Goal: Task Accomplishment & Management: Manage account settings

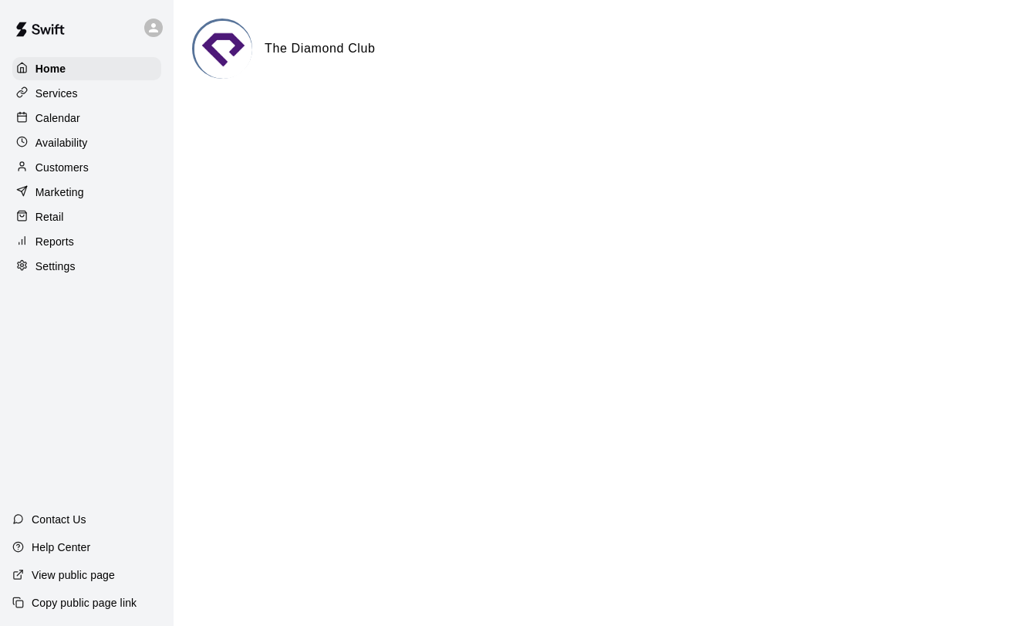
click at [123, 112] on div "Calendar" at bounding box center [86, 118] width 149 height 23
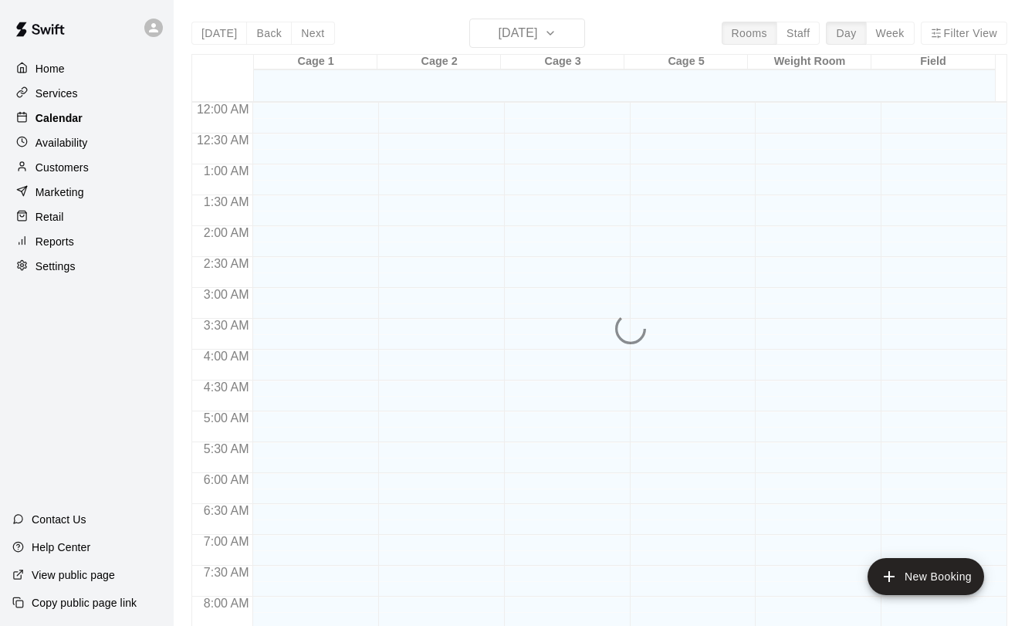
scroll to position [894, 0]
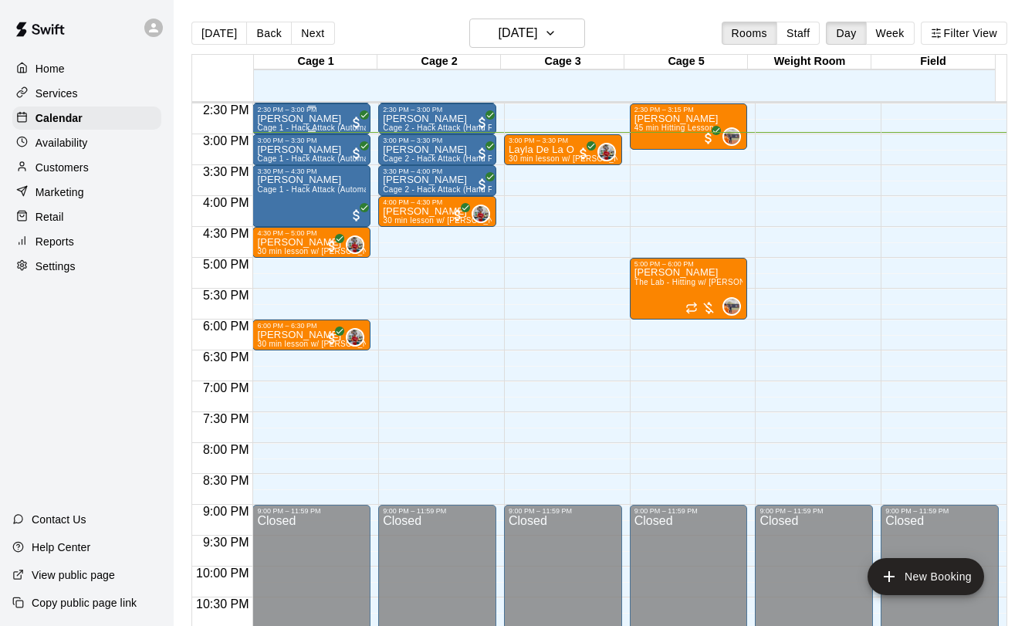
click at [302, 119] on p "[PERSON_NAME]" at bounding box center [311, 119] width 109 height 0
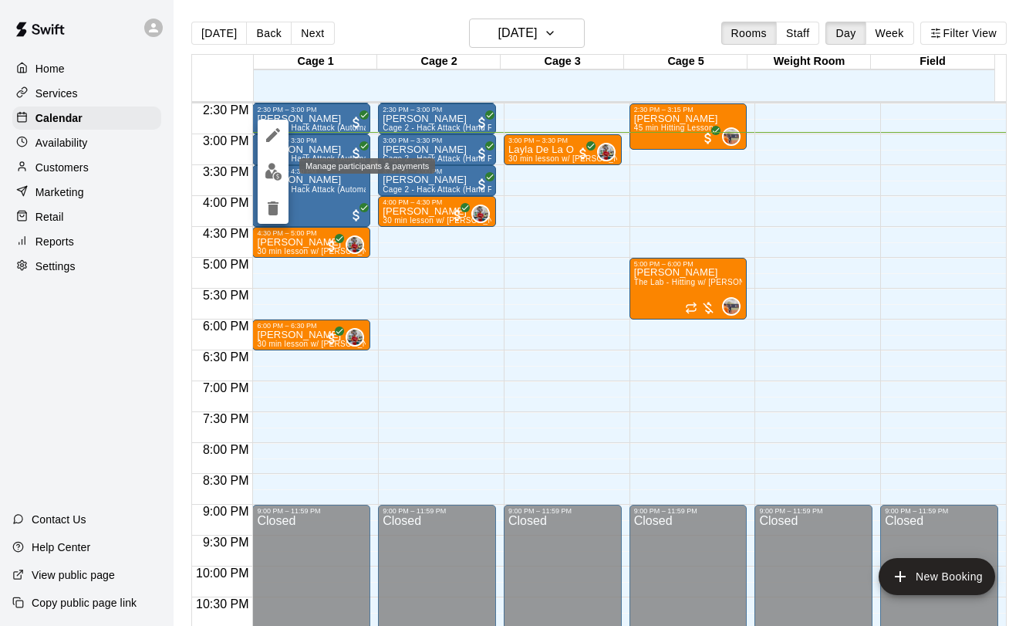
click at [268, 168] on img "edit" at bounding box center [274, 172] width 18 height 18
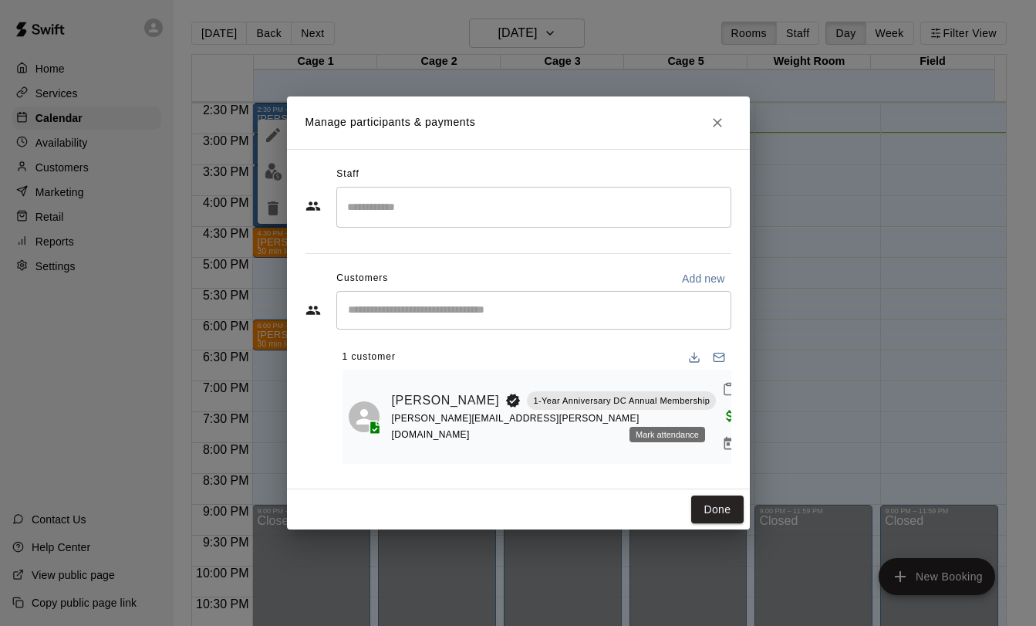
click at [722, 396] on icon "Mark attendance" at bounding box center [729, 389] width 14 height 14
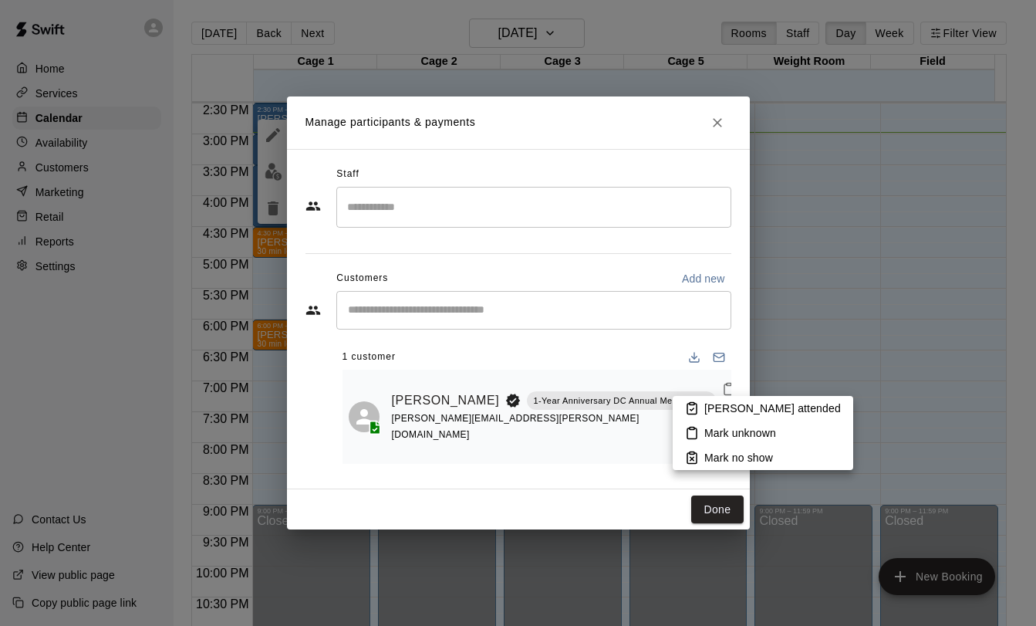
click at [689, 411] on icon at bounding box center [692, 408] width 14 height 14
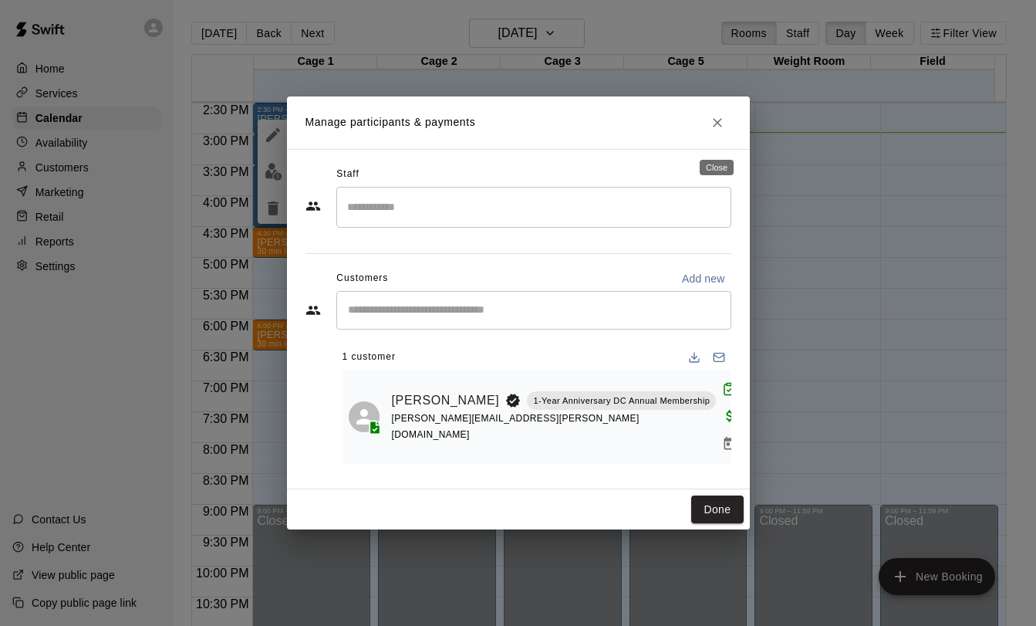
click at [711, 128] on icon "Close" at bounding box center [717, 122] width 15 height 15
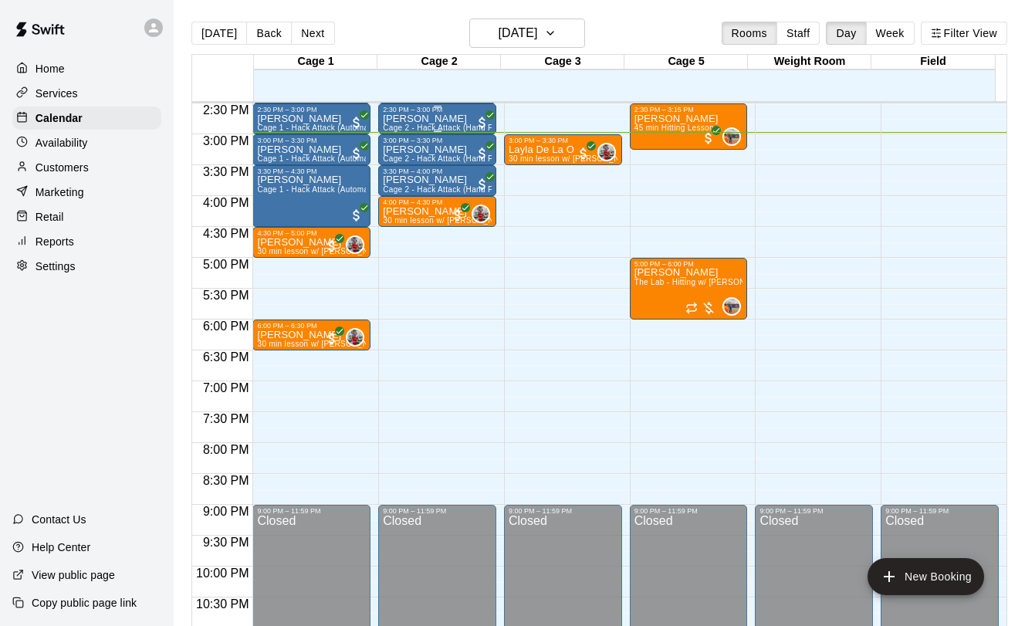
click at [394, 119] on p "[PERSON_NAME]" at bounding box center [437, 119] width 109 height 0
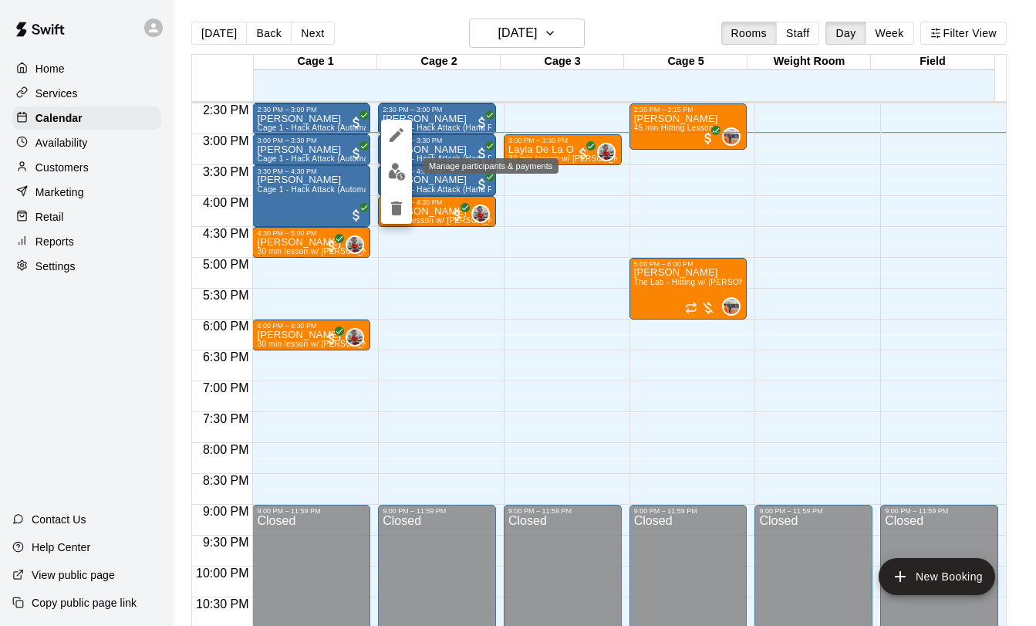
click at [395, 172] on img "edit" at bounding box center [397, 172] width 18 height 18
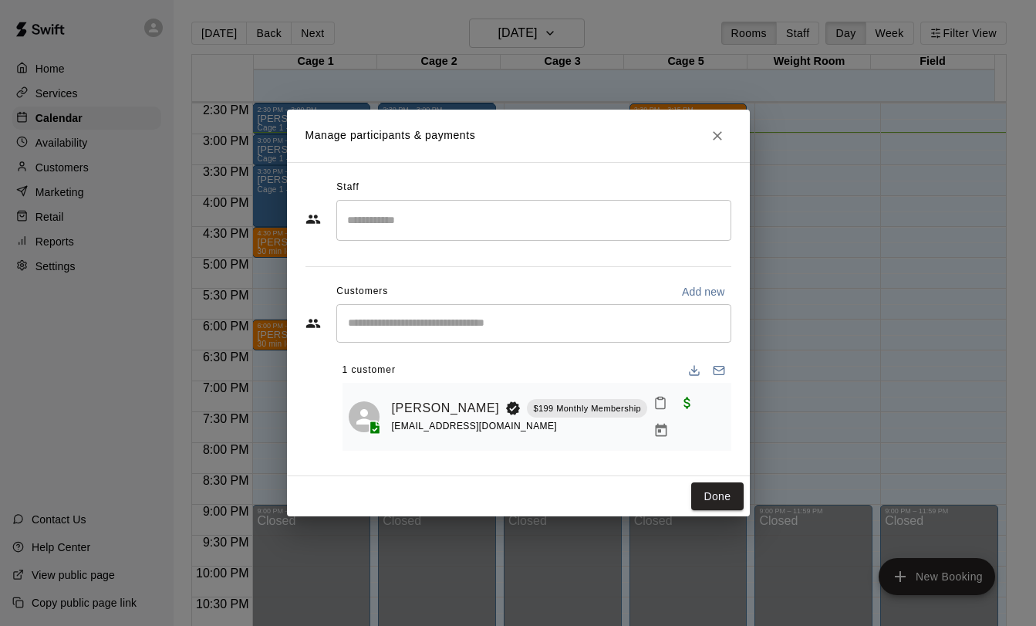
click at [655, 416] on button "Mark attendance" at bounding box center [661, 403] width 26 height 26
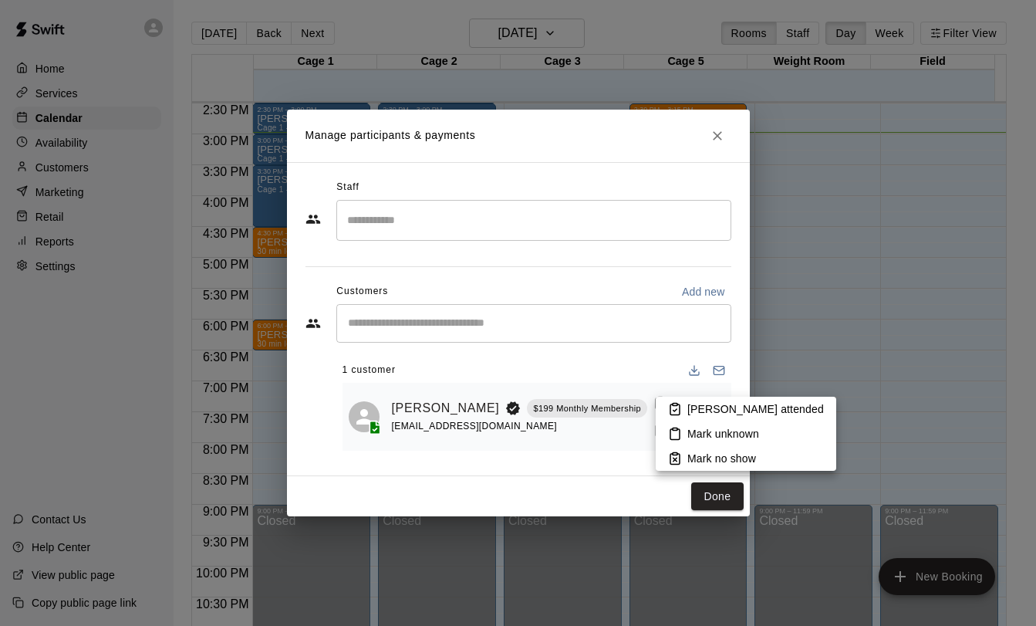
click at [662, 407] on li "[PERSON_NAME] attended" at bounding box center [746, 409] width 181 height 25
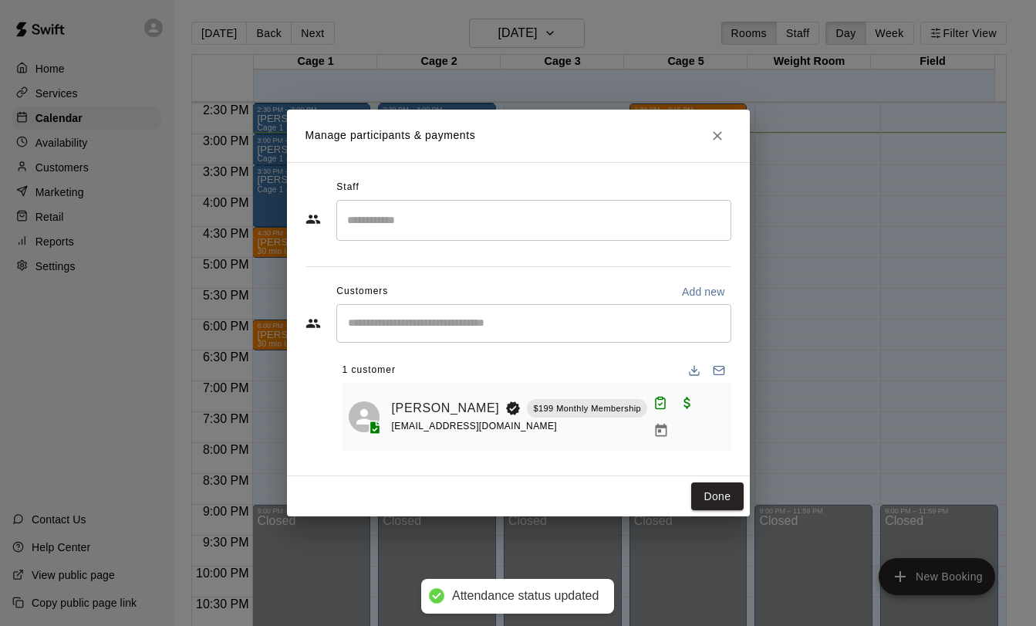
click at [735, 508] on div "Done" at bounding box center [518, 496] width 463 height 41
click at [732, 501] on button "Done" at bounding box center [717, 496] width 52 height 29
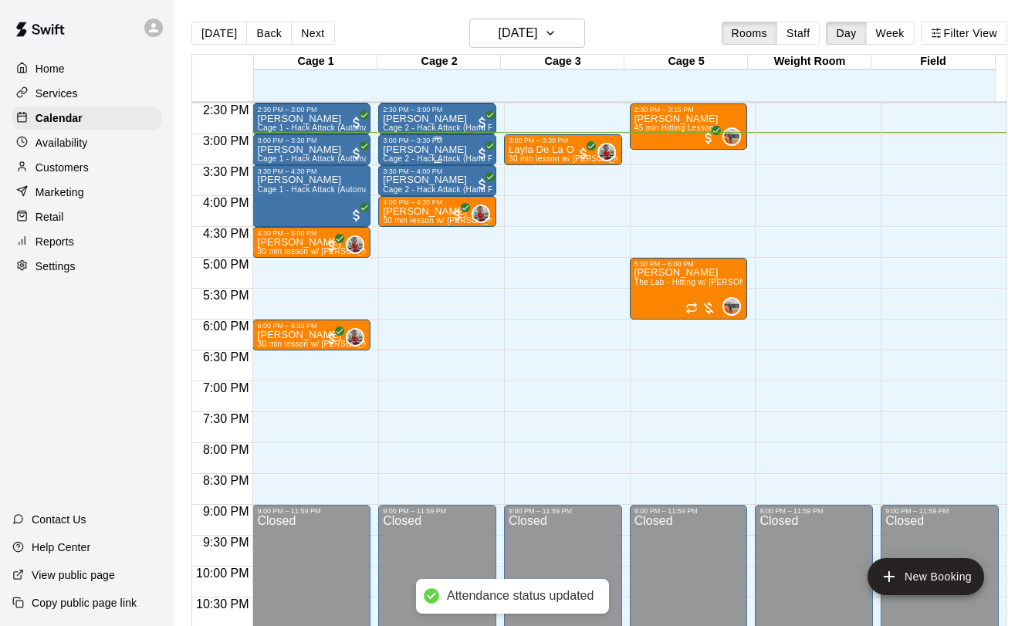
click at [408, 150] on p "[PERSON_NAME]" at bounding box center [437, 150] width 109 height 0
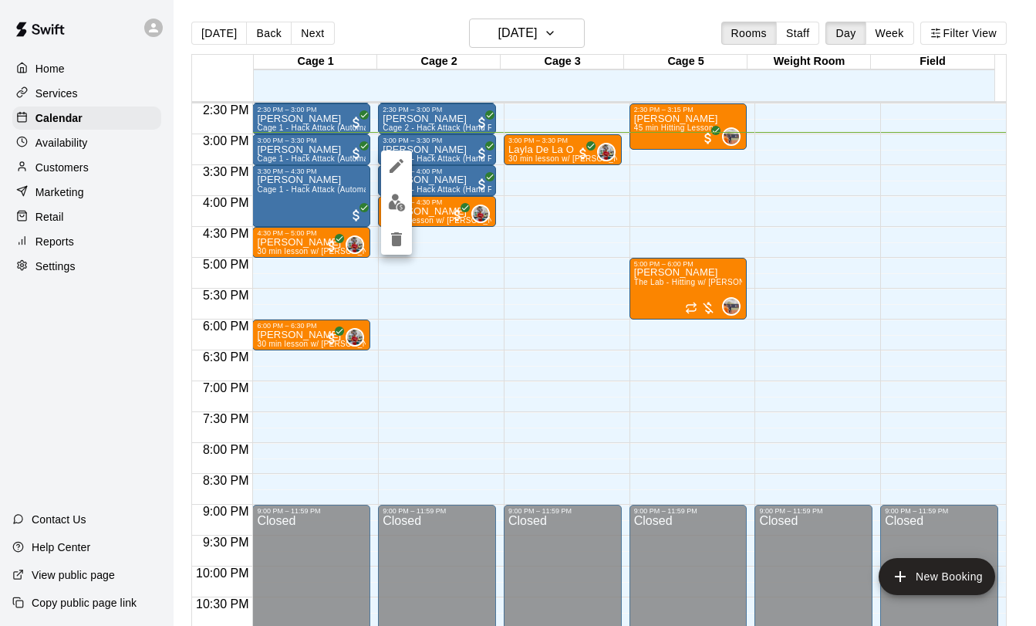
click at [398, 203] on img "edit" at bounding box center [397, 203] width 18 height 18
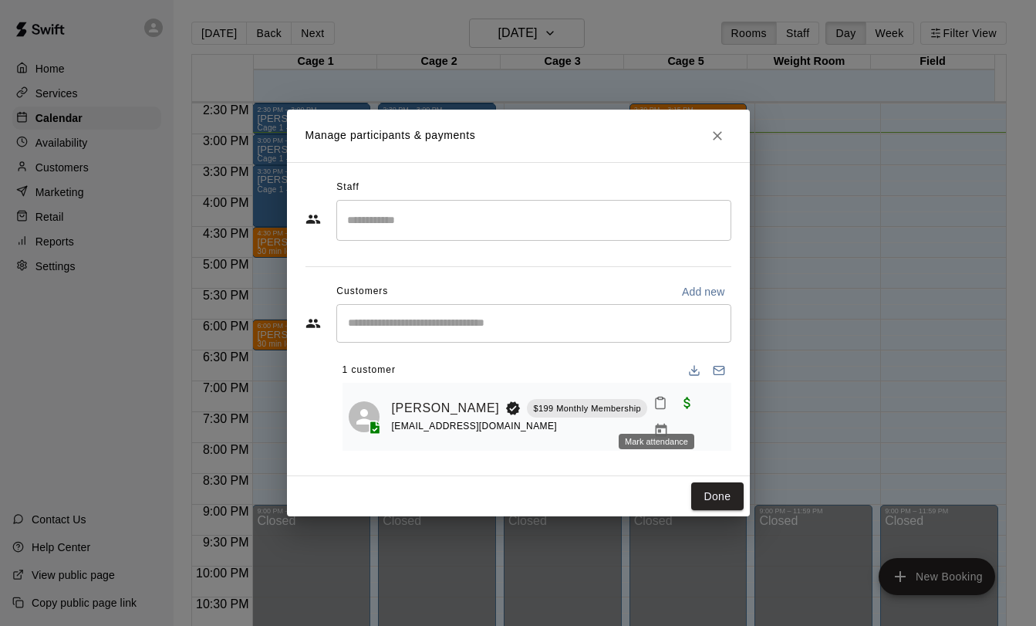
click at [656, 409] on icon "Mark attendance" at bounding box center [660, 403] width 9 height 11
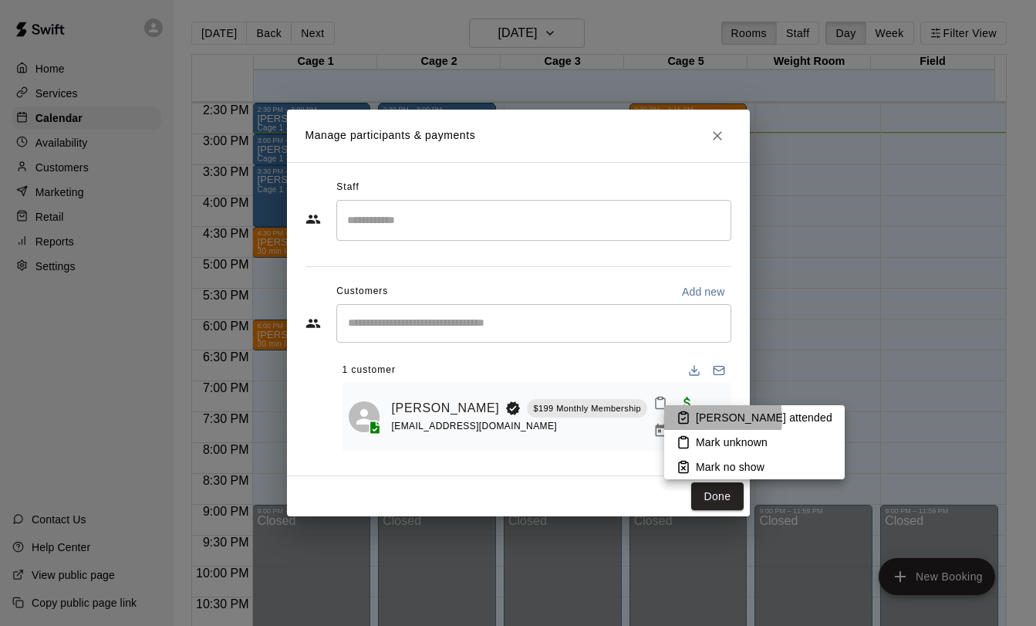
click at [696, 419] on p "[PERSON_NAME] attended" at bounding box center [764, 417] width 137 height 15
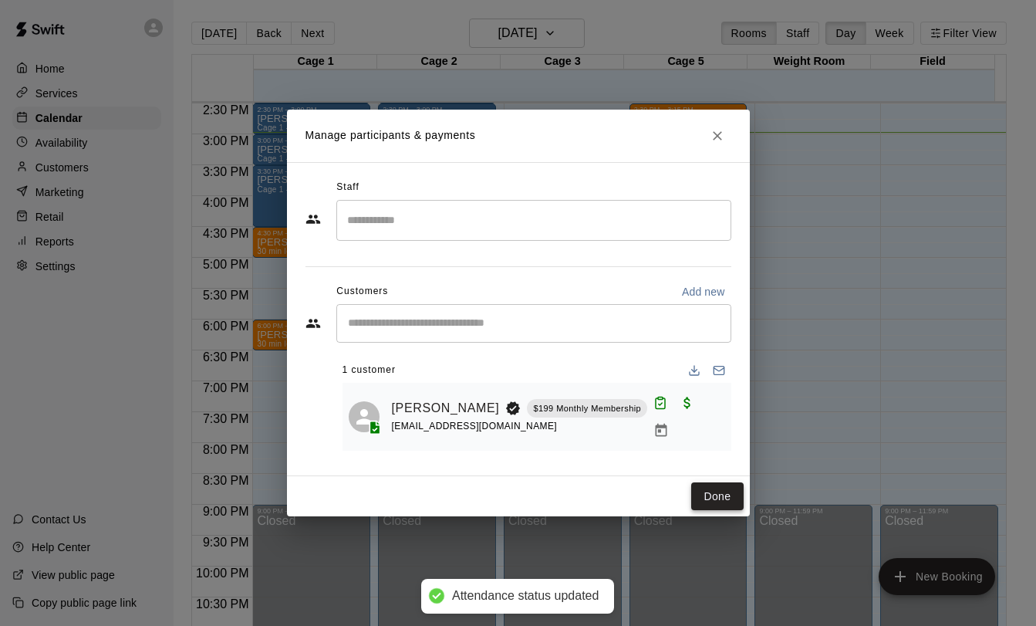
click at [736, 492] on button "Done" at bounding box center [717, 496] width 52 height 29
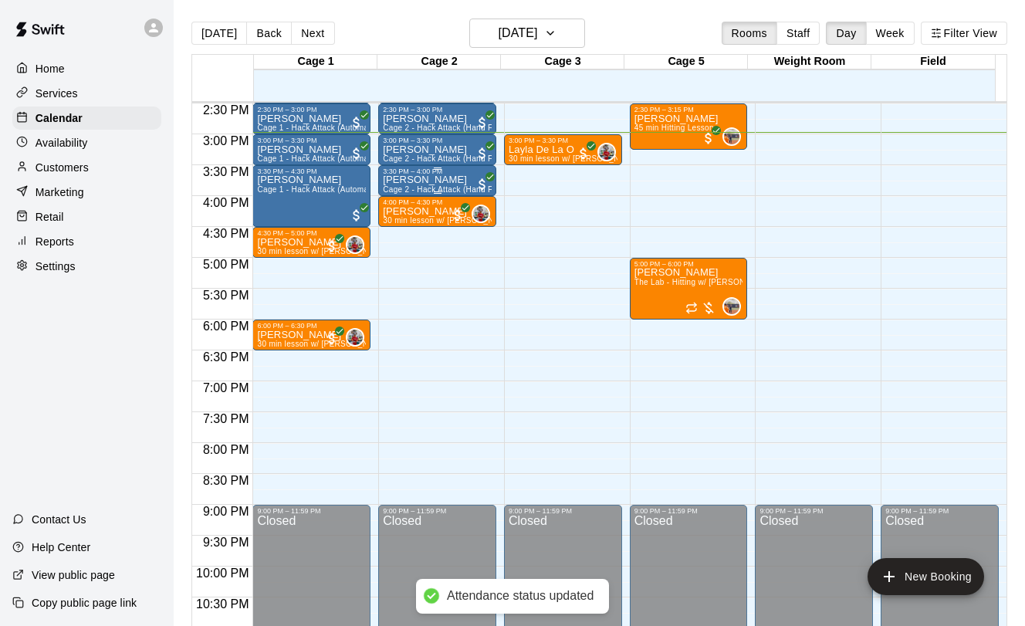
click at [442, 180] on p "[PERSON_NAME]" at bounding box center [437, 180] width 109 height 0
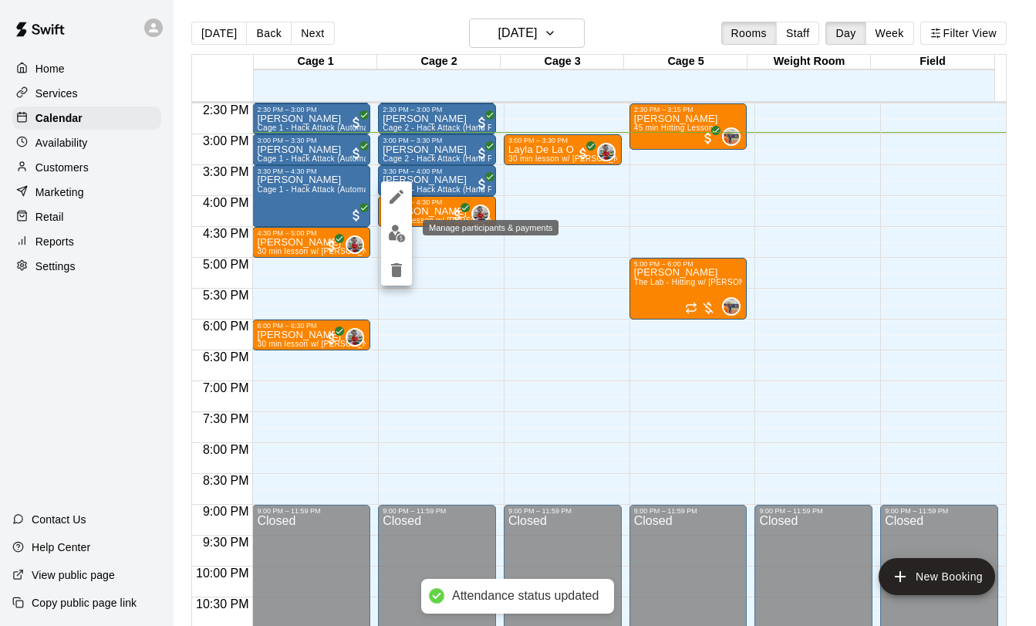
click at [388, 230] on img "edit" at bounding box center [397, 234] width 18 height 18
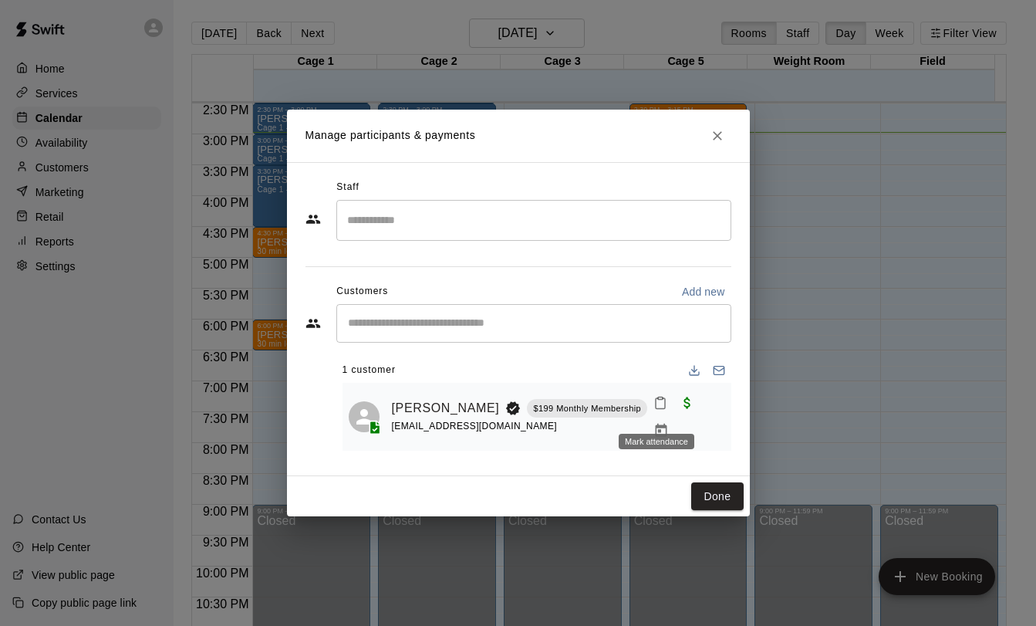
click at [654, 408] on icon "Mark attendance" at bounding box center [661, 403] width 14 height 14
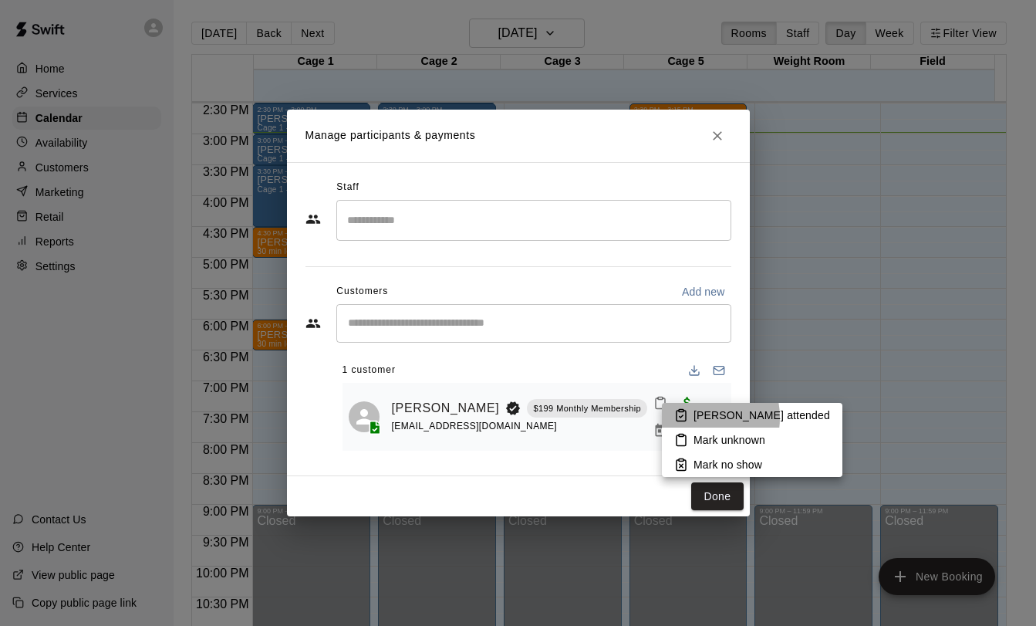
click at [691, 418] on li "[PERSON_NAME] attended" at bounding box center [752, 415] width 181 height 25
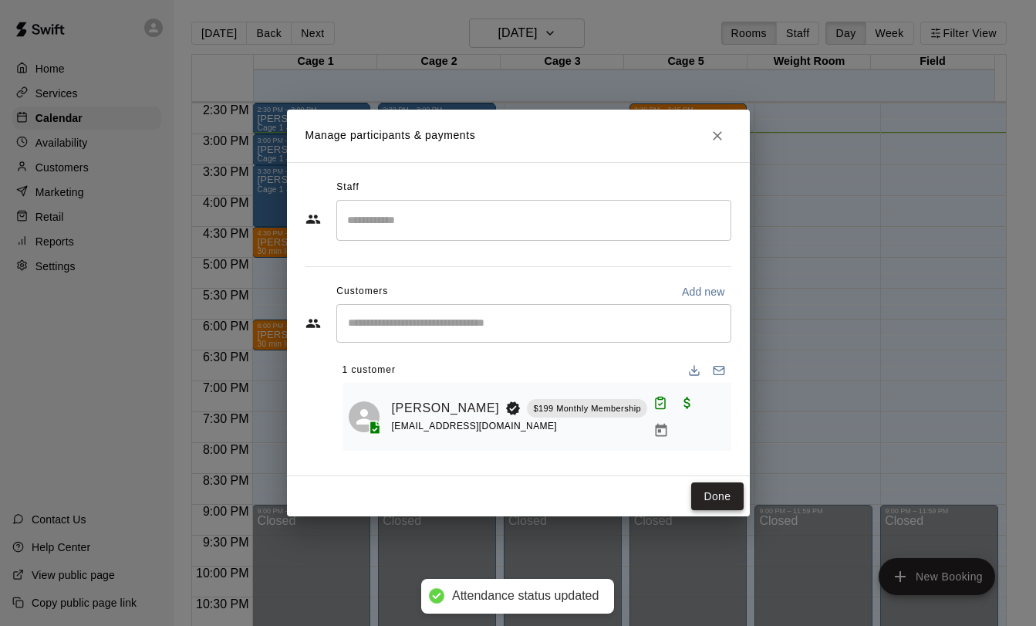
click at [712, 488] on button "Done" at bounding box center [717, 496] width 52 height 29
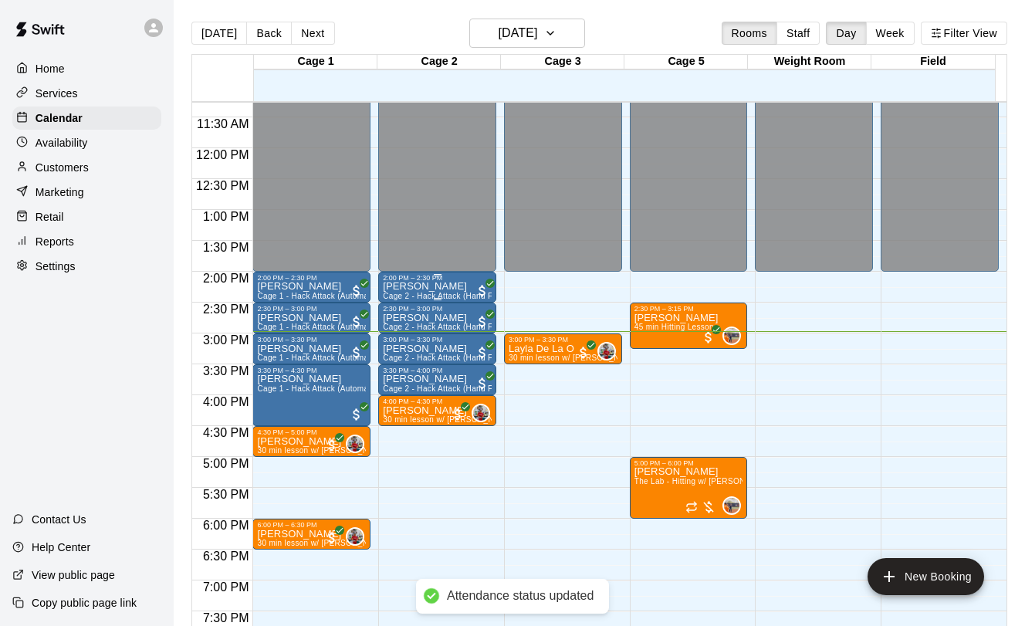
scroll to position [681, 0]
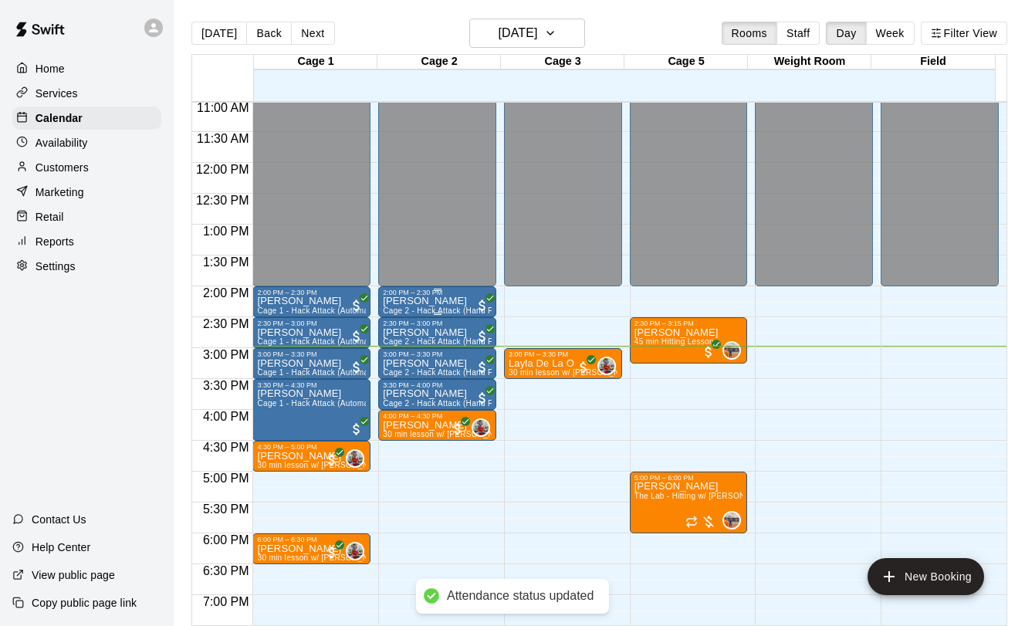
click at [438, 301] on p "[PERSON_NAME]" at bounding box center [437, 301] width 109 height 0
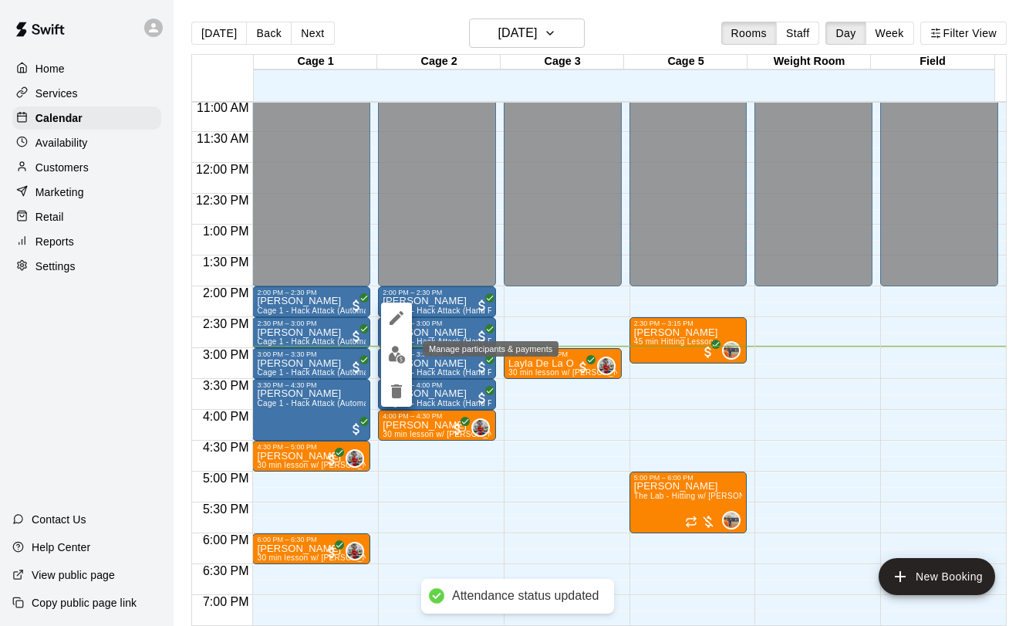
click at [395, 346] on img "edit" at bounding box center [397, 355] width 18 height 18
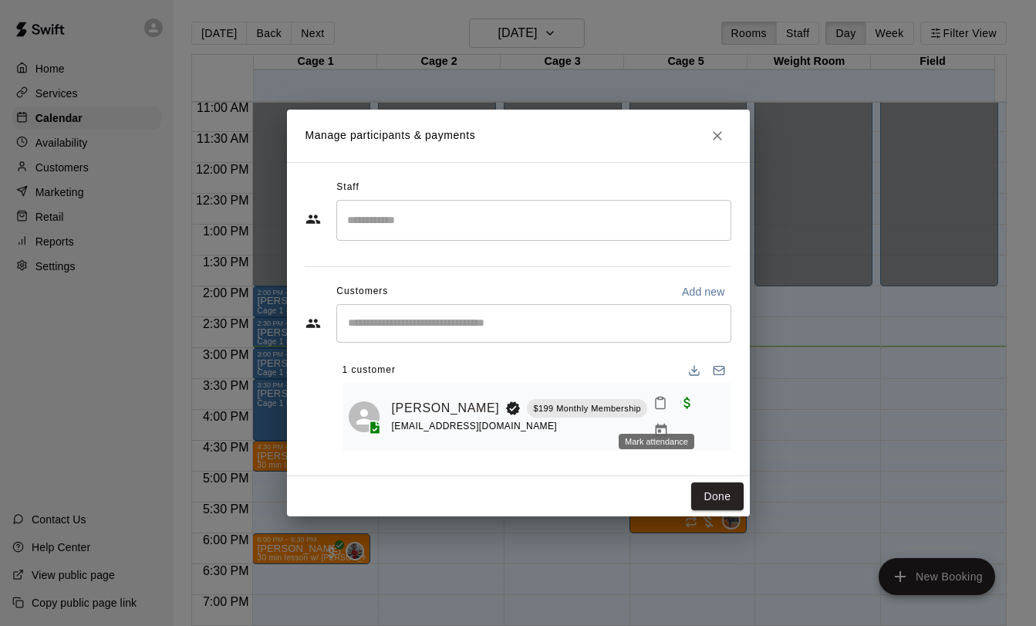
click at [655, 409] on icon "Mark attendance" at bounding box center [661, 403] width 14 height 14
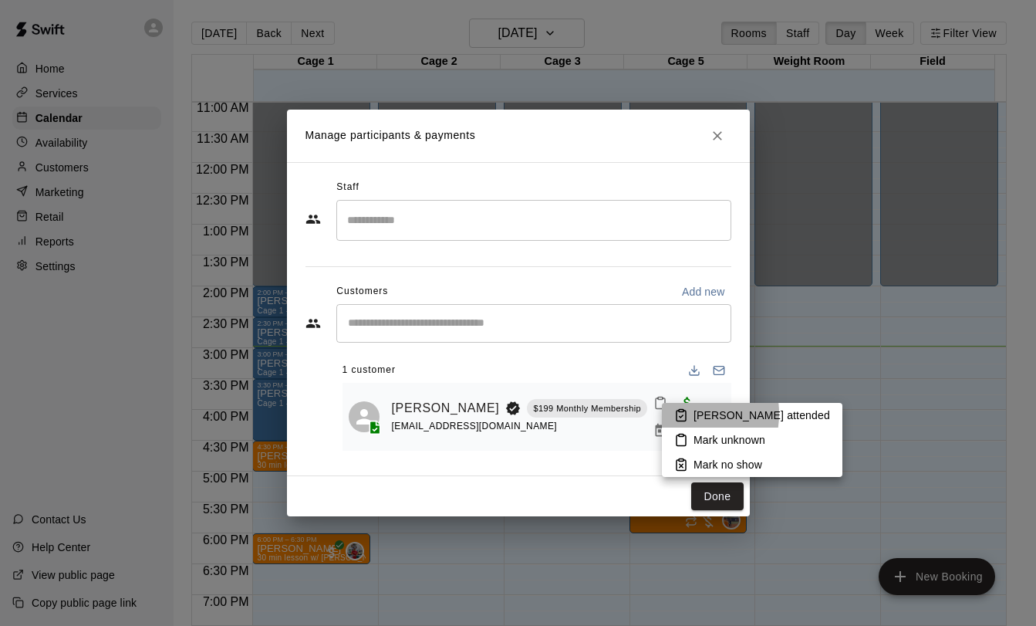
click at [678, 414] on icon at bounding box center [682, 415] width 14 height 14
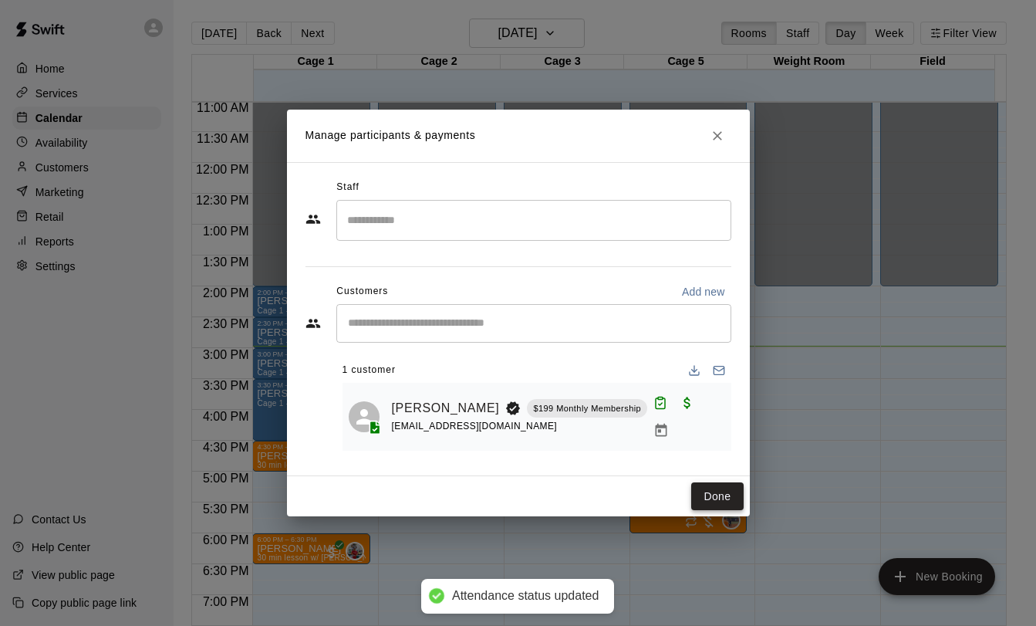
click at [725, 491] on button "Done" at bounding box center [717, 496] width 52 height 29
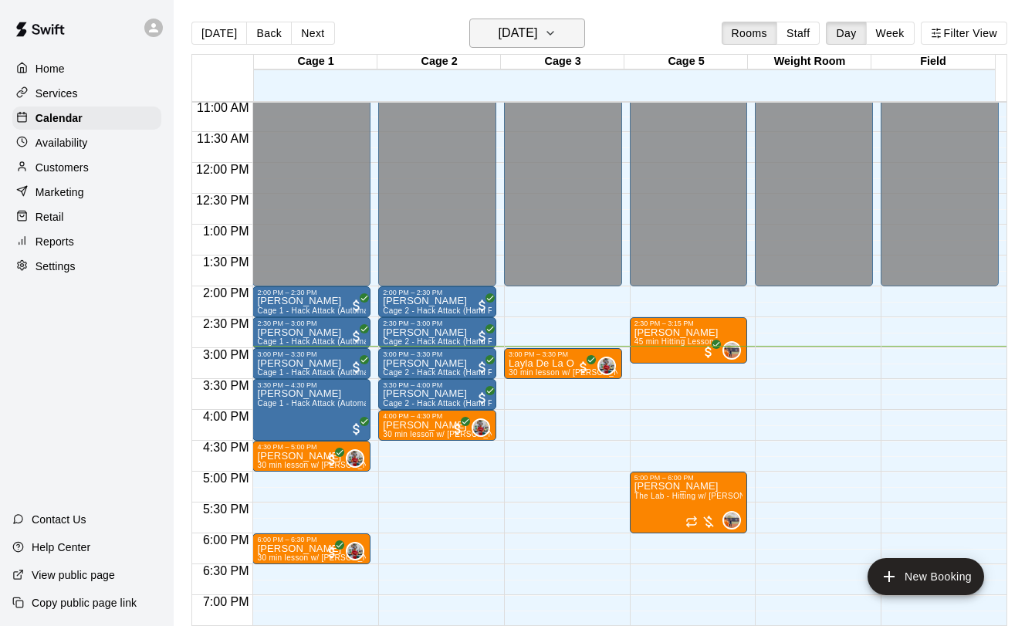
click at [506, 36] on h6 "[DATE]" at bounding box center [517, 33] width 39 height 22
click at [514, 39] on h6 "[DATE]" at bounding box center [517, 33] width 39 height 22
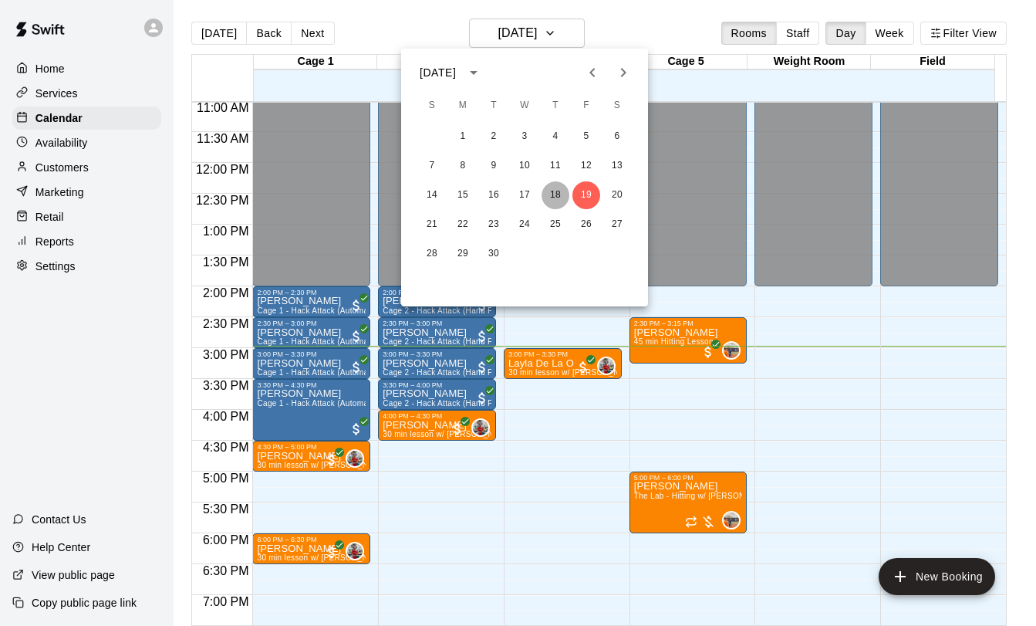
click at [549, 189] on button "18" at bounding box center [556, 195] width 28 height 28
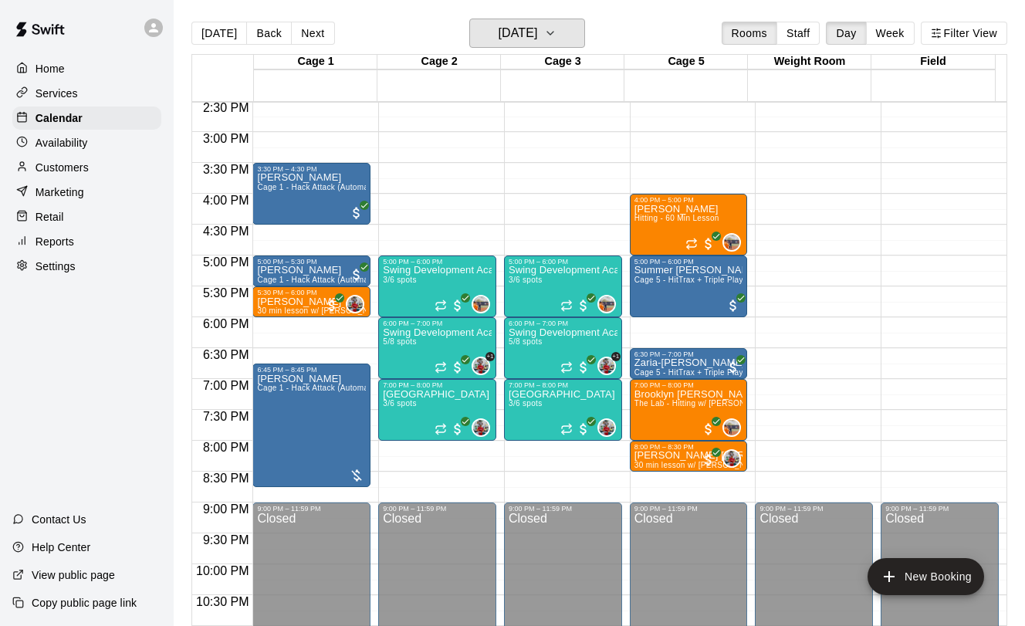
scroll to position [900, 0]
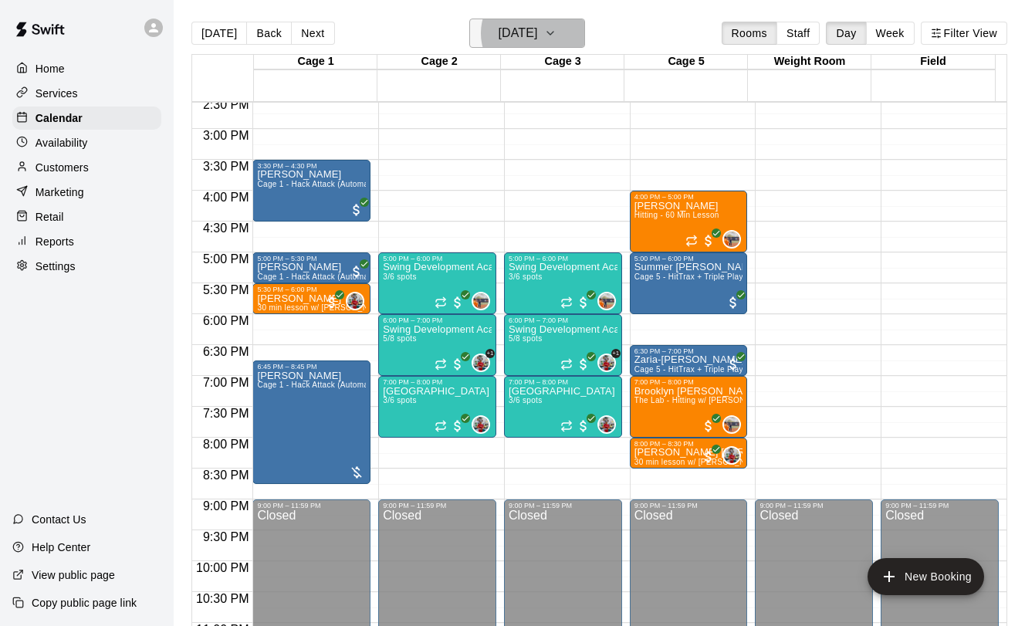
click at [583, 30] on button "[DATE]" at bounding box center [527, 33] width 116 height 29
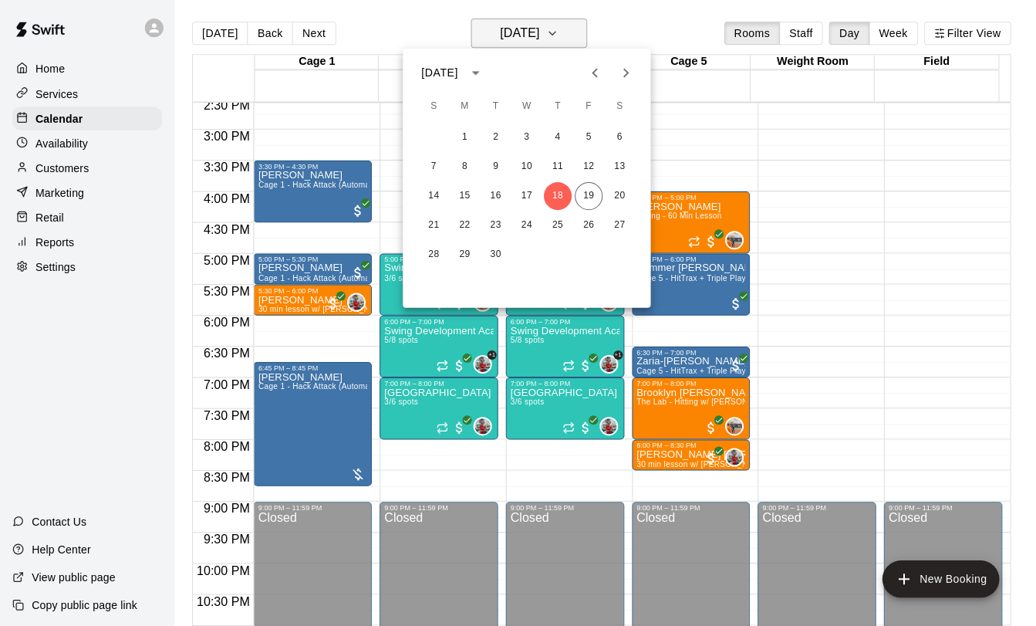
click at [583, 30] on div at bounding box center [518, 313] width 1036 height 626
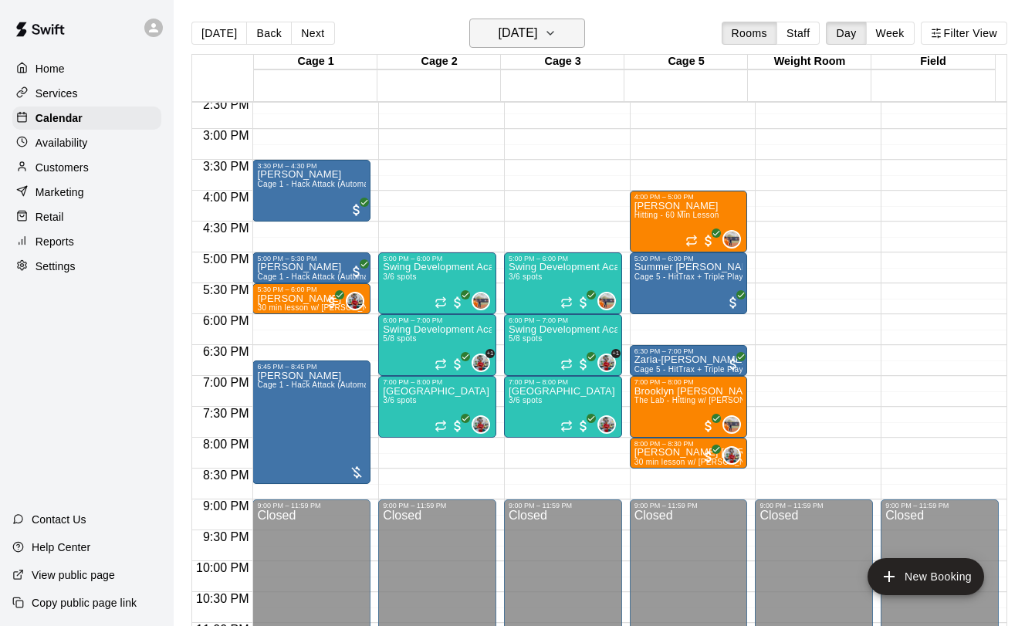
click at [558, 47] on button "[DATE]" at bounding box center [527, 33] width 116 height 29
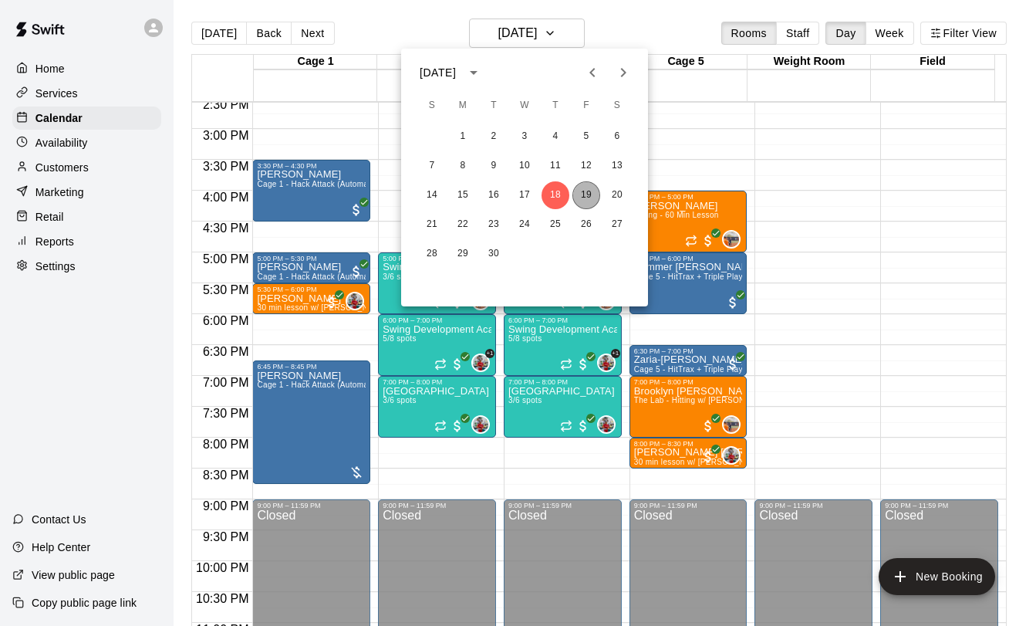
click at [580, 191] on button "19" at bounding box center [587, 195] width 28 height 28
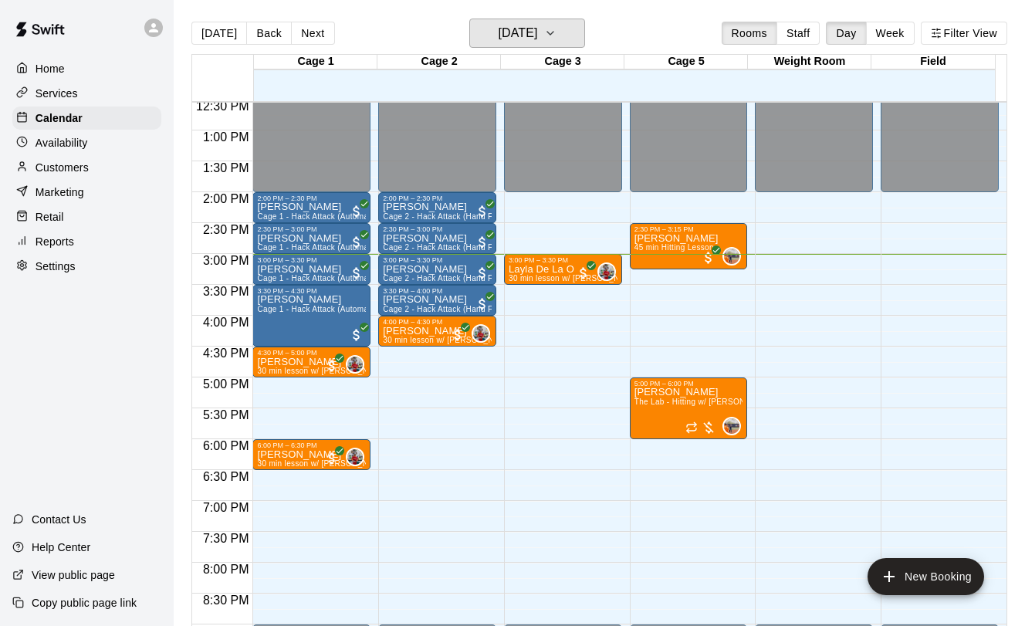
scroll to position [776, 0]
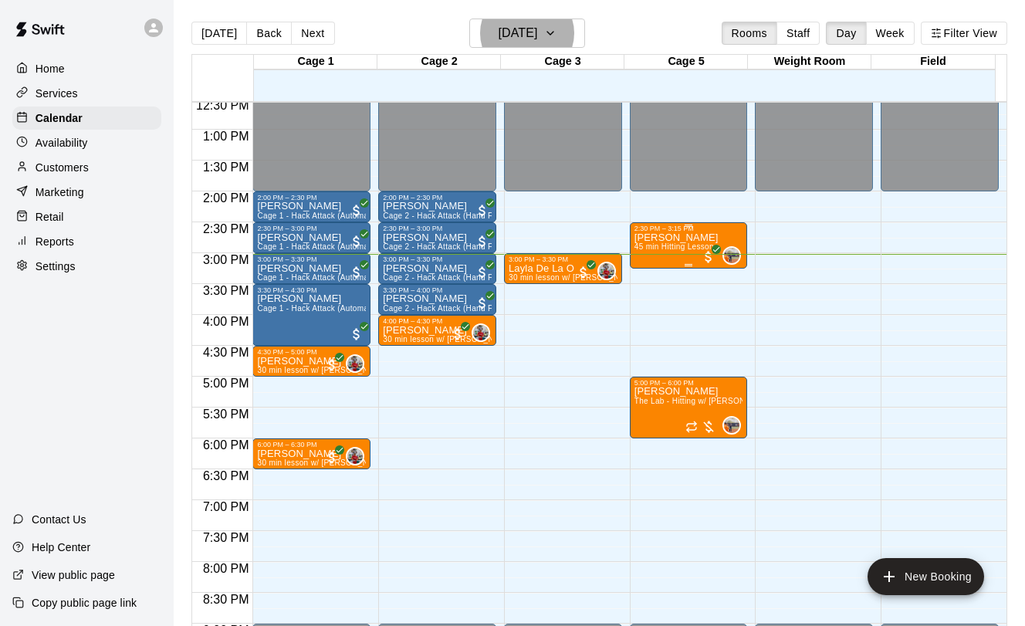
click at [637, 253] on div "[PERSON_NAME] 45 min Hitting Lesson" at bounding box center [676, 545] width 84 height 626
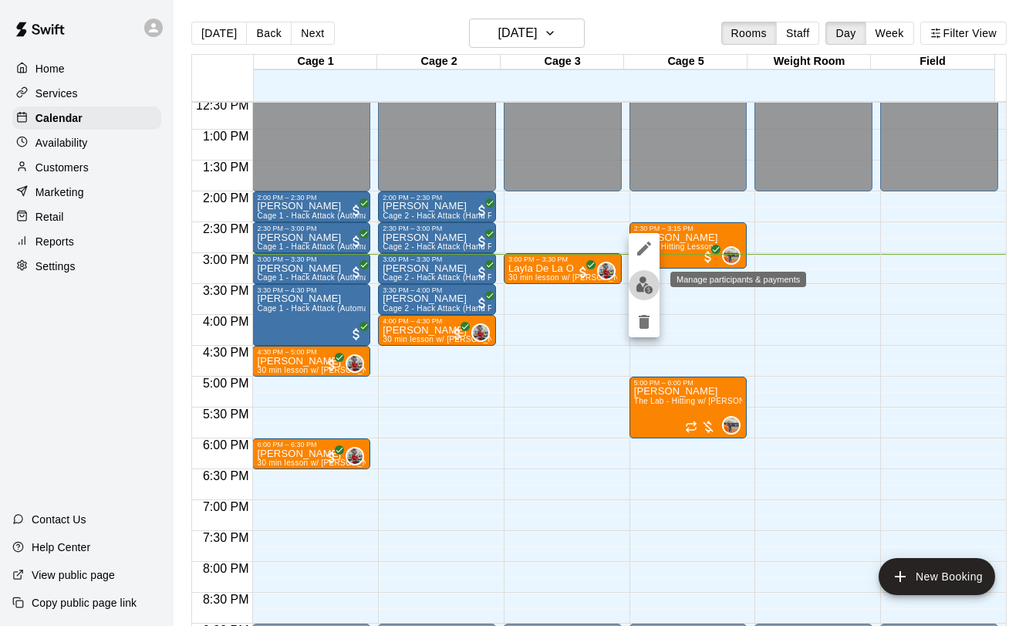
click at [642, 283] on img "edit" at bounding box center [645, 285] width 18 height 18
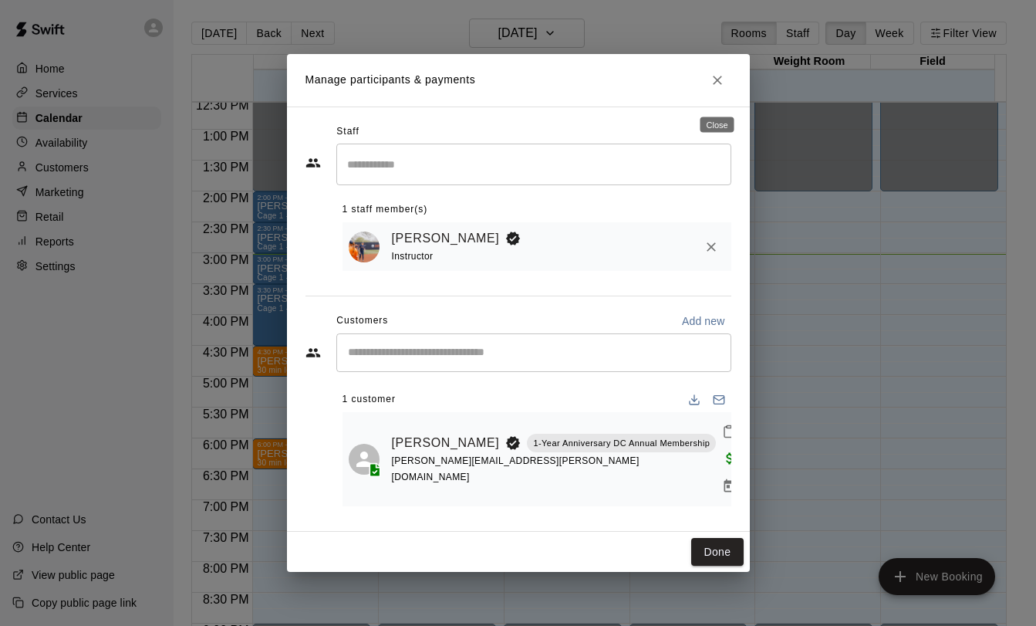
click at [719, 88] on icon "Close" at bounding box center [717, 80] width 15 height 15
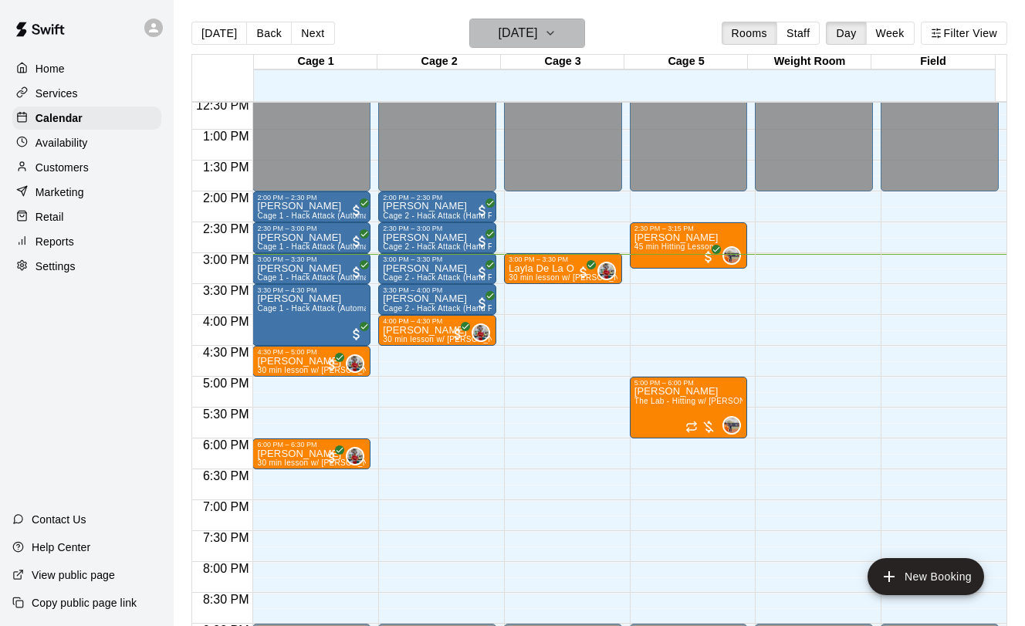
click at [554, 39] on button "[DATE]" at bounding box center [527, 33] width 116 height 29
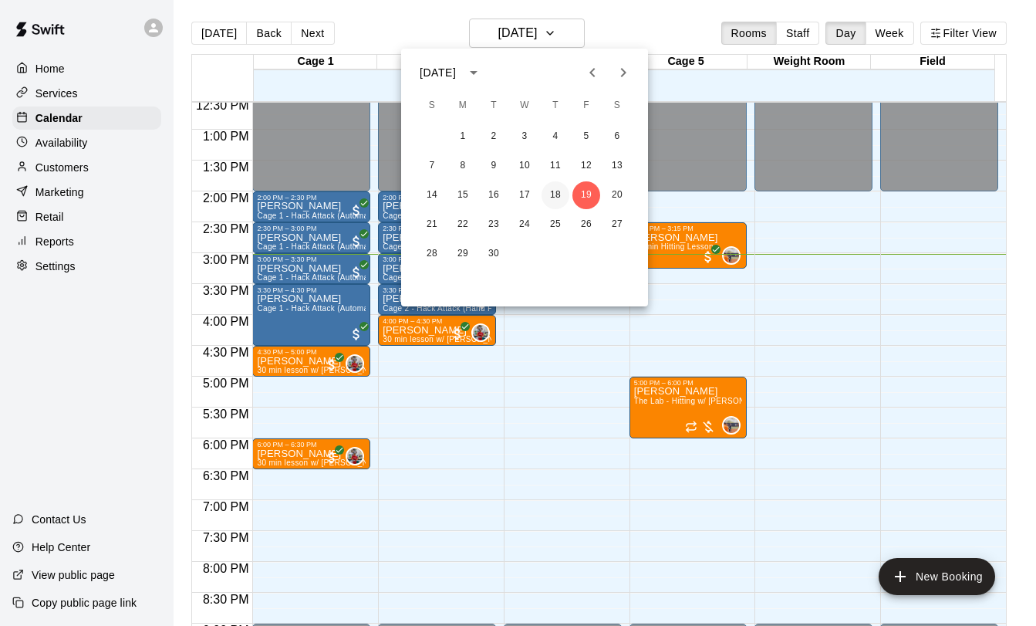
click at [553, 194] on button "18" at bounding box center [556, 195] width 28 height 28
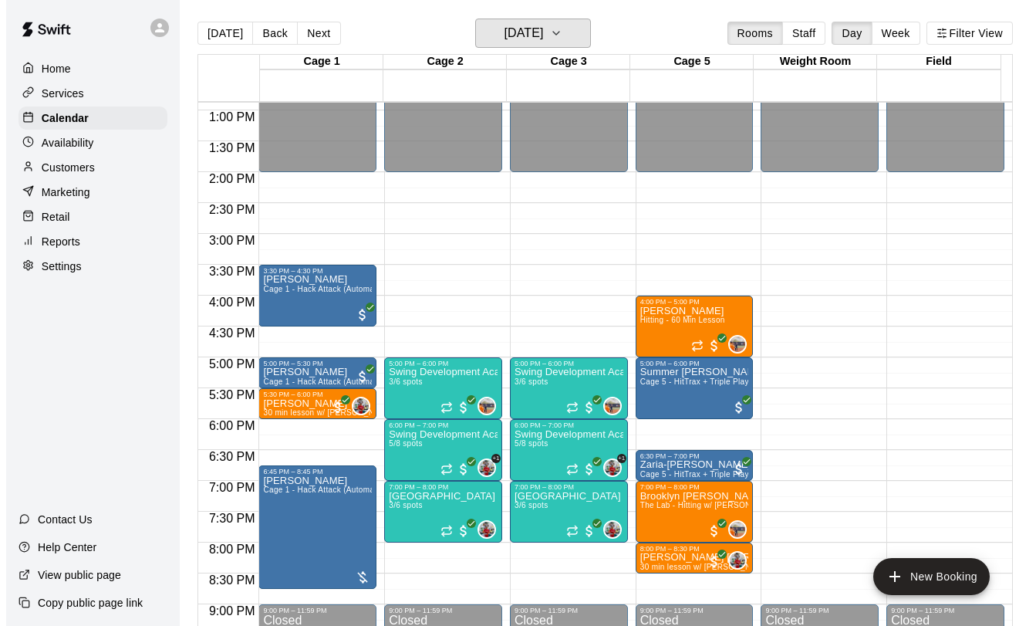
scroll to position [796, 0]
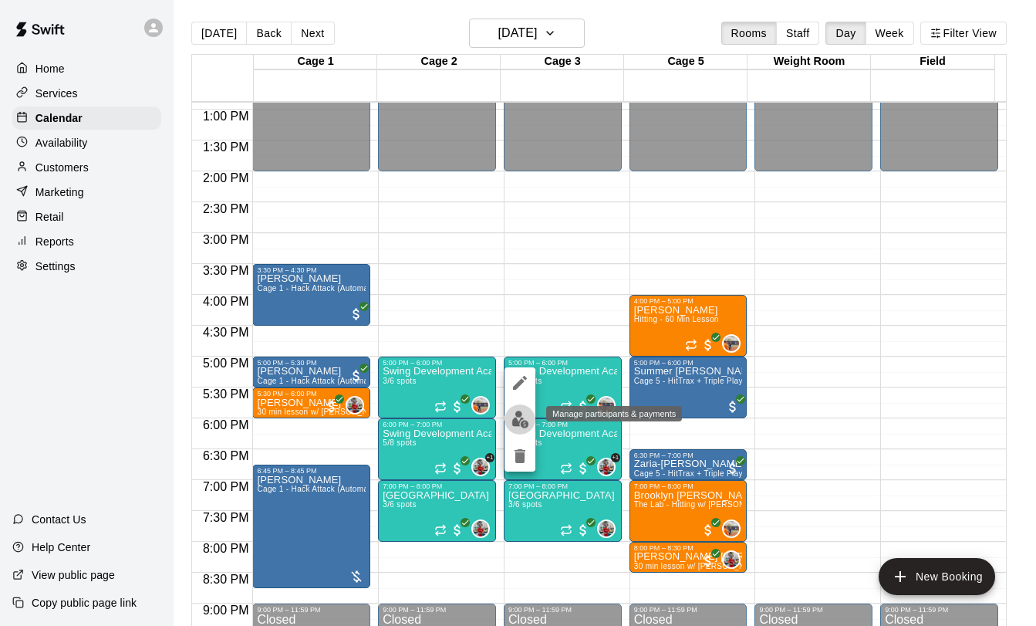
click at [522, 418] on img "edit" at bounding box center [521, 420] width 18 height 18
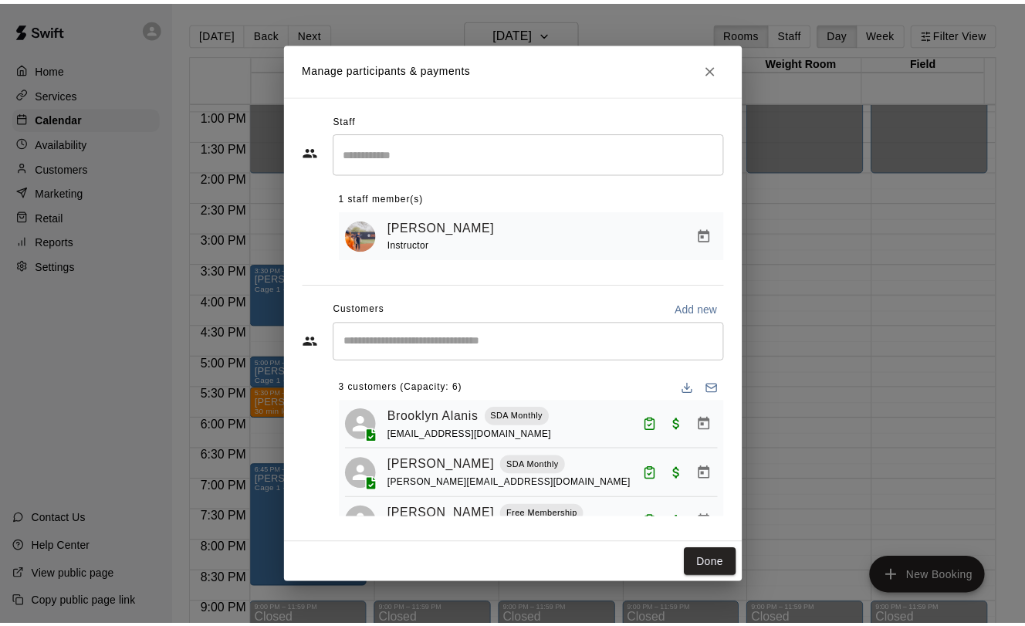
scroll to position [38, 0]
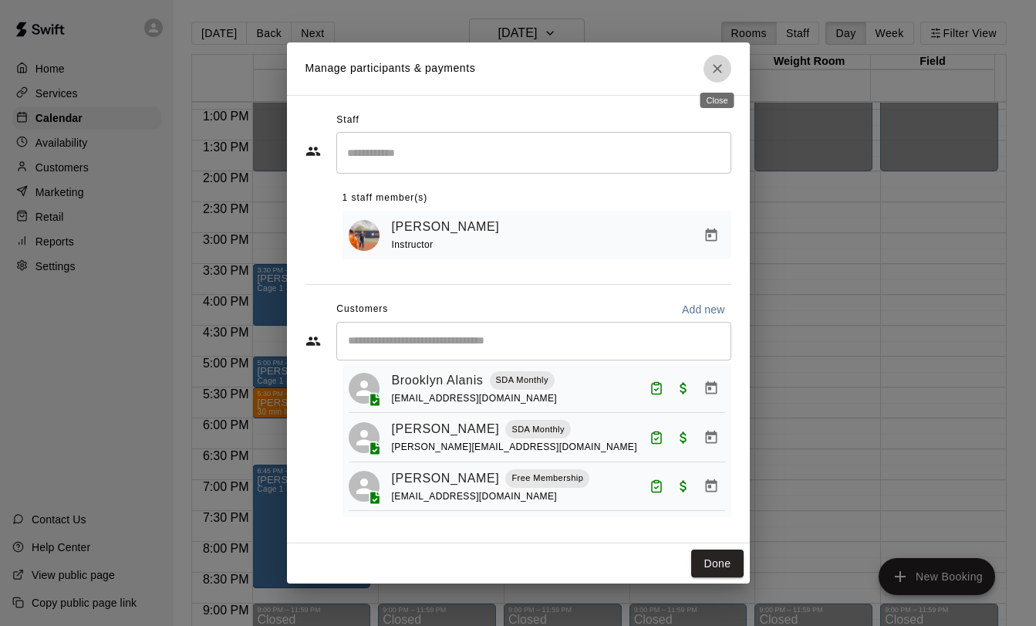
click at [722, 69] on icon "Close" at bounding box center [717, 68] width 15 height 15
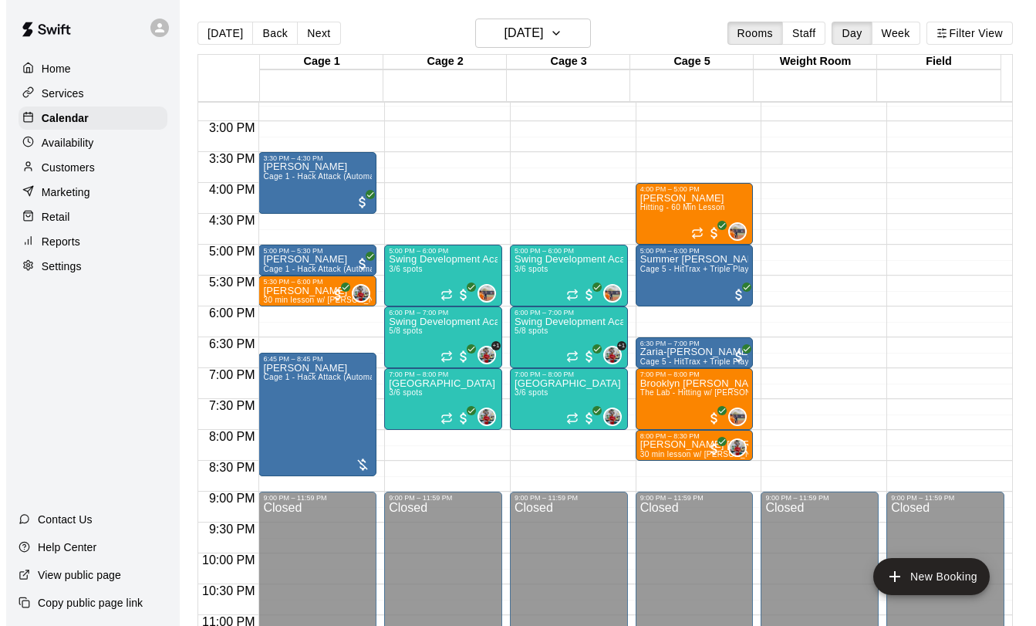
scroll to position [942, 0]
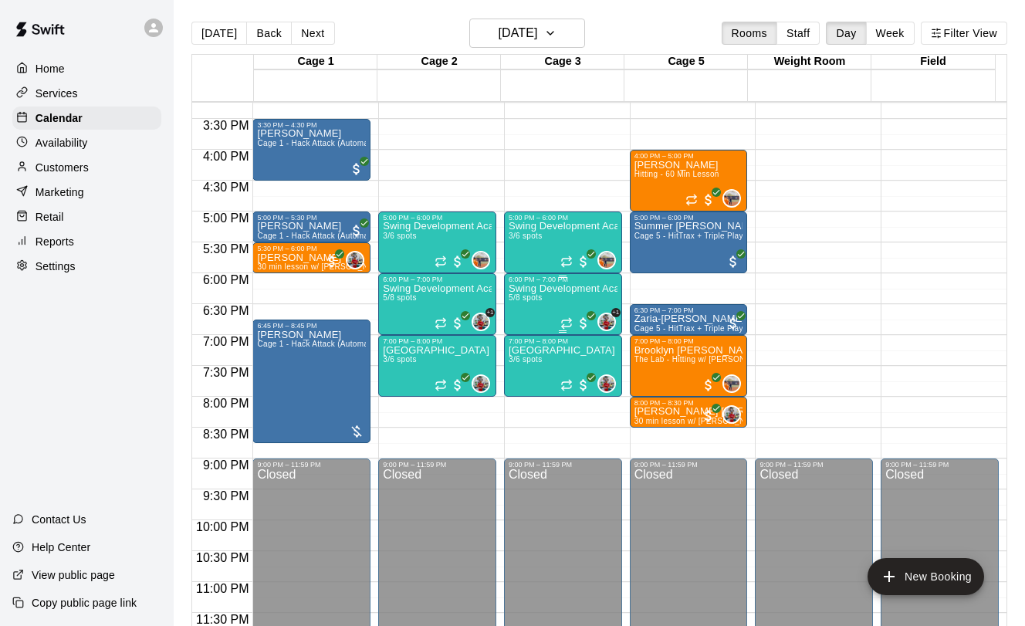
click at [512, 301] on span "5/8 spots" at bounding box center [526, 297] width 34 height 8
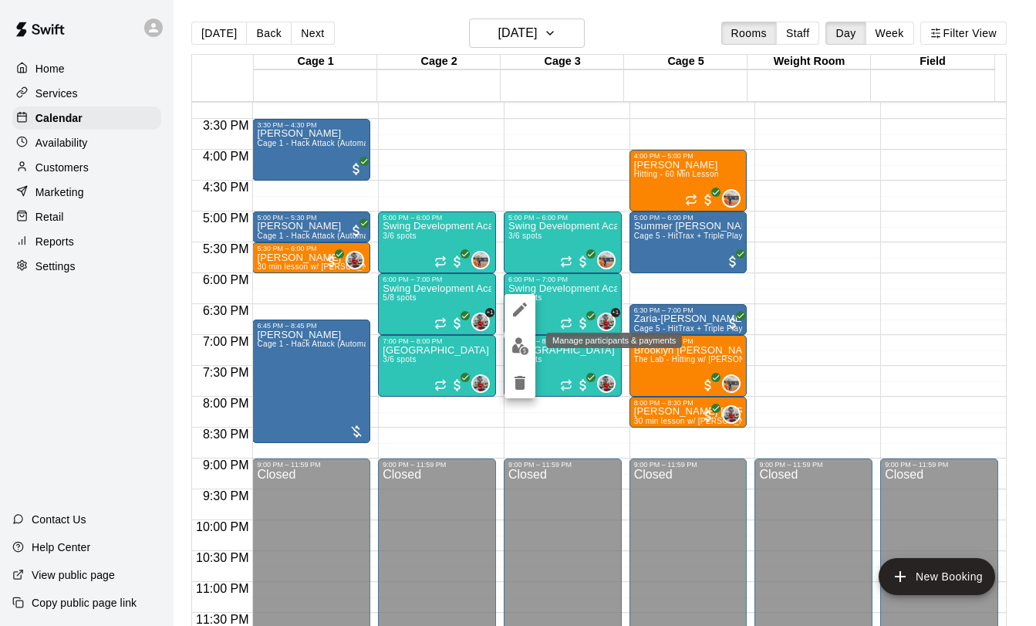
click at [512, 340] on img "edit" at bounding box center [521, 346] width 18 height 18
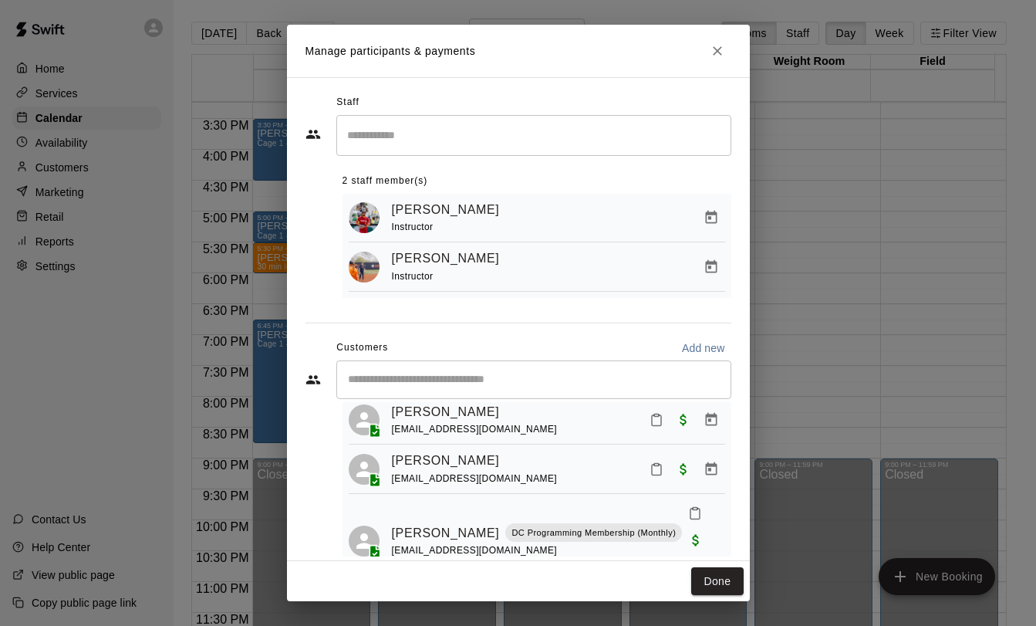
scroll to position [0, 0]
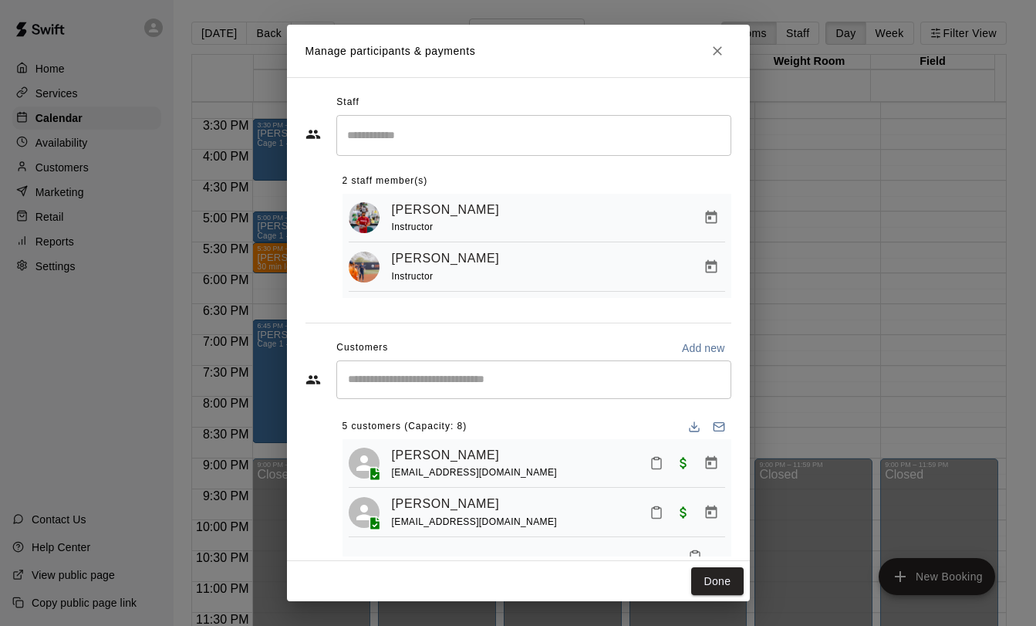
click at [716, 44] on icon "Close" at bounding box center [717, 50] width 15 height 15
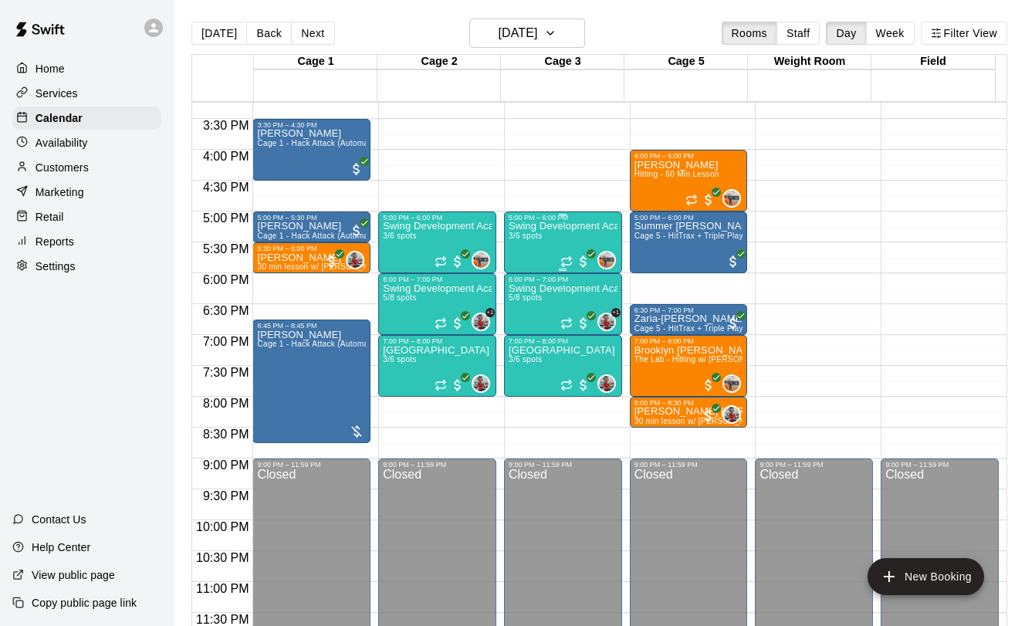
click at [521, 244] on div "Swing Development Academy 8U/10U 3/6 spots" at bounding box center [563, 534] width 109 height 626
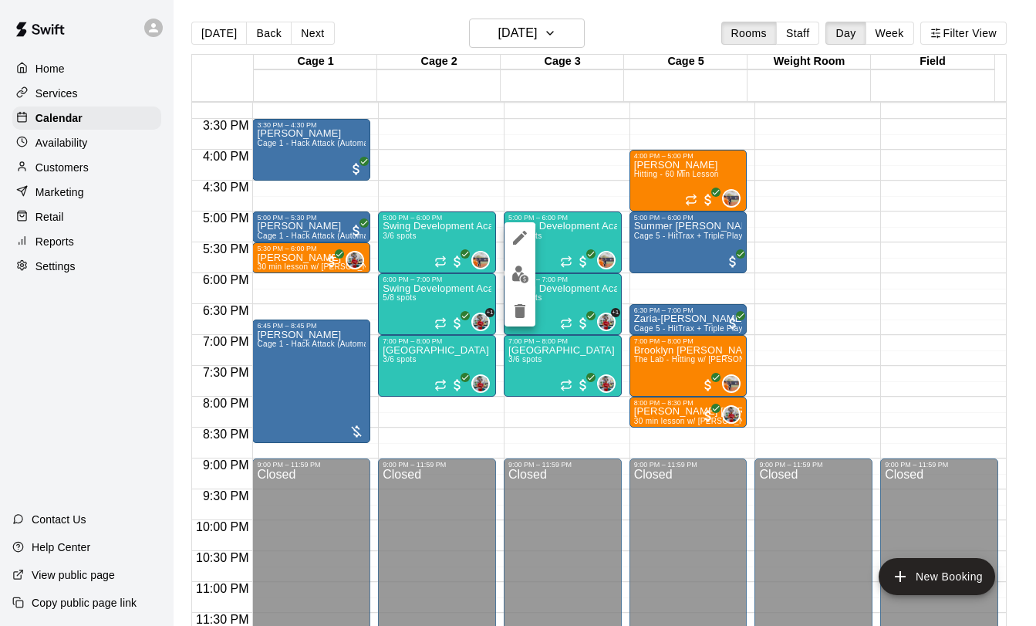
click at [512, 272] on img "edit" at bounding box center [521, 274] width 18 height 18
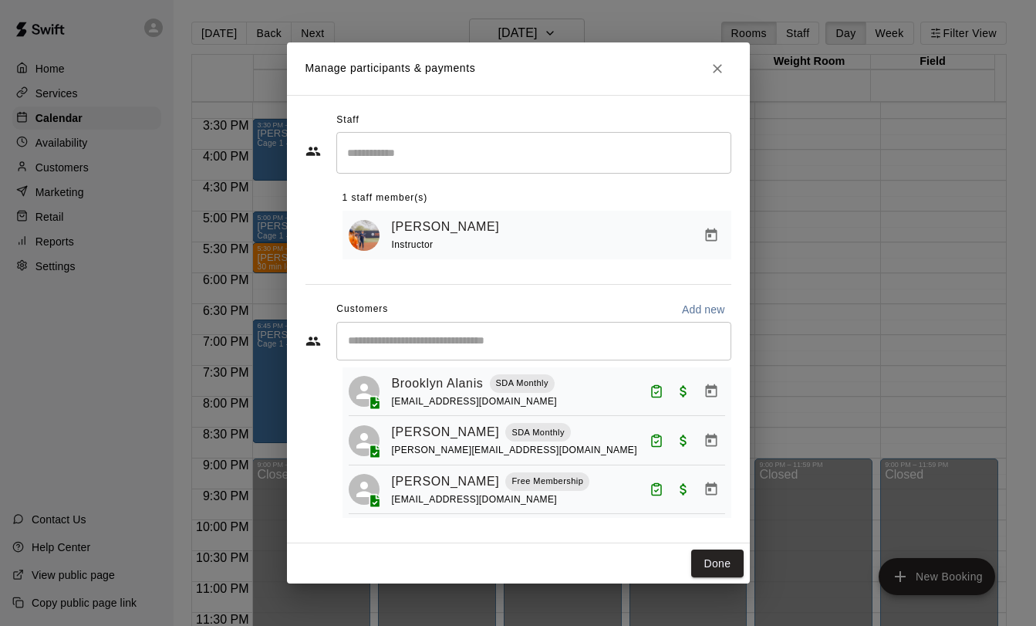
scroll to position [38, 0]
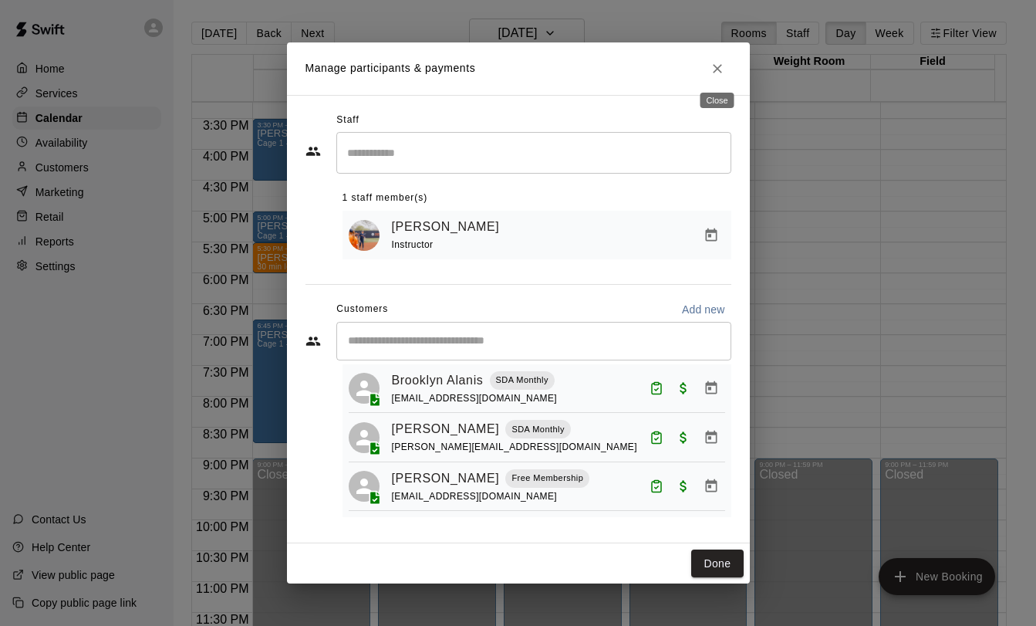
drag, startPoint x: 712, startPoint y: 65, endPoint x: 705, endPoint y: 83, distance: 19.1
click at [713, 65] on icon "Close" at bounding box center [717, 68] width 15 height 15
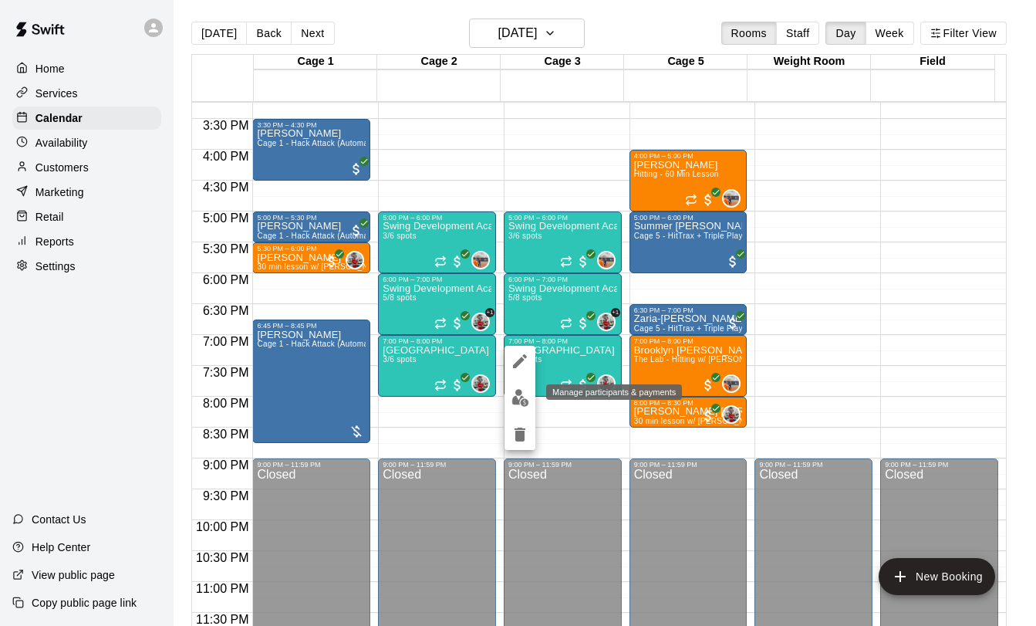
click at [516, 407] on button "edit" at bounding box center [520, 398] width 31 height 30
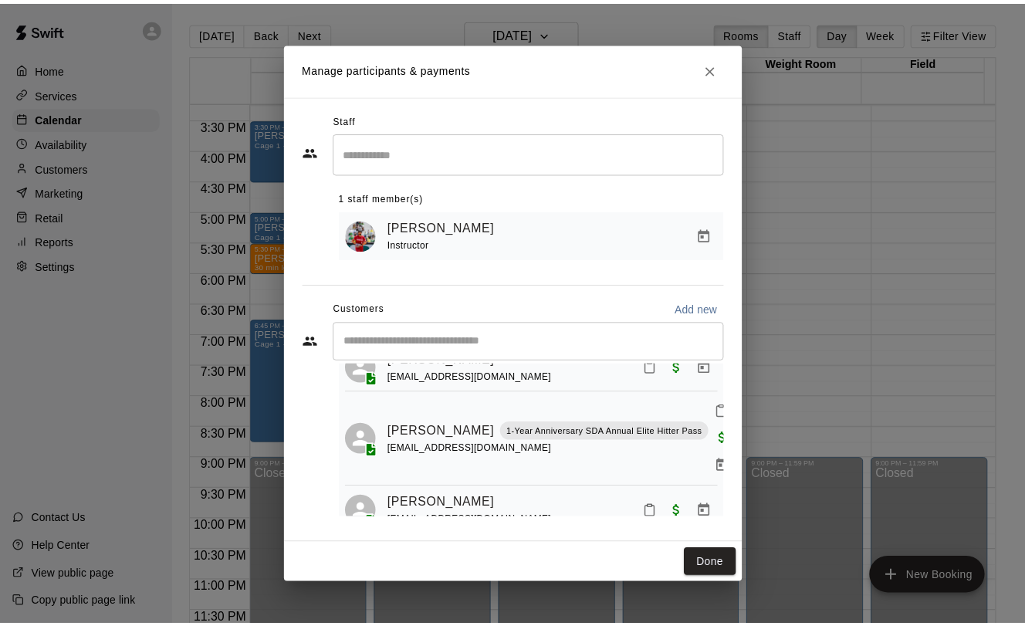
scroll to position [58, 0]
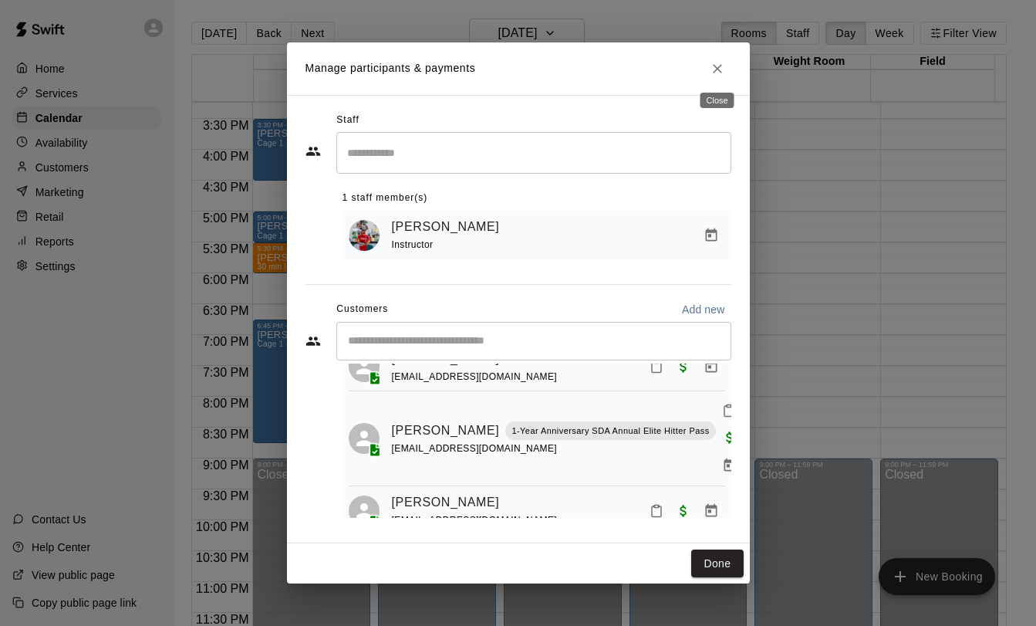
click at [719, 67] on icon "Close" at bounding box center [717, 68] width 15 height 15
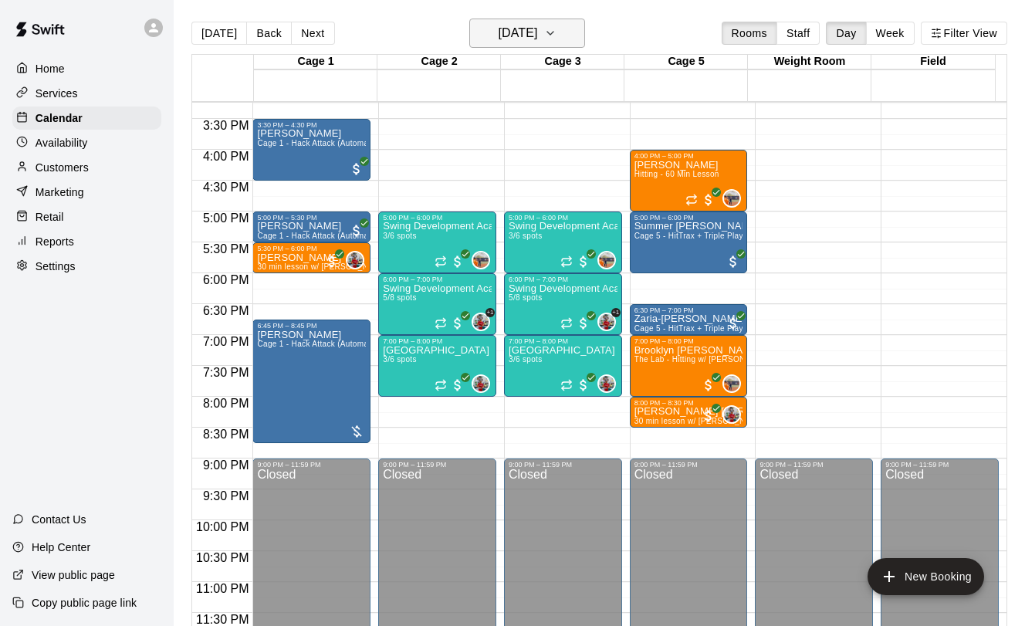
click at [526, 36] on h6 "[DATE]" at bounding box center [517, 33] width 39 height 22
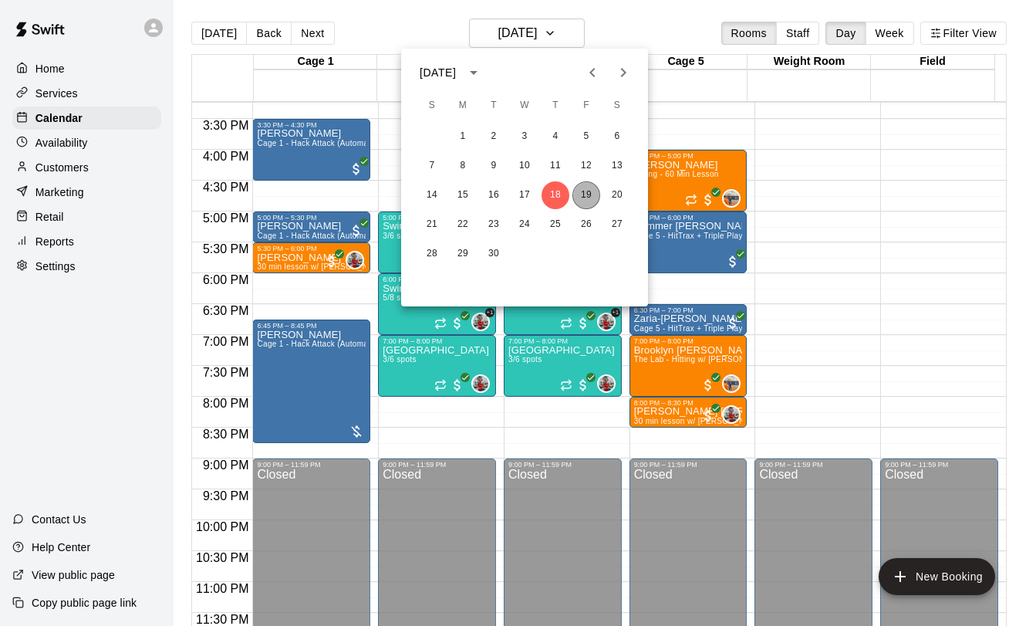
click at [582, 197] on button "19" at bounding box center [587, 195] width 28 height 28
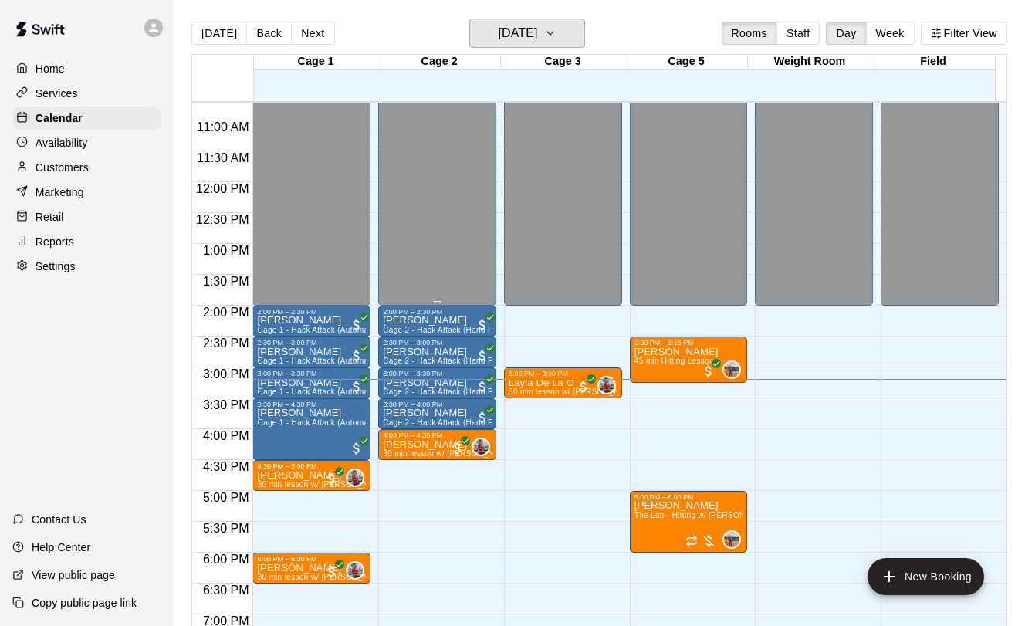
scroll to position [697, 0]
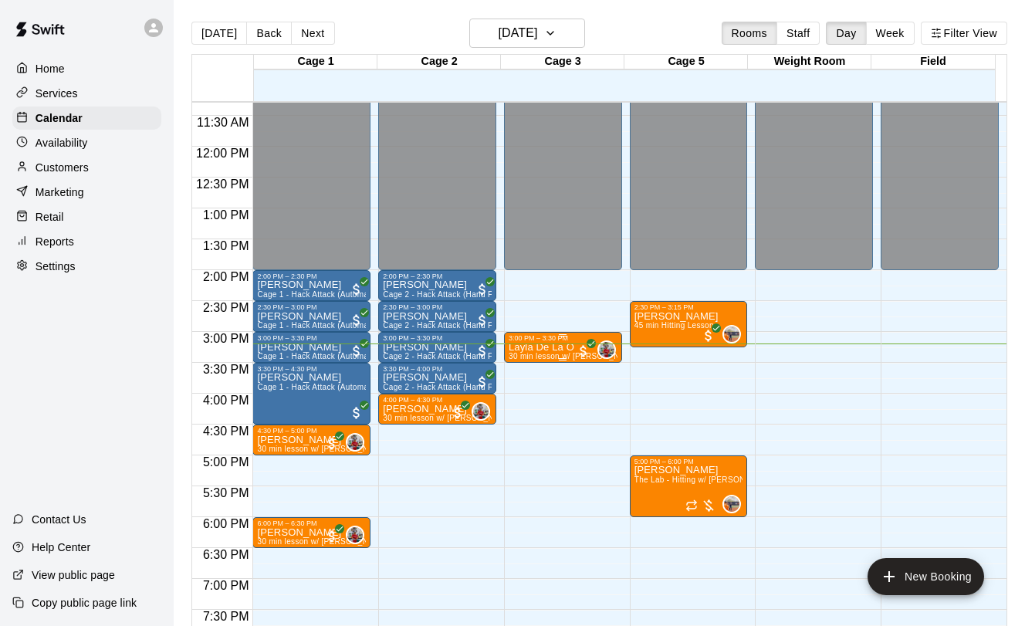
click at [539, 360] on div at bounding box center [563, 359] width 109 height 2
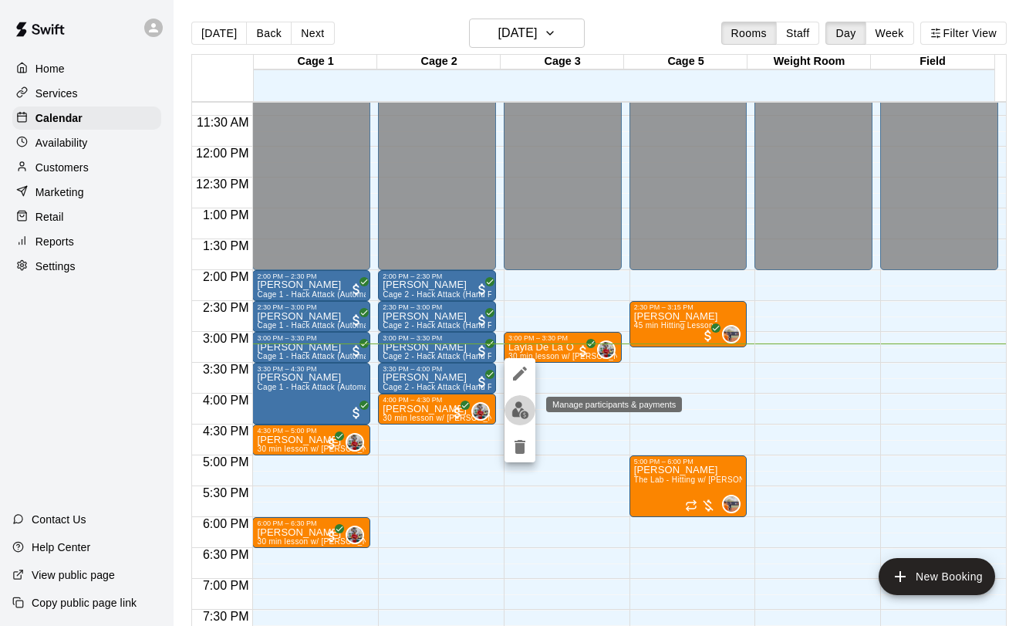
click at [523, 414] on img "edit" at bounding box center [521, 410] width 18 height 18
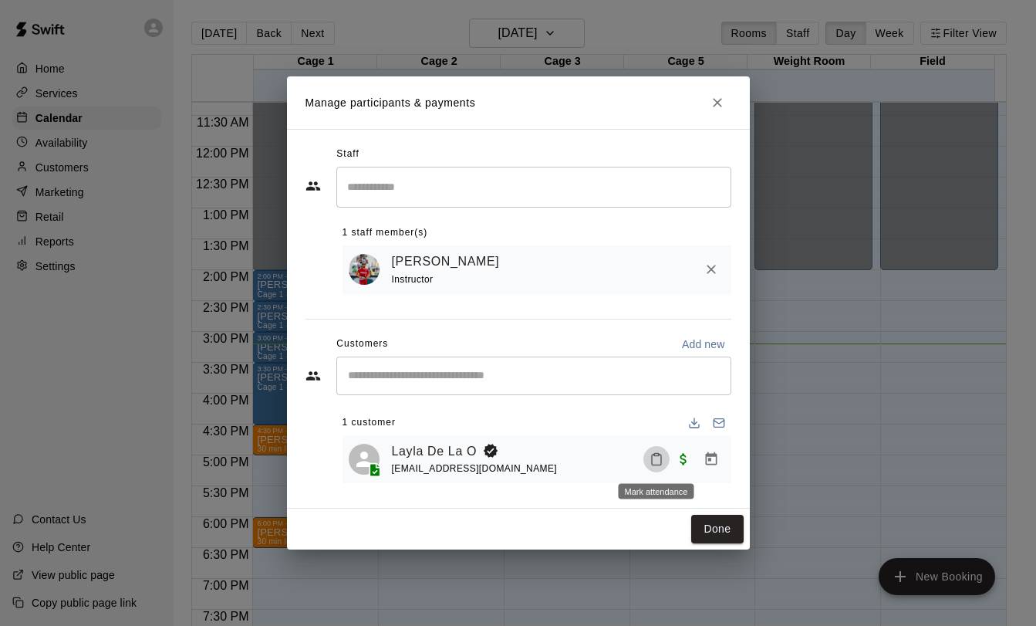
click at [656, 464] on icon "Mark attendance" at bounding box center [657, 459] width 14 height 14
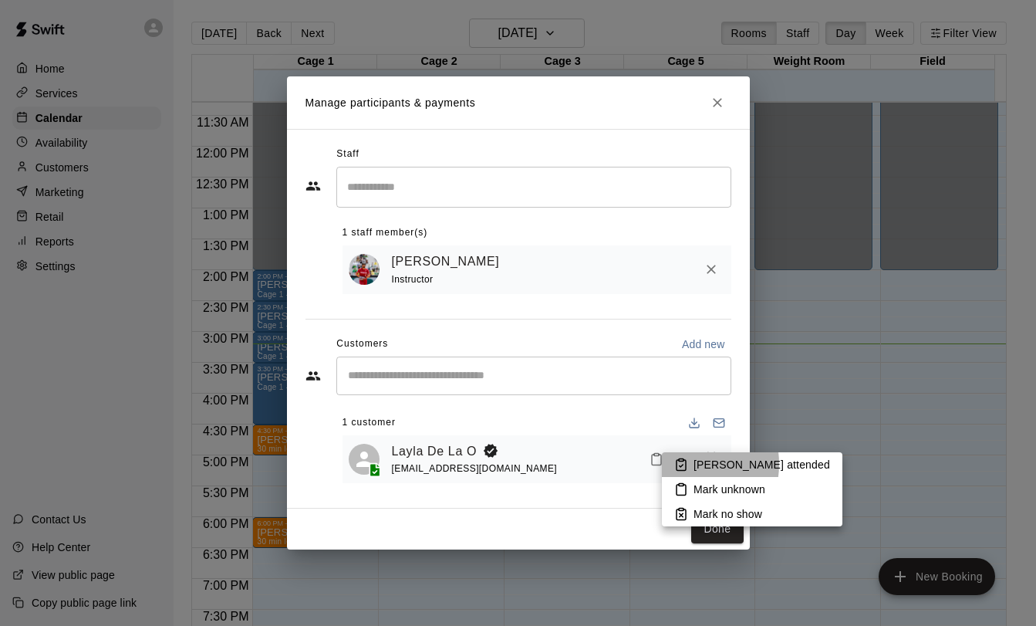
click at [680, 464] on icon at bounding box center [682, 465] width 14 height 14
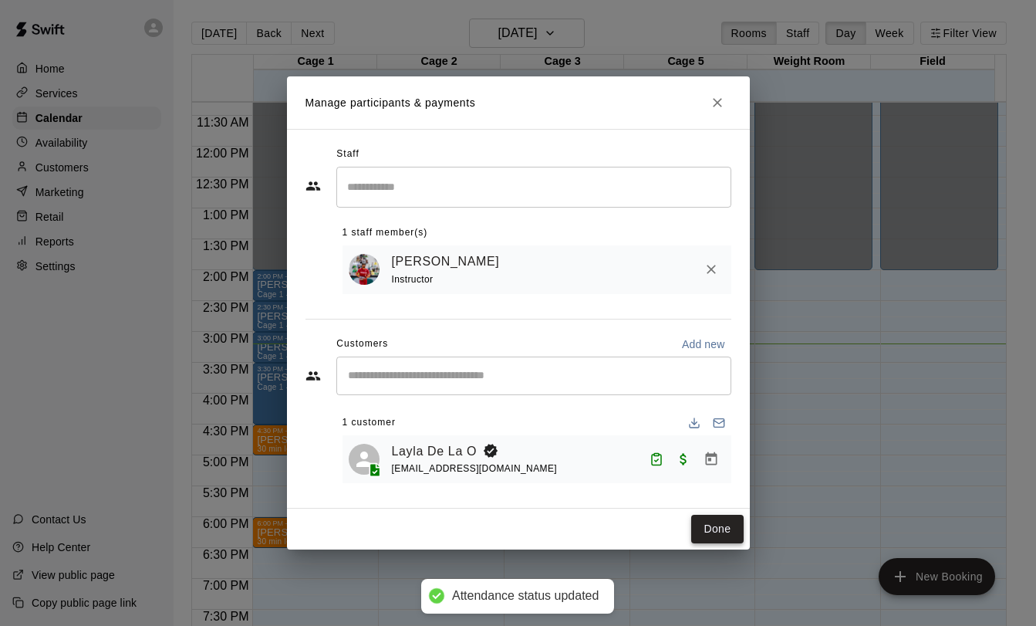
click at [714, 533] on button "Done" at bounding box center [717, 529] width 52 height 29
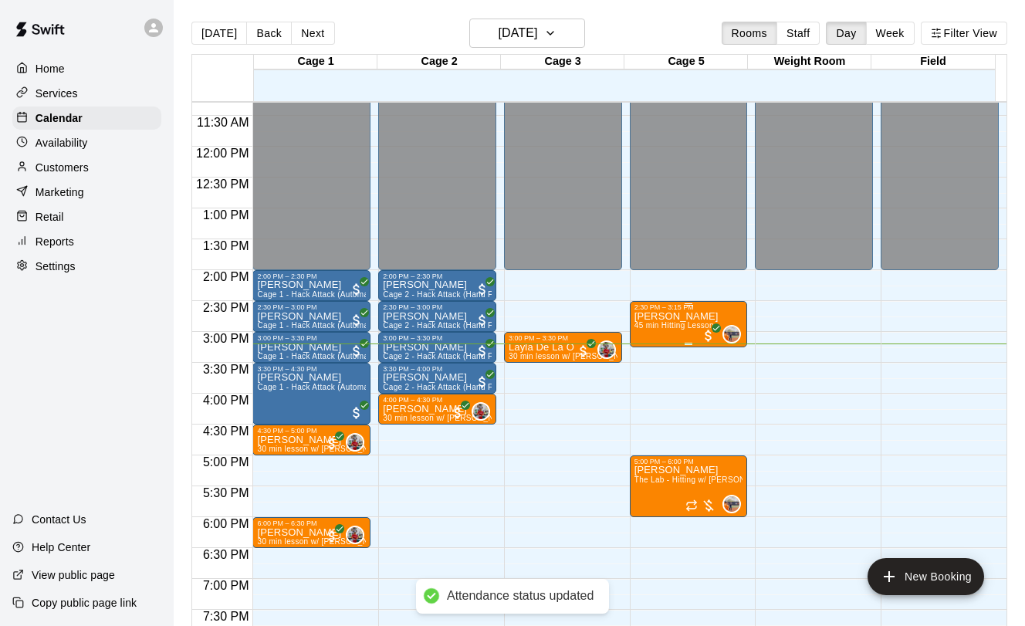
click at [634, 335] on div "[PERSON_NAME] 45 min Hitting Lesson" at bounding box center [676, 624] width 84 height 626
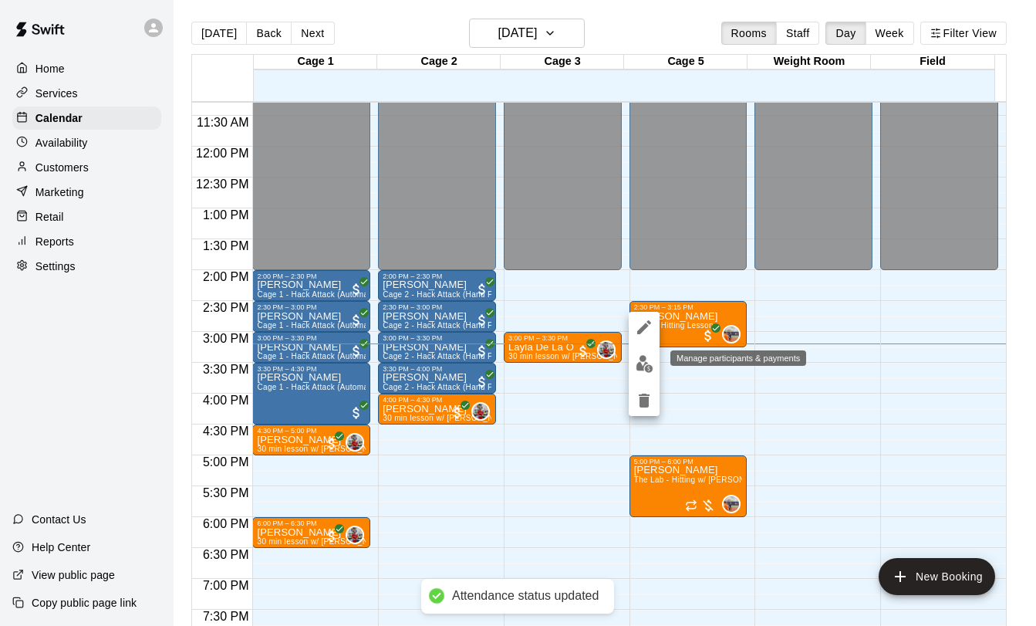
click at [651, 357] on img "edit" at bounding box center [645, 364] width 18 height 18
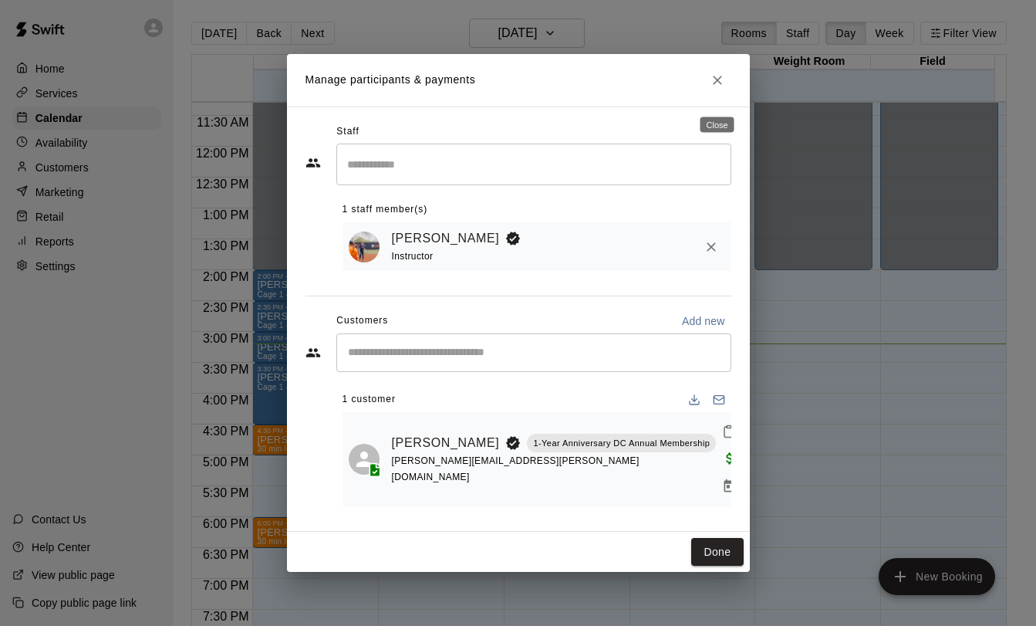
click at [719, 94] on button "Close" at bounding box center [718, 80] width 28 height 28
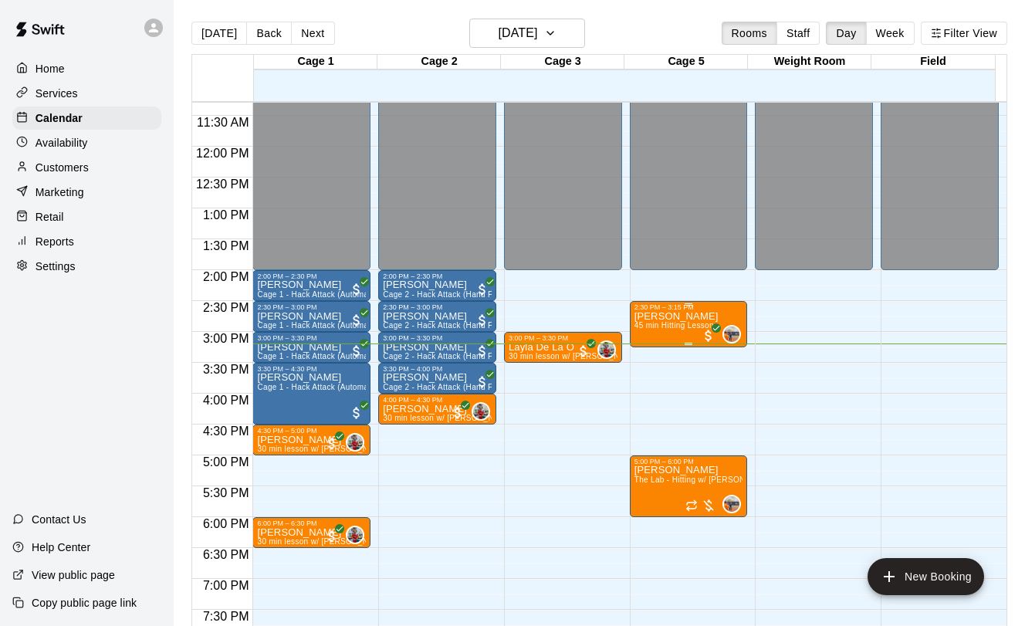
click at [663, 333] on div "[PERSON_NAME] 45 min Hitting Lesson" at bounding box center [676, 624] width 84 height 626
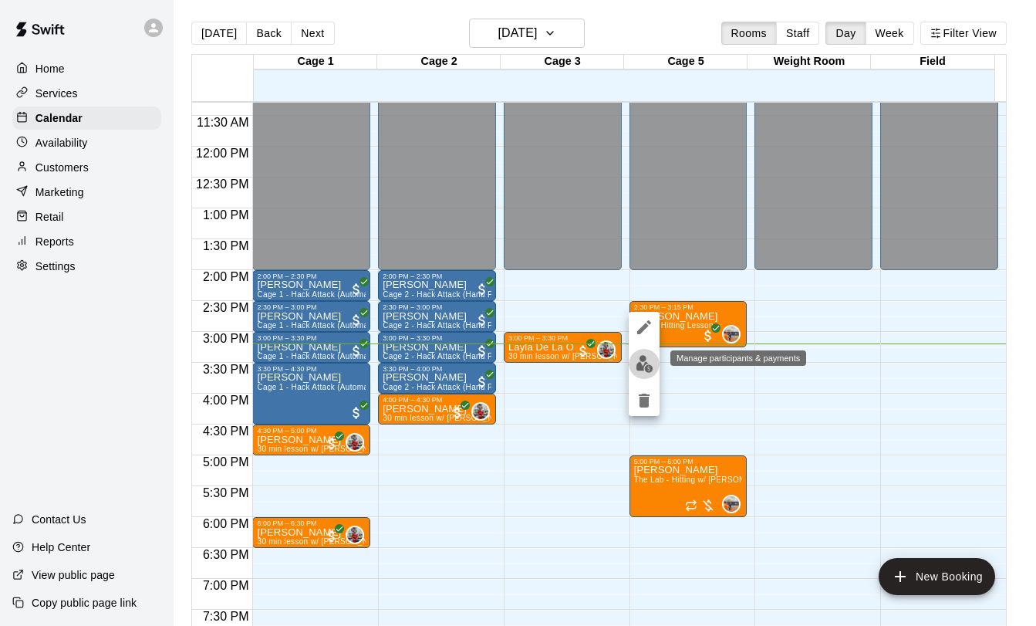
click at [650, 371] on img "edit" at bounding box center [645, 364] width 18 height 18
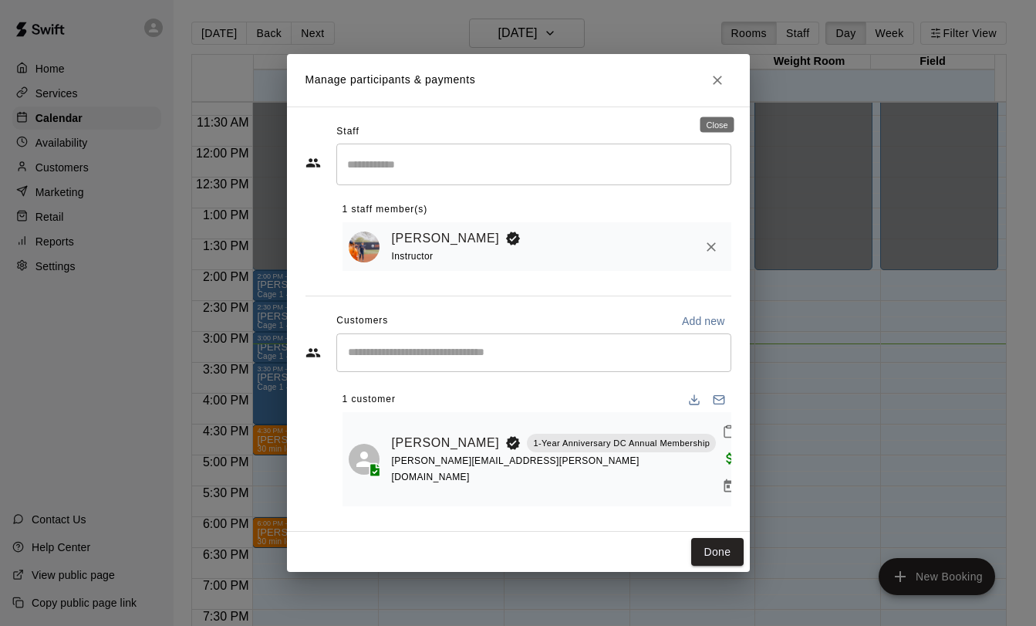
click at [722, 88] on icon "Close" at bounding box center [717, 80] width 15 height 15
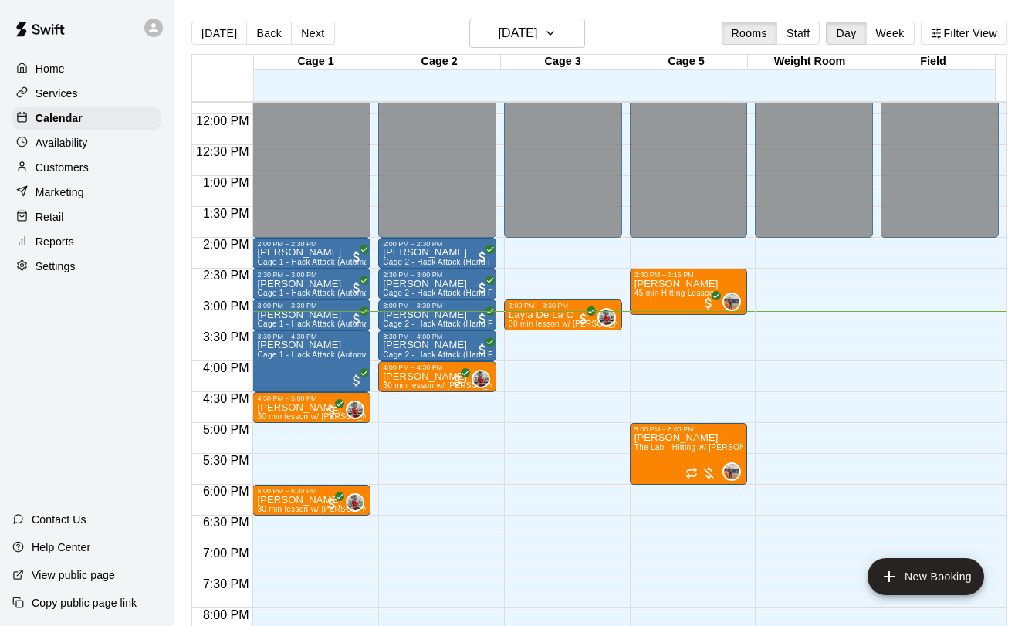
scroll to position [753, 0]
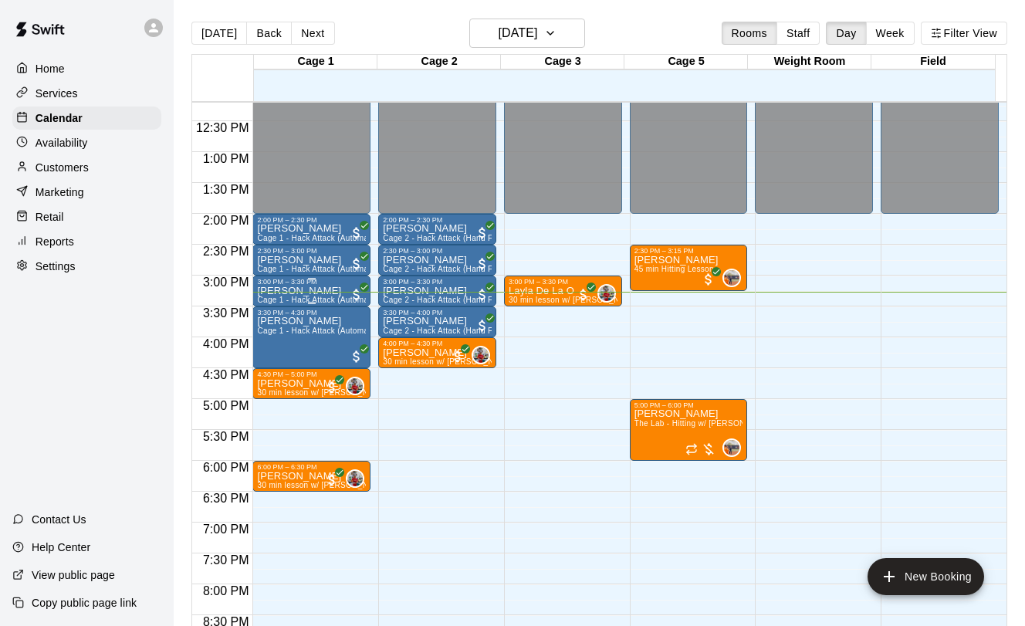
click at [313, 299] on span "Cage 1 - Hack Attack (Automatic)" at bounding box center [318, 300] width 123 height 8
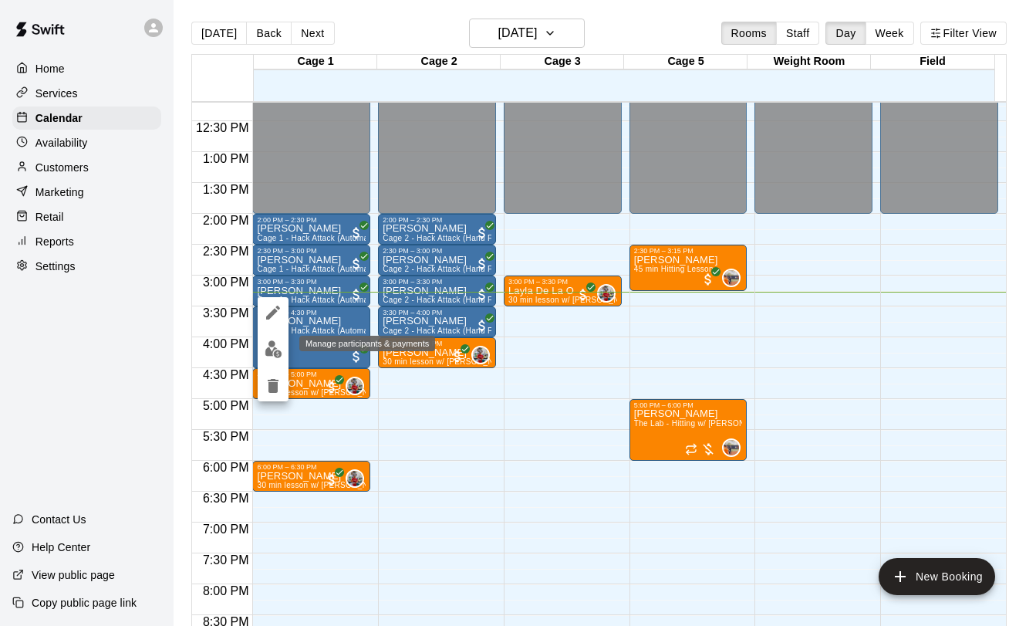
click at [261, 349] on button "edit" at bounding box center [273, 349] width 31 height 30
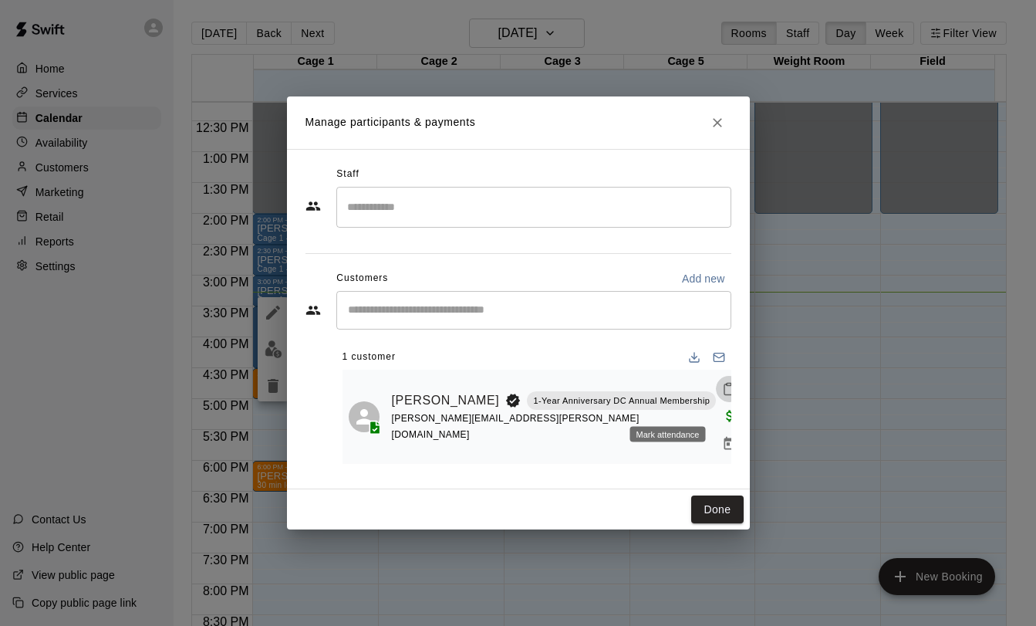
click at [722, 396] on icon "Mark attendance" at bounding box center [729, 389] width 14 height 14
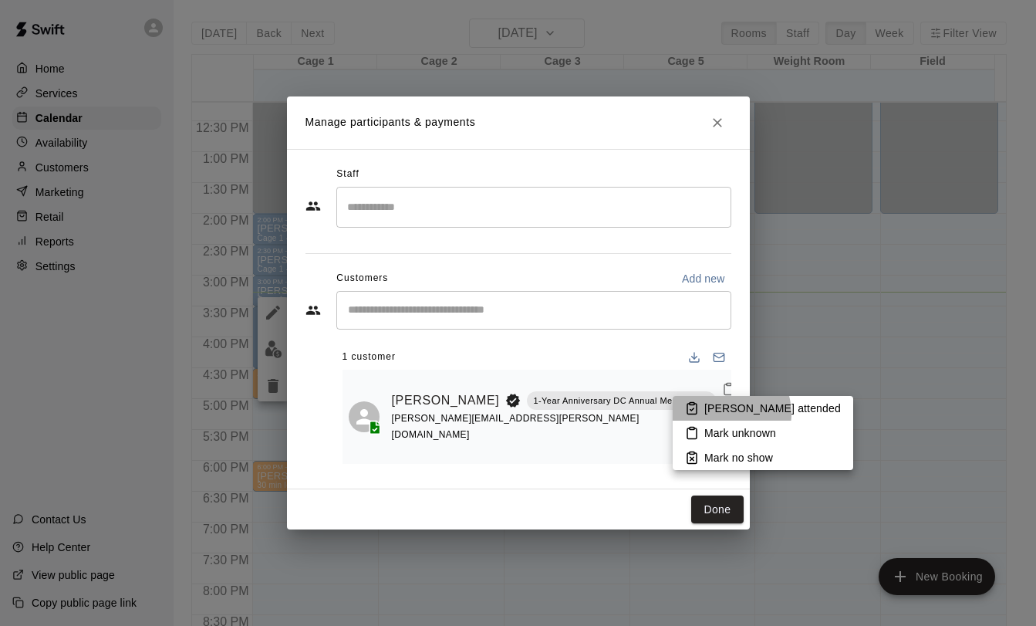
click at [723, 414] on p "[PERSON_NAME] attended" at bounding box center [773, 408] width 137 height 15
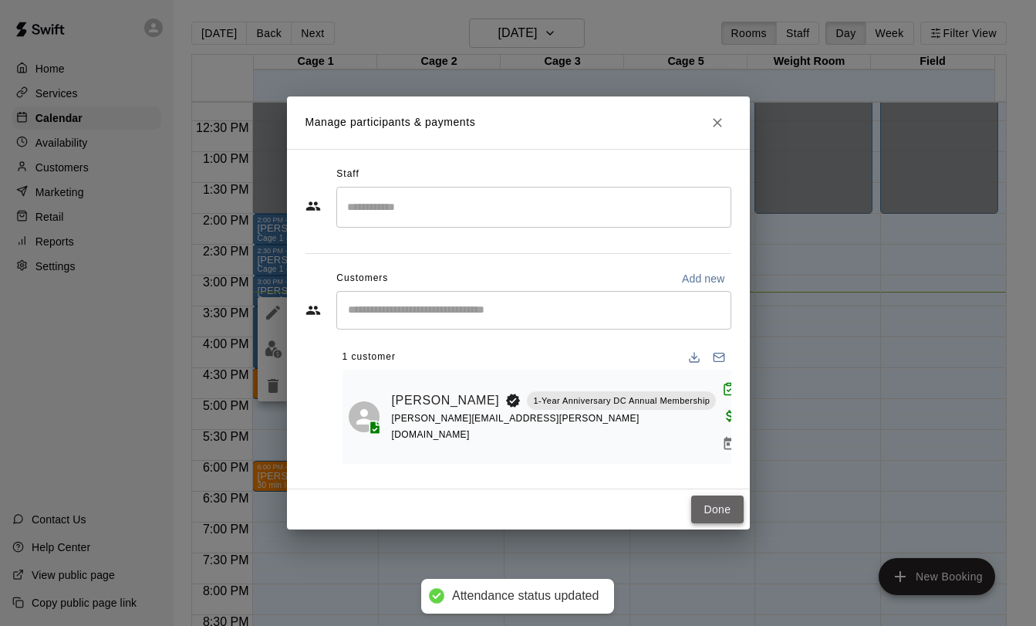
click at [726, 496] on button "Done" at bounding box center [717, 509] width 52 height 29
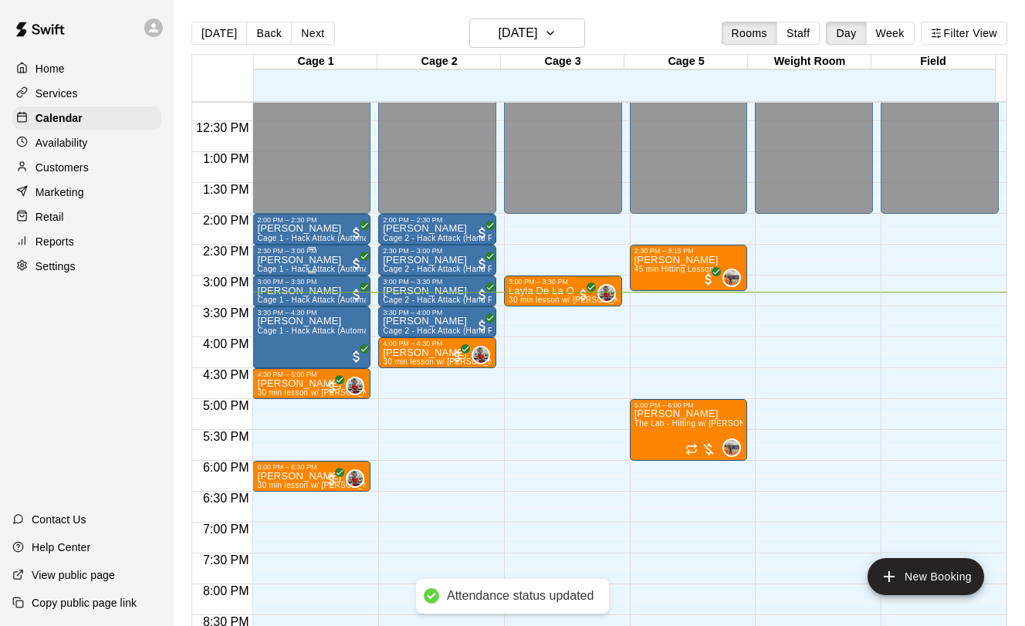
click at [308, 260] on p "[PERSON_NAME]" at bounding box center [311, 260] width 109 height 0
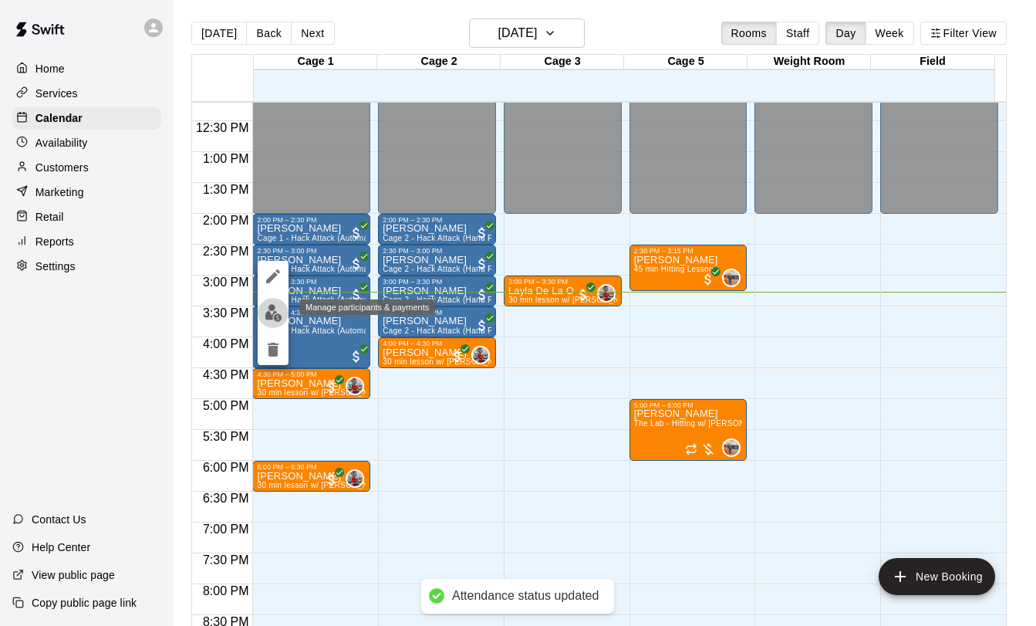
click at [272, 306] on img "edit" at bounding box center [274, 313] width 18 height 18
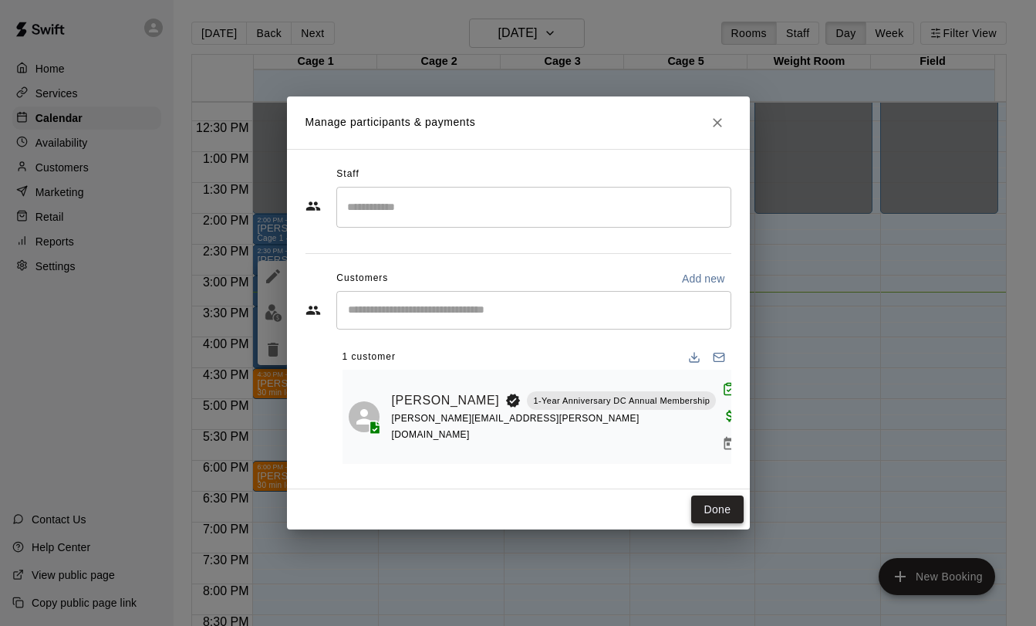
click at [729, 495] on button "Done" at bounding box center [717, 509] width 52 height 29
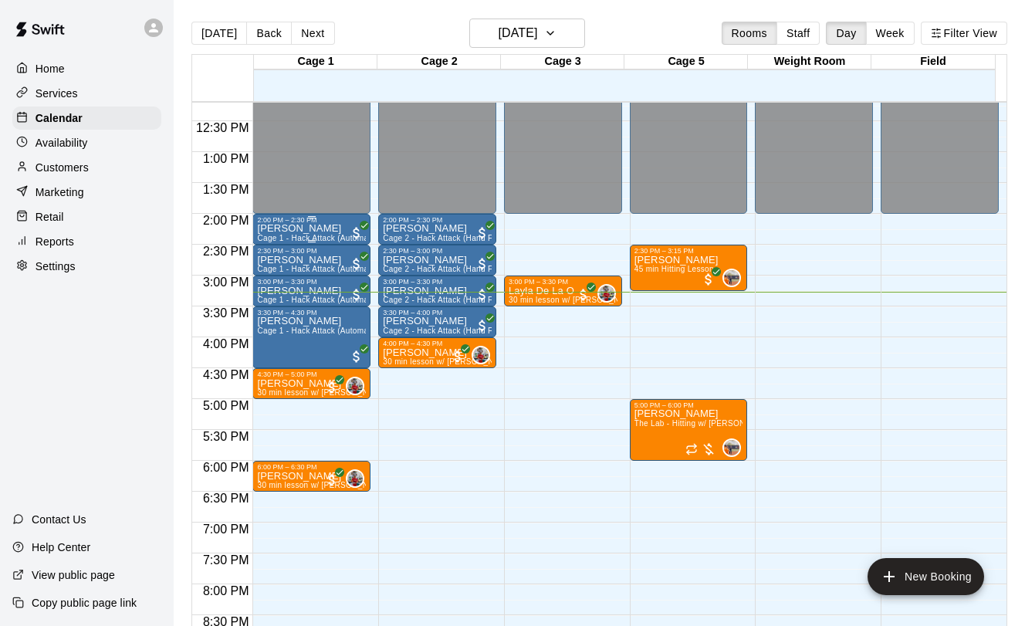
click at [280, 242] on div at bounding box center [311, 241] width 109 height 2
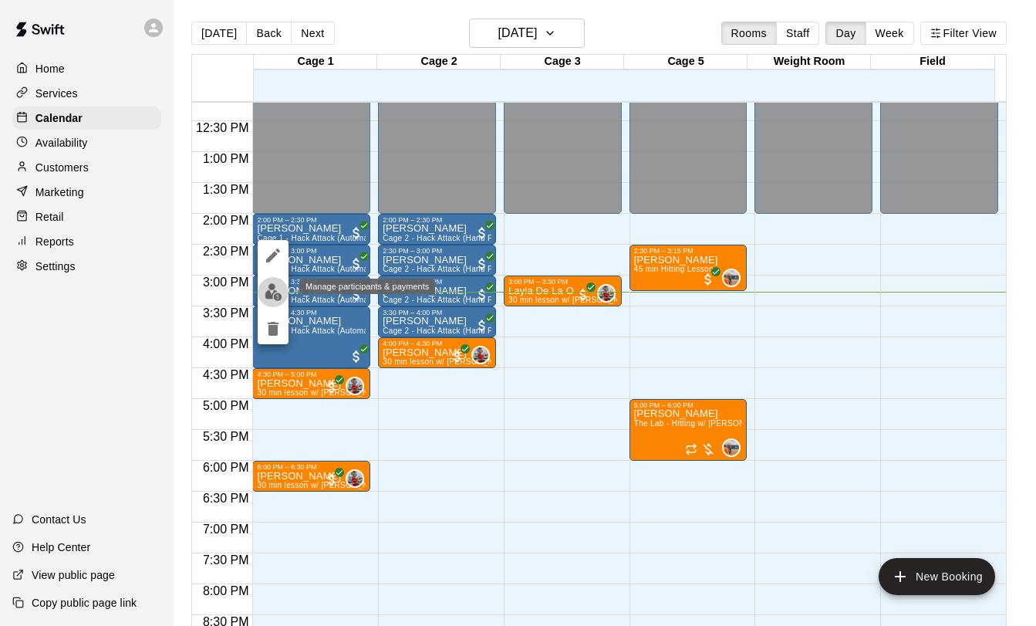
click at [276, 296] on img "edit" at bounding box center [274, 292] width 18 height 18
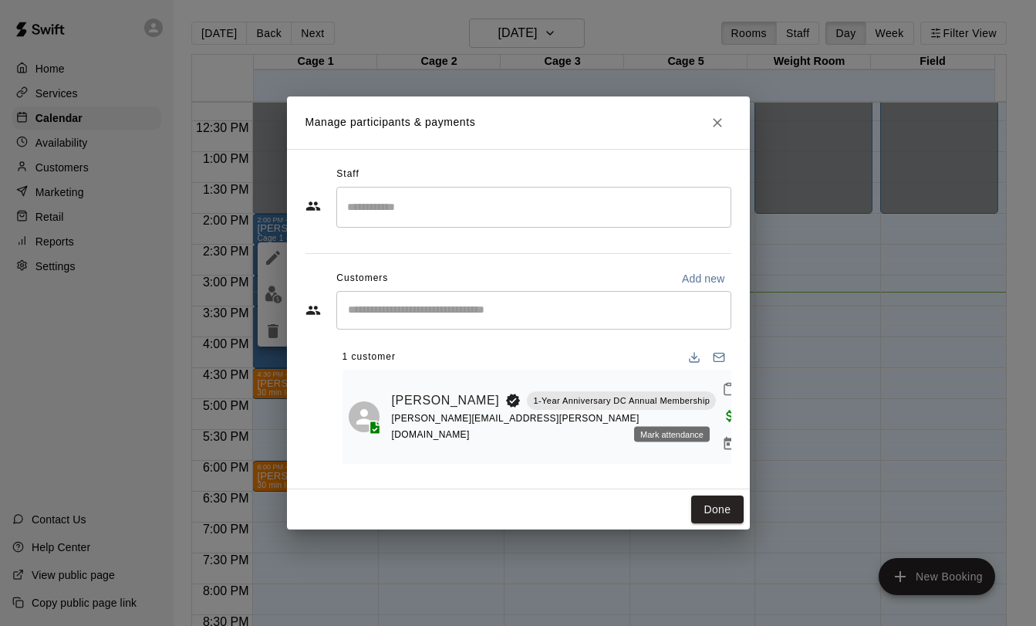
click at [722, 396] on icon "Mark attendance" at bounding box center [729, 389] width 14 height 14
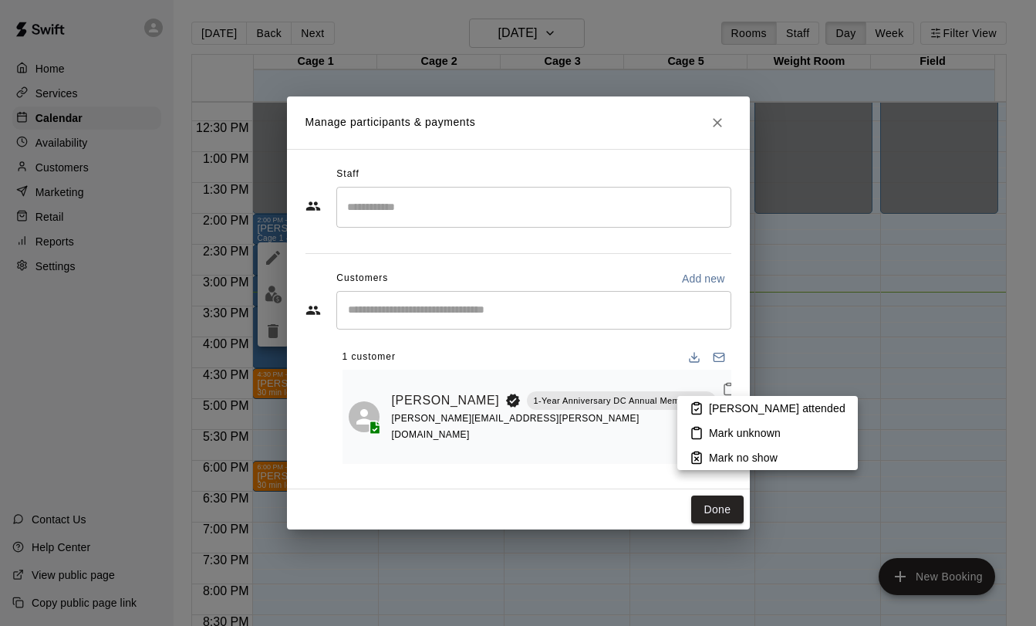
click at [700, 411] on icon at bounding box center [697, 408] width 14 height 14
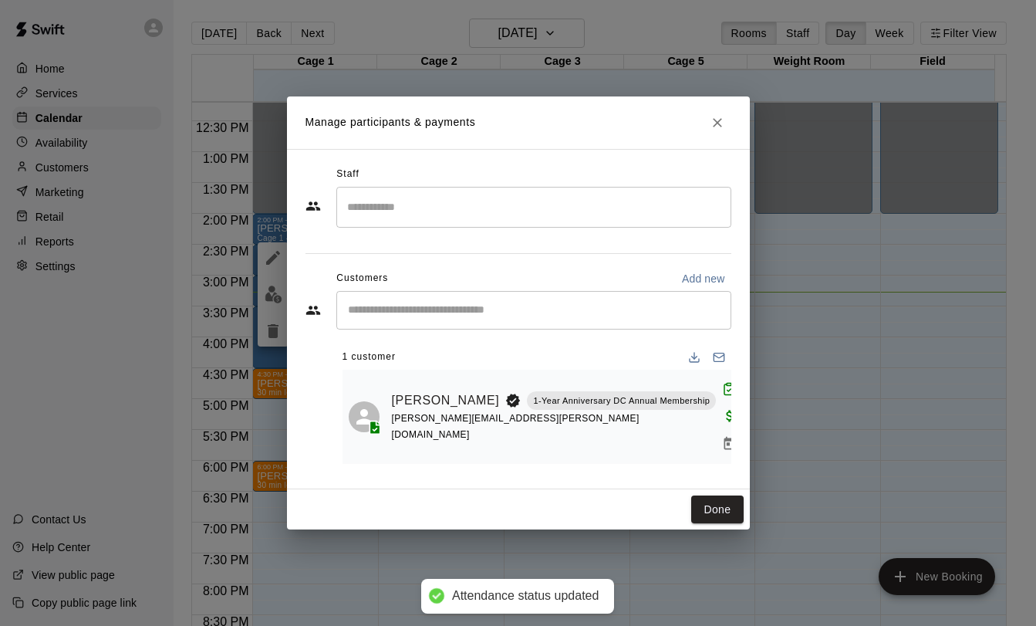
click at [712, 506] on button "Done" at bounding box center [717, 509] width 52 height 29
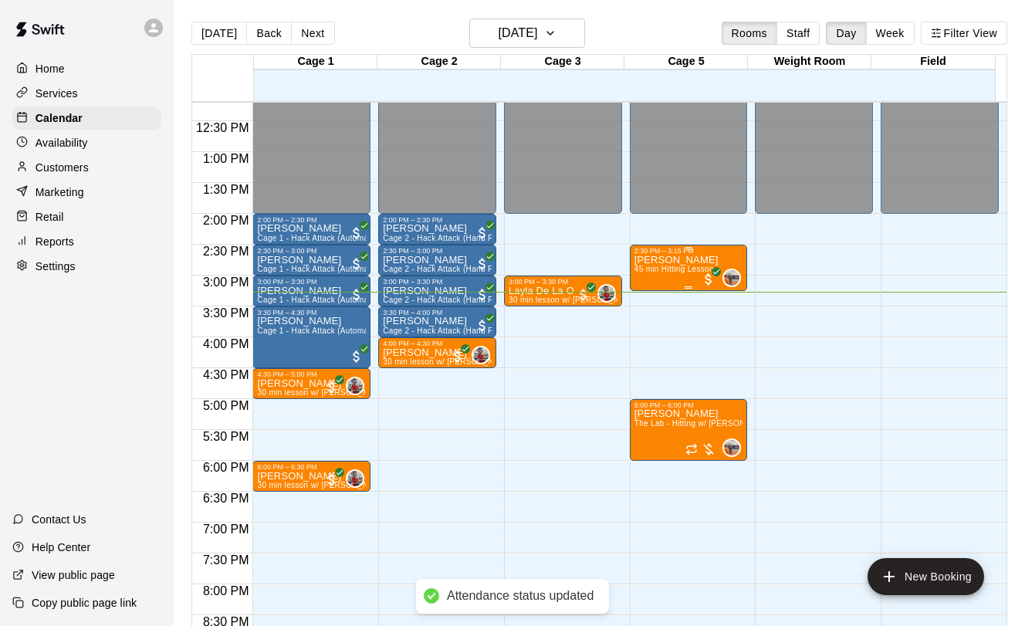
click at [675, 272] on span "45 min Hitting Lesson" at bounding box center [673, 269] width 79 height 8
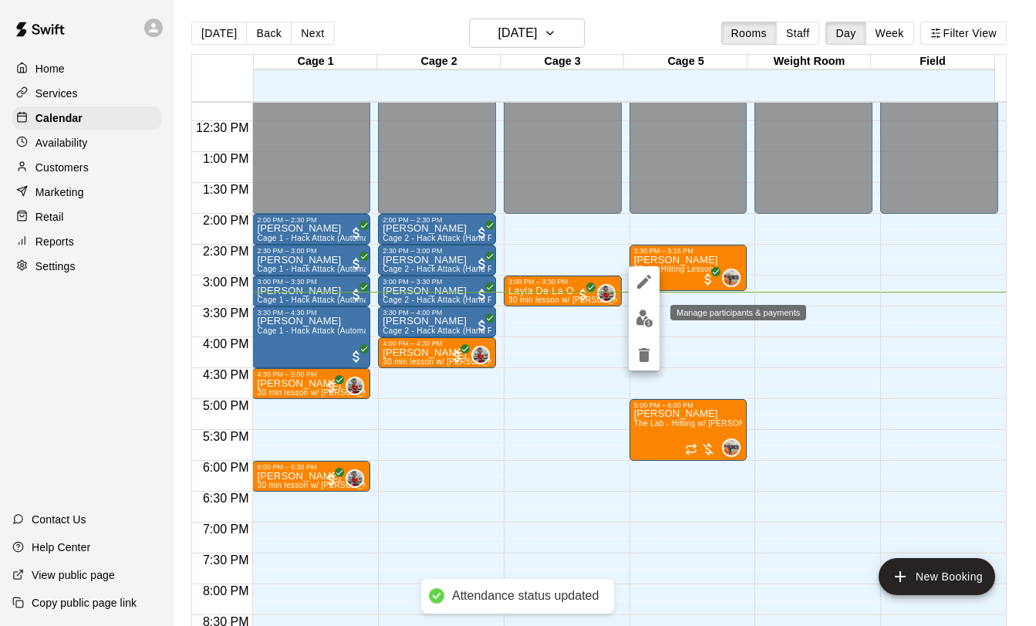
click at [638, 313] on img "edit" at bounding box center [645, 318] width 18 height 18
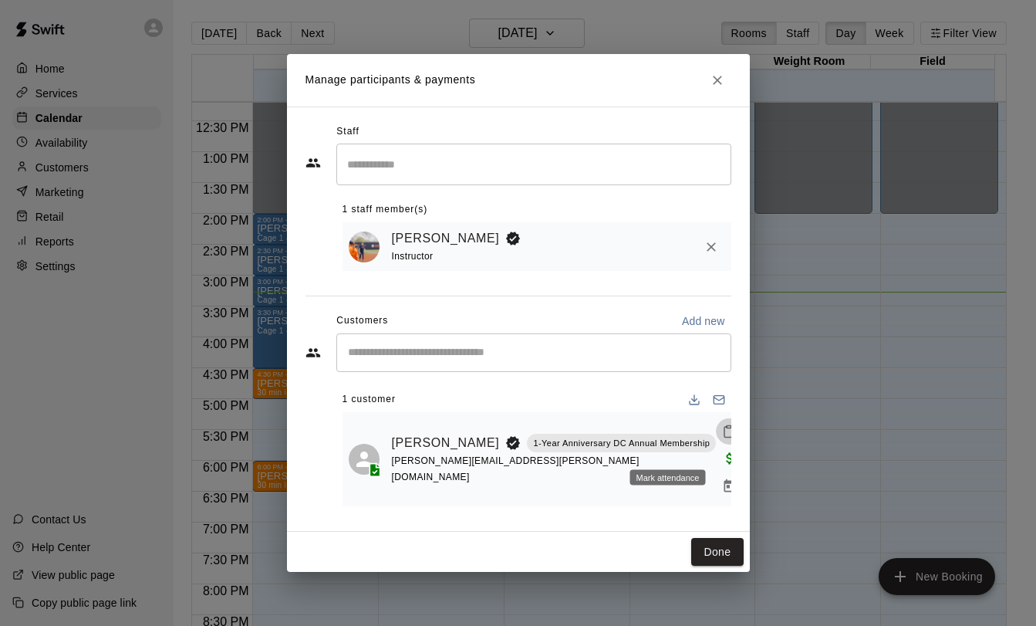
click at [722, 438] on icon "Mark attendance" at bounding box center [729, 431] width 14 height 14
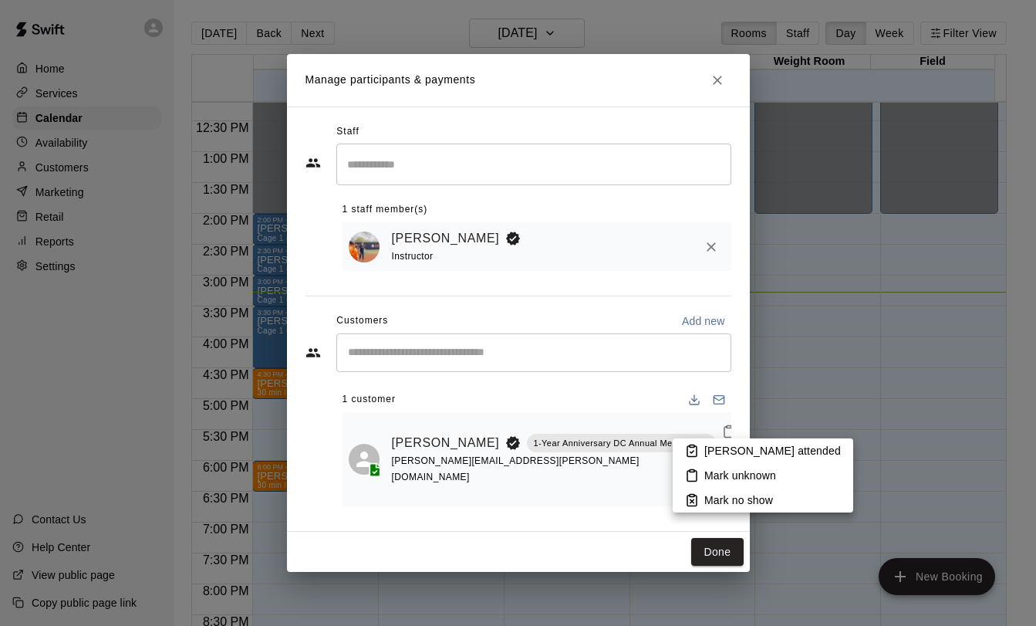
click at [720, 453] on p "[PERSON_NAME] attended" at bounding box center [773, 450] width 137 height 15
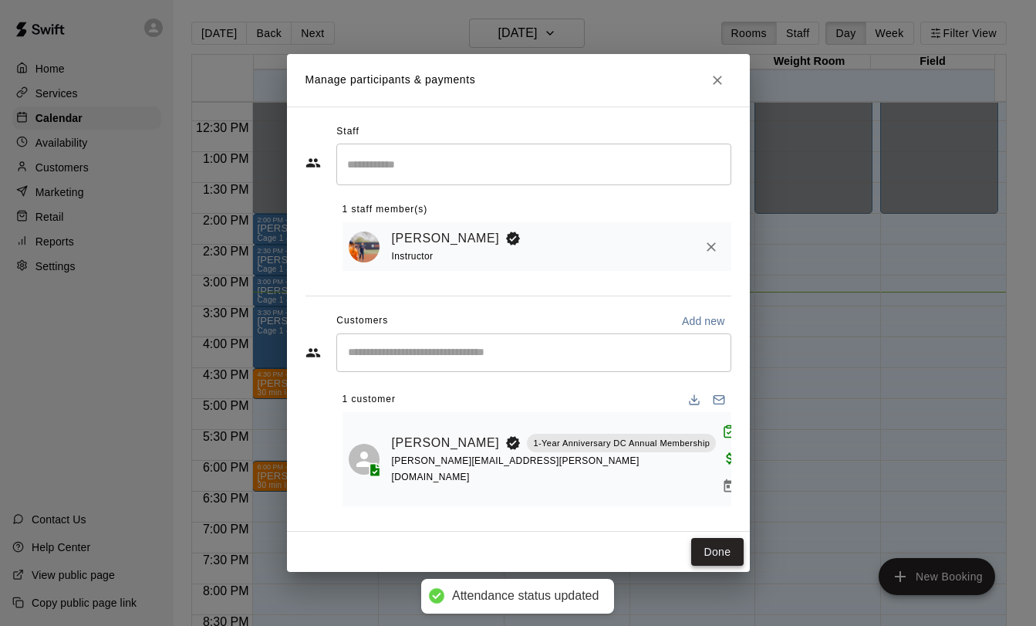
click at [716, 538] on button "Done" at bounding box center [717, 552] width 52 height 29
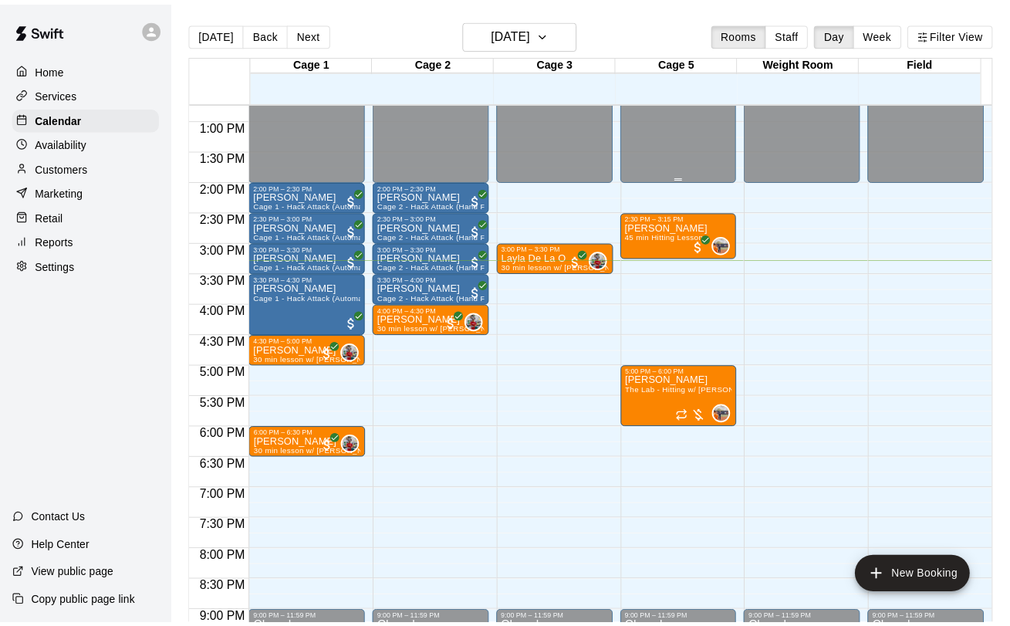
scroll to position [857, 0]
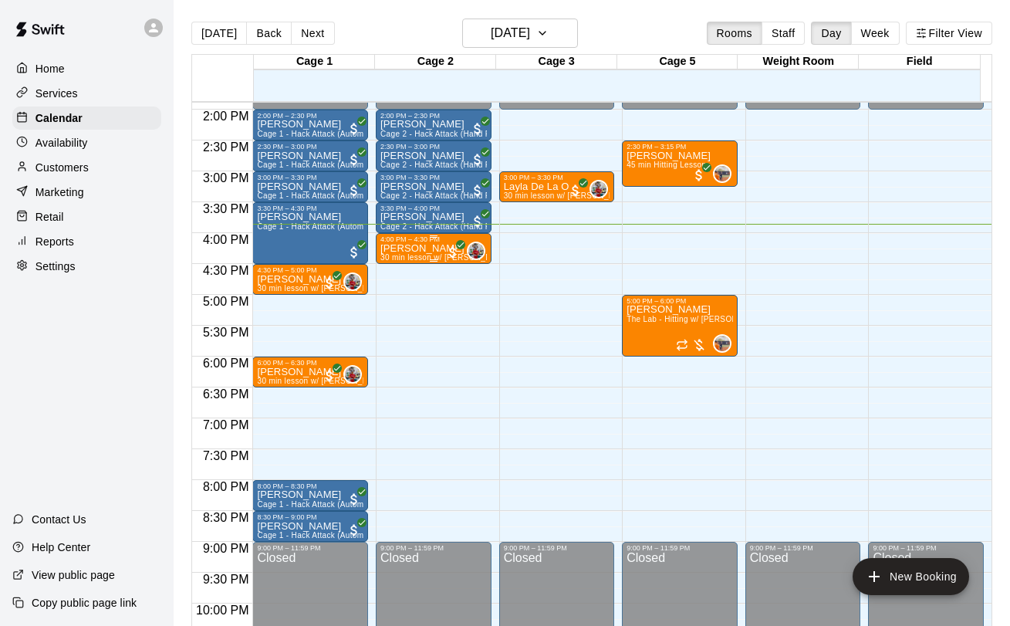
click at [398, 249] on p "[PERSON_NAME]" at bounding box center [433, 249] width 107 height 0
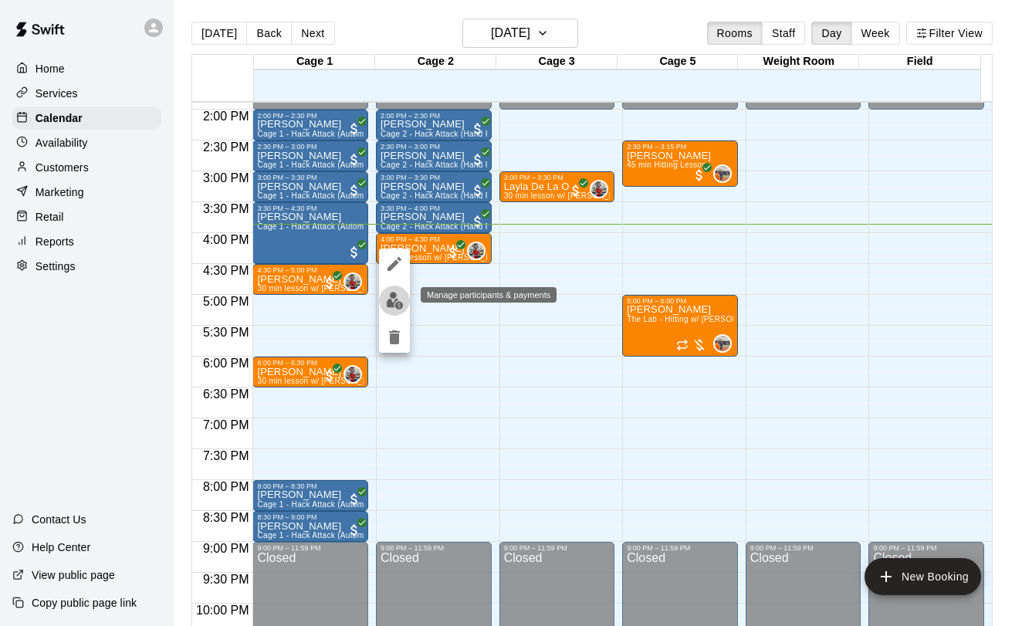
click at [398, 292] on img "edit" at bounding box center [395, 301] width 18 height 18
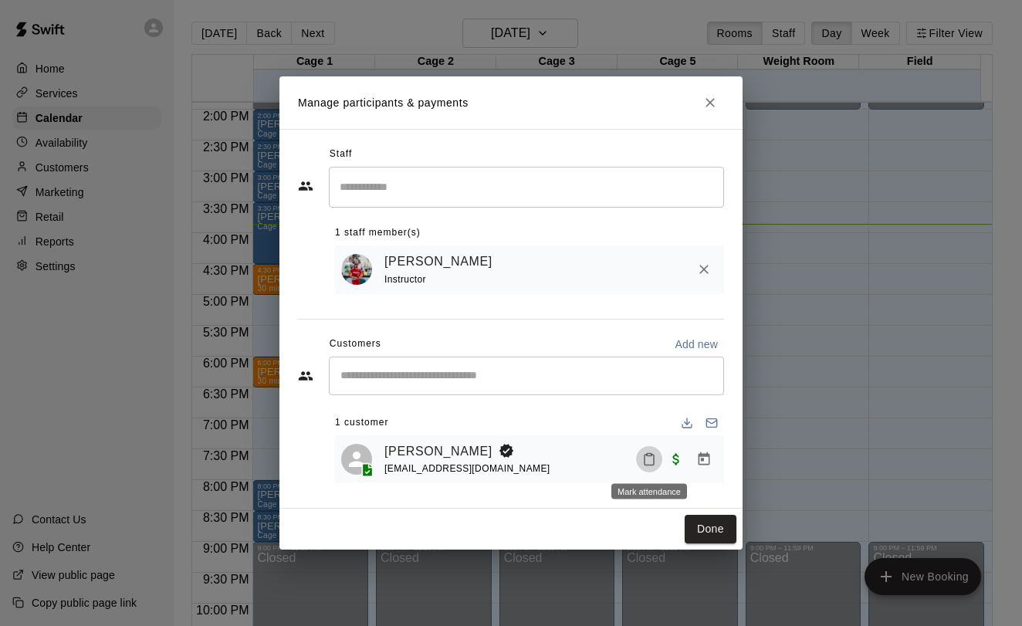
click at [647, 451] on button "Mark attendance" at bounding box center [649, 459] width 26 height 26
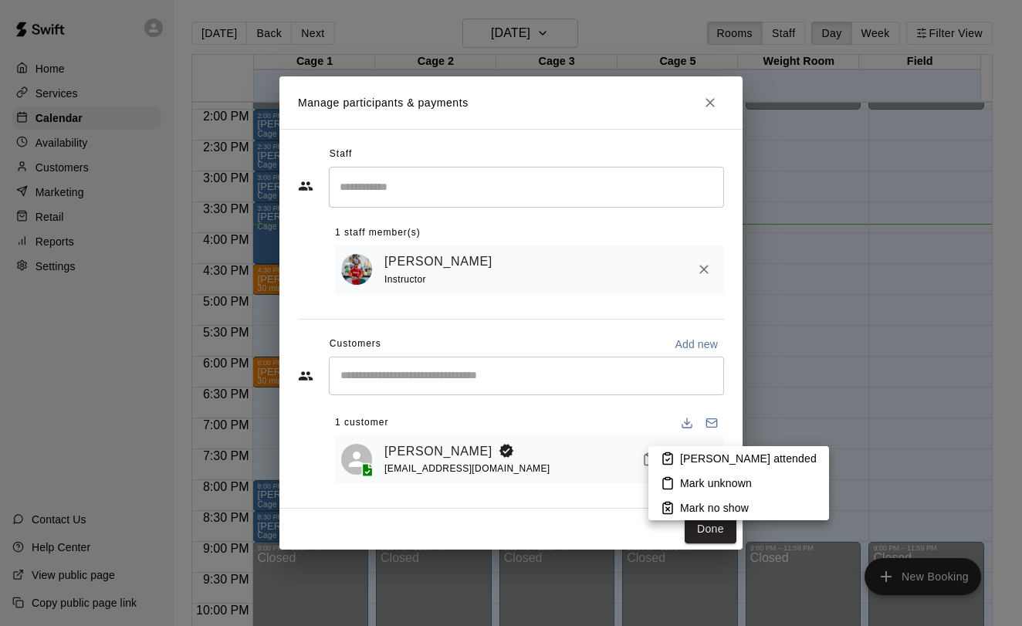
click at [674, 450] on li "[PERSON_NAME] attended" at bounding box center [738, 458] width 181 height 25
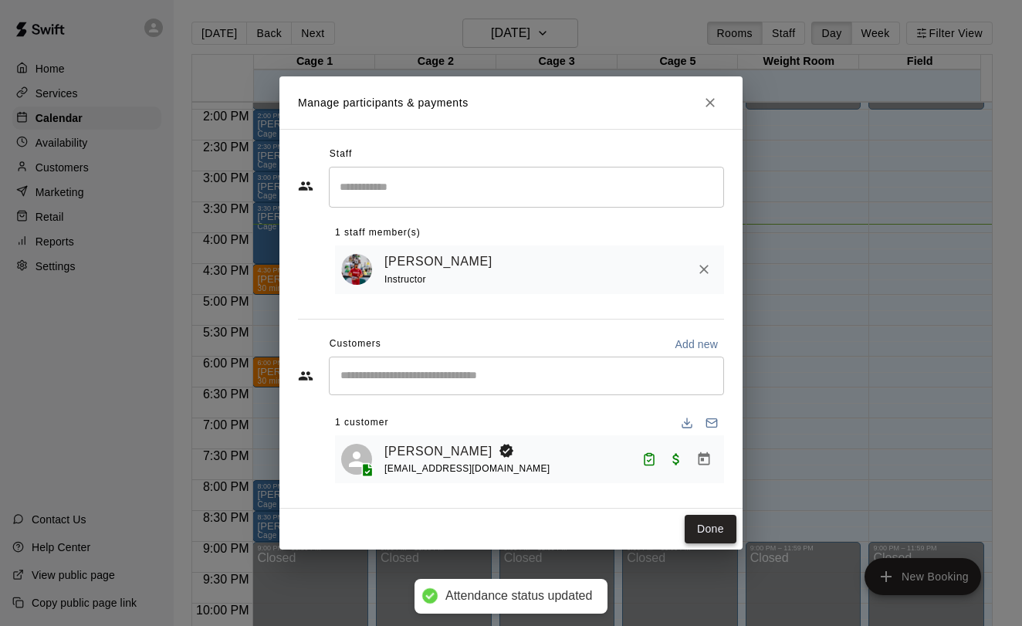
click at [710, 531] on button "Done" at bounding box center [711, 529] width 52 height 29
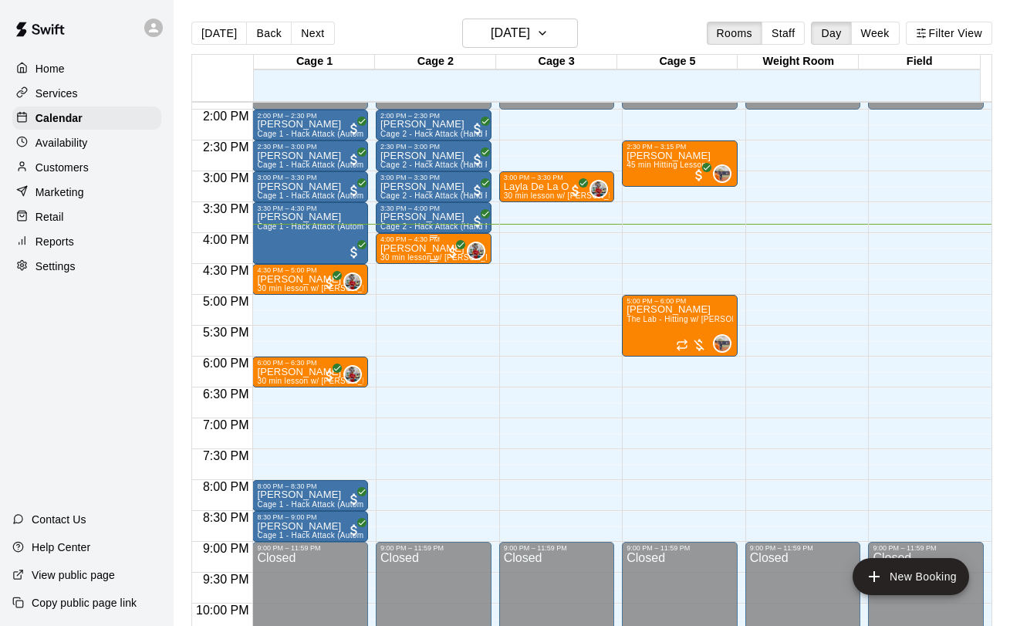
click at [390, 249] on p "[PERSON_NAME]" at bounding box center [433, 249] width 107 height 0
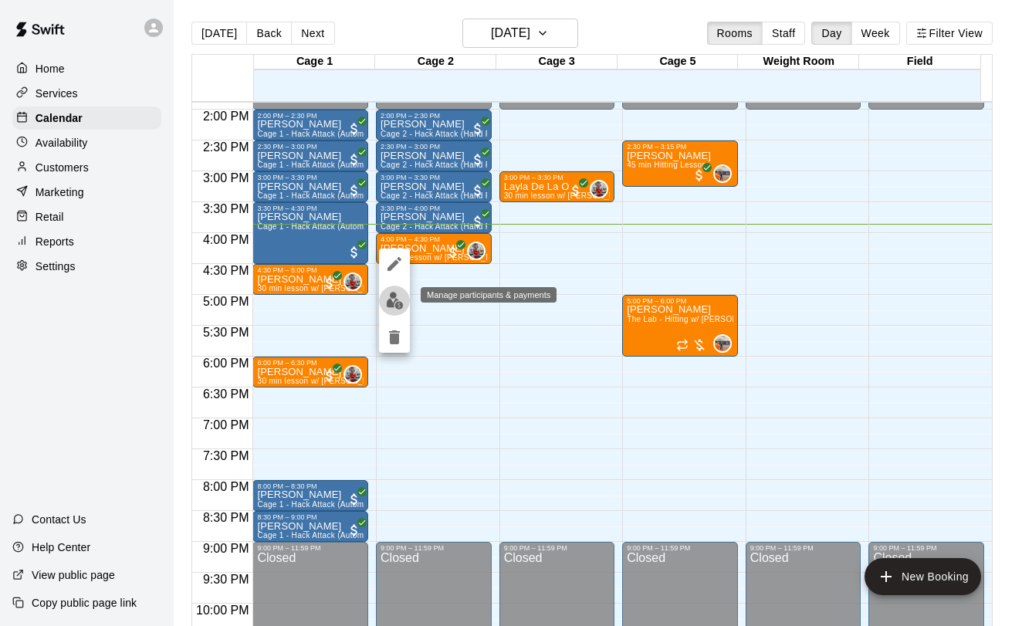
click at [388, 298] on img "edit" at bounding box center [395, 301] width 18 height 18
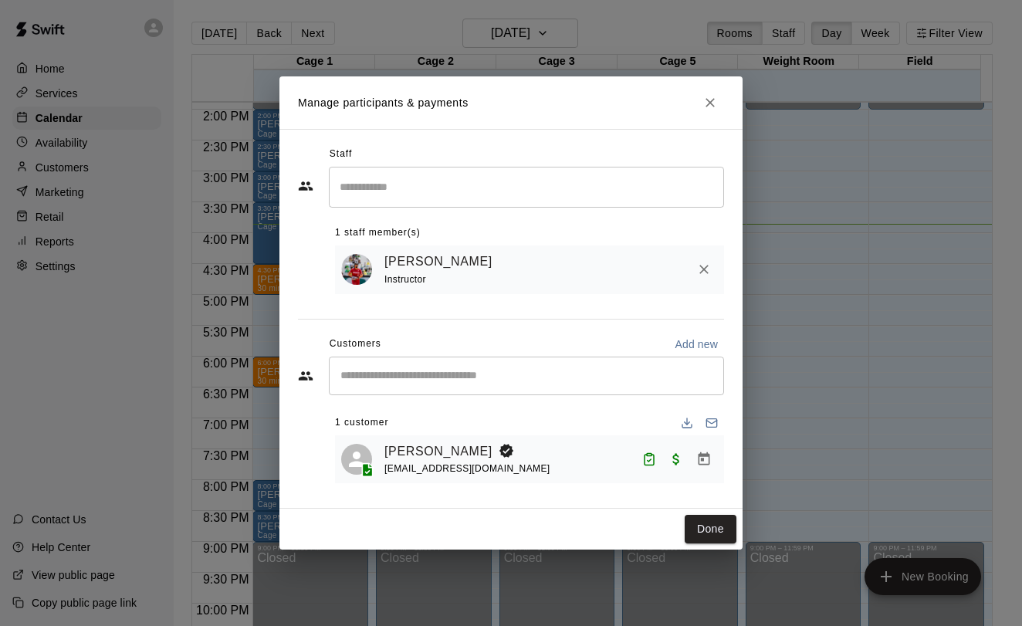
click at [692, 96] on h2 "Manage participants & payments" at bounding box center [510, 102] width 463 height 52
click at [704, 102] on icon "Close" at bounding box center [709, 102] width 15 height 15
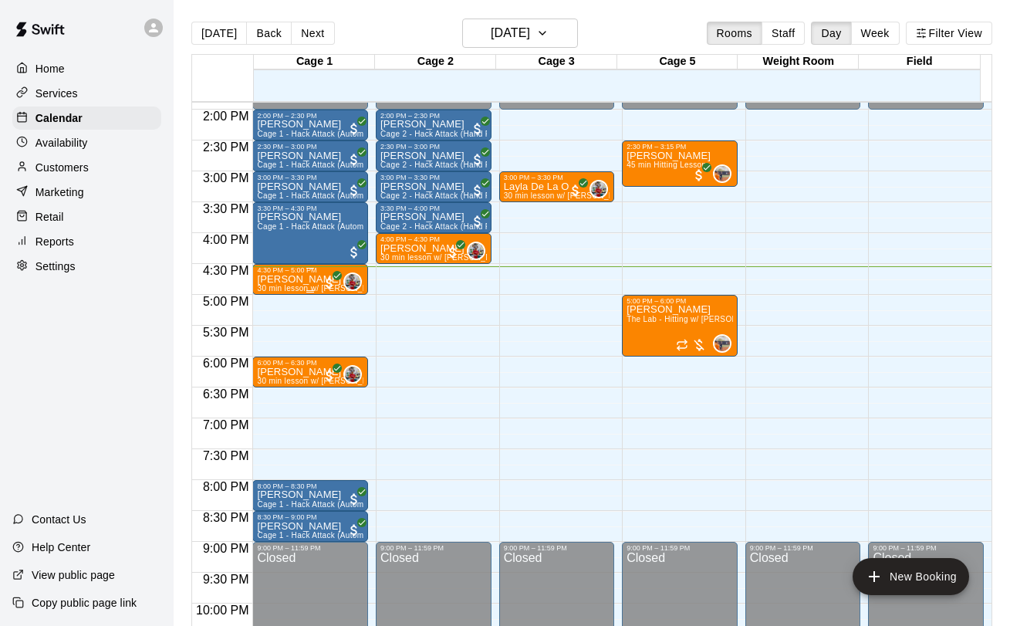
click at [278, 286] on span "30 min lesson w/ [PERSON_NAME]" at bounding box center [322, 288] width 131 height 8
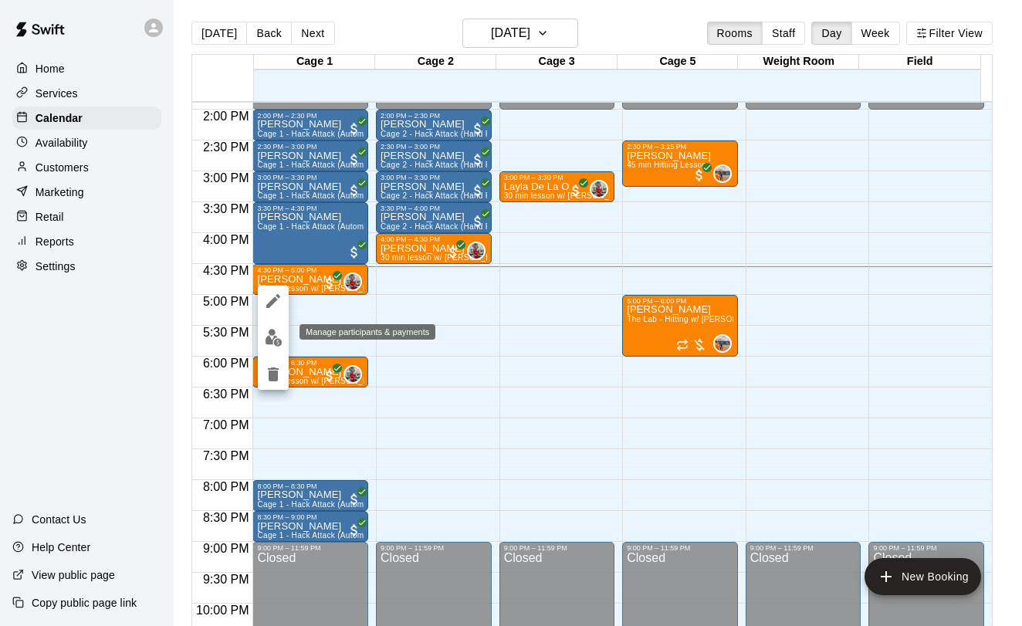
click at [267, 337] on img "edit" at bounding box center [274, 338] width 18 height 18
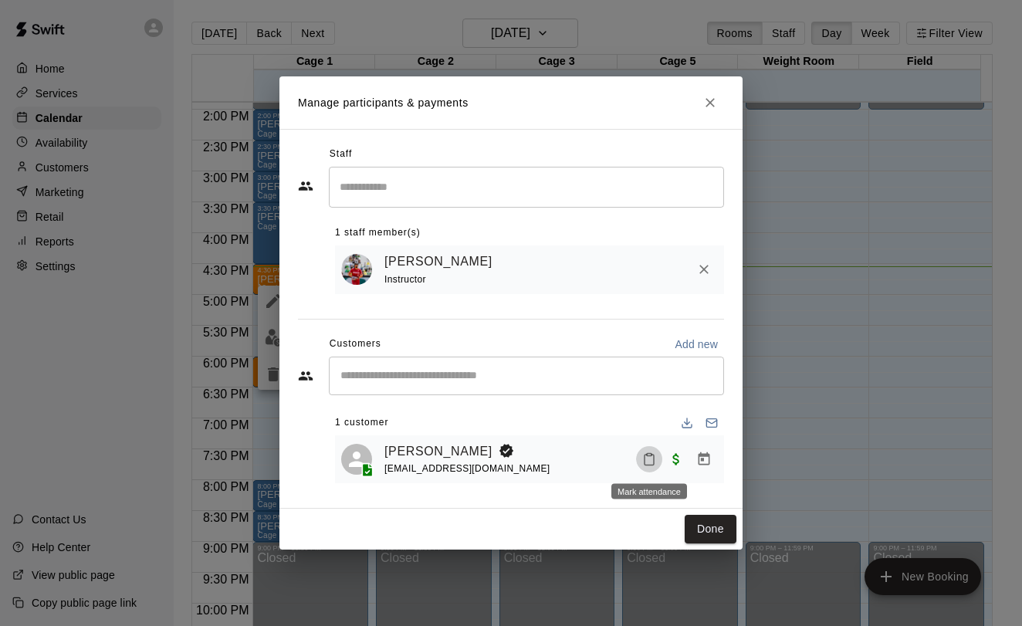
click at [649, 465] on icon "Mark attendance" at bounding box center [648, 460] width 9 height 11
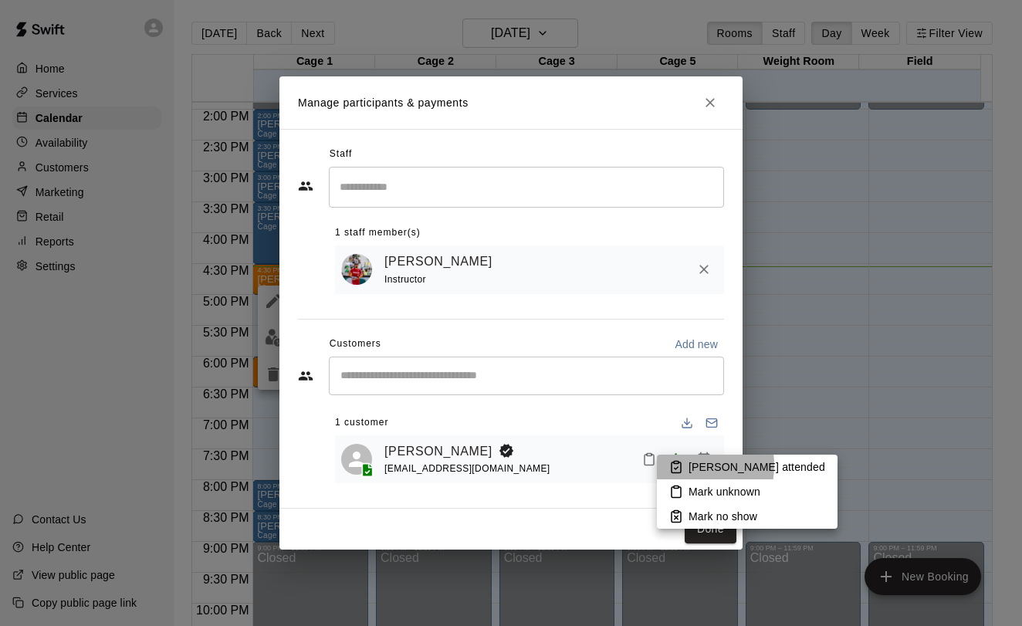
click at [674, 465] on icon at bounding box center [676, 467] width 14 height 14
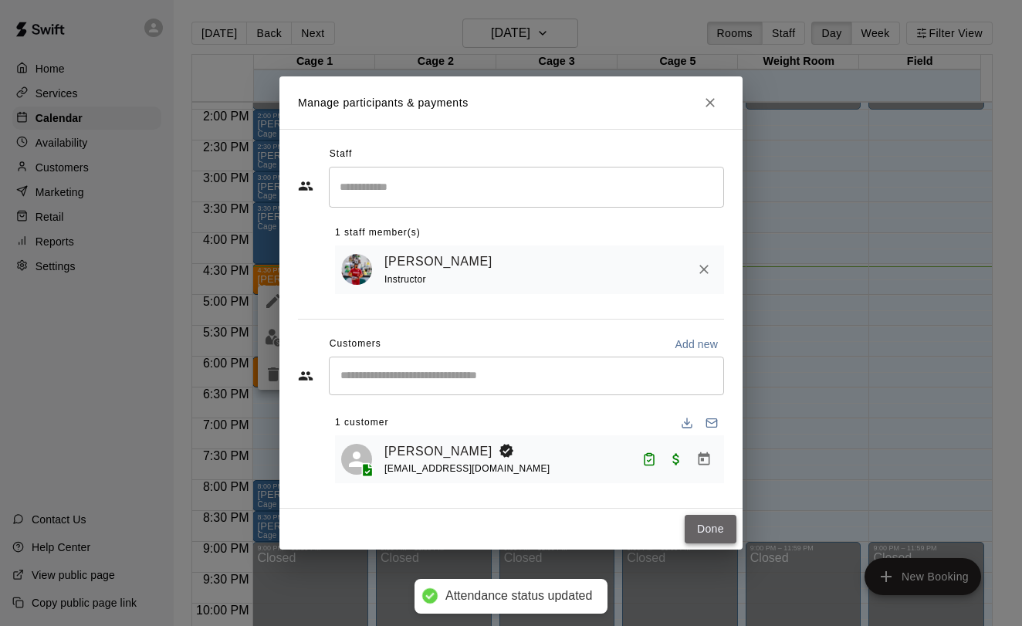
click at [714, 520] on button "Done" at bounding box center [711, 529] width 52 height 29
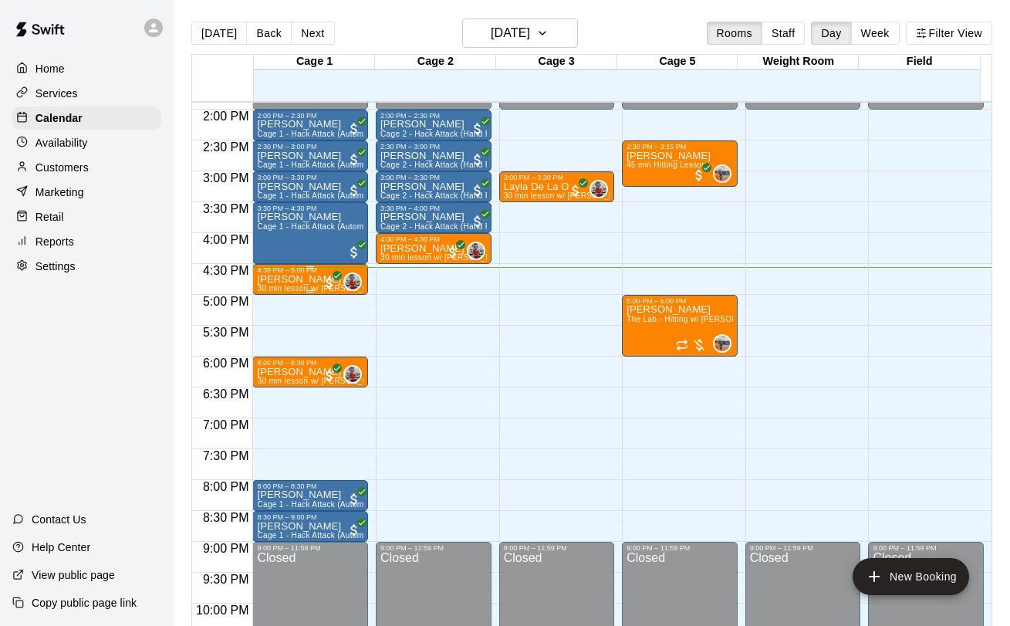
click at [294, 283] on div "[PERSON_NAME] 30 min lesson w/ [PERSON_NAME]" at bounding box center [310, 587] width 107 height 626
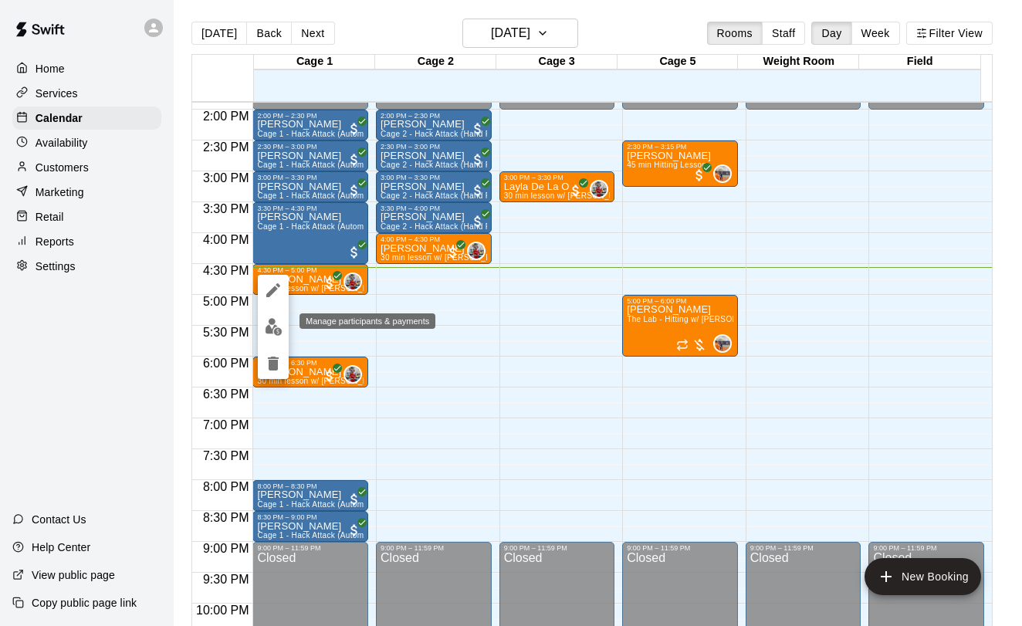
click at [283, 326] on button "edit" at bounding box center [273, 327] width 31 height 30
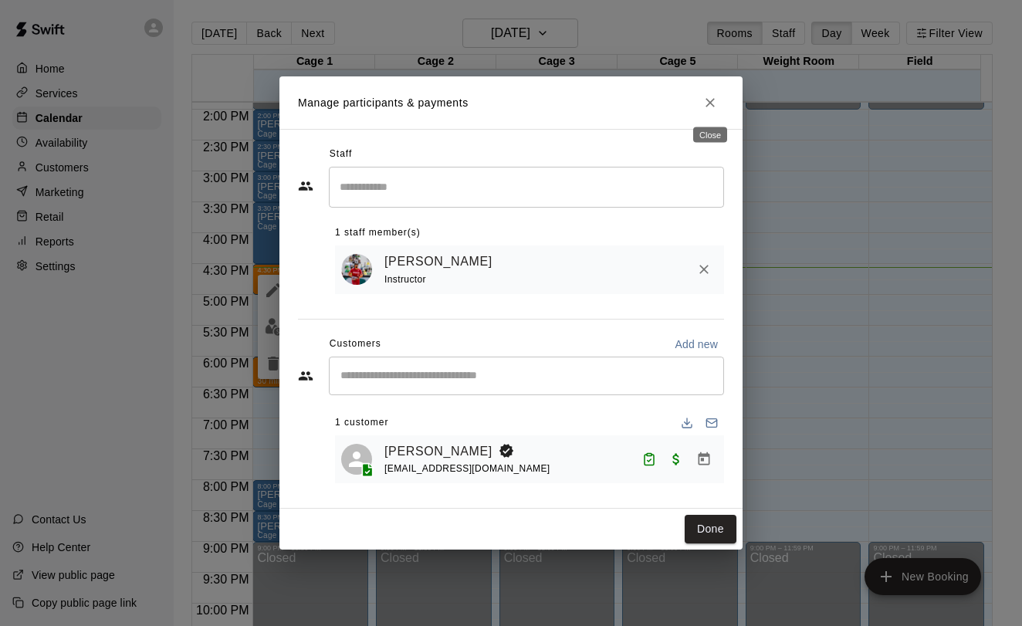
click at [702, 100] on icon "Close" at bounding box center [709, 102] width 15 height 15
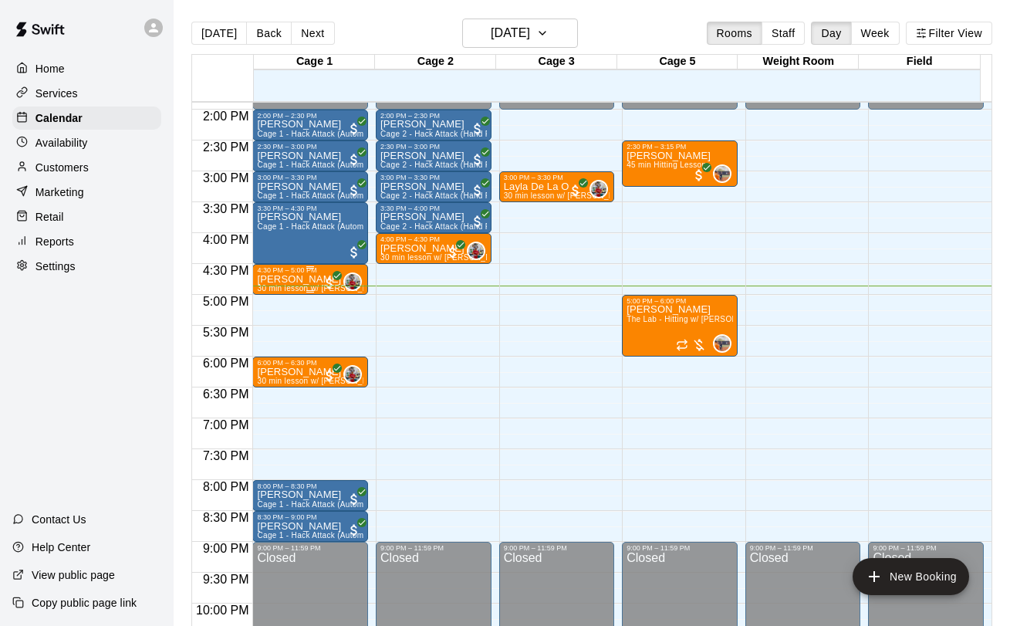
click at [277, 288] on span "30 min lesson w/ [PERSON_NAME]" at bounding box center [322, 288] width 131 height 8
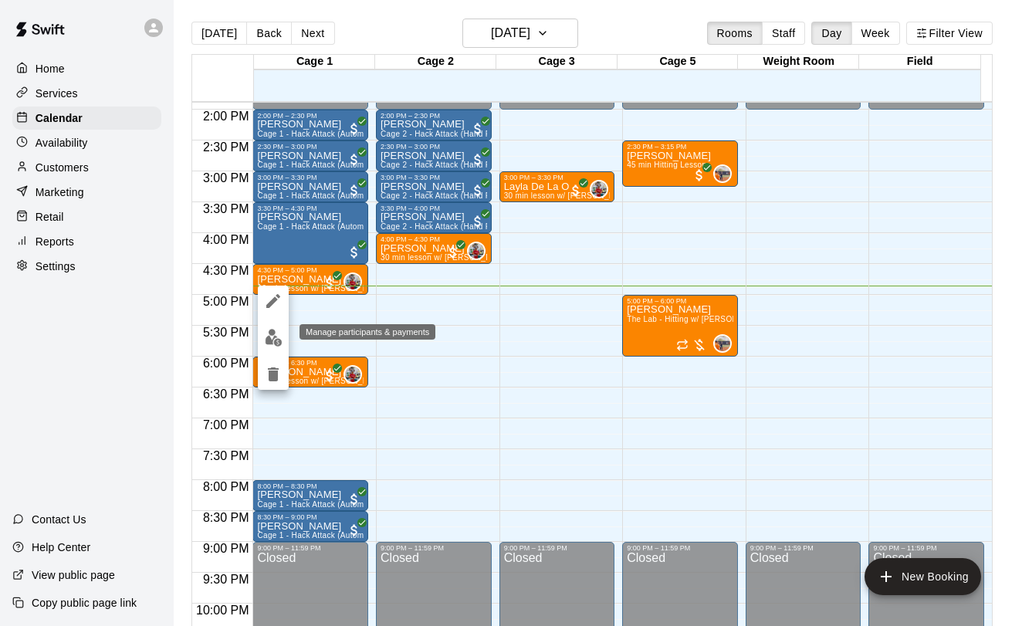
click at [271, 334] on img "edit" at bounding box center [274, 338] width 18 height 18
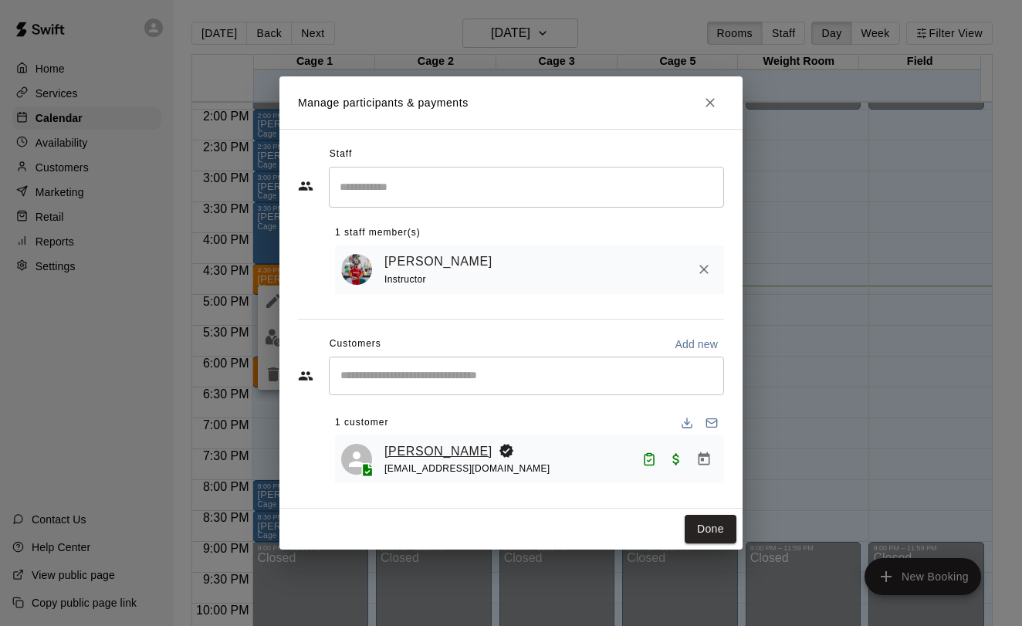
click at [438, 455] on link "[PERSON_NAME]" at bounding box center [438, 451] width 108 height 20
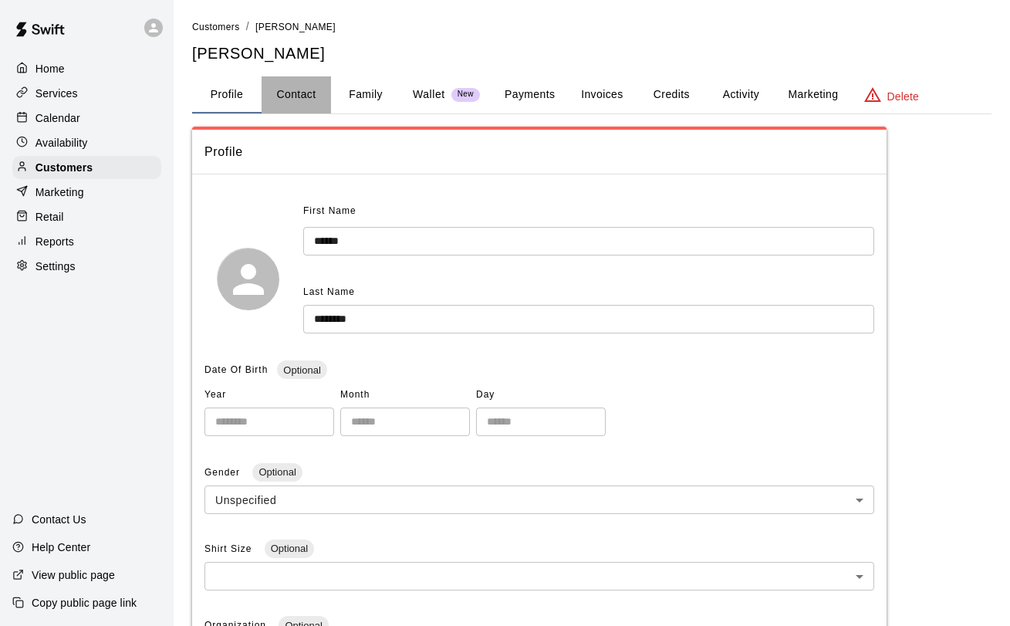
click at [282, 99] on button "Contact" at bounding box center [296, 94] width 69 height 37
select select "**"
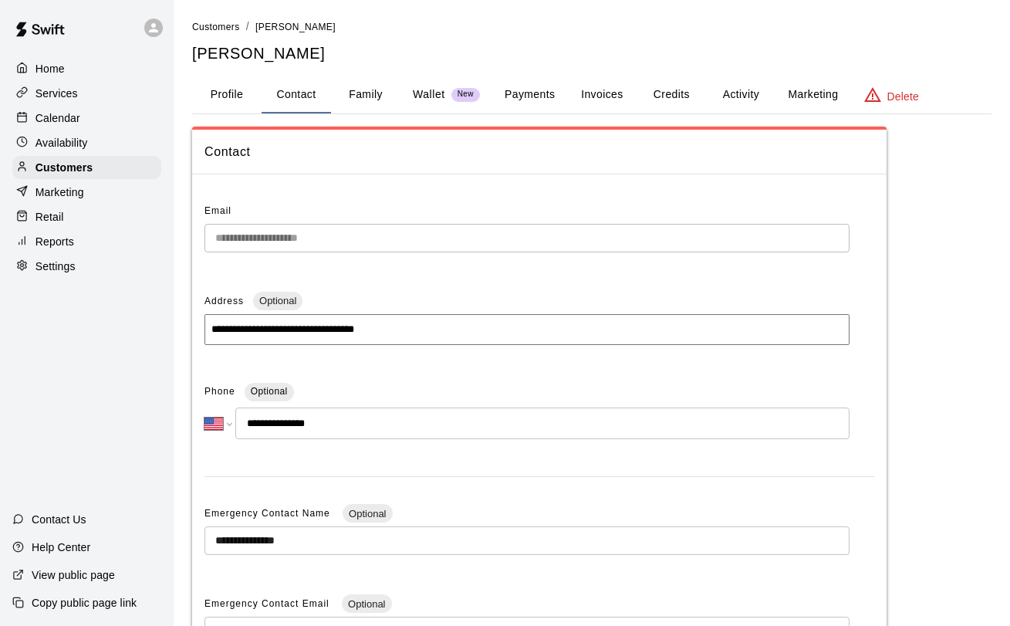
click at [370, 91] on button "Family" at bounding box center [365, 94] width 69 height 37
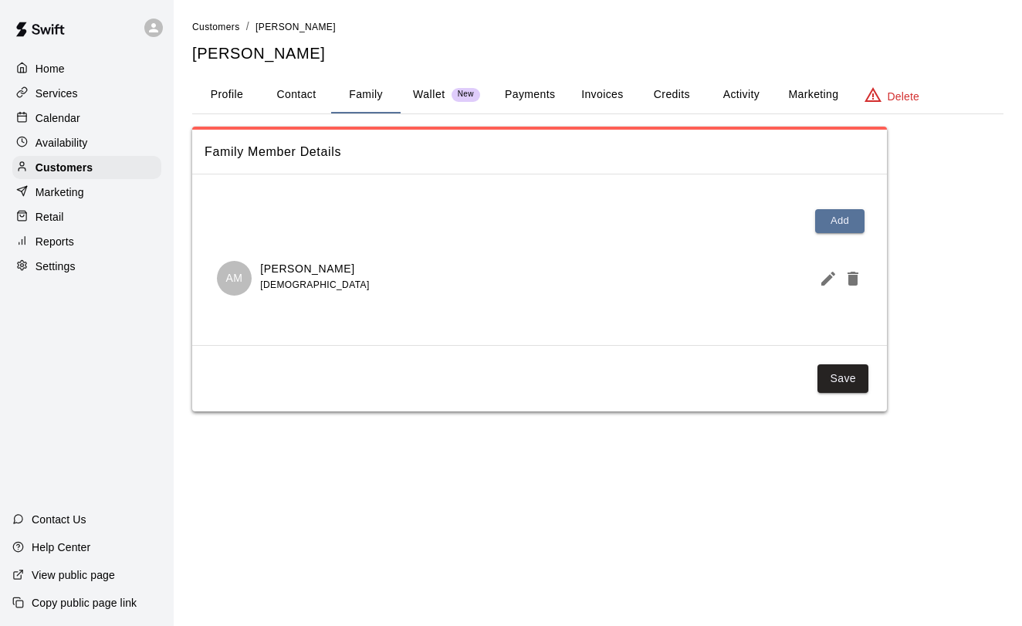
click at [70, 155] on div "Home Services Calendar Availability Customers Marketing Retail Reports Settings" at bounding box center [87, 168] width 174 height 224
click at [74, 107] on div "Calendar" at bounding box center [86, 118] width 149 height 23
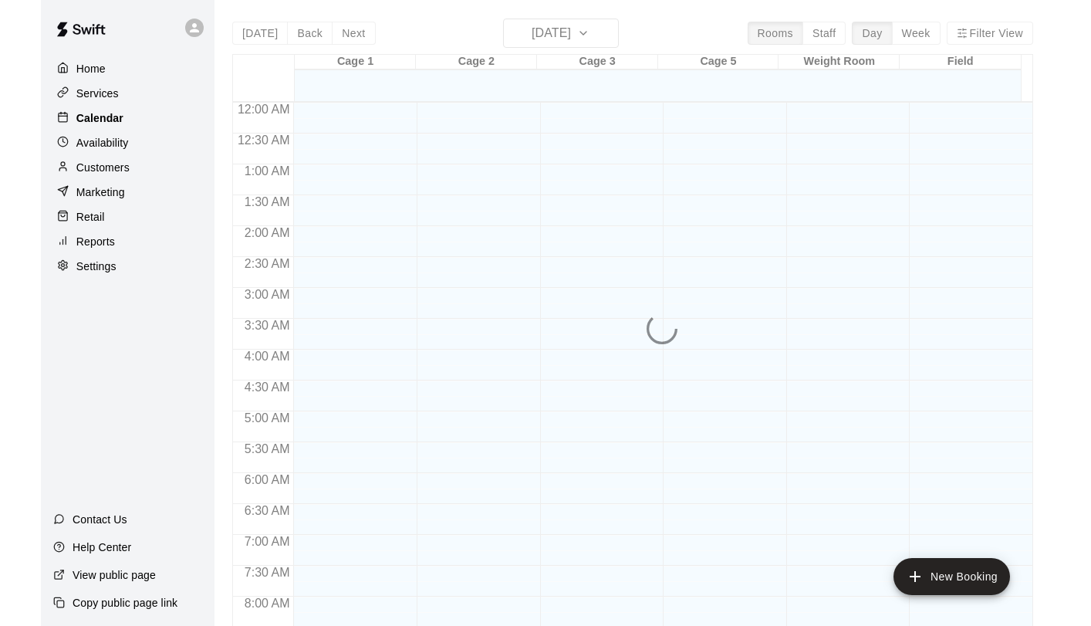
scroll to position [895, 0]
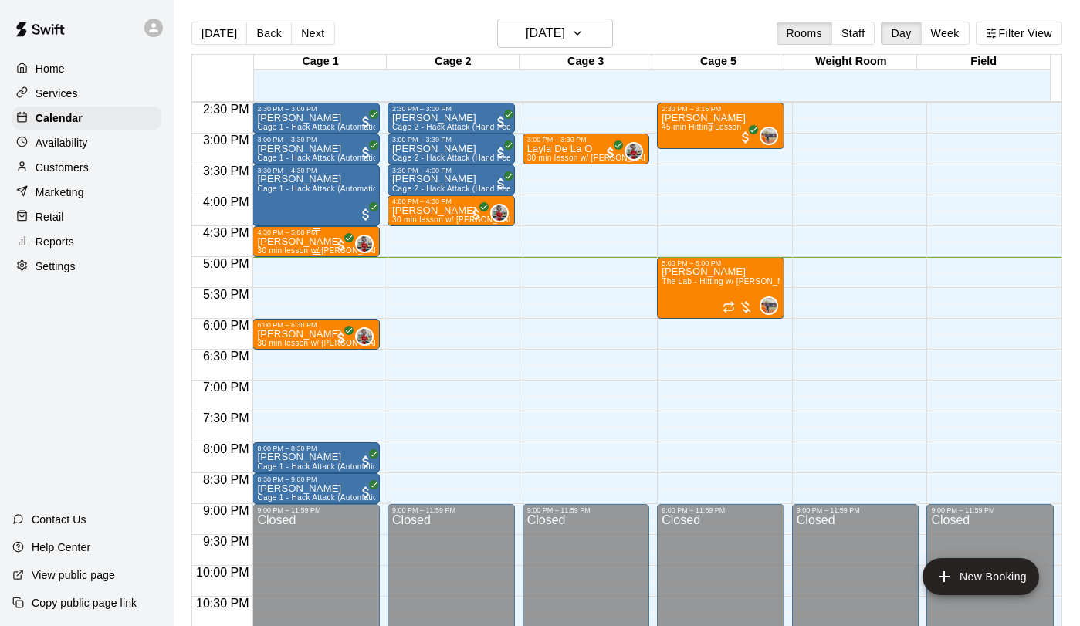
click at [289, 249] on span "30 min lesson w/ [PERSON_NAME]" at bounding box center [322, 250] width 131 height 8
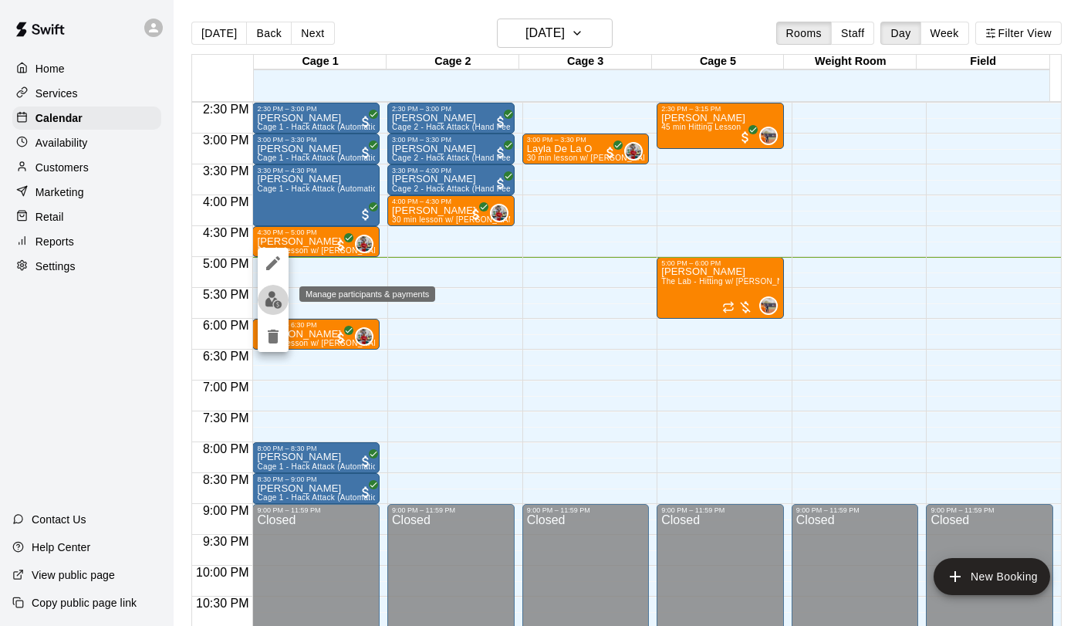
click at [265, 301] on img "edit" at bounding box center [274, 300] width 18 height 18
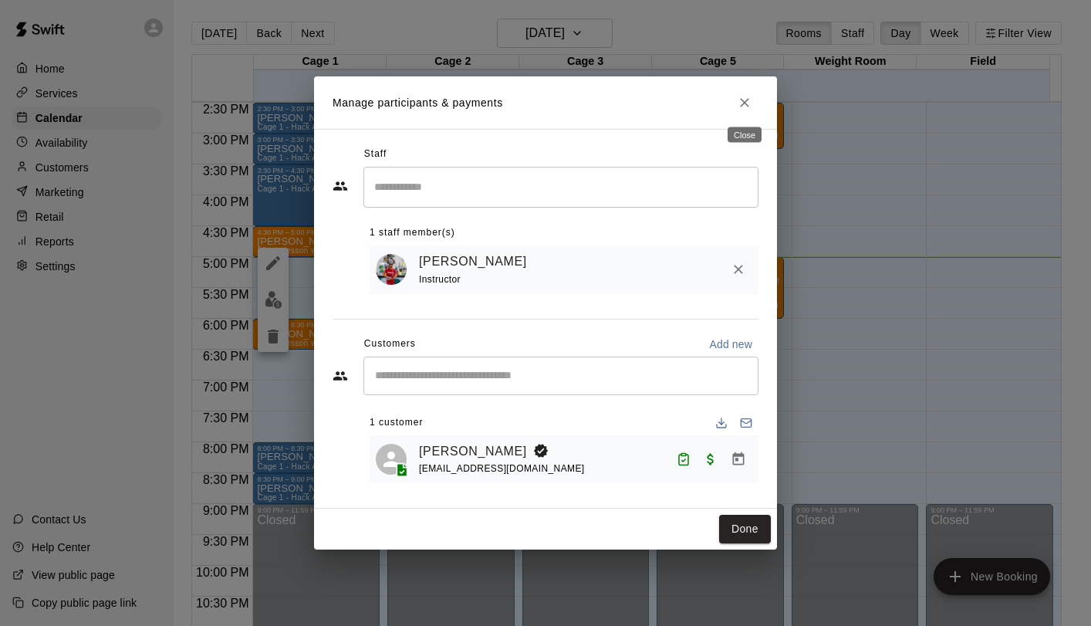
click at [743, 105] on icon "Close" at bounding box center [744, 102] width 15 height 15
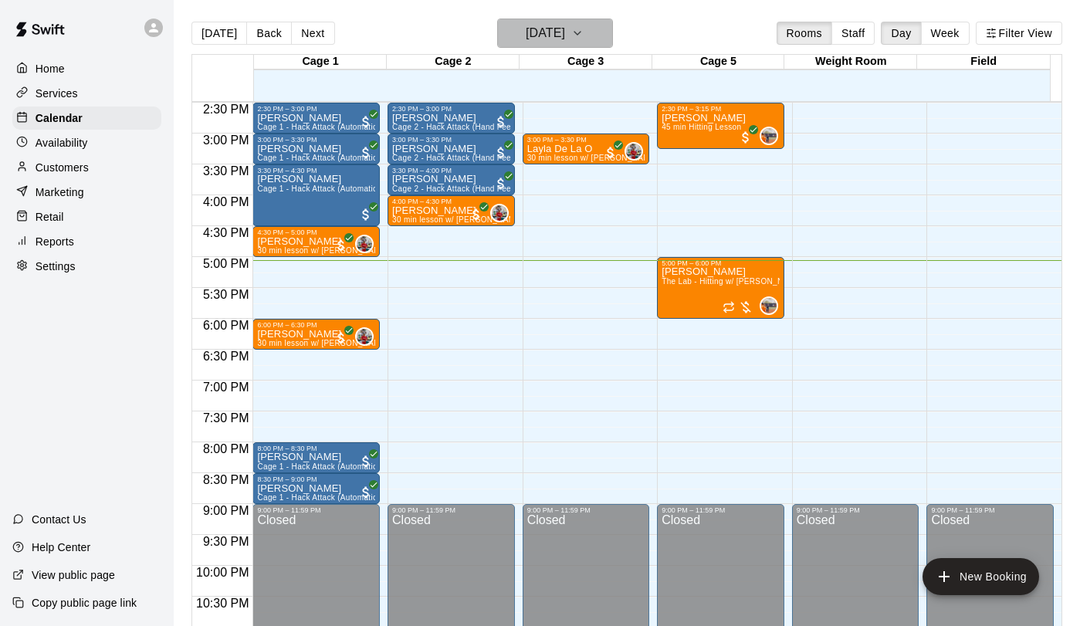
click at [543, 34] on h6 "[DATE]" at bounding box center [545, 33] width 39 height 22
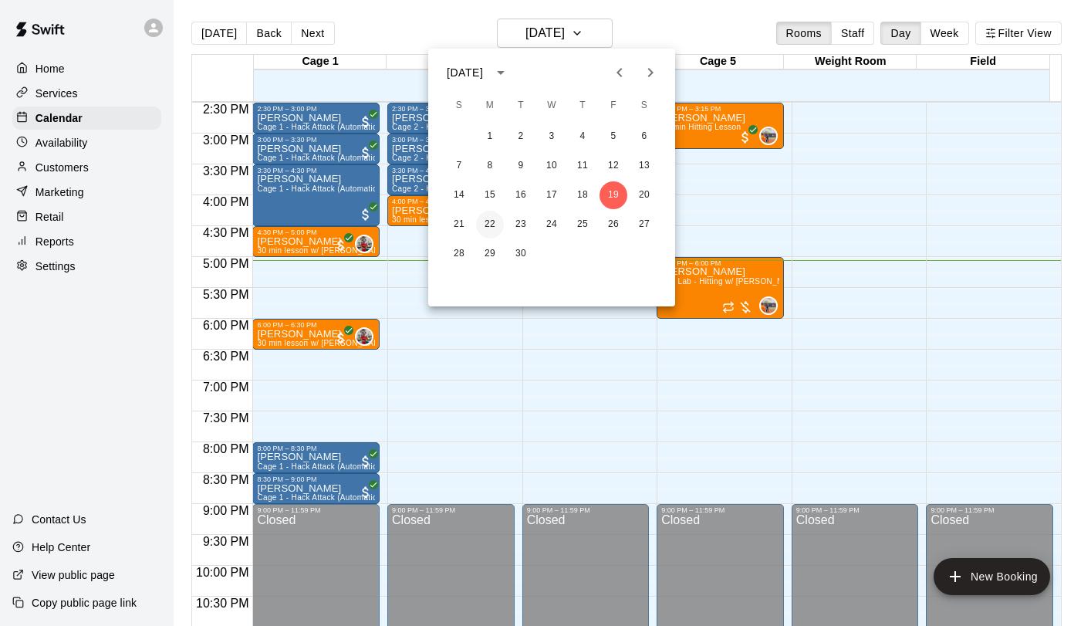
click at [492, 233] on button "22" at bounding box center [490, 225] width 28 height 28
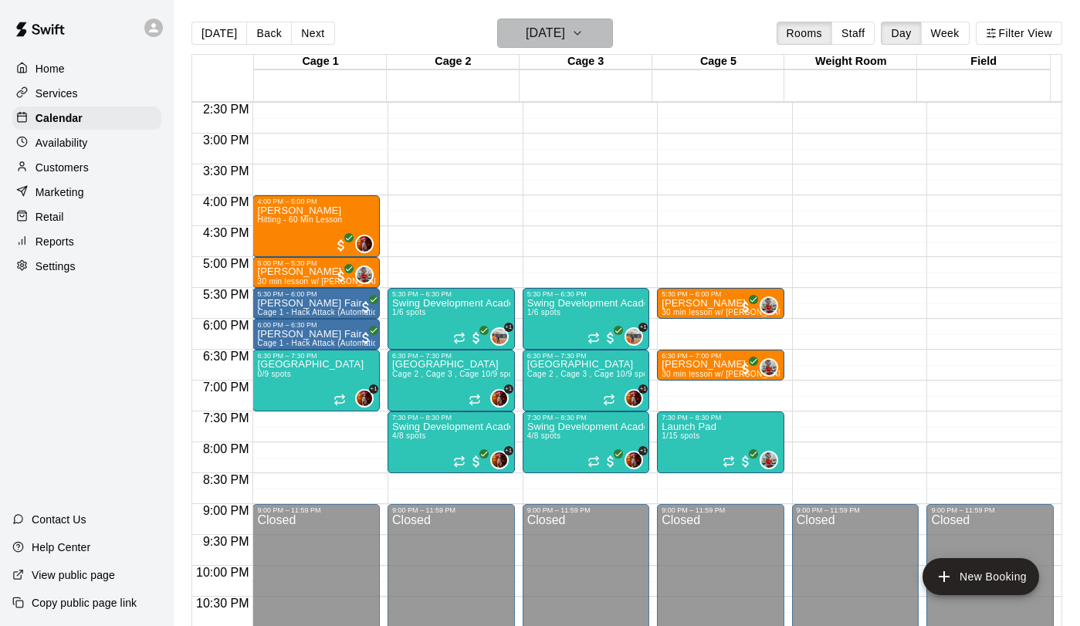
click at [565, 43] on h6 "[DATE]" at bounding box center [545, 33] width 39 height 22
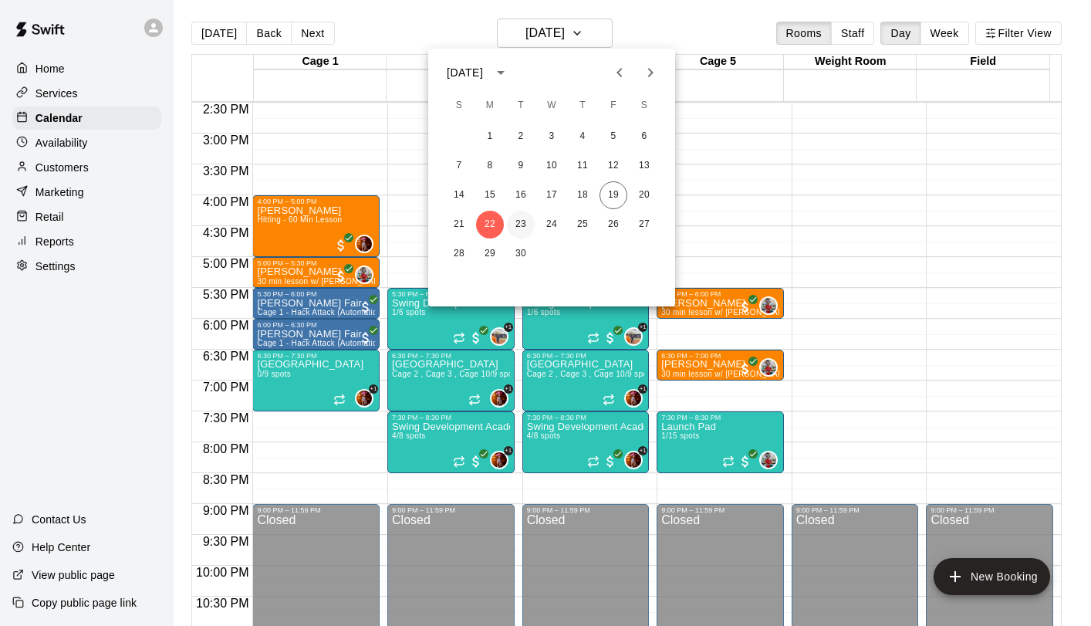
click at [519, 227] on button "23" at bounding box center [521, 225] width 28 height 28
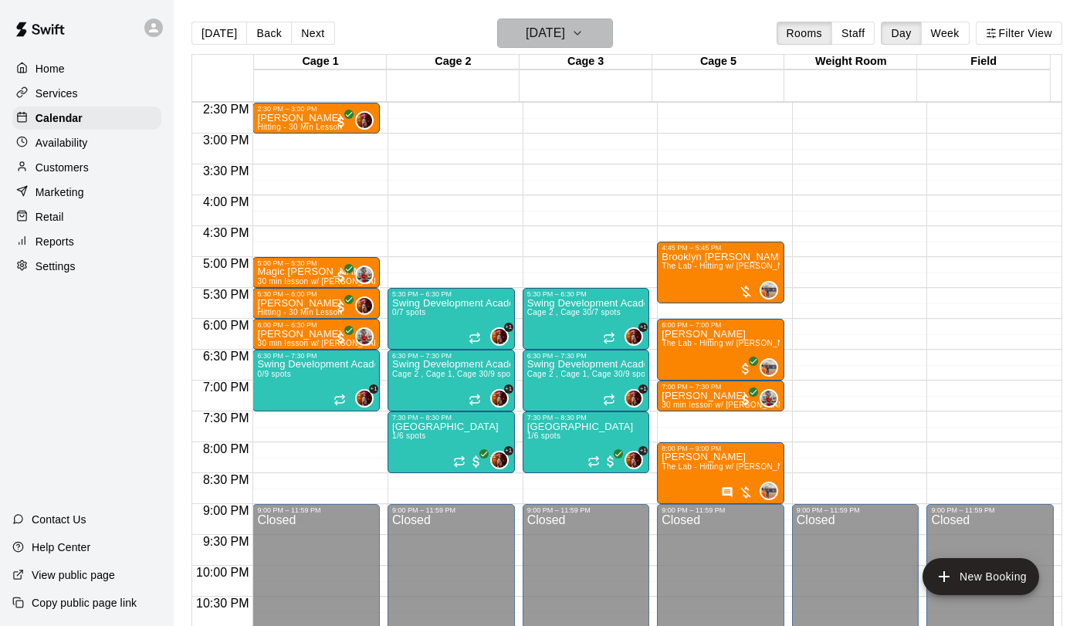
click at [529, 32] on h6 "[DATE]" at bounding box center [545, 33] width 39 height 22
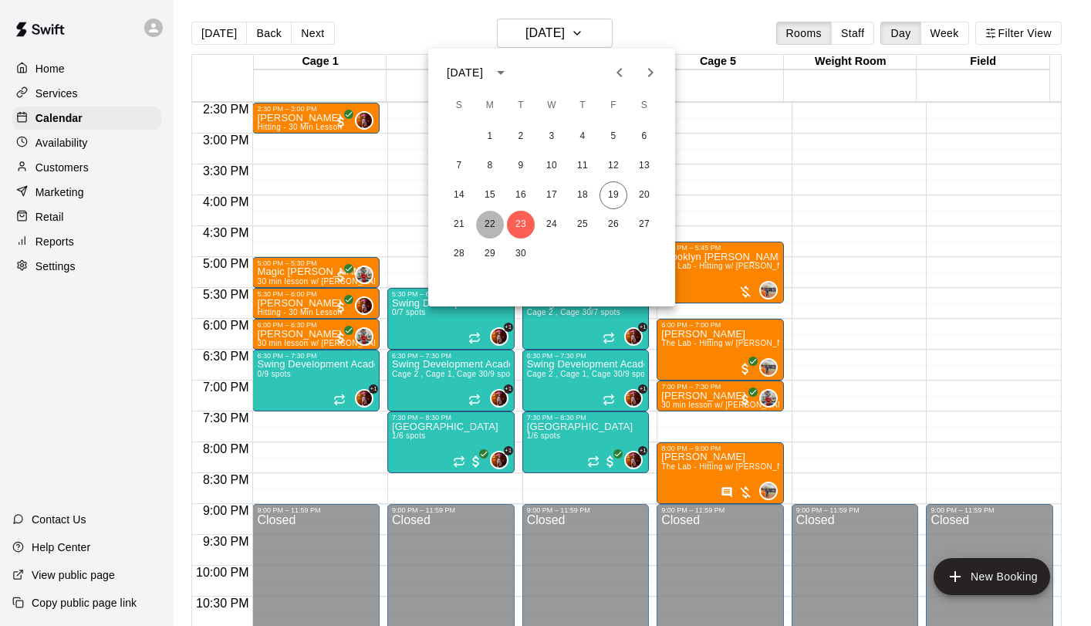
click at [485, 226] on button "22" at bounding box center [490, 225] width 28 height 28
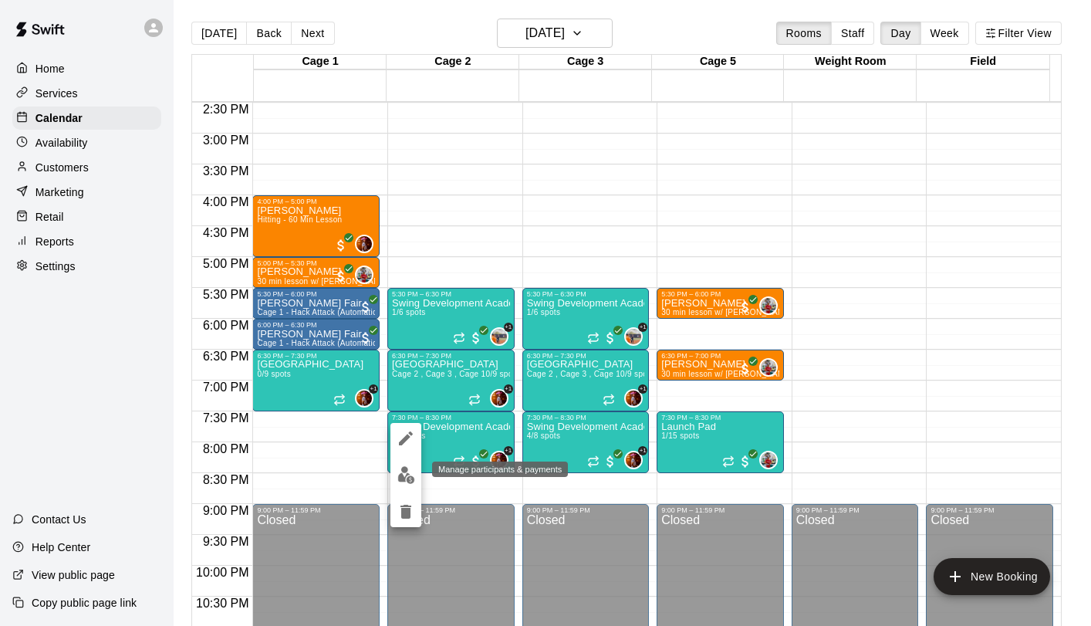
click at [400, 470] on img "edit" at bounding box center [406, 475] width 18 height 18
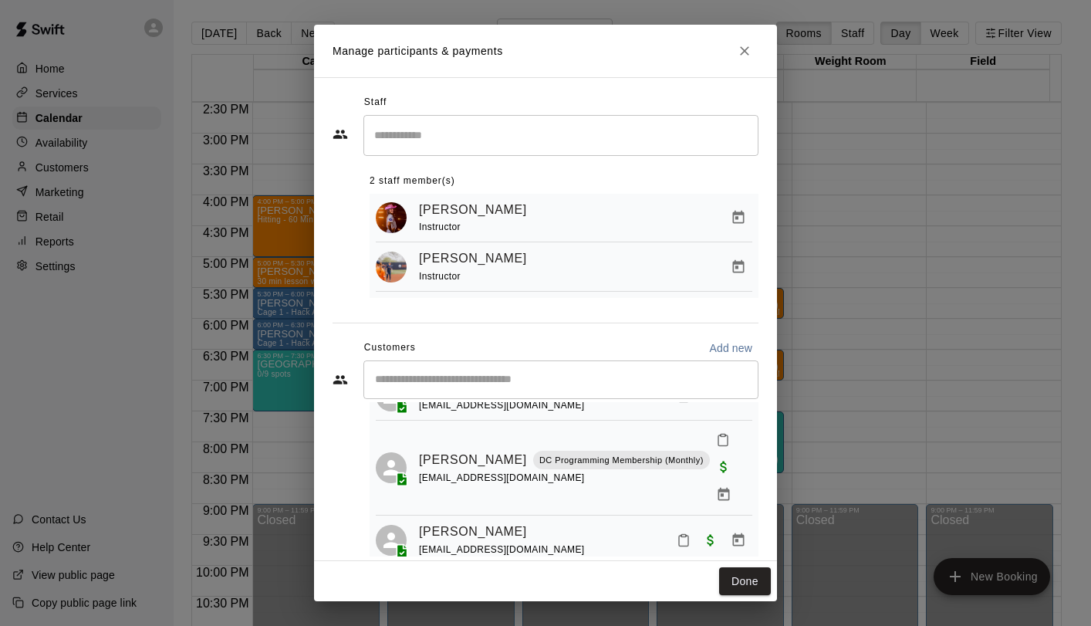
scroll to position [107, 0]
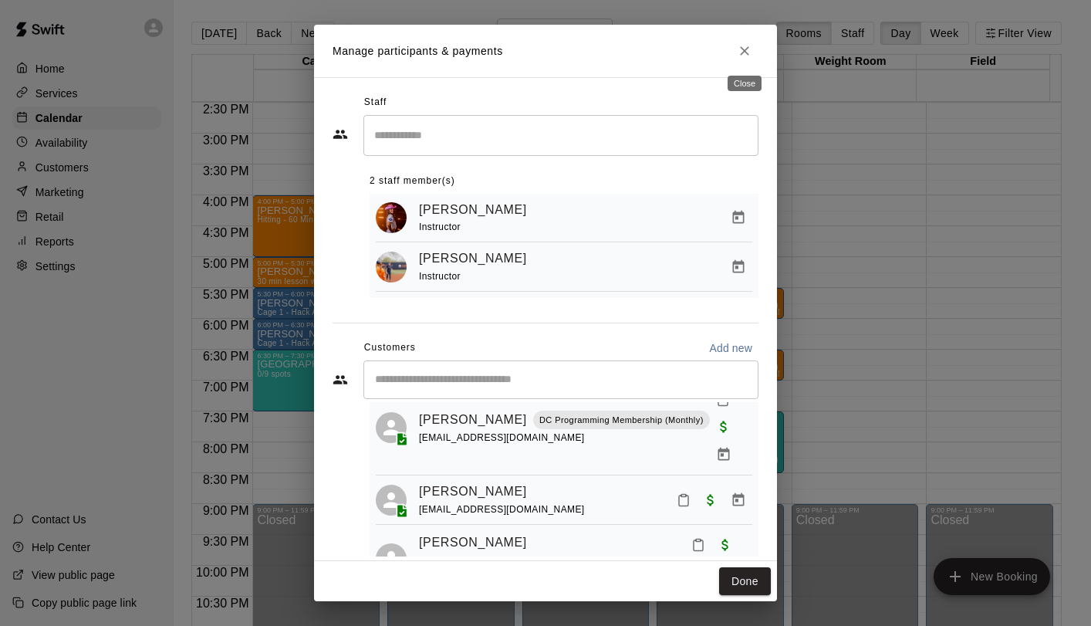
click at [741, 52] on icon "Close" at bounding box center [744, 50] width 15 height 15
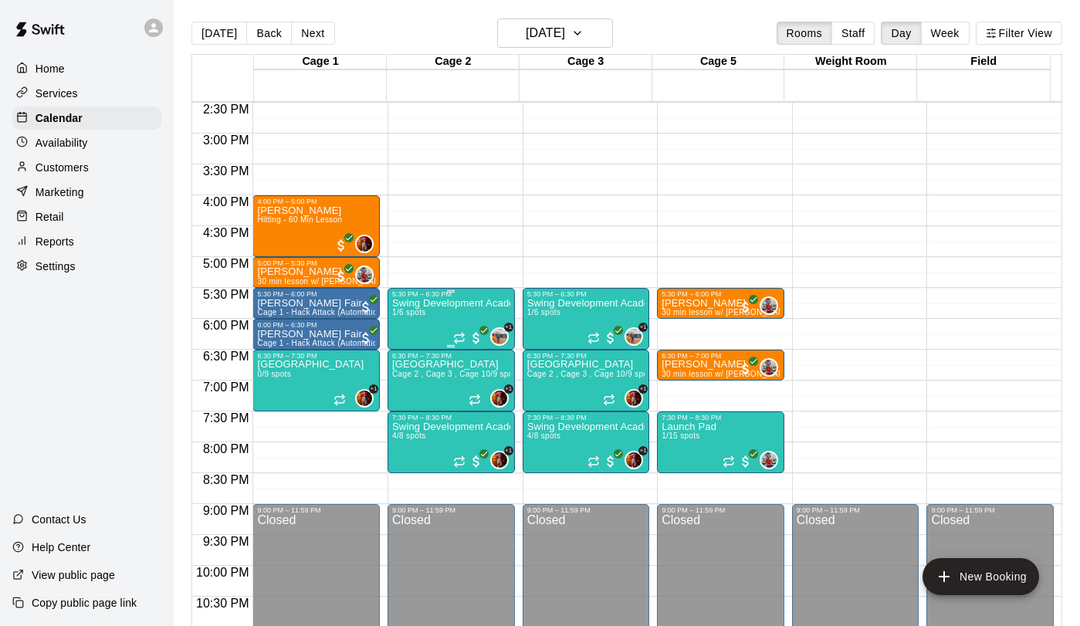
click at [426, 324] on div "Swing Development Academy 8U/10U 1/6 spots" at bounding box center [451, 611] width 118 height 626
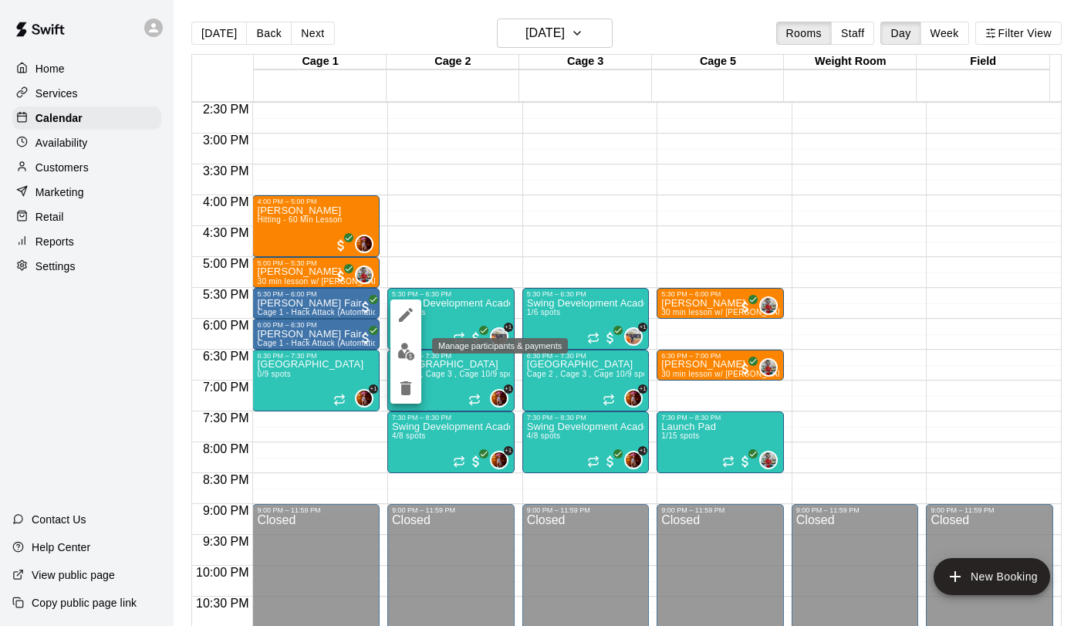
click at [407, 356] on img "edit" at bounding box center [406, 352] width 18 height 18
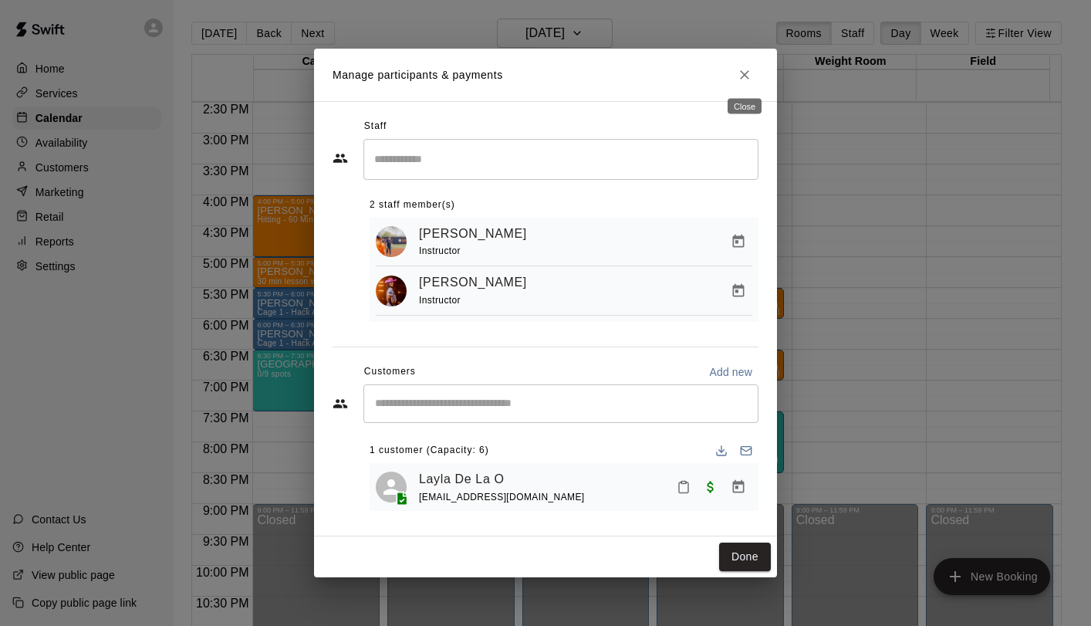
click at [743, 76] on icon "Close" at bounding box center [744, 74] width 15 height 15
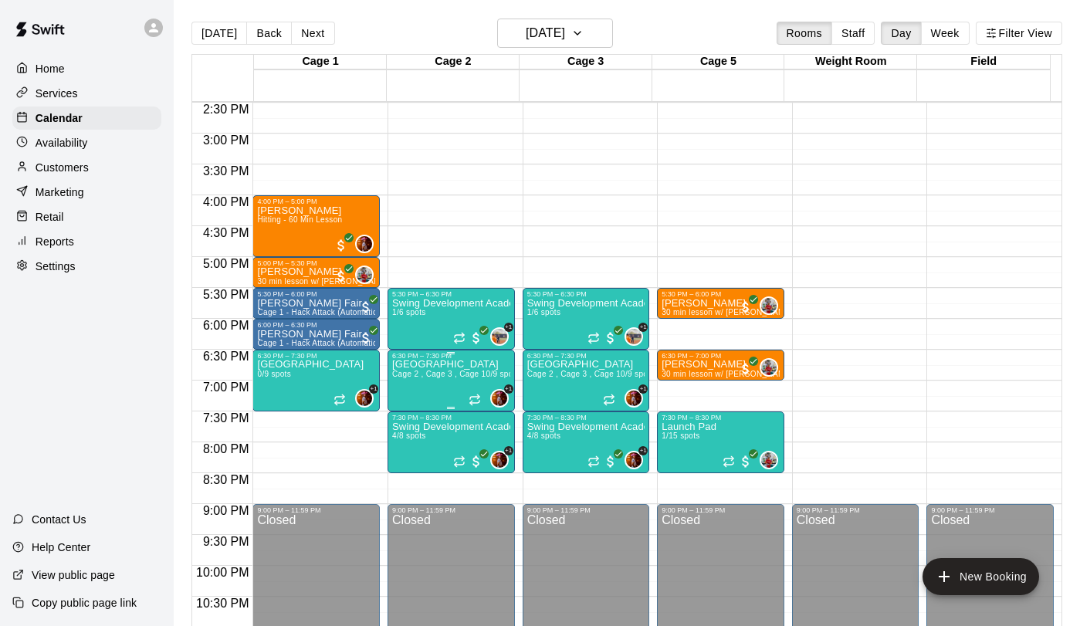
click at [442, 374] on span "Cage 2 , Cage 3 , Cage 1" at bounding box center [438, 374] width 93 height 8
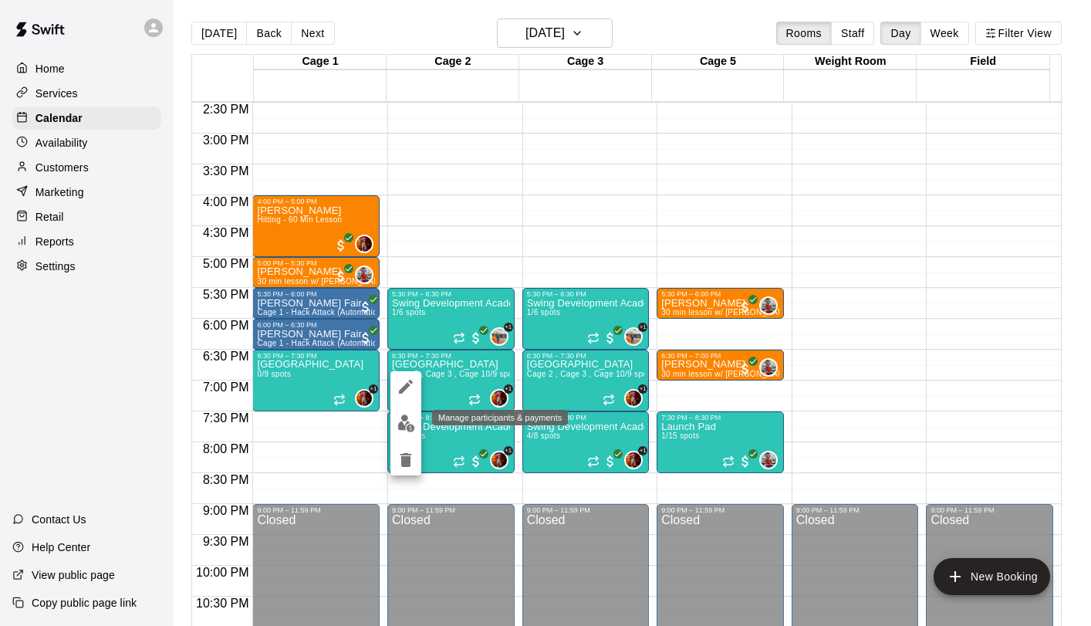
click at [411, 424] on img "edit" at bounding box center [406, 423] width 18 height 18
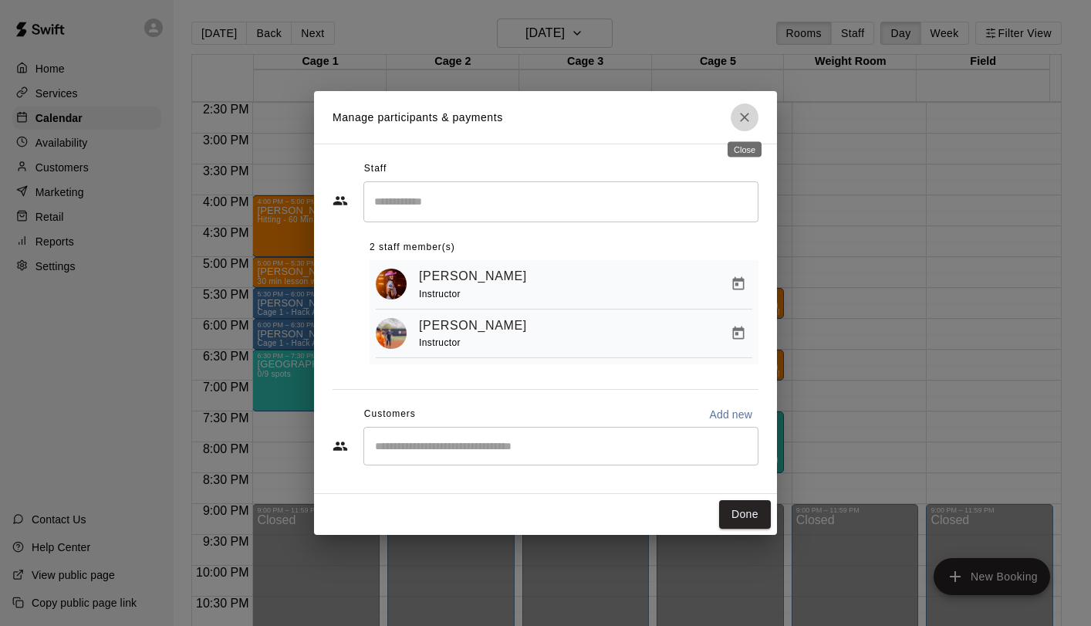
click at [748, 110] on icon "Close" at bounding box center [744, 117] width 15 height 15
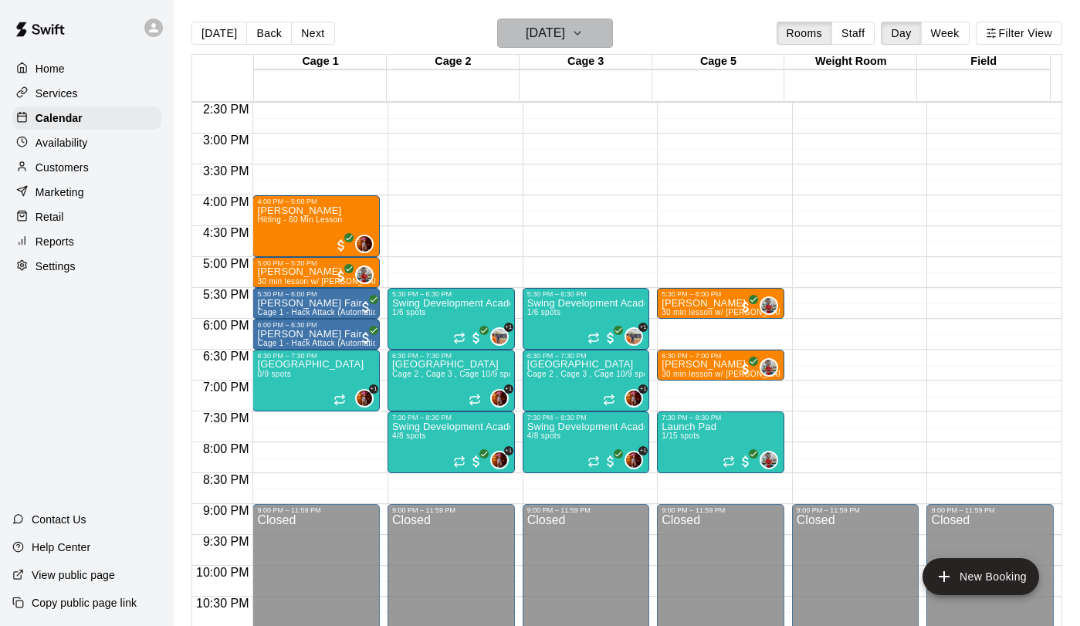
click at [557, 35] on h6 "[DATE]" at bounding box center [545, 33] width 39 height 22
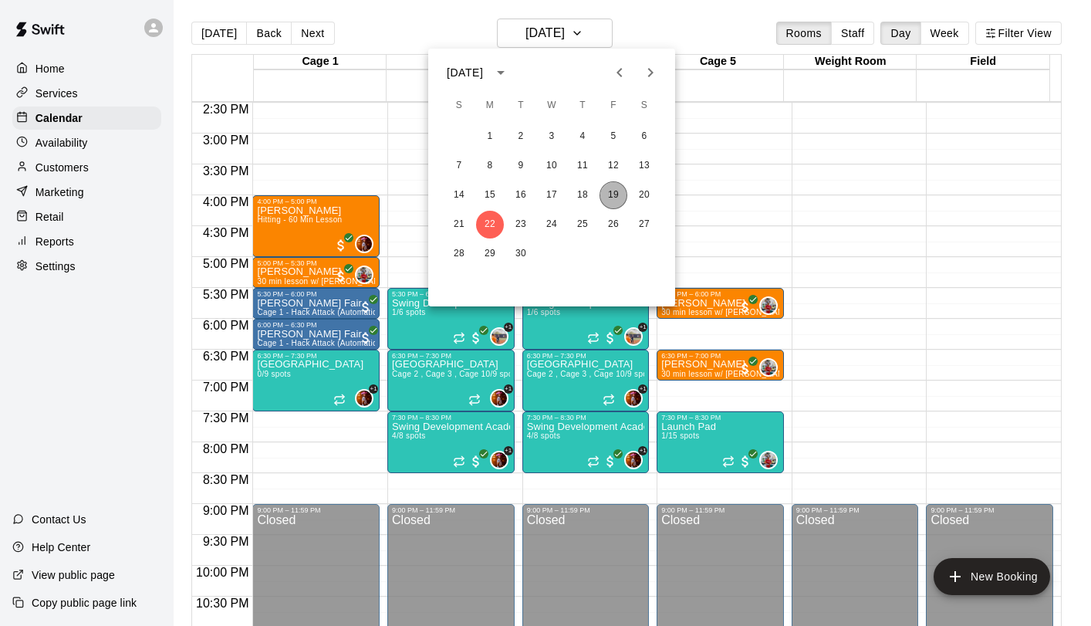
click at [614, 195] on button "19" at bounding box center [614, 195] width 28 height 28
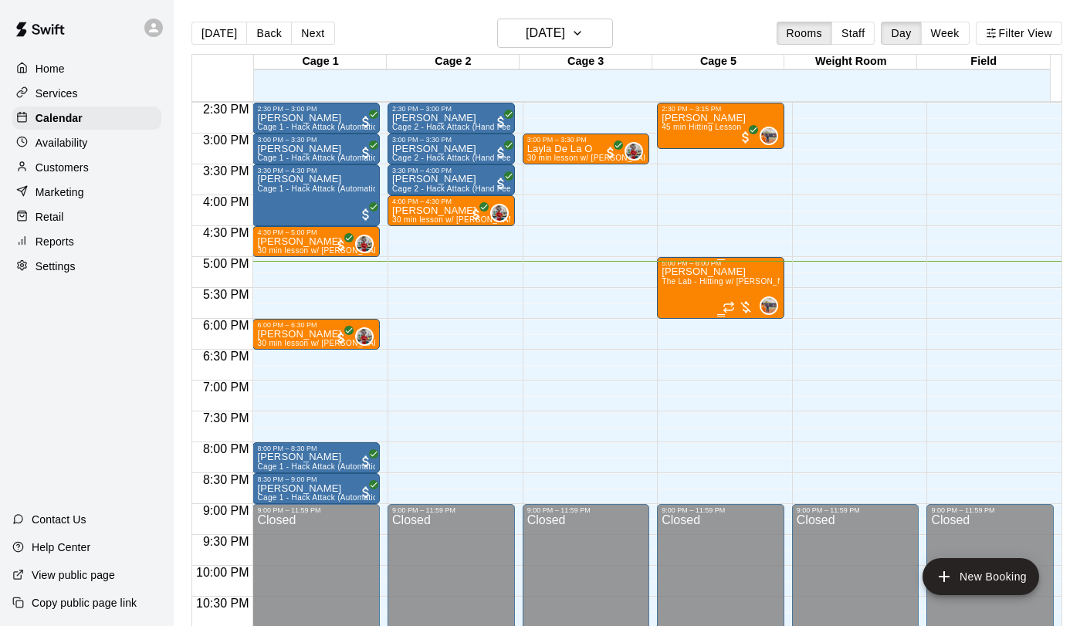
click at [664, 263] on div "5:00 PM – 6:00 PM" at bounding box center [720, 263] width 118 height 8
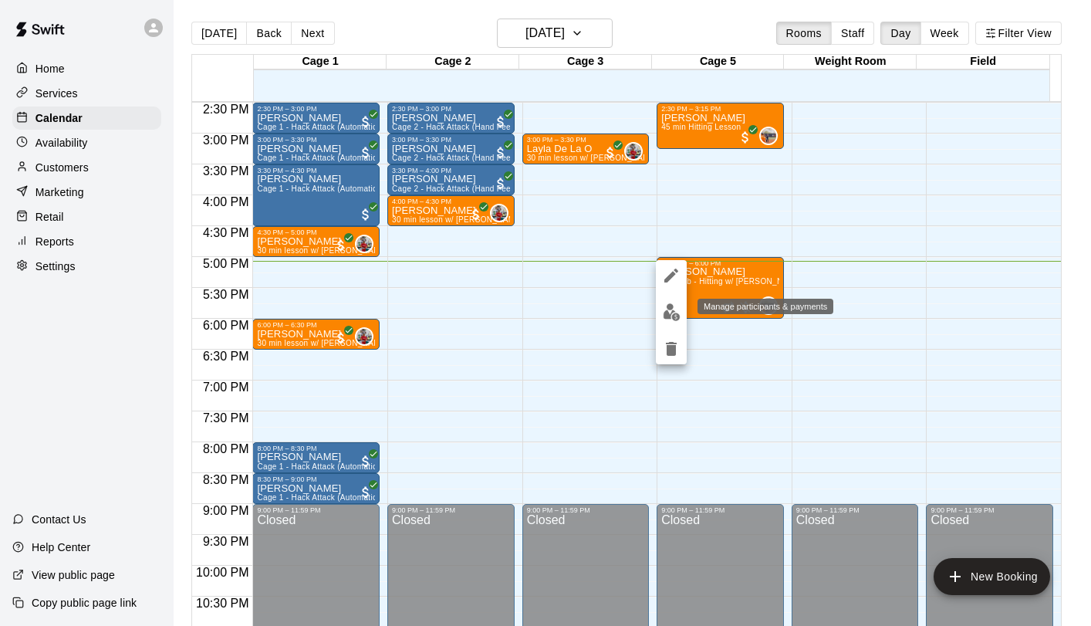
click at [673, 312] on img "edit" at bounding box center [672, 312] width 18 height 18
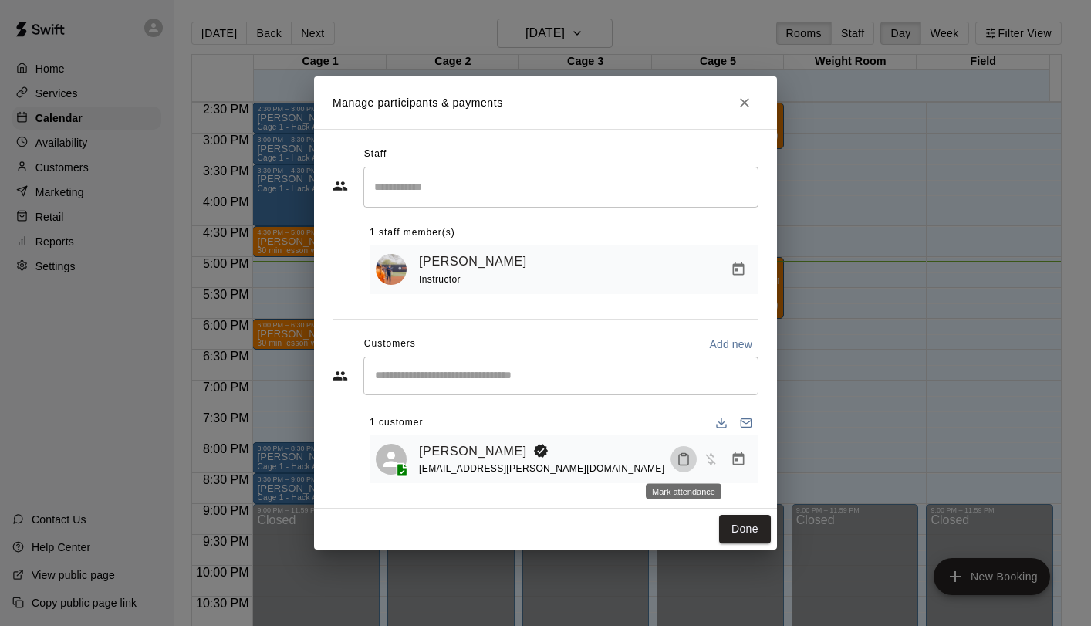
click at [688, 458] on icon "Mark attendance" at bounding box center [683, 460] width 9 height 11
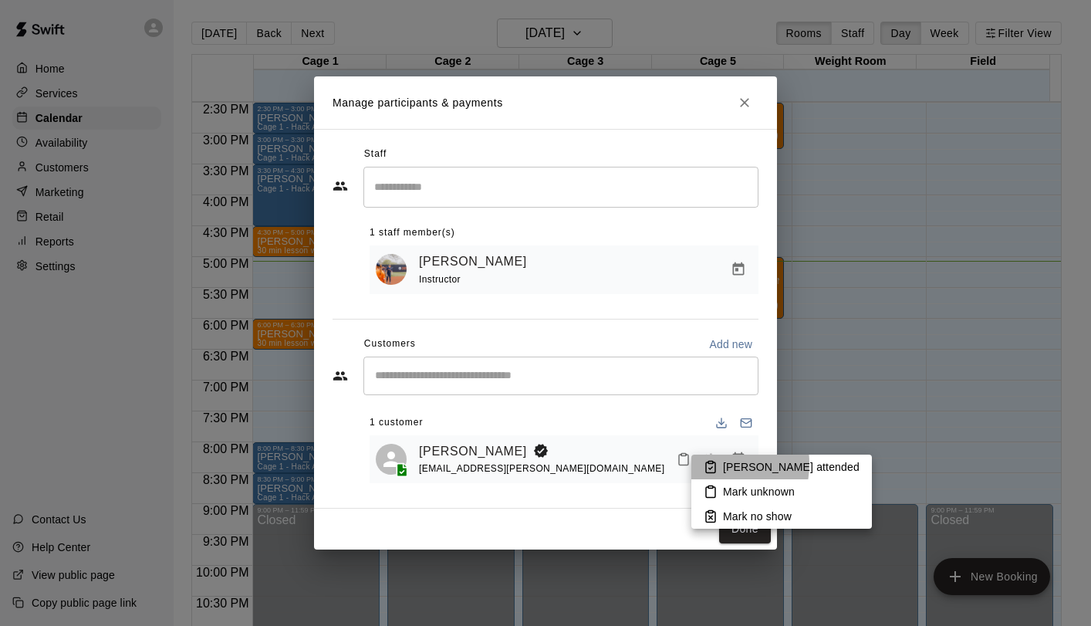
click at [710, 464] on icon at bounding box center [711, 467] width 14 height 14
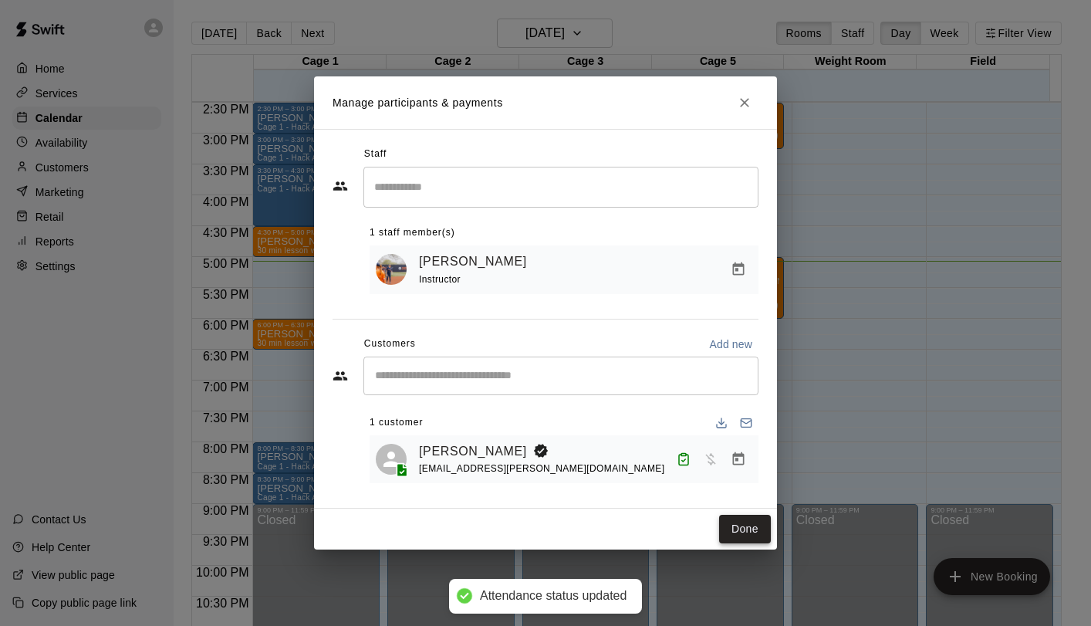
click at [748, 529] on button "Done" at bounding box center [745, 529] width 52 height 29
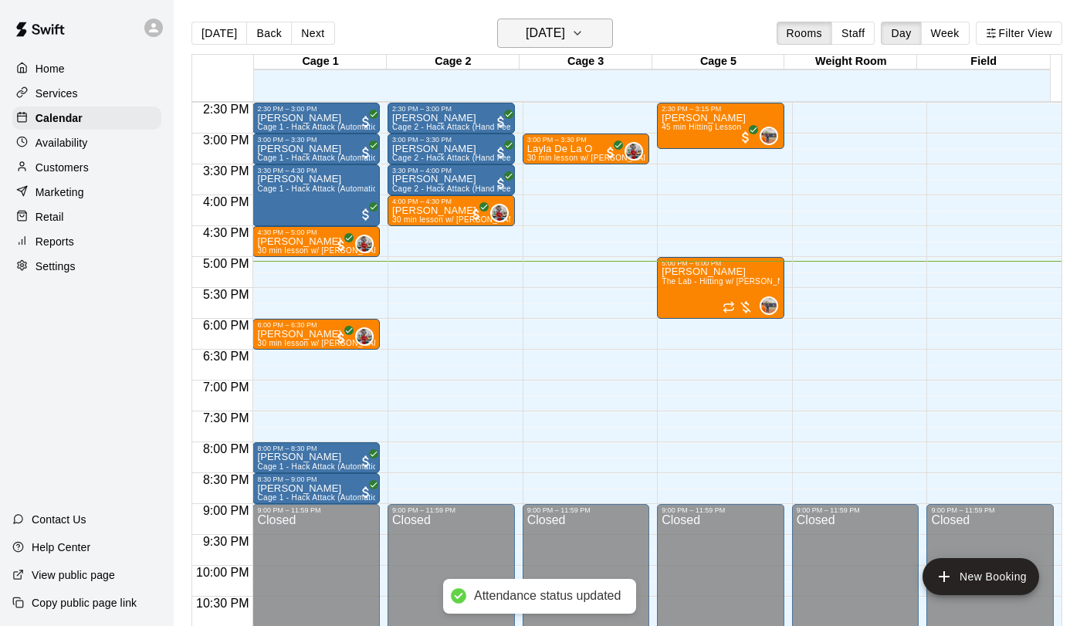
click at [557, 34] on h6 "[DATE]" at bounding box center [545, 33] width 39 height 22
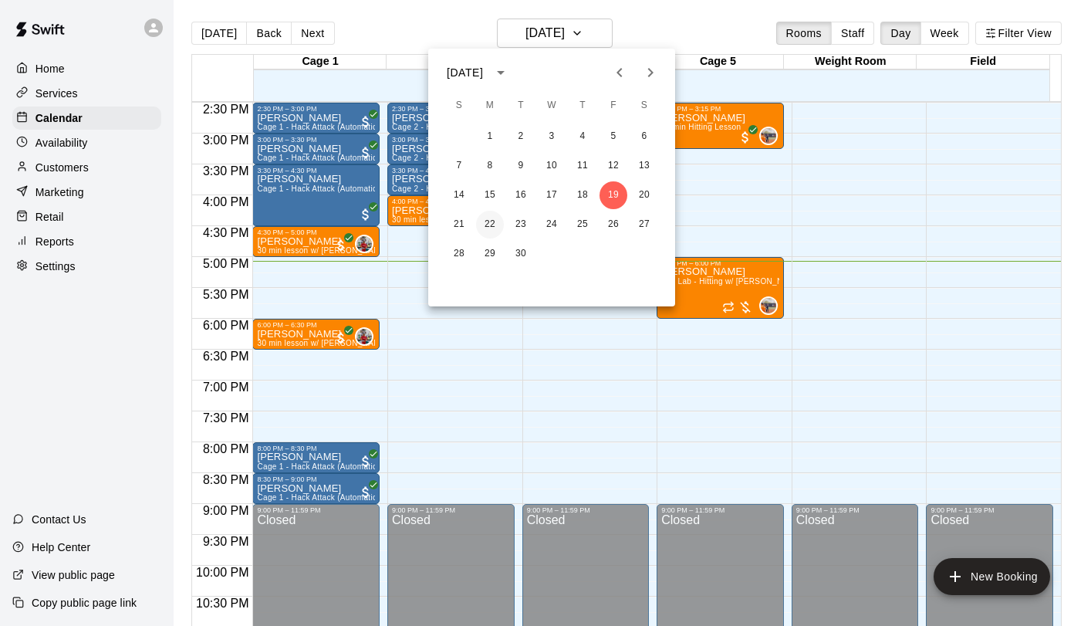
click at [494, 221] on button "22" at bounding box center [490, 225] width 28 height 28
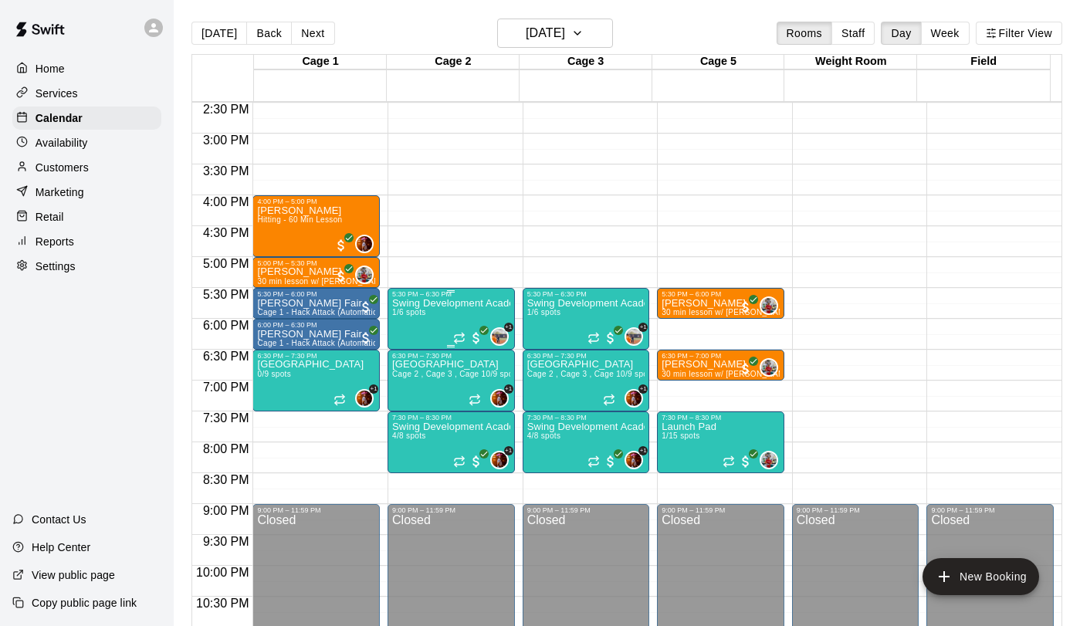
click at [429, 313] on div "Swing Development Academy 8U/10U 1/6 spots" at bounding box center [451, 611] width 118 height 626
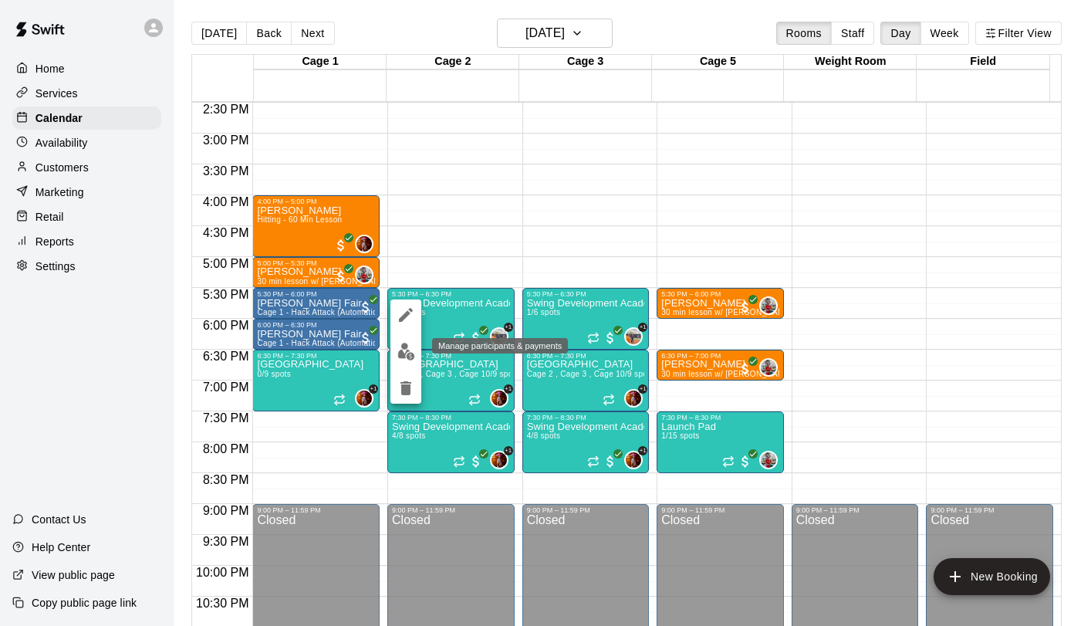
click at [406, 352] on img "edit" at bounding box center [406, 352] width 18 height 18
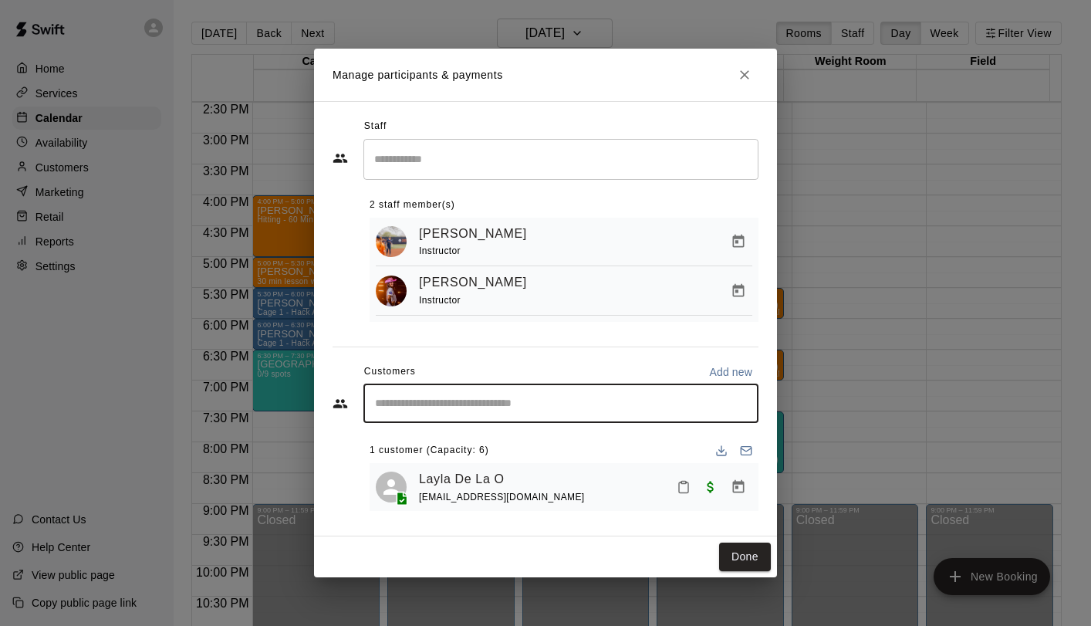
click at [504, 407] on input "Start typing to search customers..." at bounding box center [560, 403] width 381 height 15
click at [438, 409] on input "Start typing to search customers..." at bounding box center [560, 403] width 381 height 15
click at [746, 70] on icon "Close" at bounding box center [744, 74] width 15 height 15
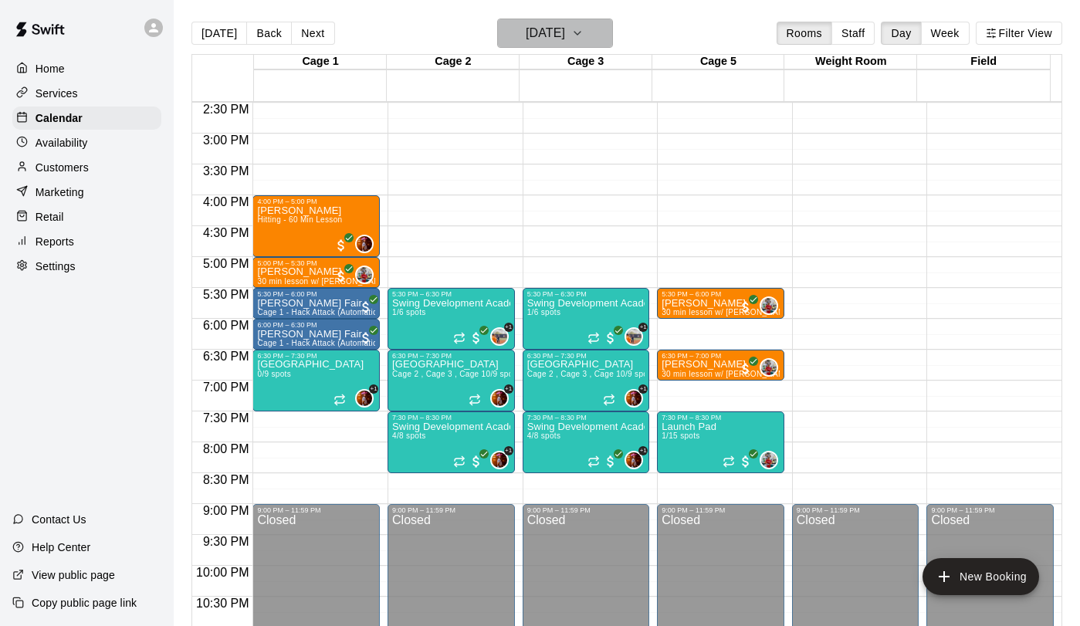
click at [553, 32] on h6 "[DATE]" at bounding box center [545, 33] width 39 height 22
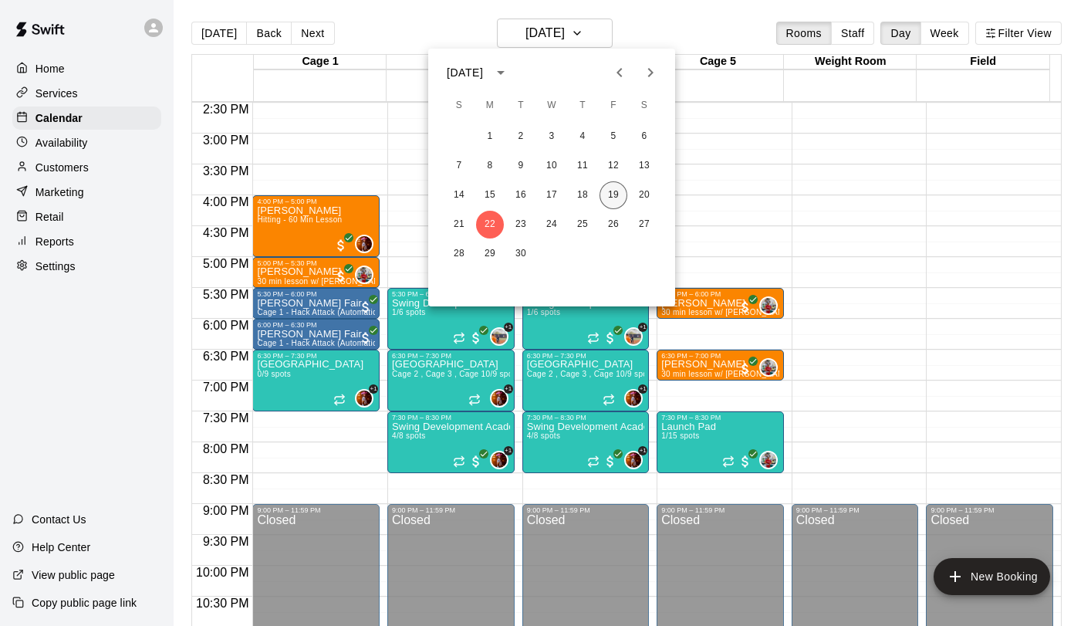
click at [607, 194] on button "19" at bounding box center [614, 195] width 28 height 28
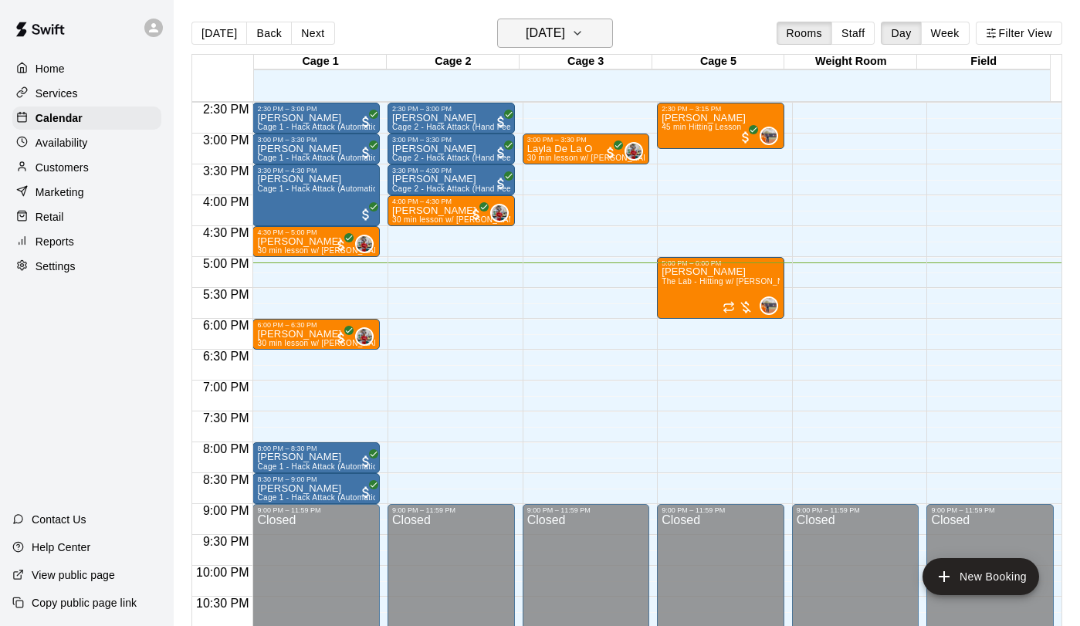
click at [565, 31] on h6 "[DATE]" at bounding box center [545, 33] width 39 height 22
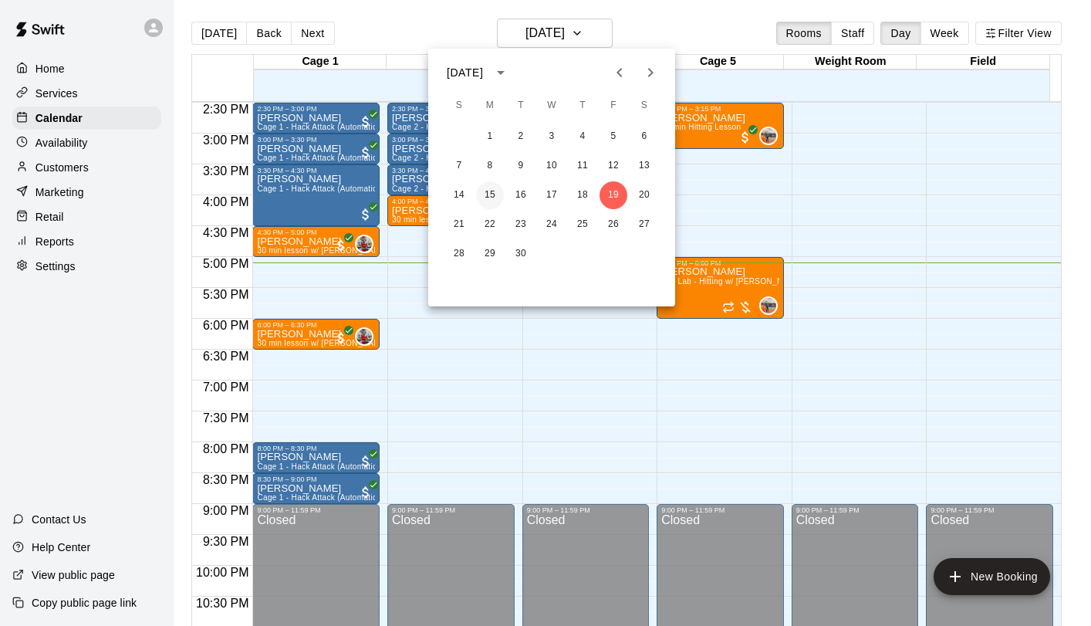
click at [485, 197] on button "15" at bounding box center [490, 195] width 28 height 28
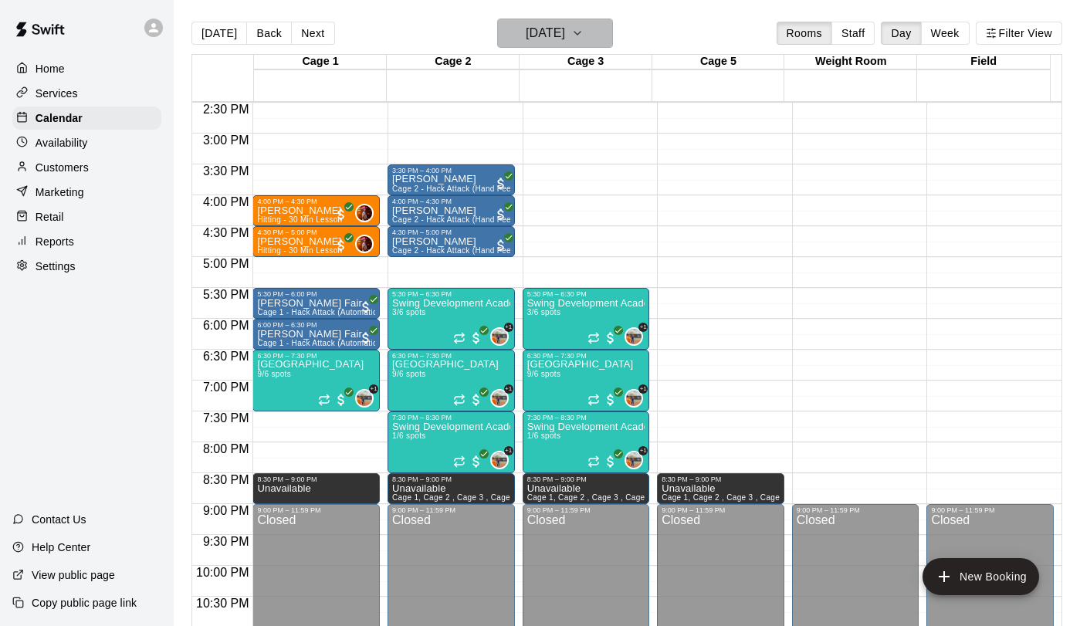
click at [539, 29] on h6 "[DATE]" at bounding box center [545, 33] width 39 height 22
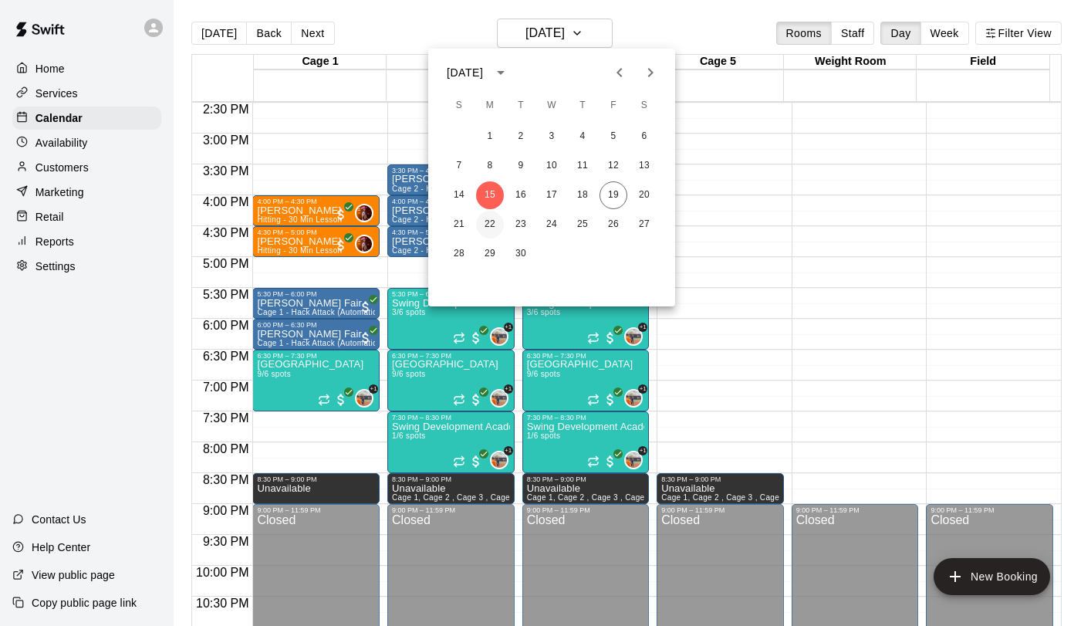
click at [490, 229] on button "22" at bounding box center [490, 225] width 28 height 28
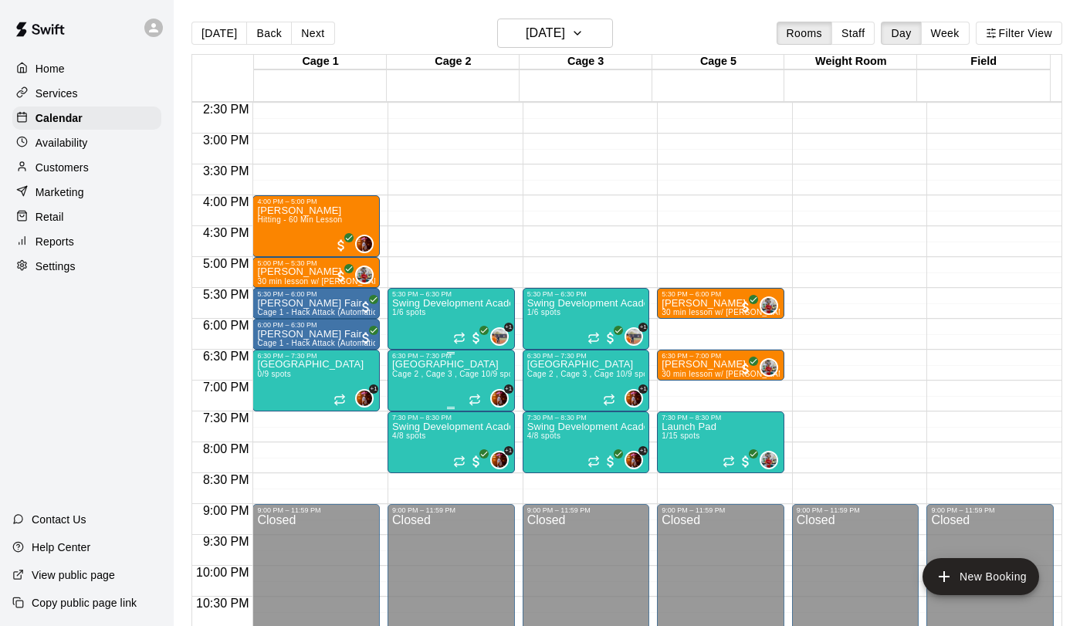
click at [426, 364] on p "[GEOGRAPHIC_DATA]" at bounding box center [451, 364] width 118 height 0
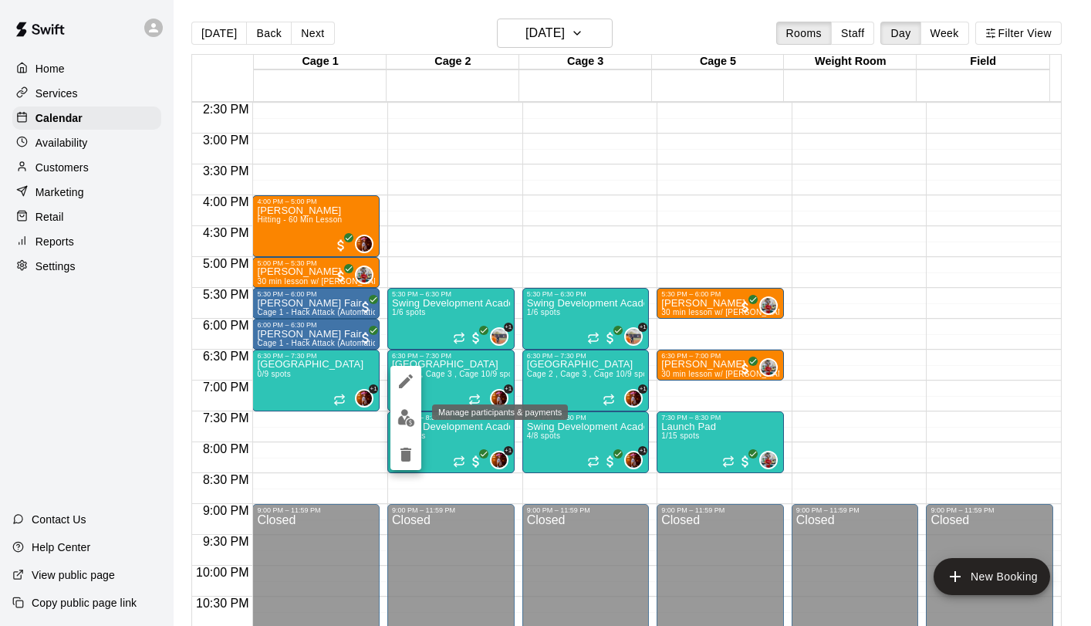
click at [409, 420] on img "edit" at bounding box center [406, 418] width 18 height 18
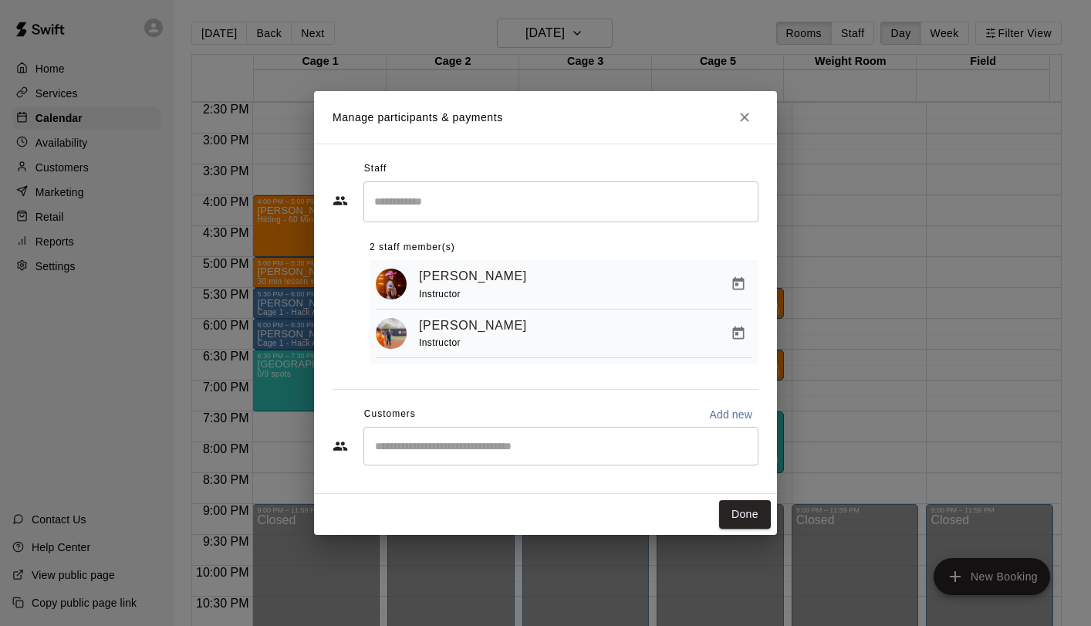
click at [461, 435] on div "​" at bounding box center [560, 446] width 395 height 39
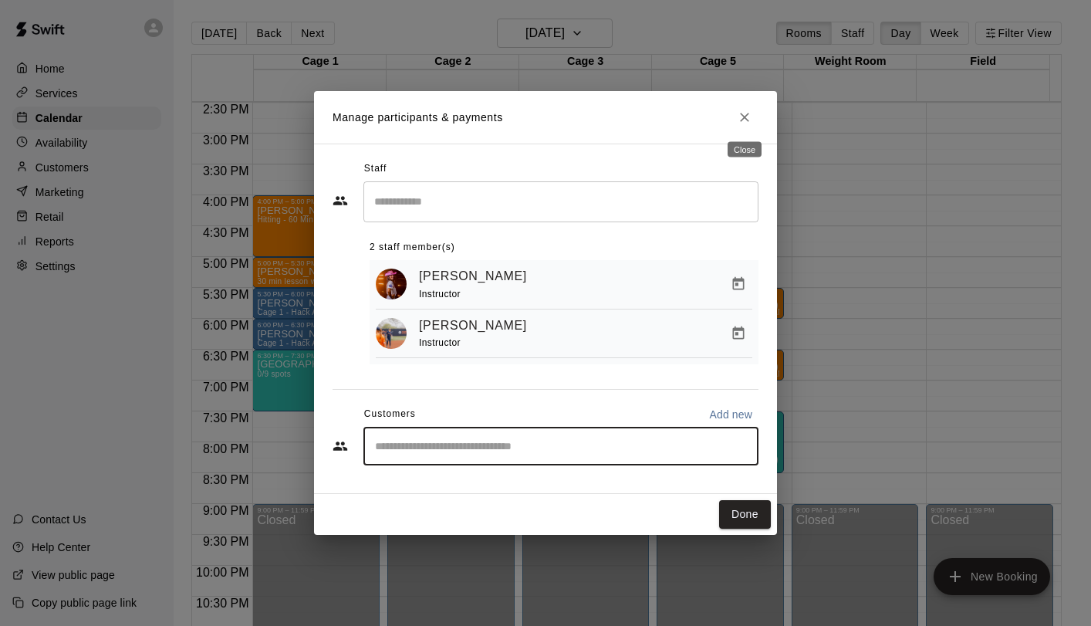
click at [743, 114] on icon "Close" at bounding box center [744, 117] width 9 height 9
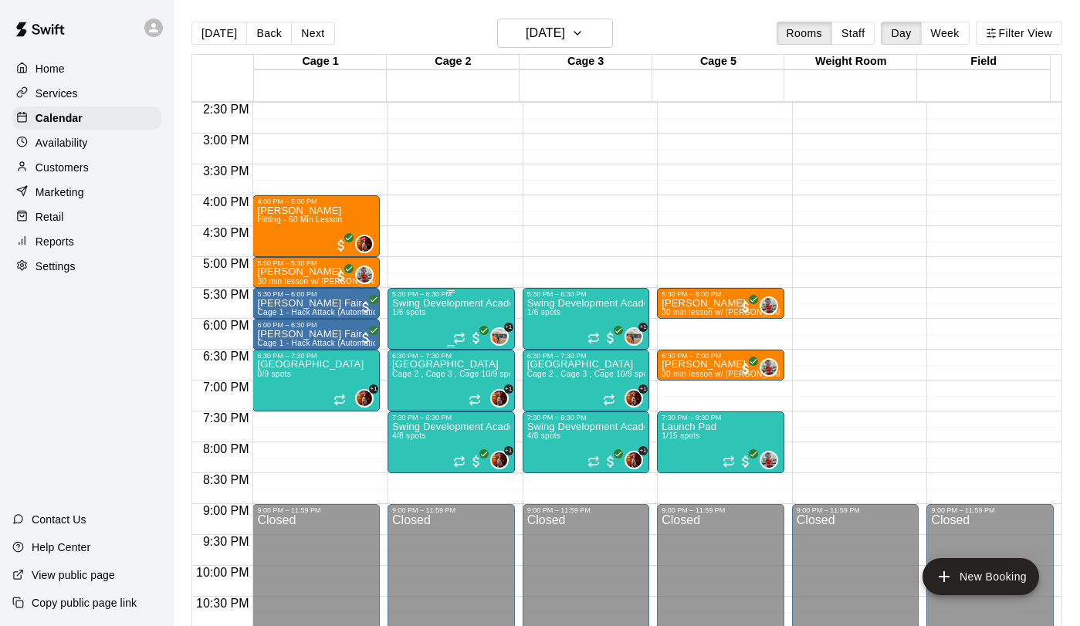
click at [452, 303] on p "Swing Development Academy 8U/10U" at bounding box center [451, 303] width 118 height 0
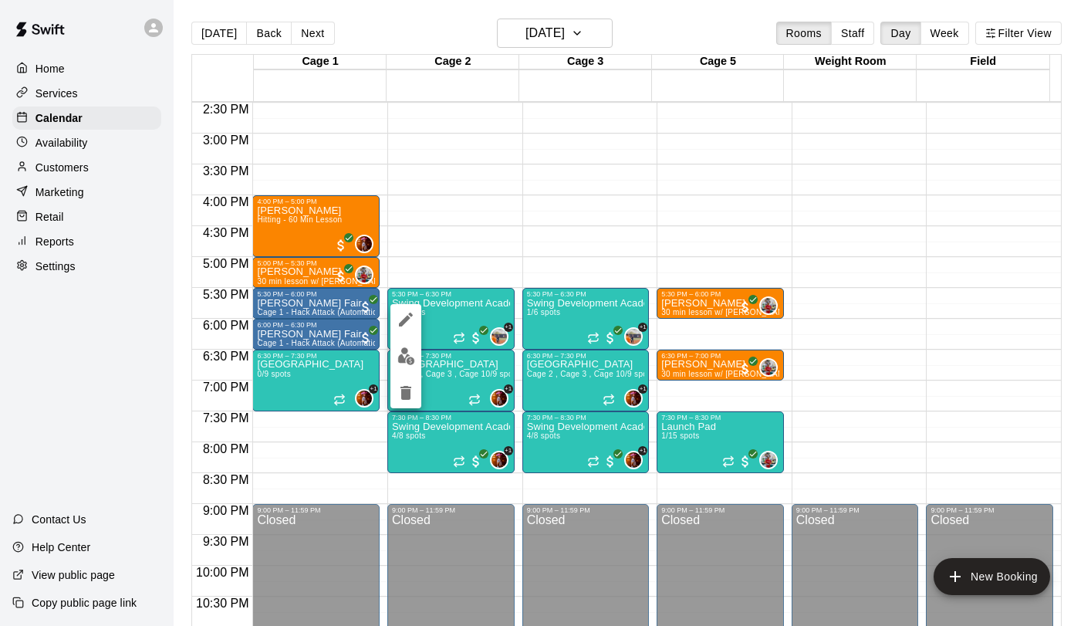
click at [410, 352] on img "edit" at bounding box center [406, 356] width 18 height 18
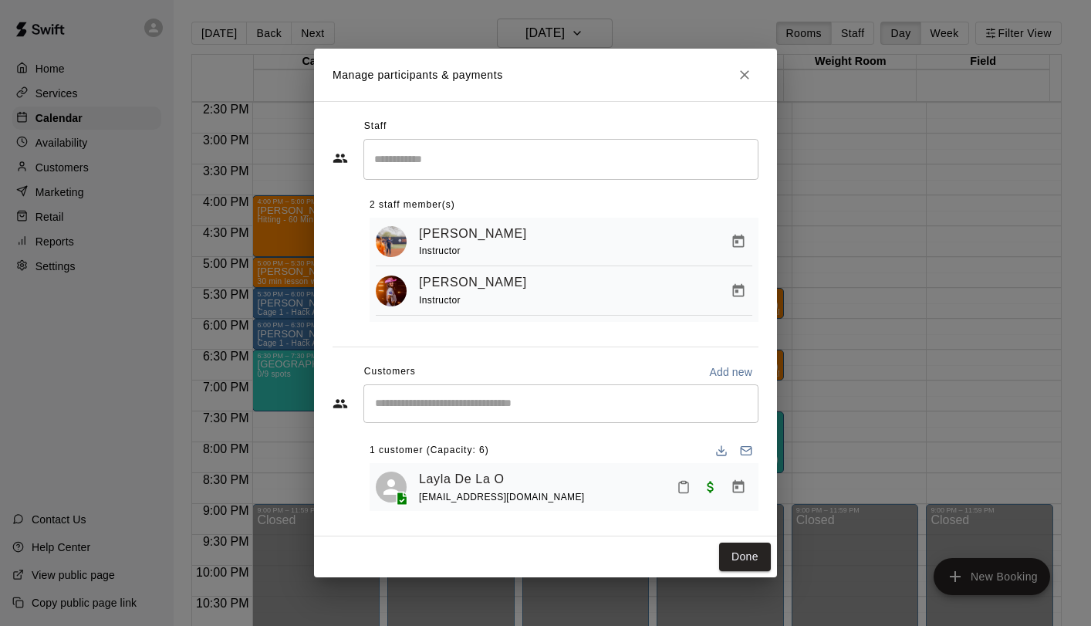
click at [482, 411] on input "Start typing to search customers..." at bounding box center [560, 403] width 381 height 15
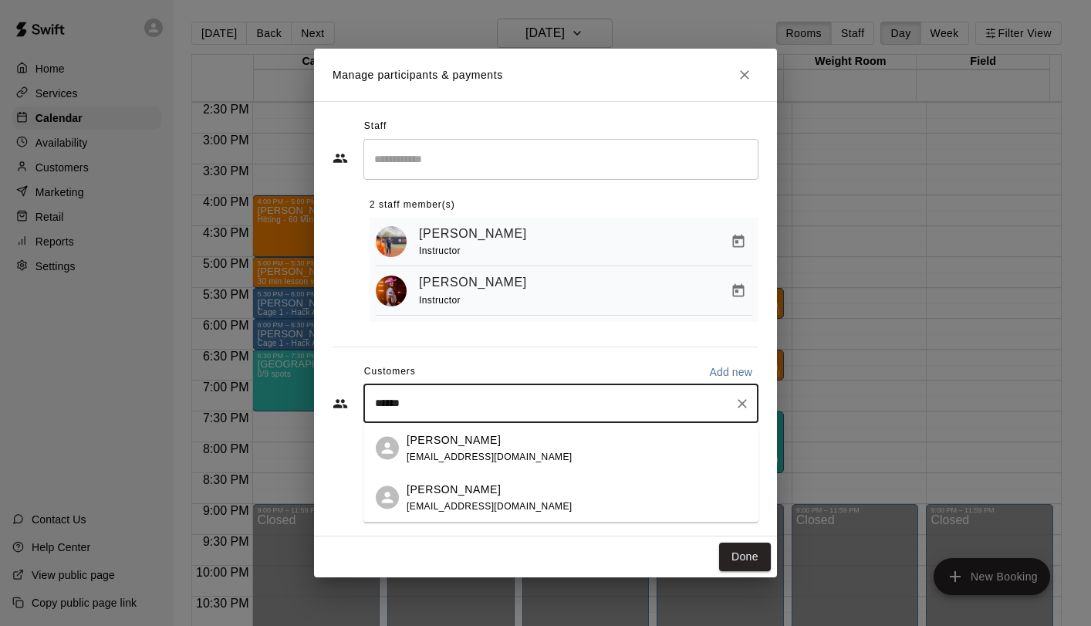
type input "*******"
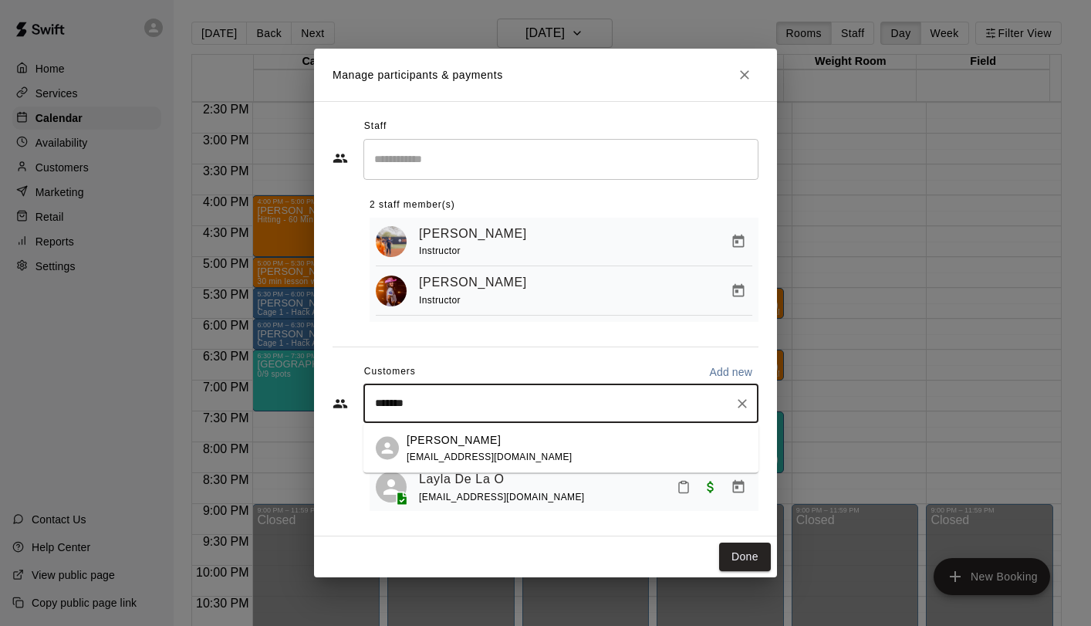
click at [462, 448] on div "[PERSON_NAME] [EMAIL_ADDRESS][DOMAIN_NAME]" at bounding box center [490, 447] width 166 height 33
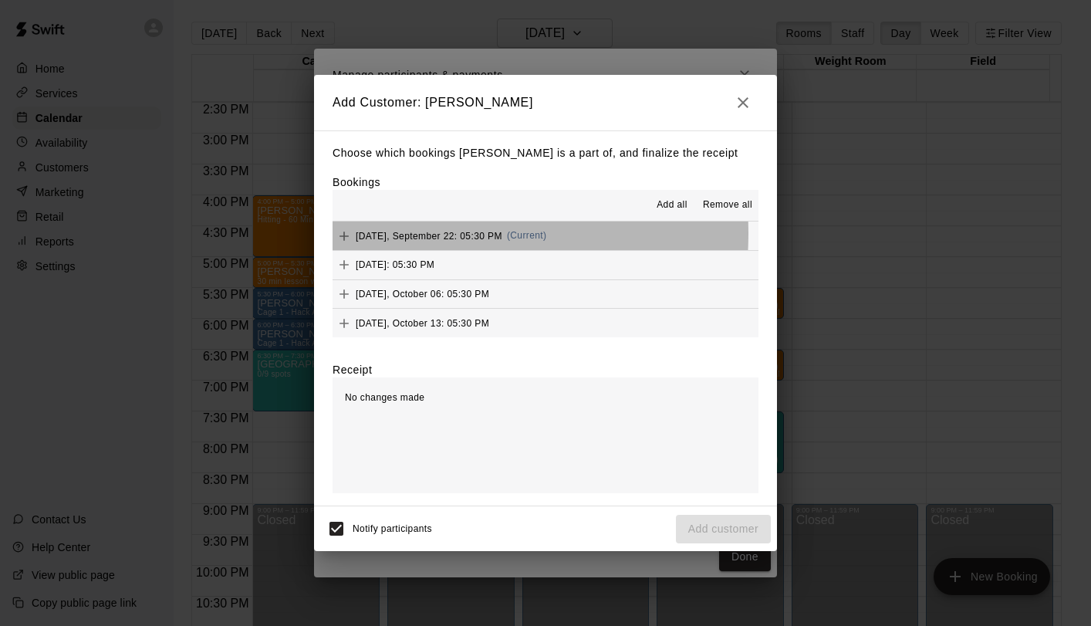
click at [395, 233] on span "[DATE], September 22: 05:30 PM" at bounding box center [429, 235] width 147 height 11
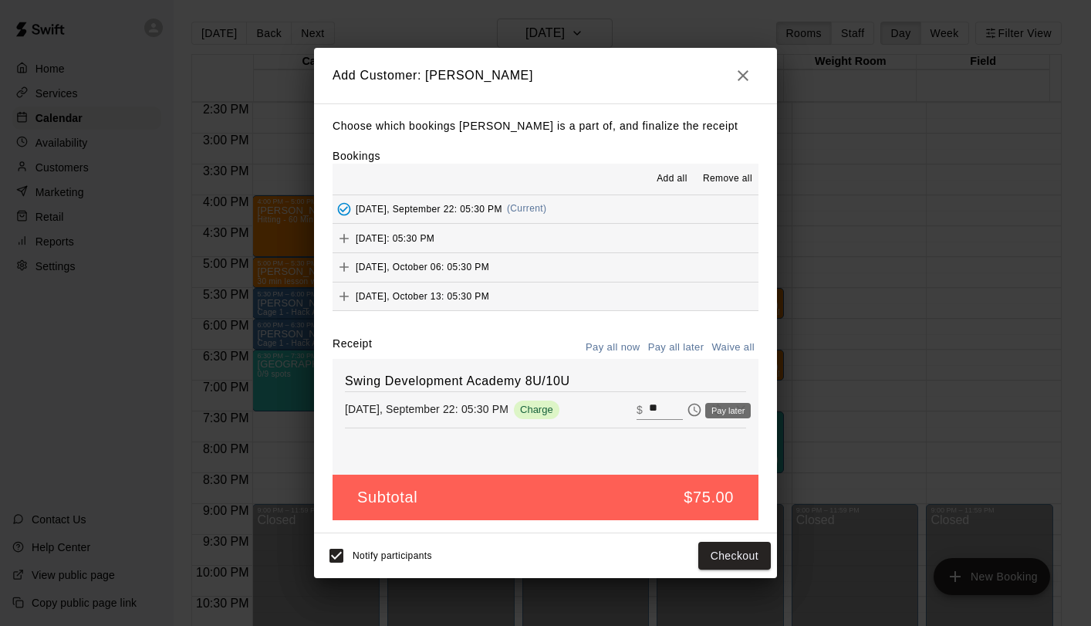
click at [687, 410] on icon "Pay later" at bounding box center [694, 409] width 15 height 15
click at [714, 550] on button "Add customer" at bounding box center [723, 556] width 95 height 29
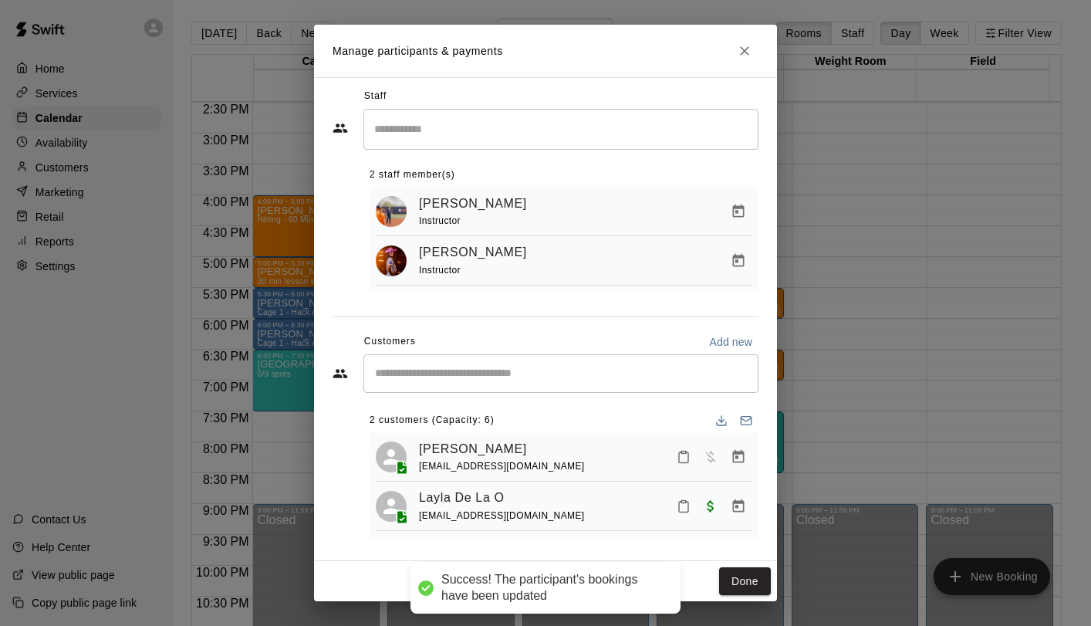
scroll to position [11, 0]
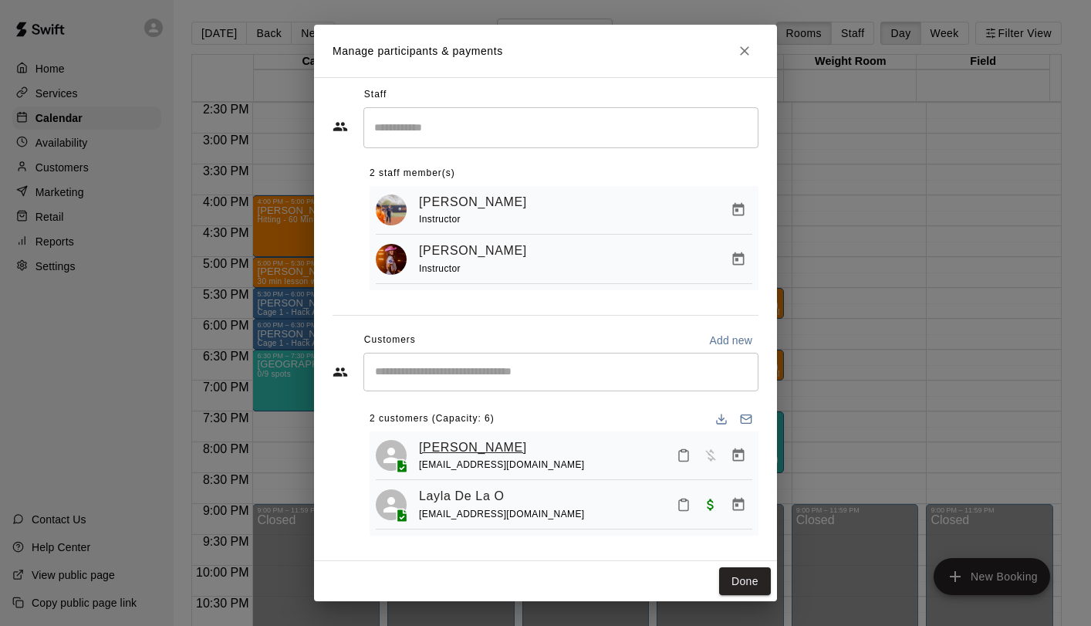
click at [458, 444] on link "[PERSON_NAME]" at bounding box center [473, 448] width 108 height 20
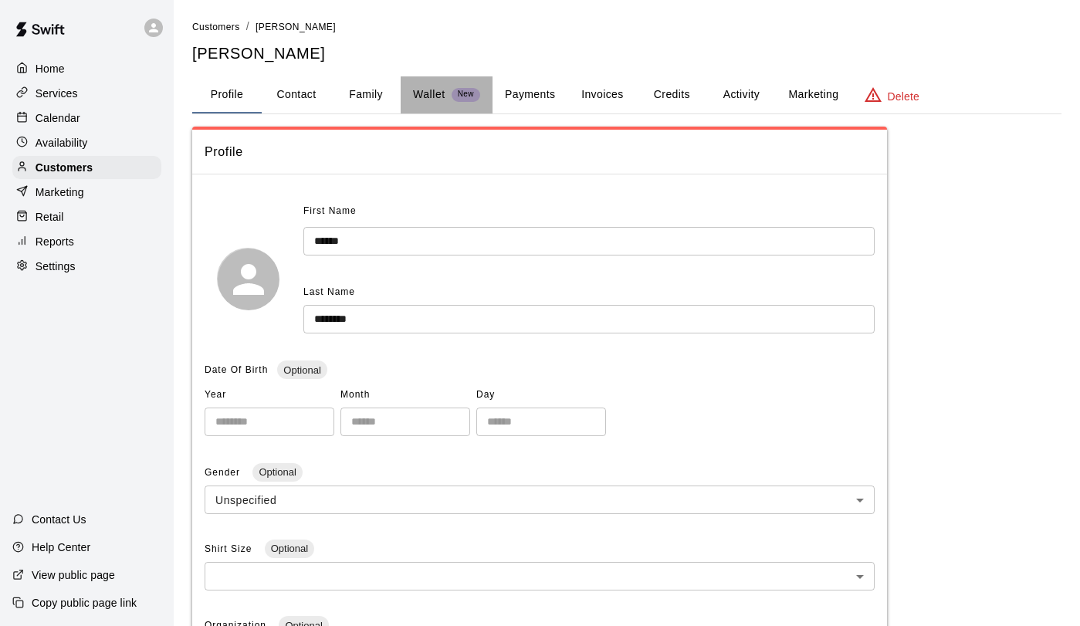
click at [431, 97] on p "Wallet" at bounding box center [429, 94] width 32 height 16
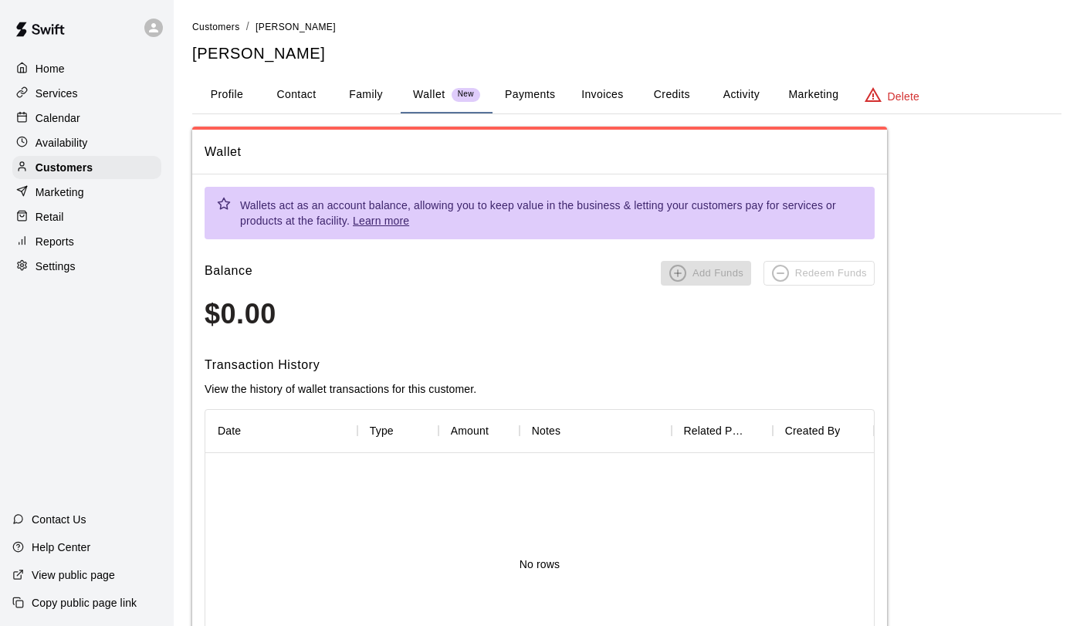
click at [519, 96] on button "Payments" at bounding box center [529, 94] width 75 height 37
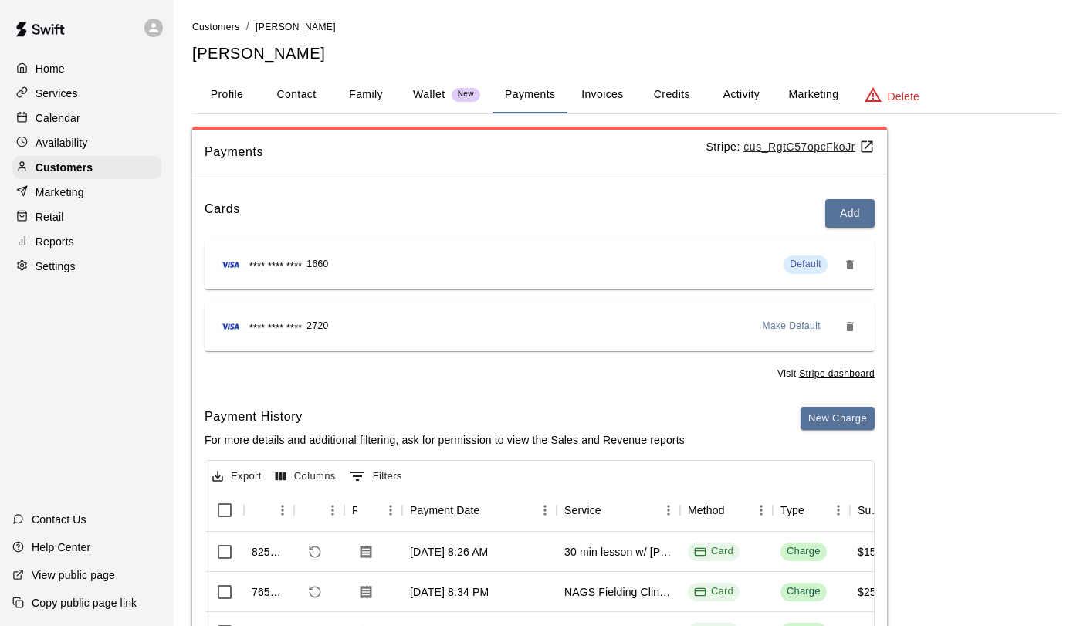
click at [747, 95] on button "Activity" at bounding box center [740, 94] width 69 height 37
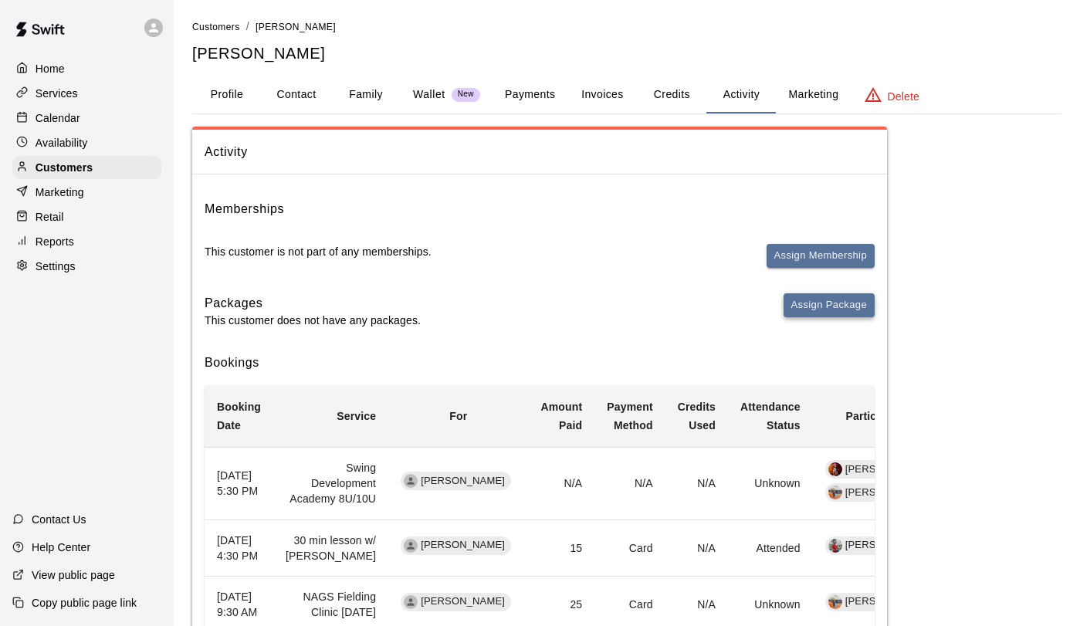
click at [803, 309] on button "Assign Package" at bounding box center [828, 305] width 91 height 24
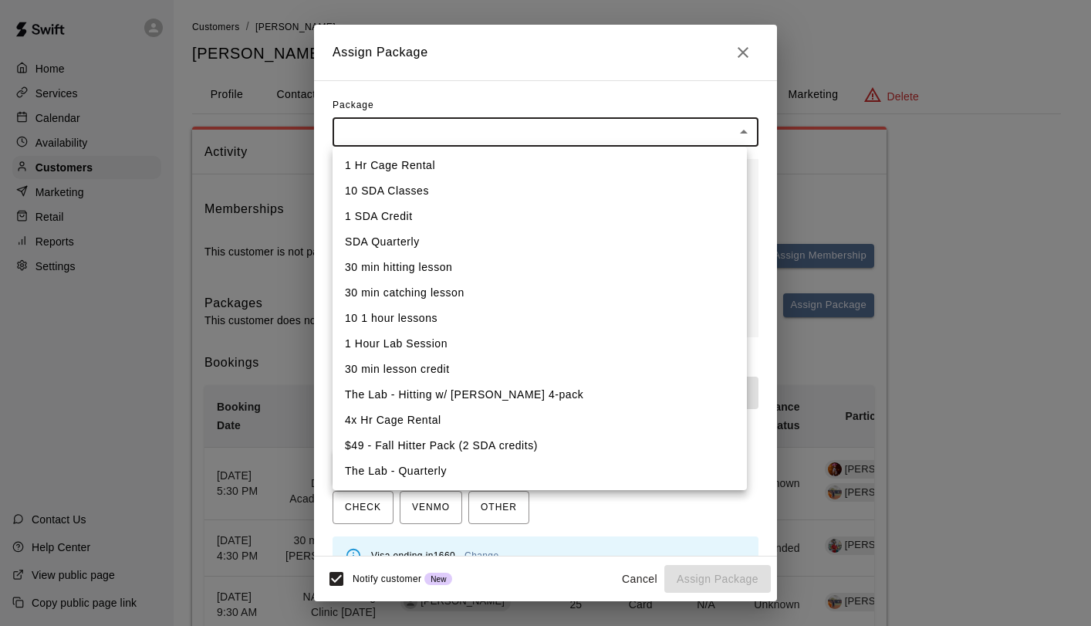
click at [555, 139] on body "Home Services Calendar Availability Customers Marketing Retail Reports Settings…" at bounding box center [545, 425] width 1091 height 850
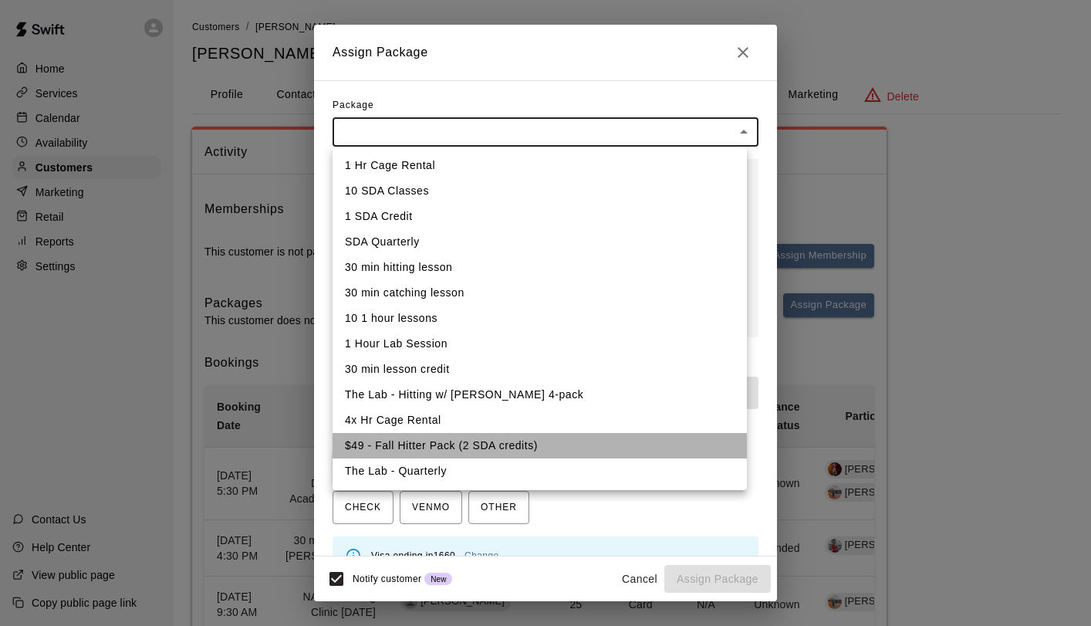
click at [569, 448] on li "$49 - Fall Hitter Pack (2 SDA credits)" at bounding box center [540, 445] width 414 height 25
type input "**********"
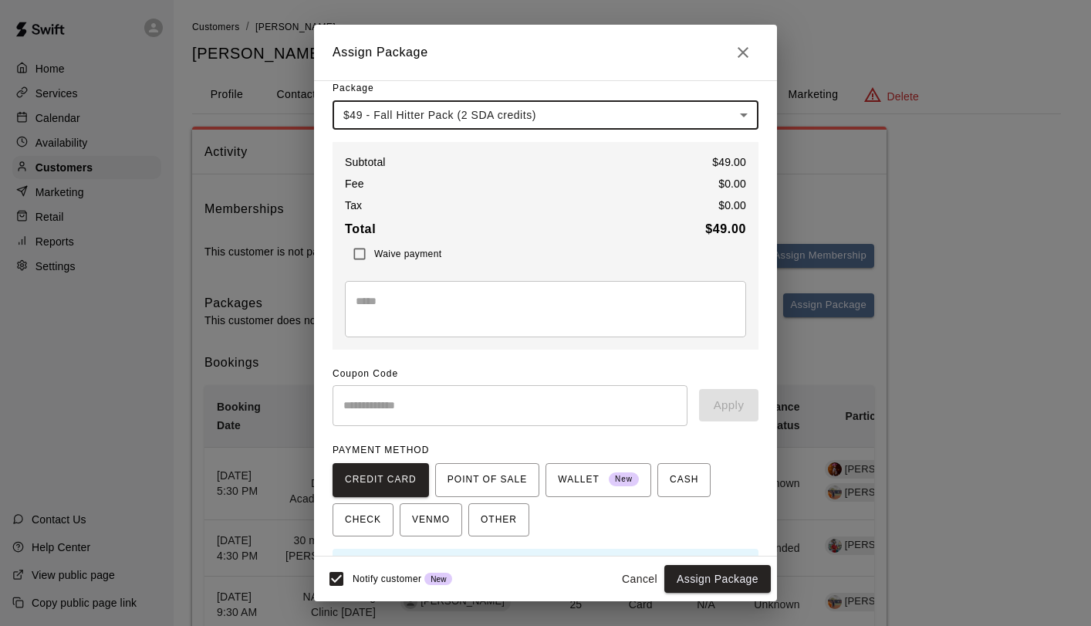
scroll to position [61, 0]
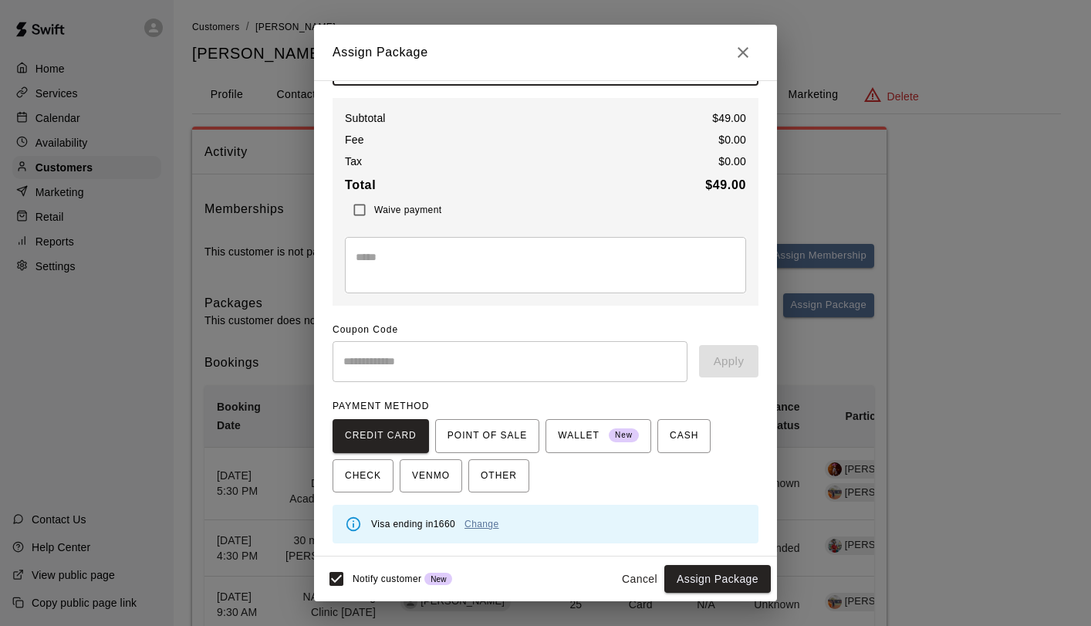
click at [495, 525] on link "Change" at bounding box center [482, 524] width 34 height 11
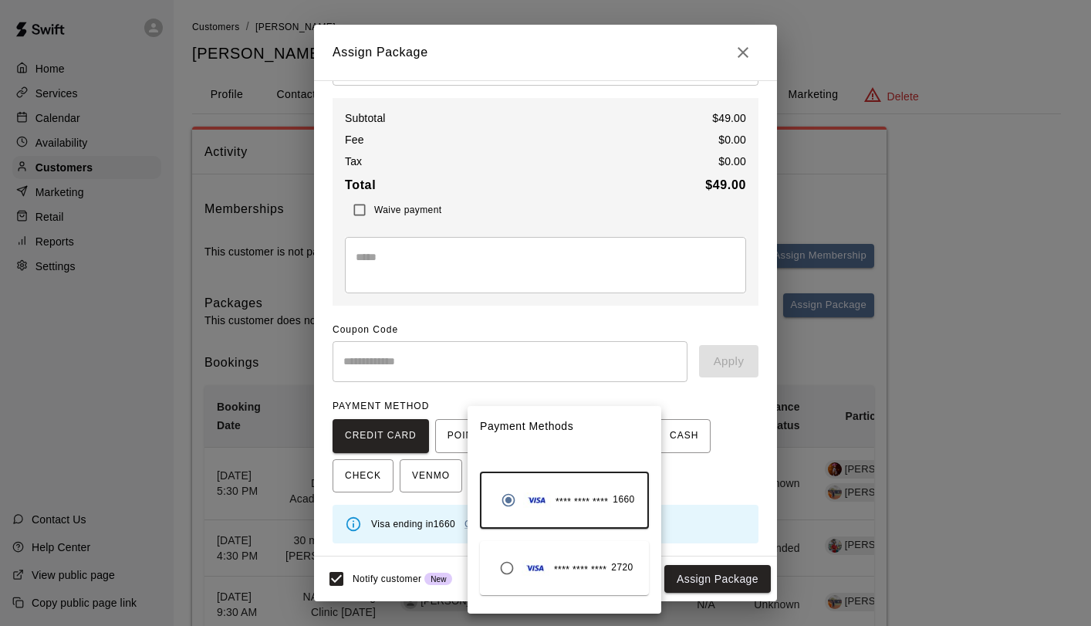
click at [684, 475] on div at bounding box center [545, 313] width 1091 height 626
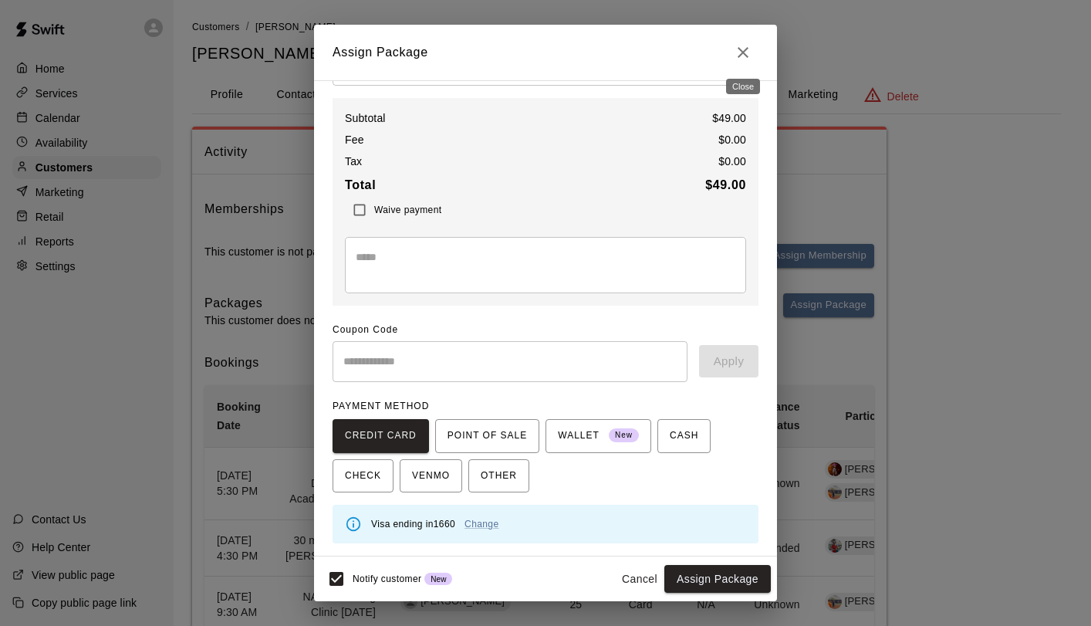
click at [736, 56] on icon "Close" at bounding box center [743, 52] width 19 height 19
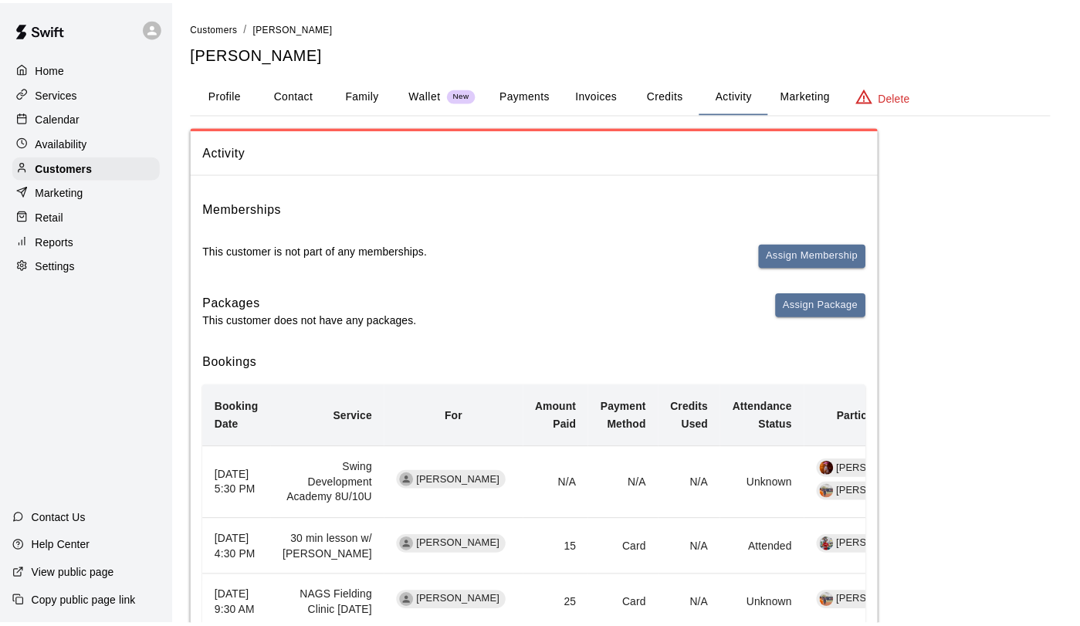
scroll to position [32, 0]
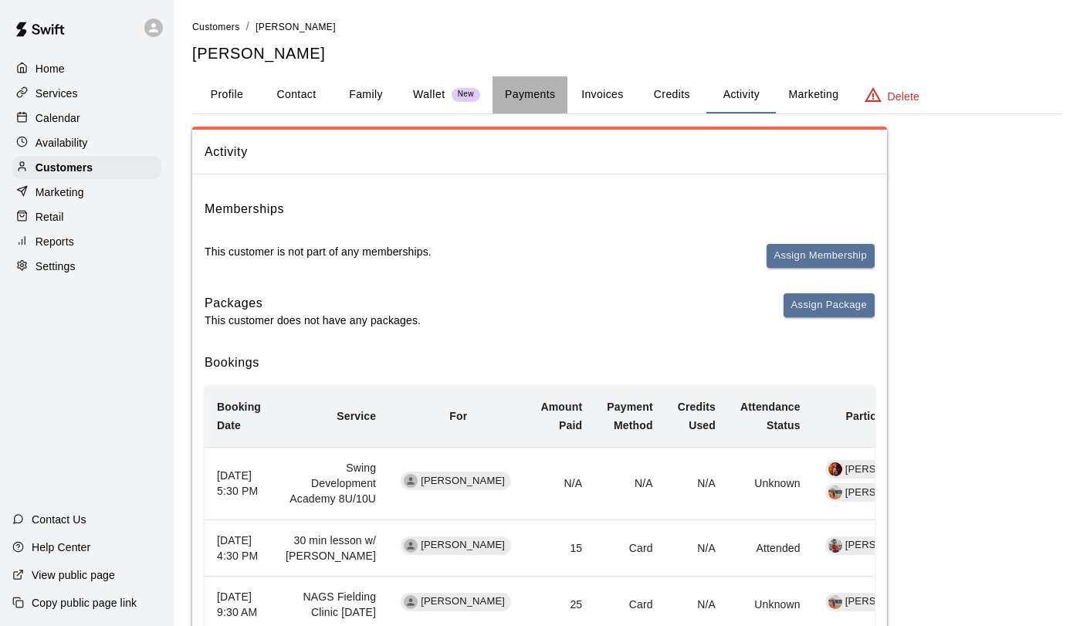
click at [531, 93] on button "Payments" at bounding box center [529, 94] width 75 height 37
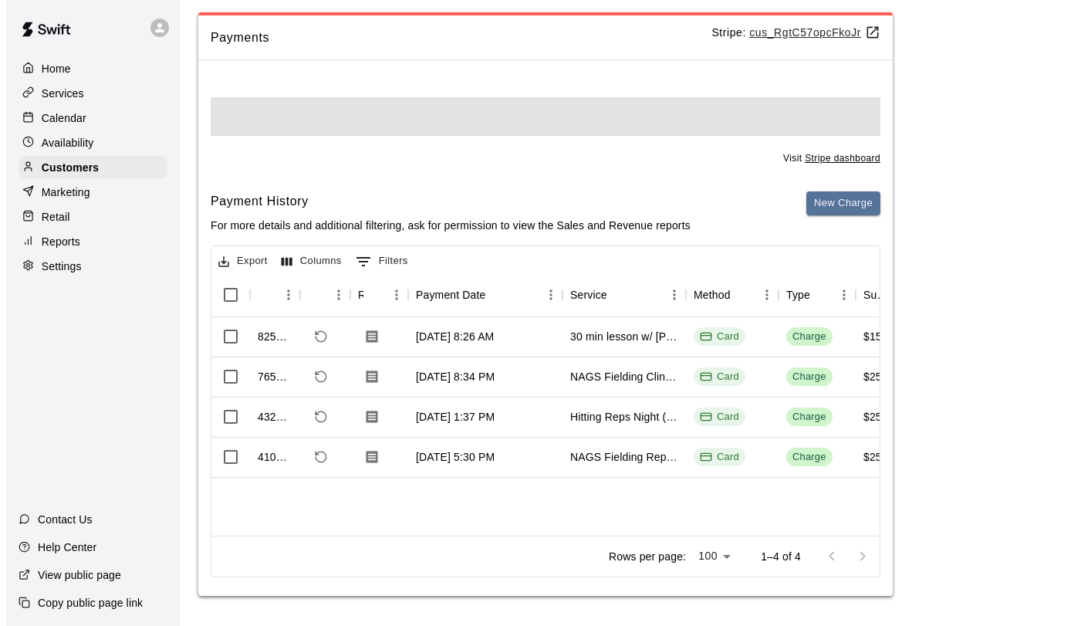
scroll to position [0, 0]
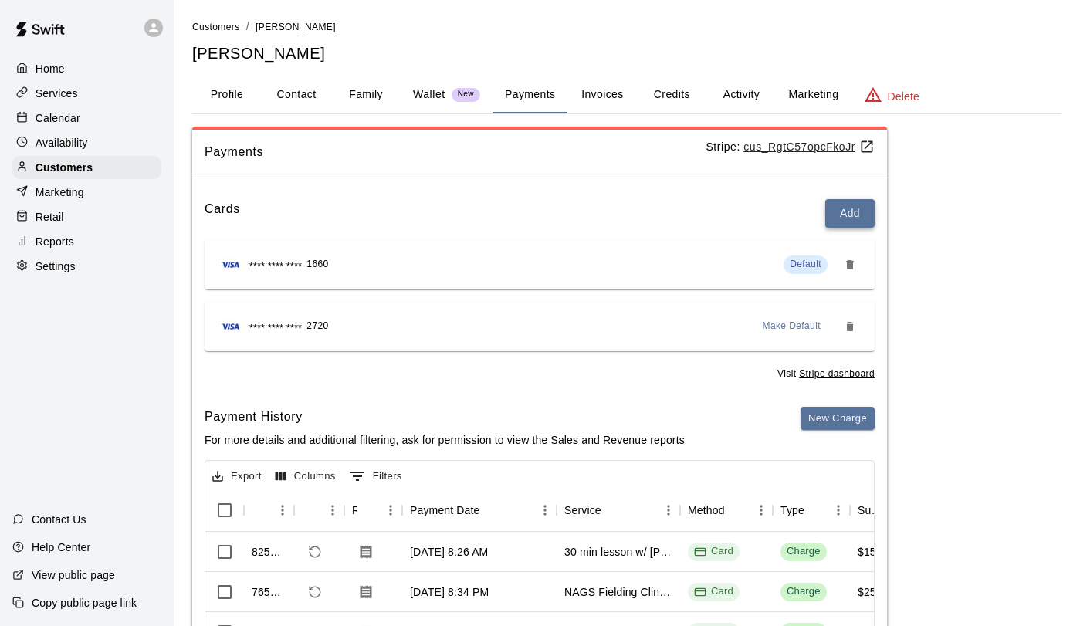
click at [864, 209] on button "Add" at bounding box center [849, 213] width 49 height 29
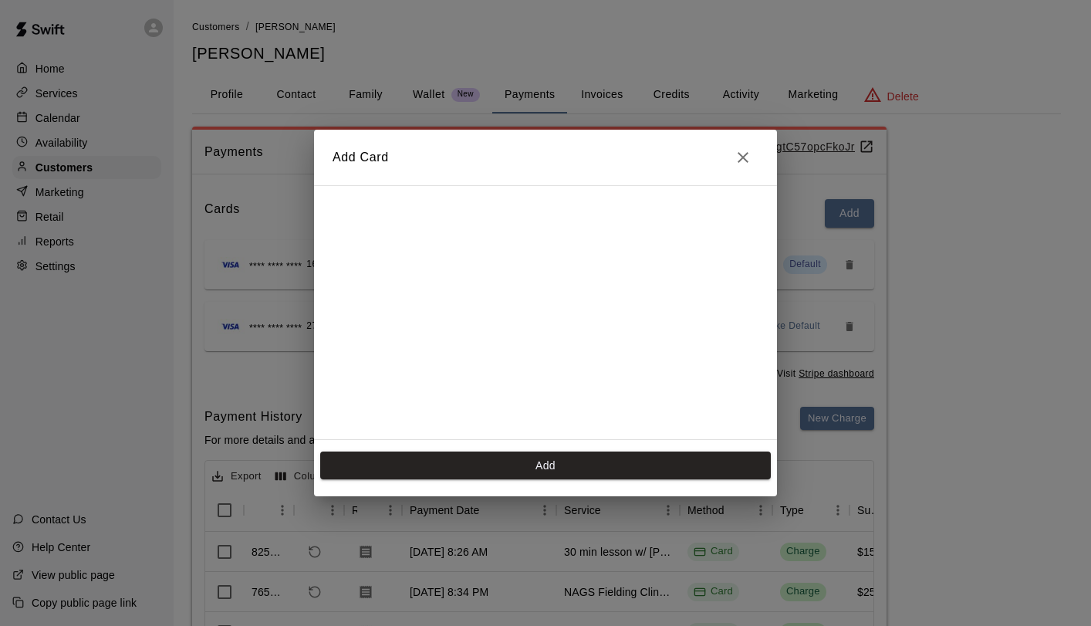
scroll to position [218, 0]
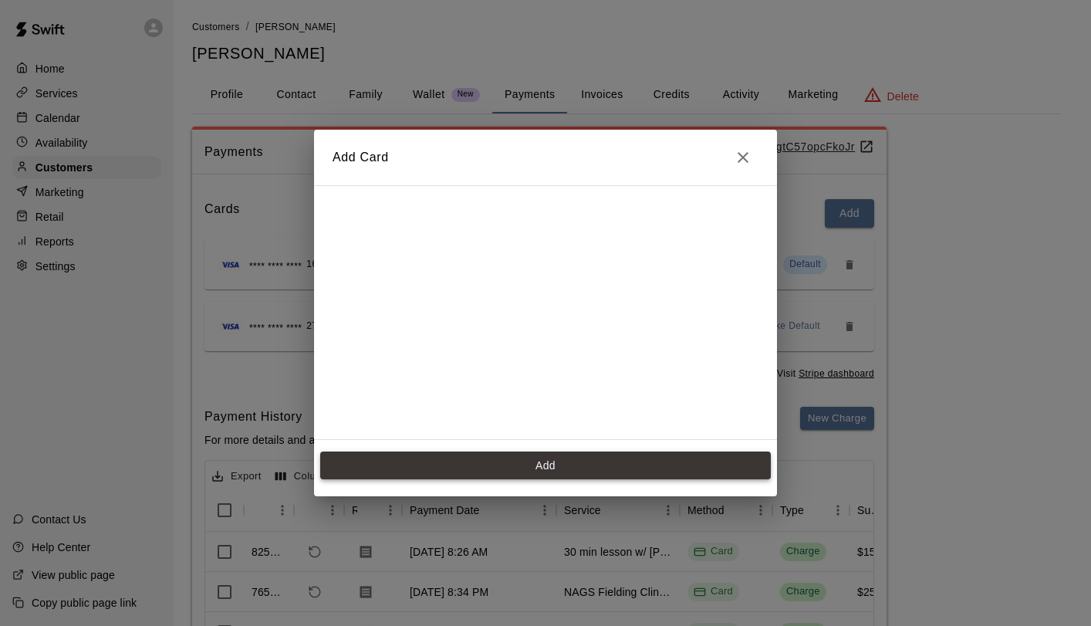
click at [611, 467] on button "Add" at bounding box center [545, 465] width 451 height 29
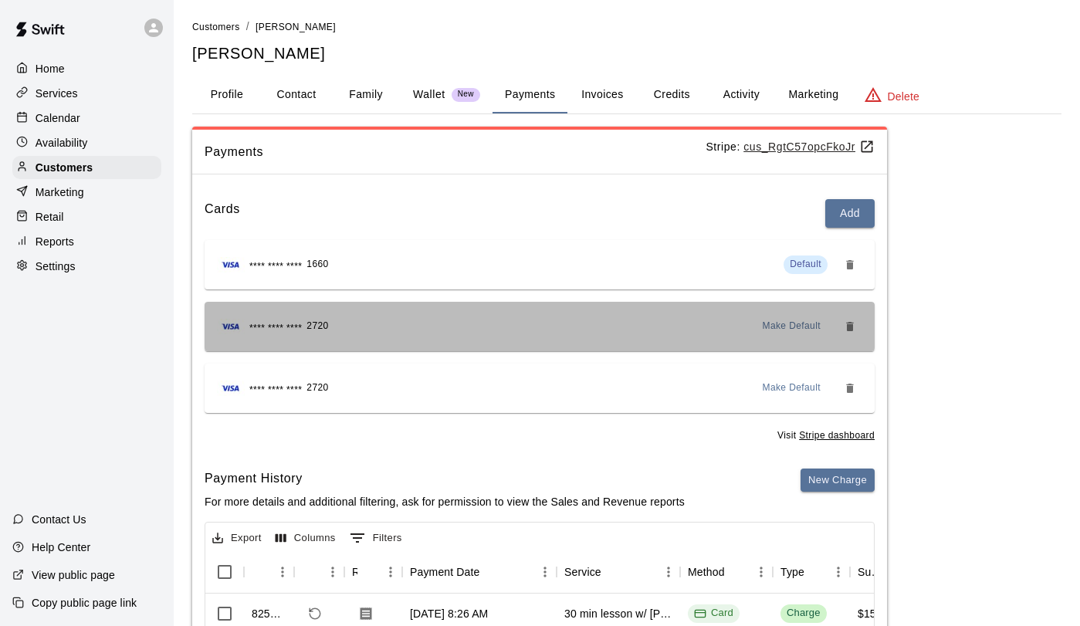
click at [600, 323] on div "**** **** **** 2720 Make Default" at bounding box center [539, 326] width 645 height 25
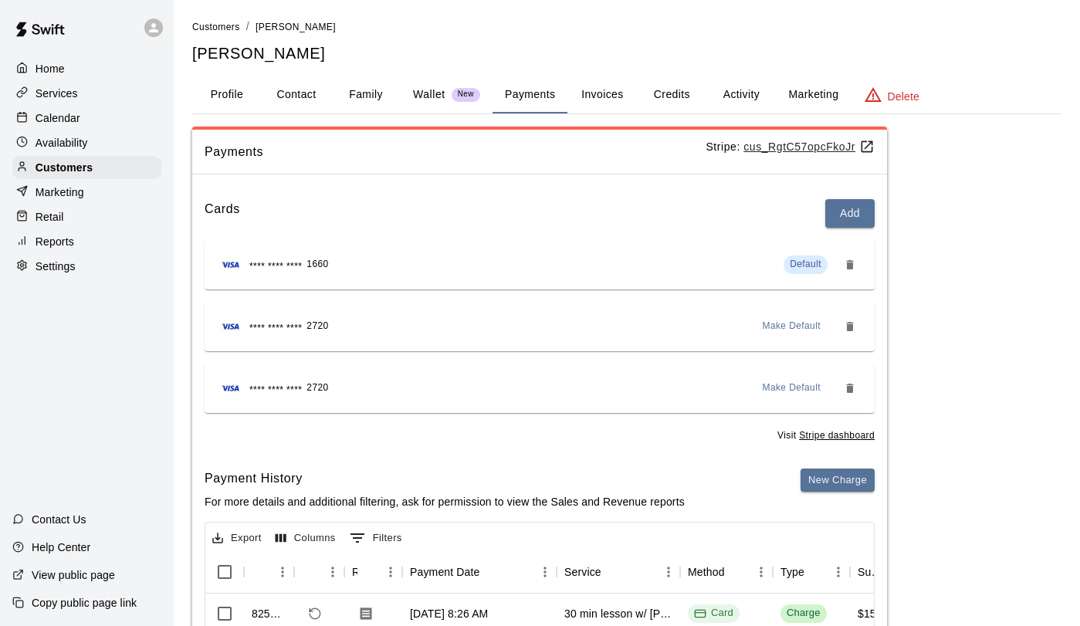
click at [800, 331] on span "Make Default" at bounding box center [791, 326] width 59 height 15
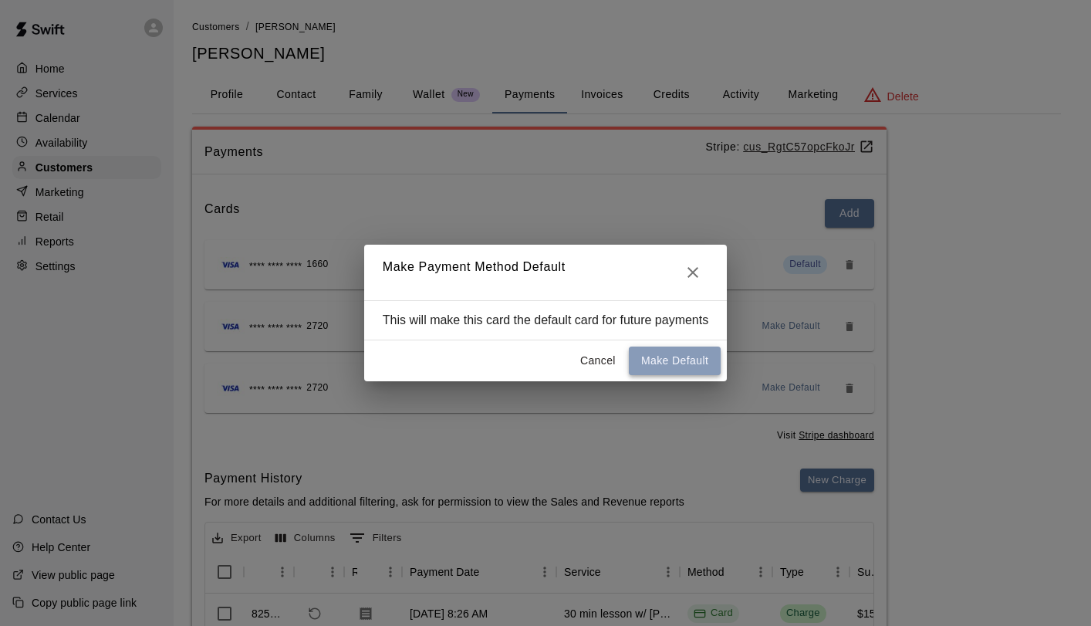
click at [659, 359] on button "Make Default" at bounding box center [675, 361] width 92 height 29
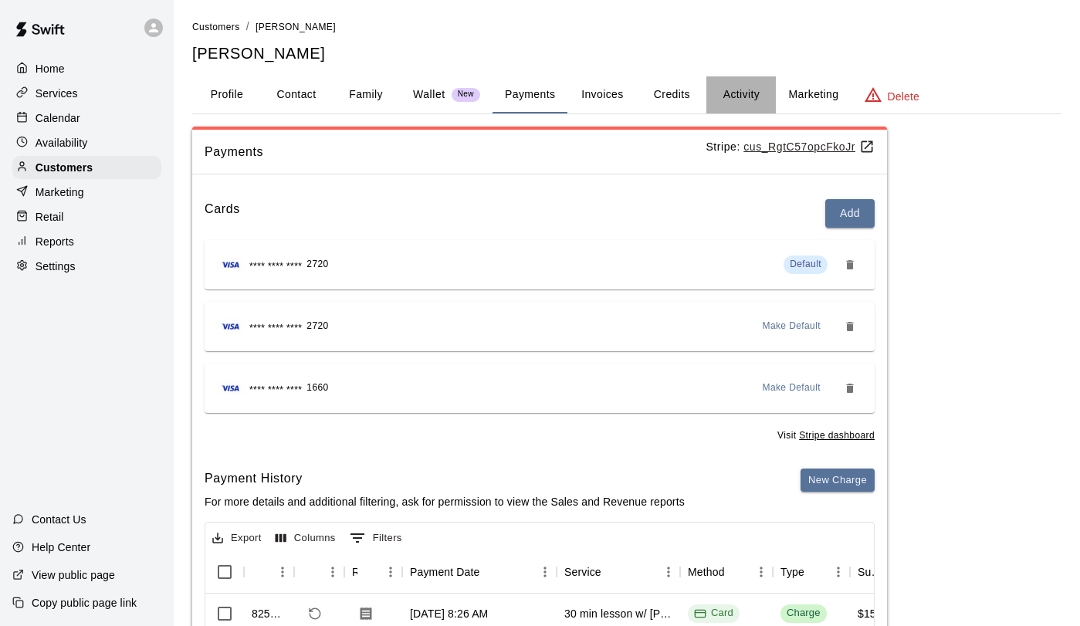
click at [746, 96] on button "Activity" at bounding box center [740, 94] width 69 height 37
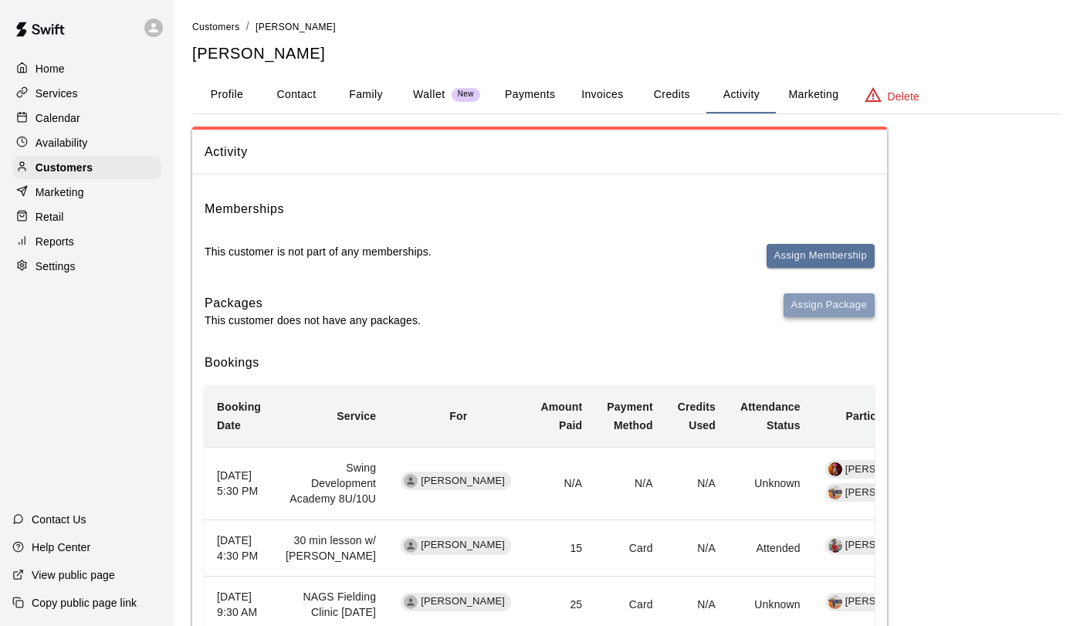
click at [810, 305] on button "Assign Package" at bounding box center [828, 305] width 91 height 24
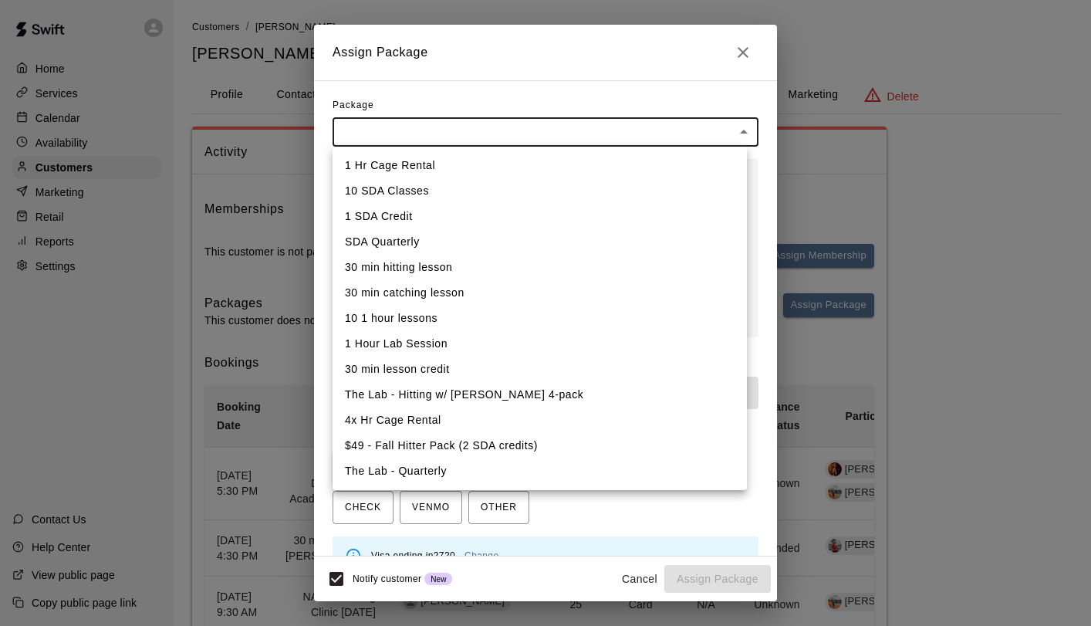
click at [588, 131] on body "Home Services Calendar Availability Customers Marketing Retail Reports Settings…" at bounding box center [545, 425] width 1091 height 850
click at [445, 441] on li "$49 - Fall Hitter Pack (2 SDA credits)" at bounding box center [540, 445] width 414 height 25
type input "**********"
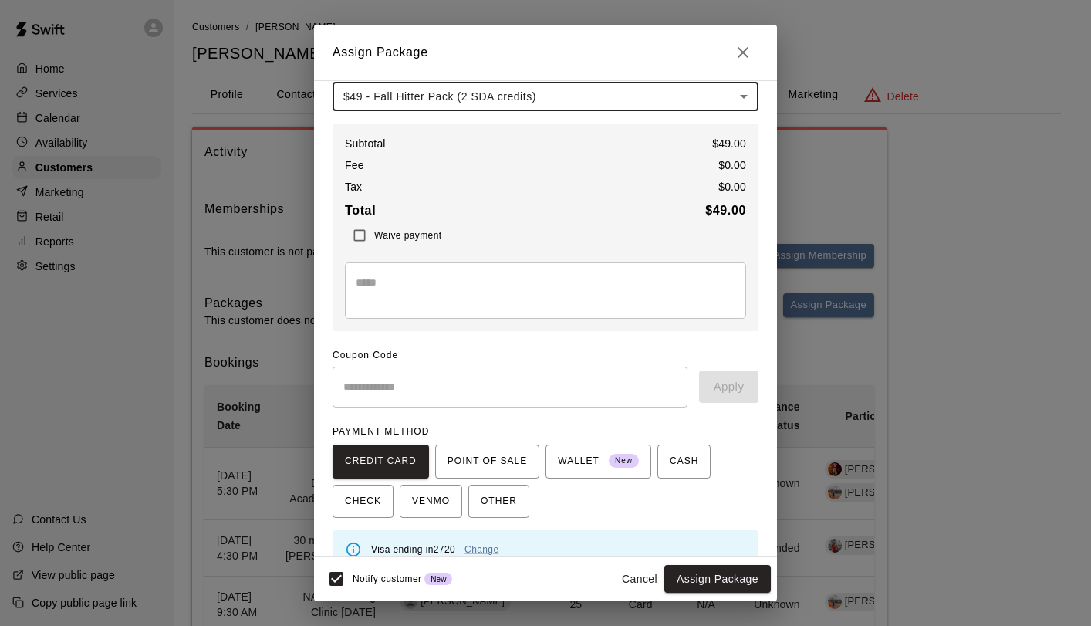
scroll to position [61, 0]
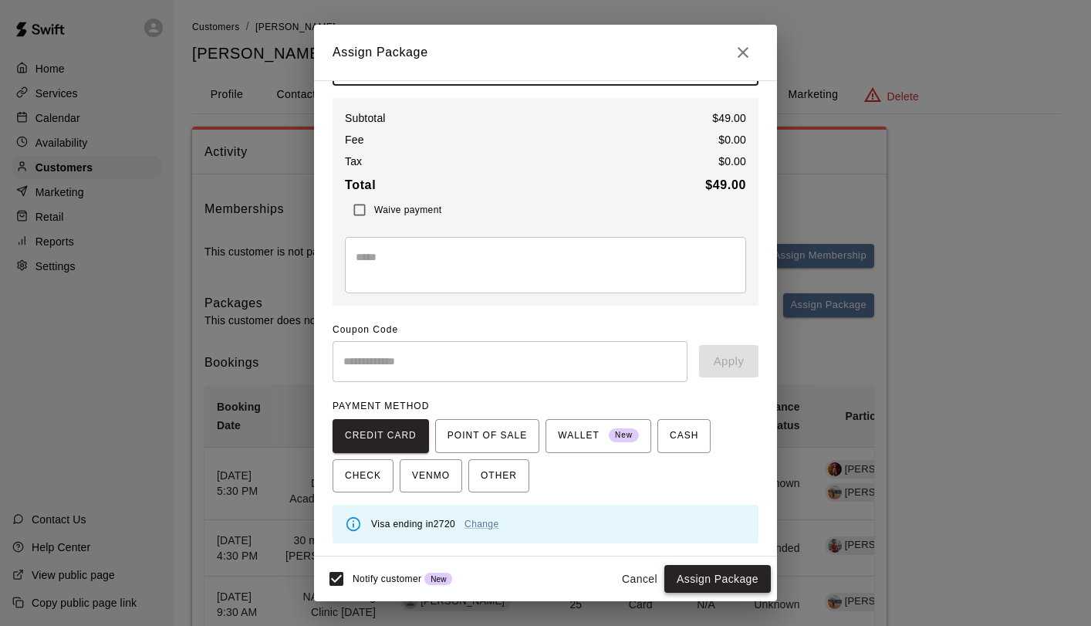
click at [693, 581] on button "Assign Package" at bounding box center [717, 579] width 107 height 29
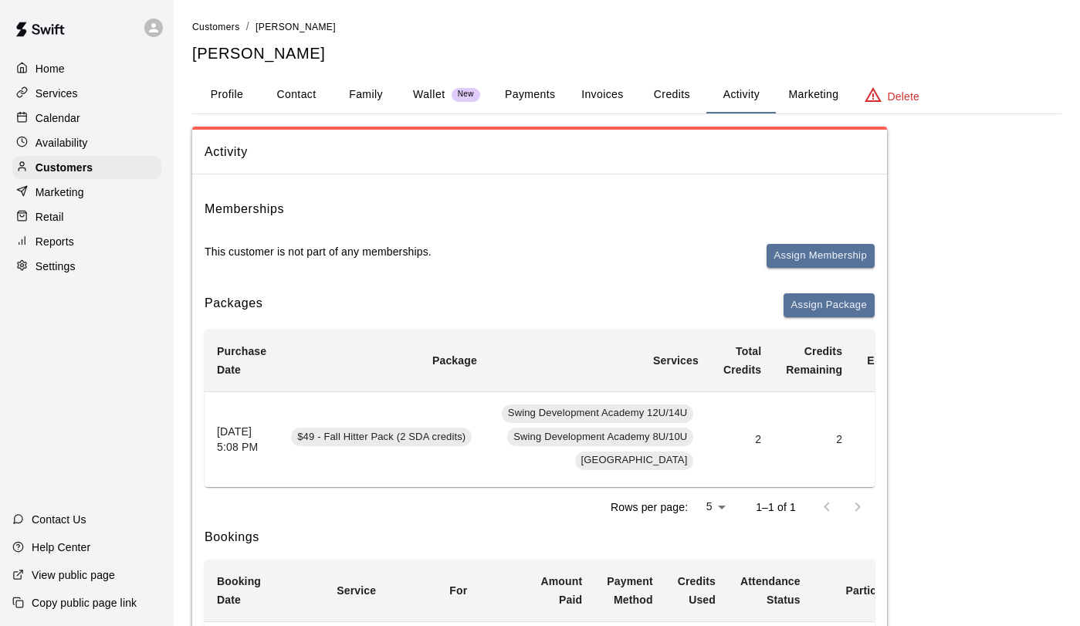
scroll to position [0, 0]
click at [73, 113] on p "Calendar" at bounding box center [58, 117] width 45 height 15
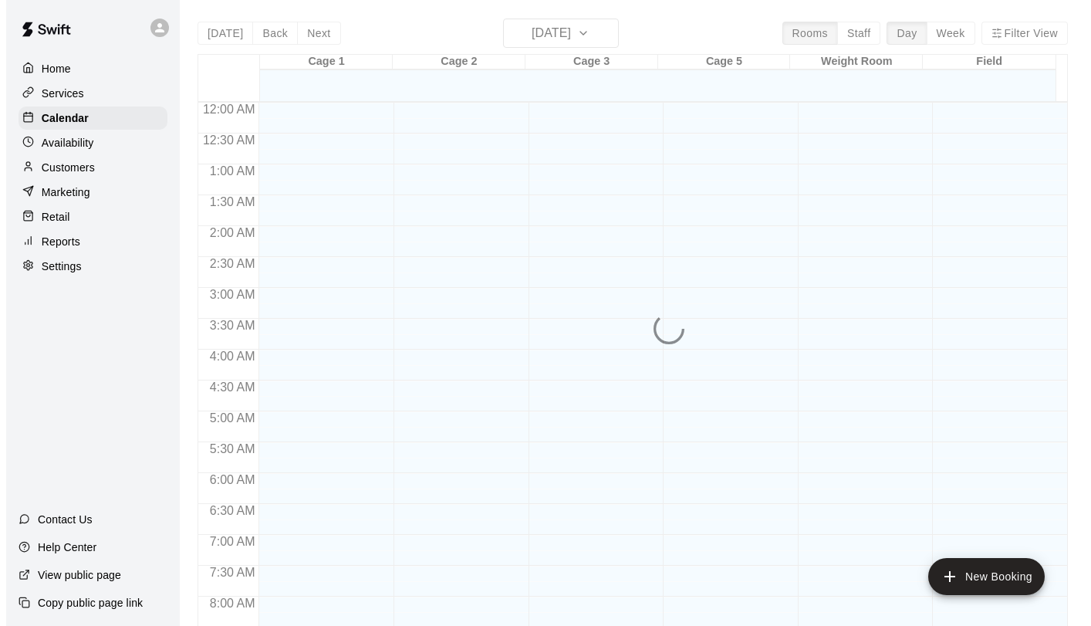
scroll to position [895, 0]
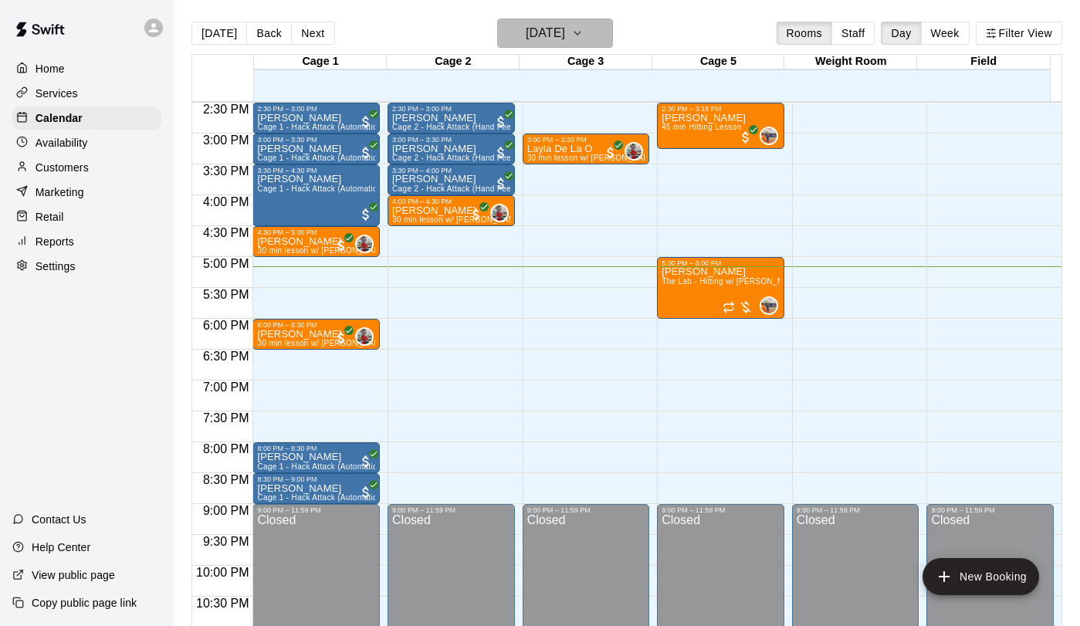
click at [556, 39] on h6 "[DATE]" at bounding box center [545, 33] width 39 height 22
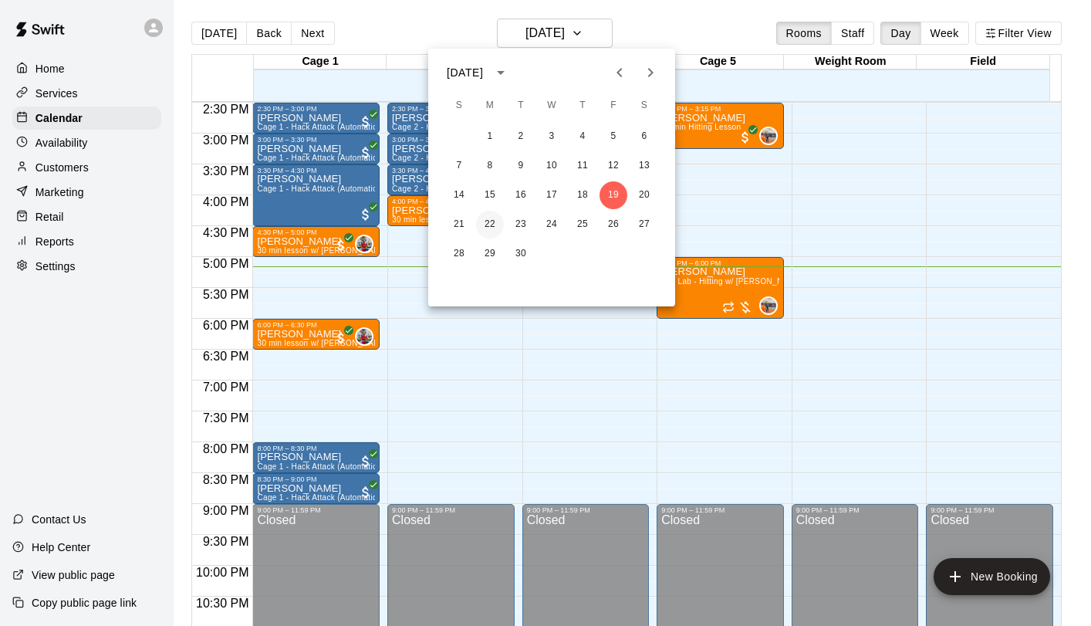
click at [487, 218] on button "22" at bounding box center [490, 225] width 28 height 28
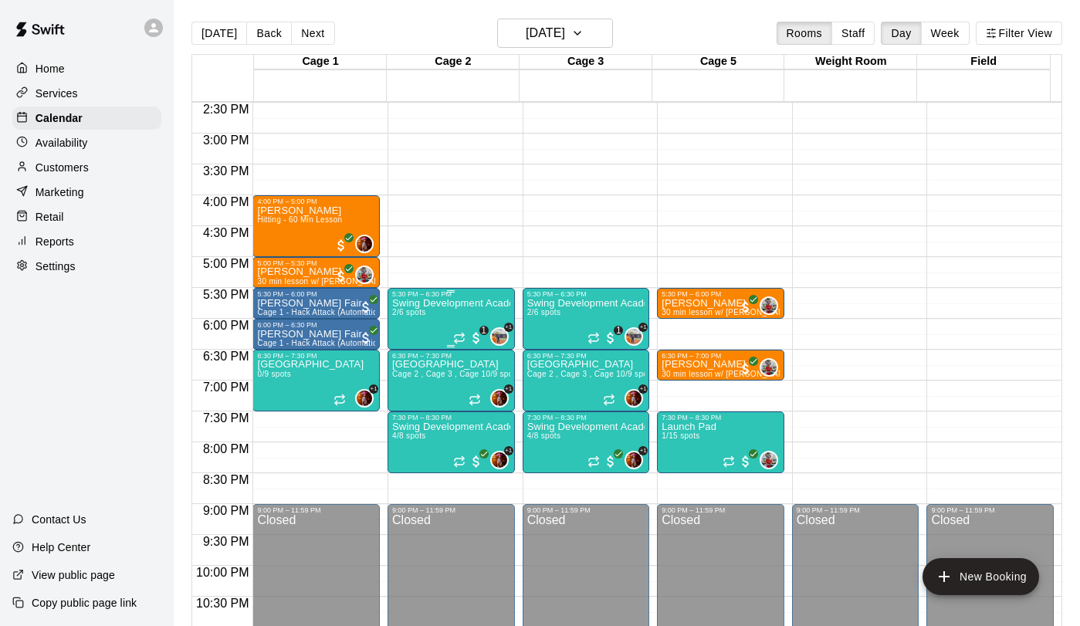
click at [403, 327] on div "Swing Development Academy 8U/10U 2/6 spots" at bounding box center [451, 611] width 118 height 626
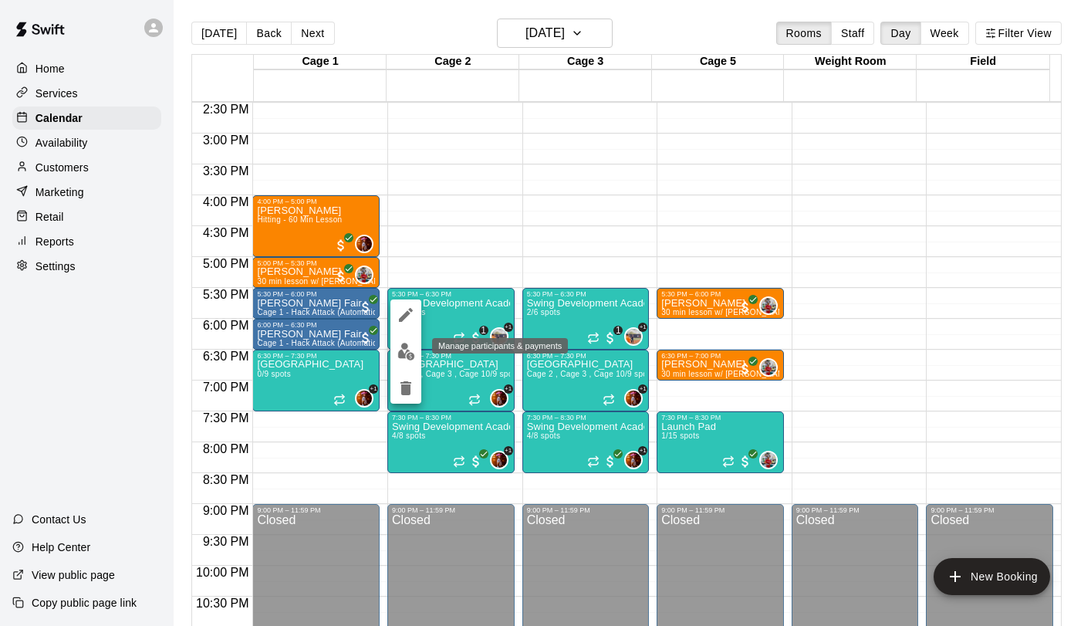
click at [394, 352] on button "edit" at bounding box center [406, 351] width 31 height 30
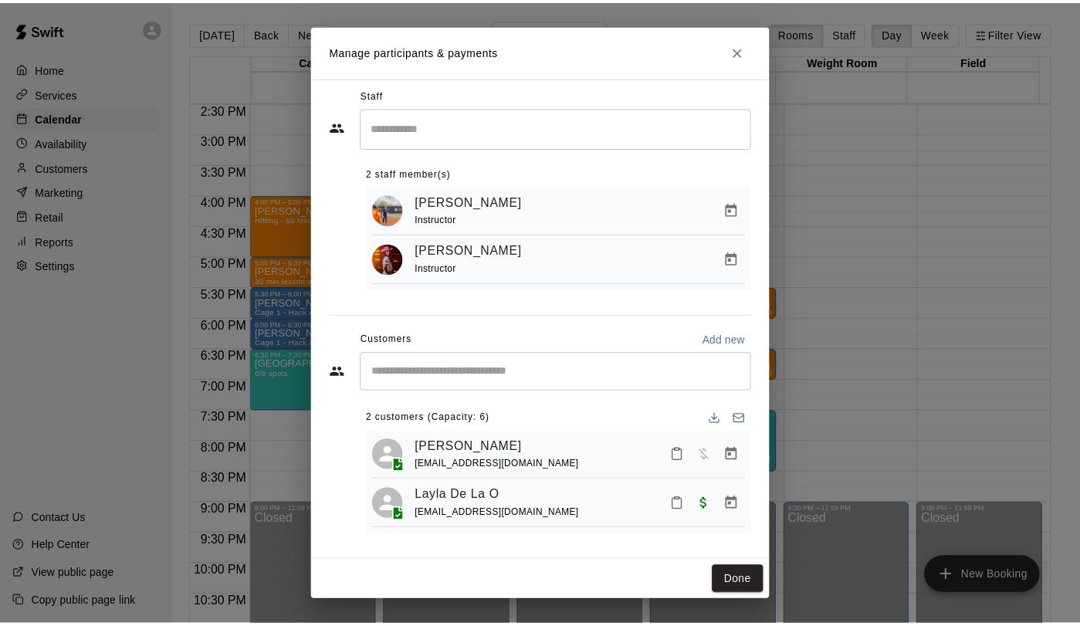
scroll to position [11, 0]
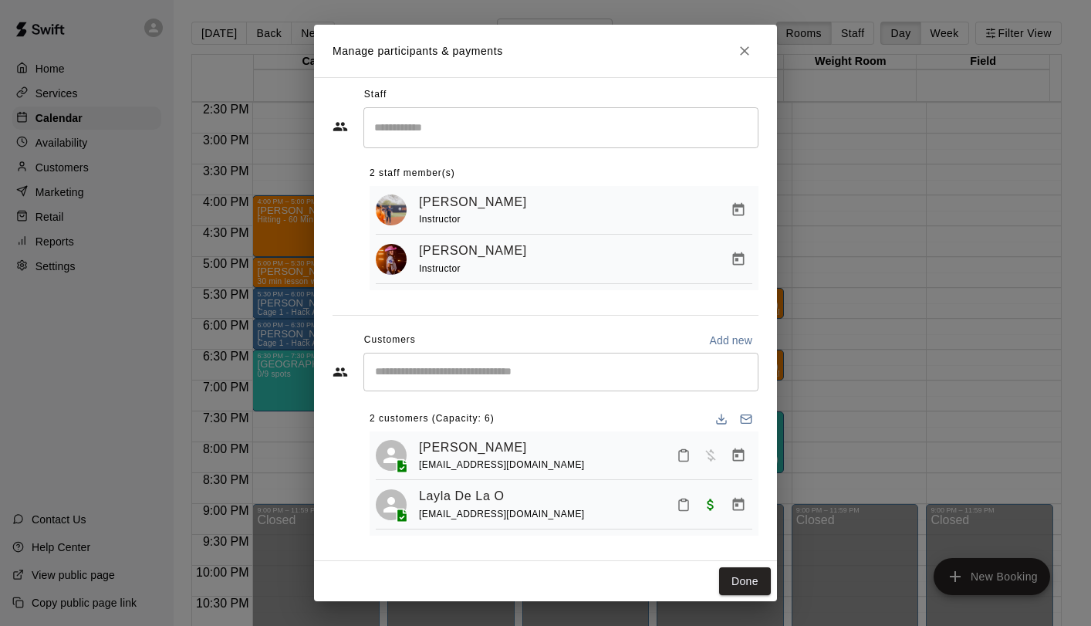
click at [743, 51] on icon "Close" at bounding box center [744, 50] width 9 height 9
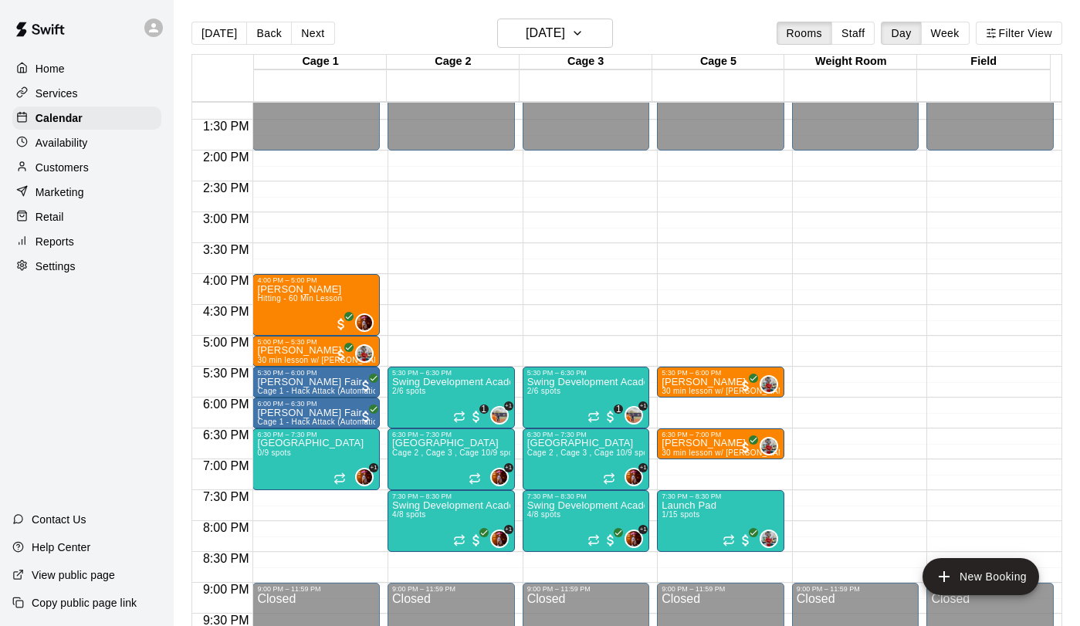
scroll to position [817, 0]
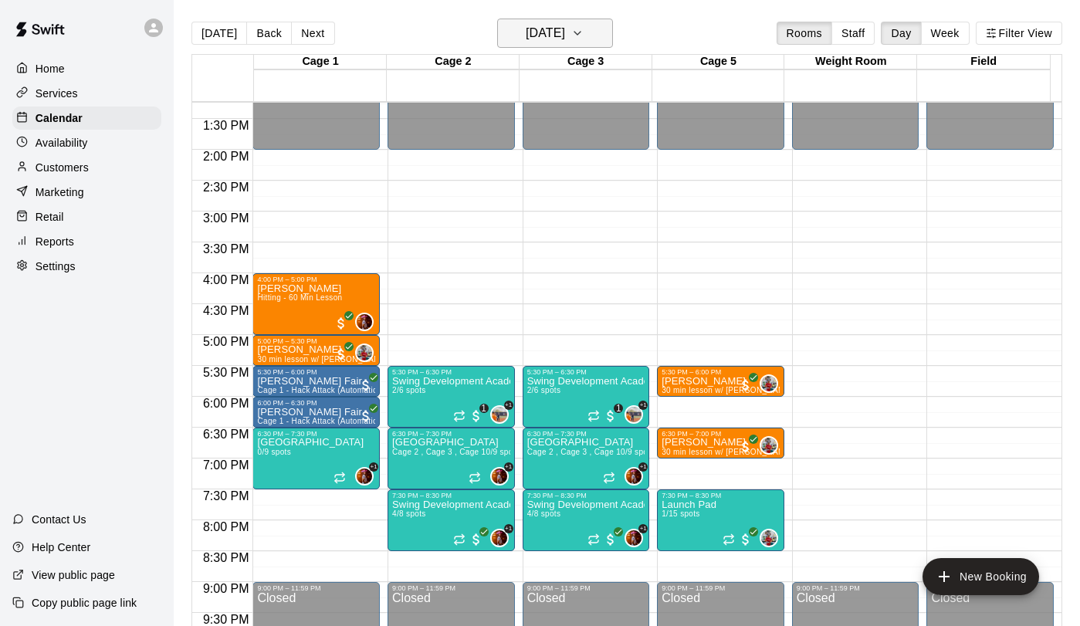
click at [536, 25] on h6 "[DATE]" at bounding box center [545, 33] width 39 height 22
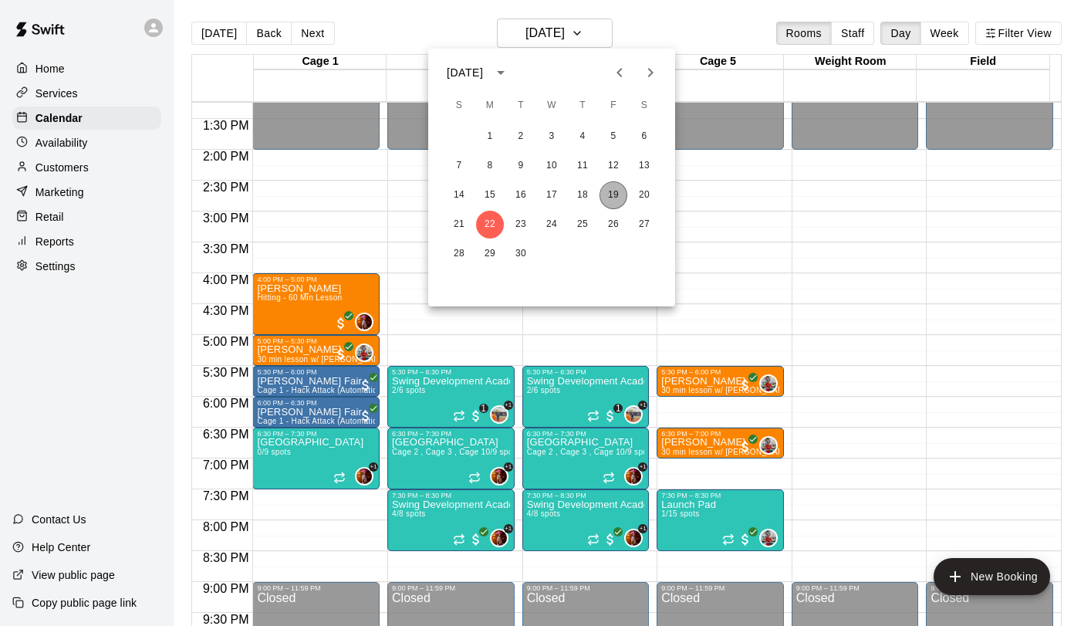
click at [607, 189] on button "19" at bounding box center [614, 195] width 28 height 28
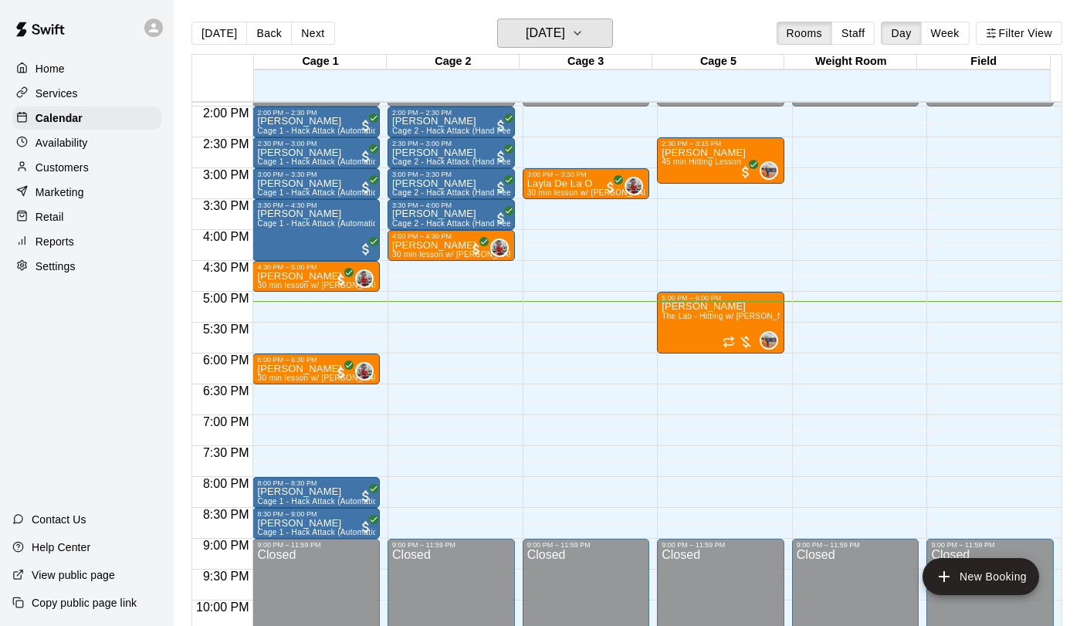
scroll to position [942, 0]
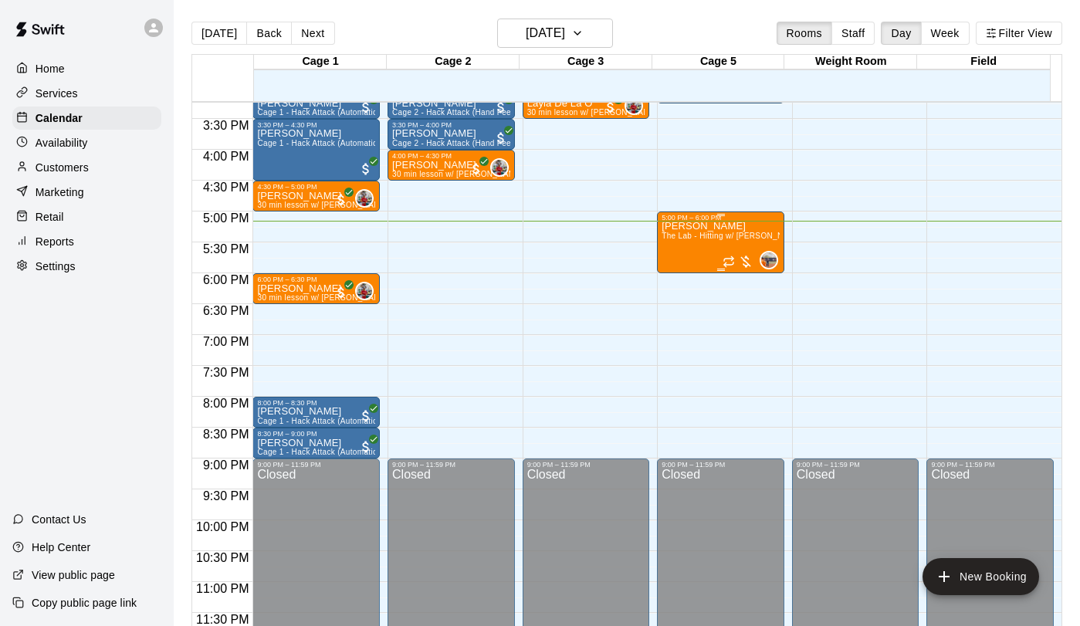
click at [679, 226] on p "[PERSON_NAME]" at bounding box center [720, 226] width 118 height 0
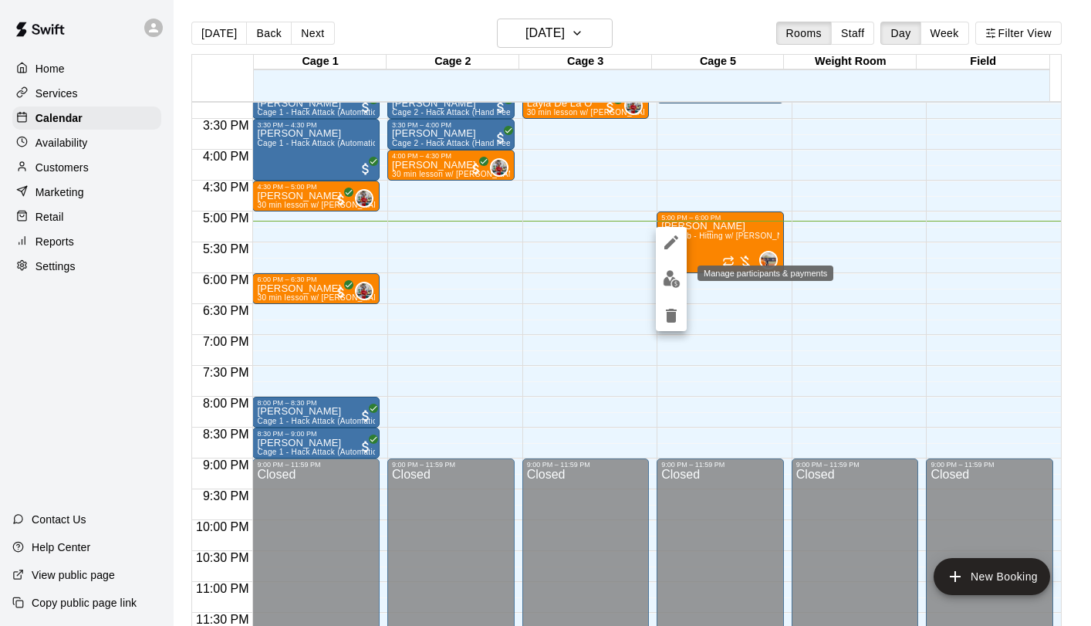
click at [664, 282] on img "edit" at bounding box center [672, 279] width 18 height 18
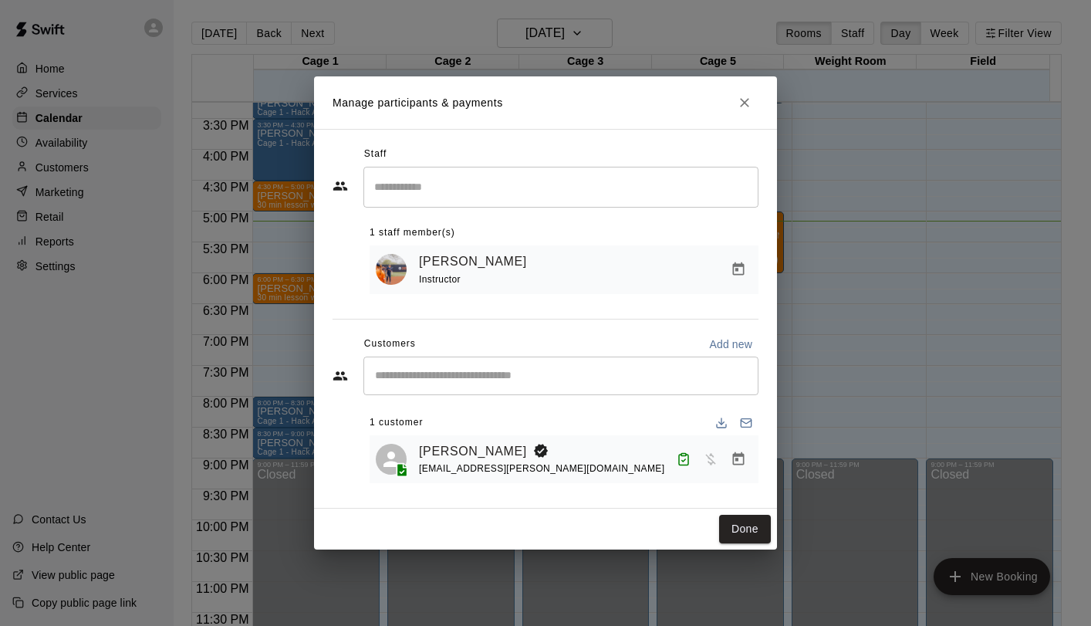
click at [729, 100] on h2 "Manage participants & payments" at bounding box center [545, 102] width 463 height 52
click at [748, 104] on icon "Close" at bounding box center [744, 102] width 9 height 9
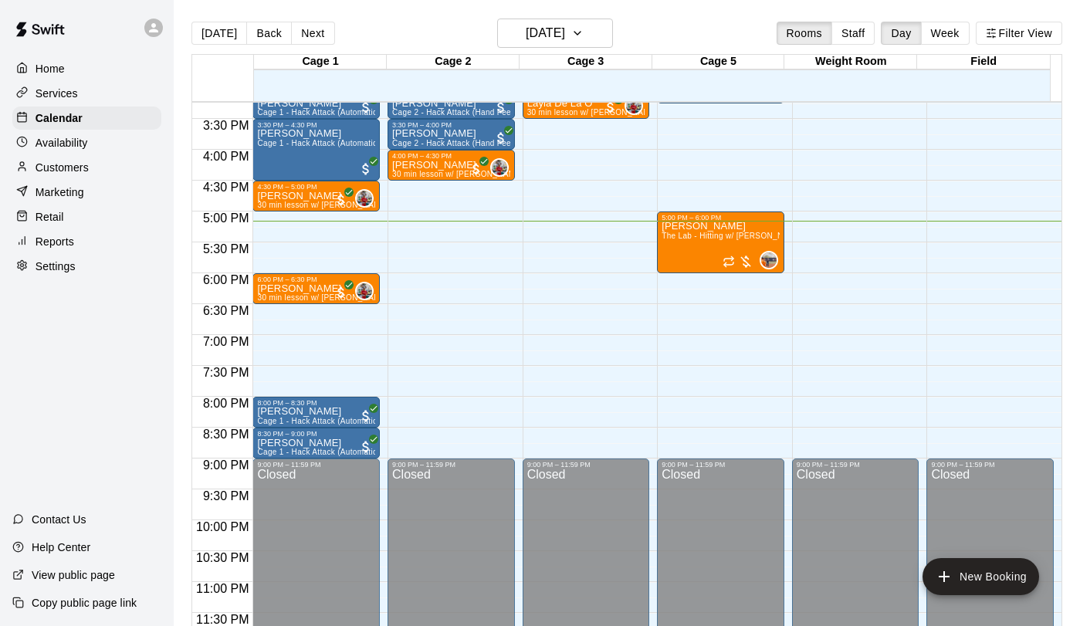
click at [59, 158] on div "Customers" at bounding box center [86, 167] width 149 height 23
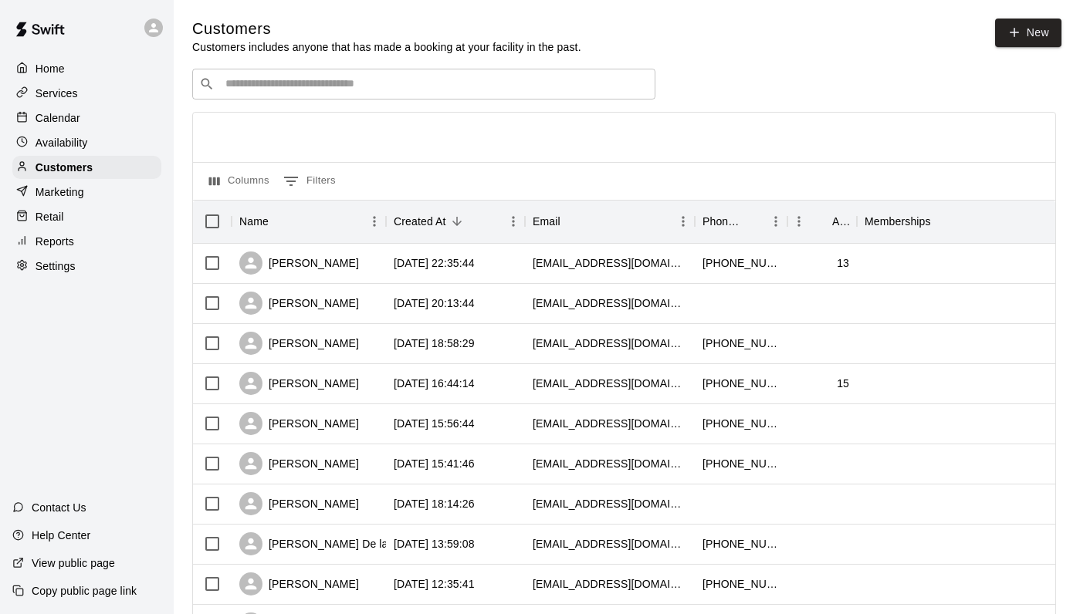
click at [249, 77] on input "Search customers by name or email" at bounding box center [435, 83] width 428 height 15
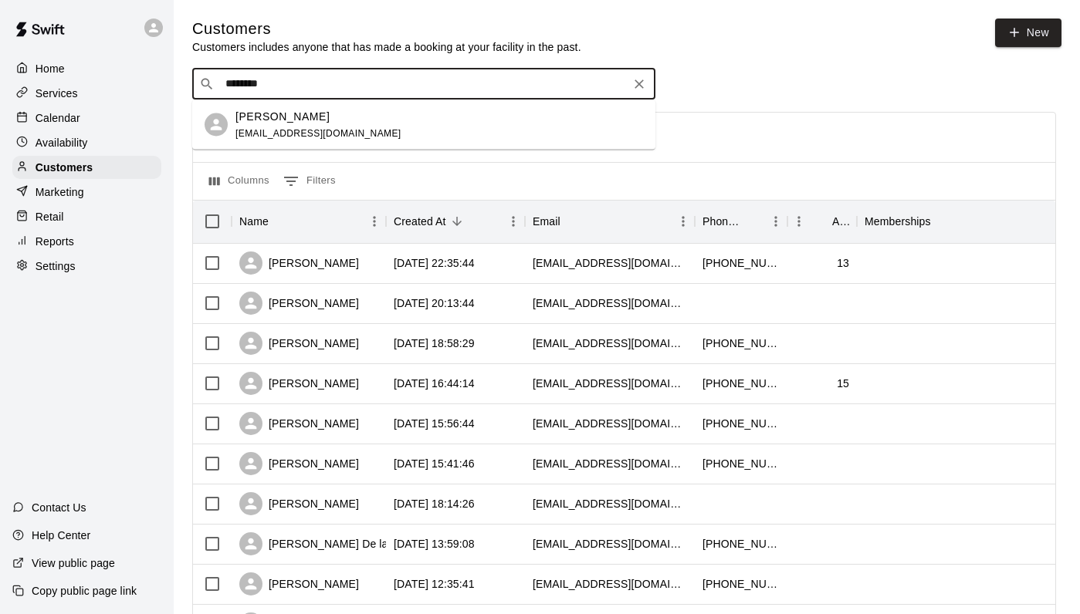
type input "*********"
click at [303, 113] on p "[PERSON_NAME]" at bounding box center [282, 116] width 94 height 16
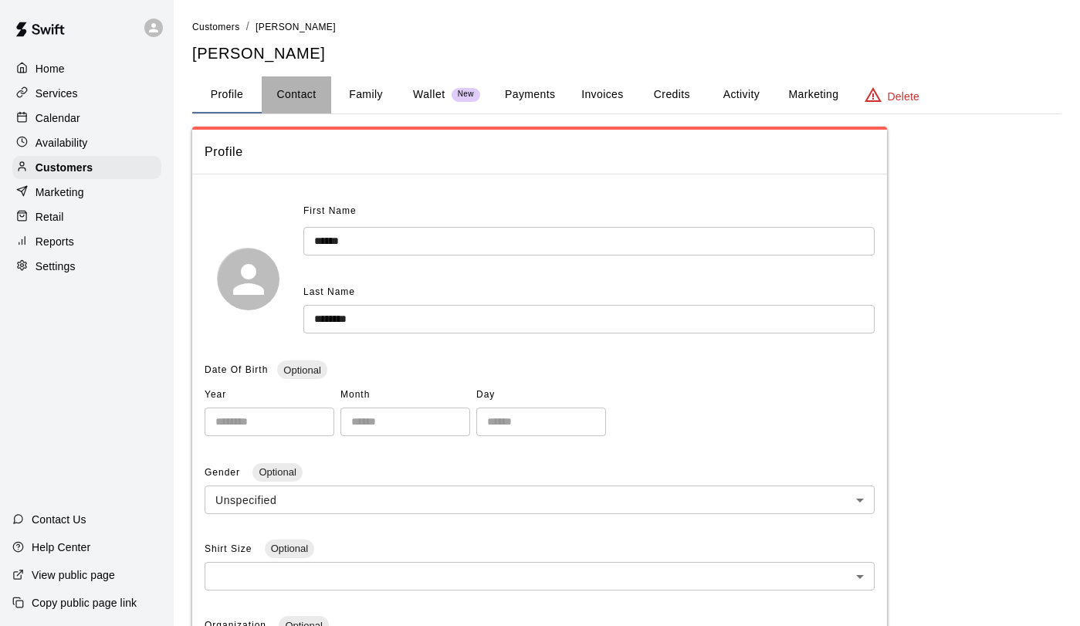
click at [296, 95] on button "Contact" at bounding box center [296, 94] width 69 height 37
select select "**"
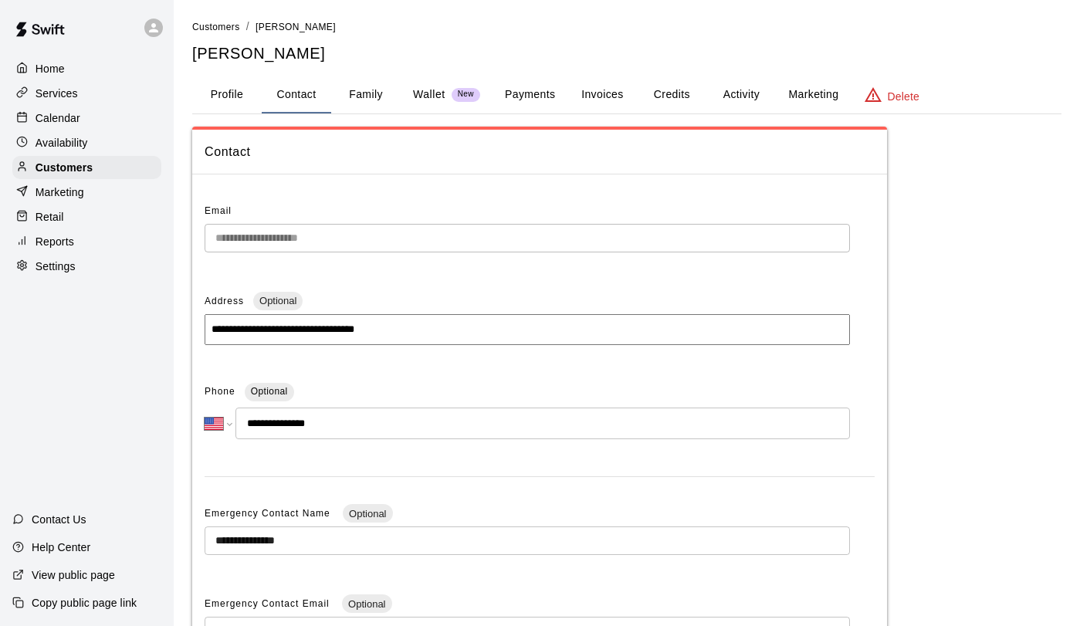
click at [246, 92] on button "Profile" at bounding box center [226, 94] width 69 height 37
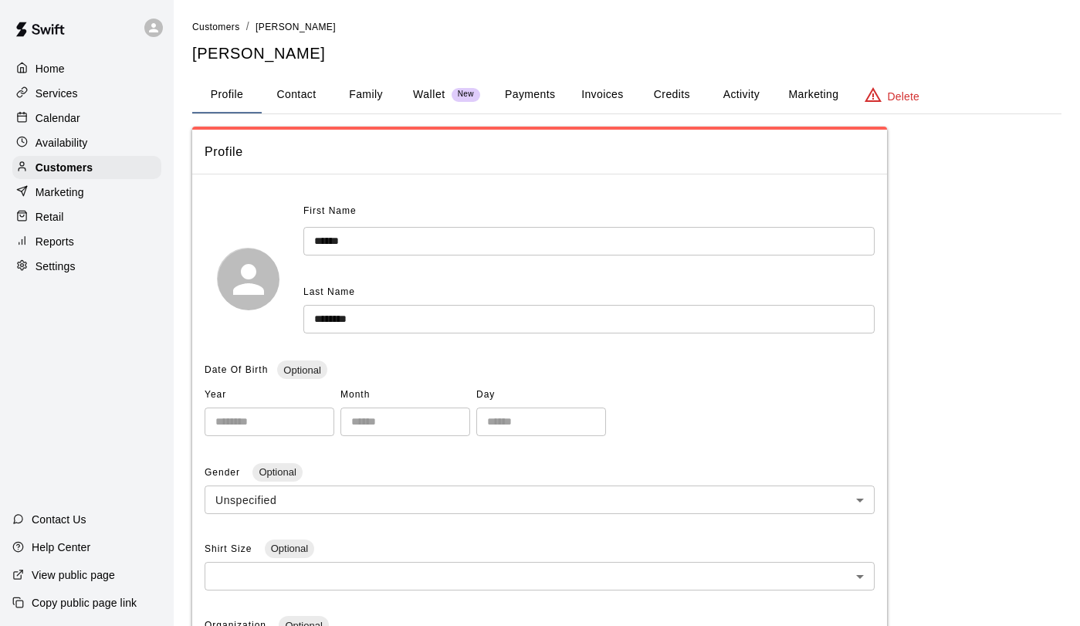
click at [299, 96] on button "Contact" at bounding box center [296, 94] width 69 height 37
select select "**"
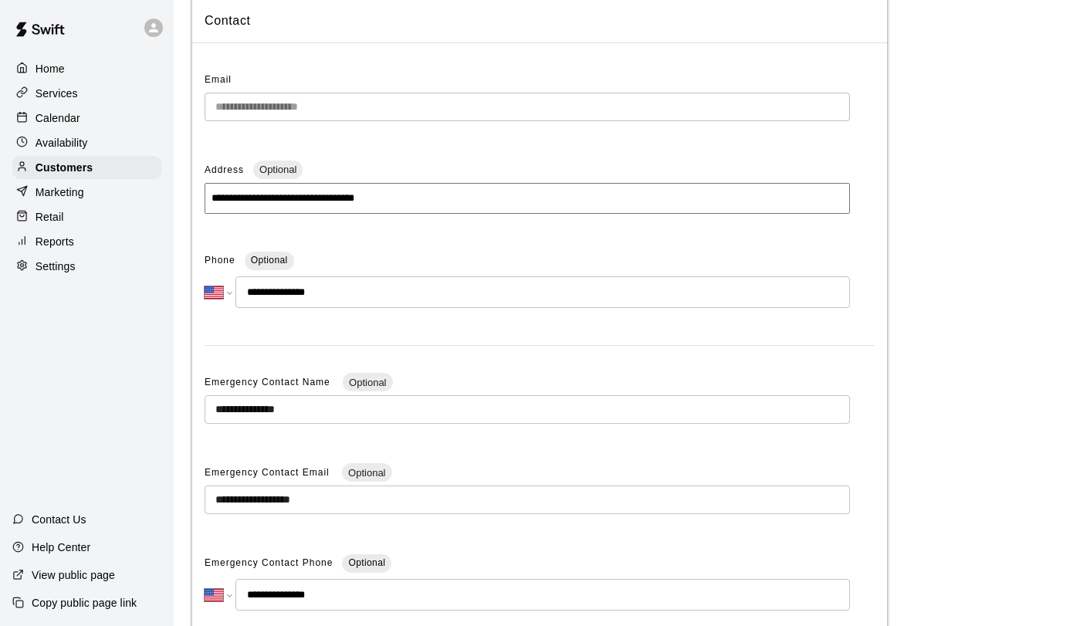
scroll to position [155, 0]
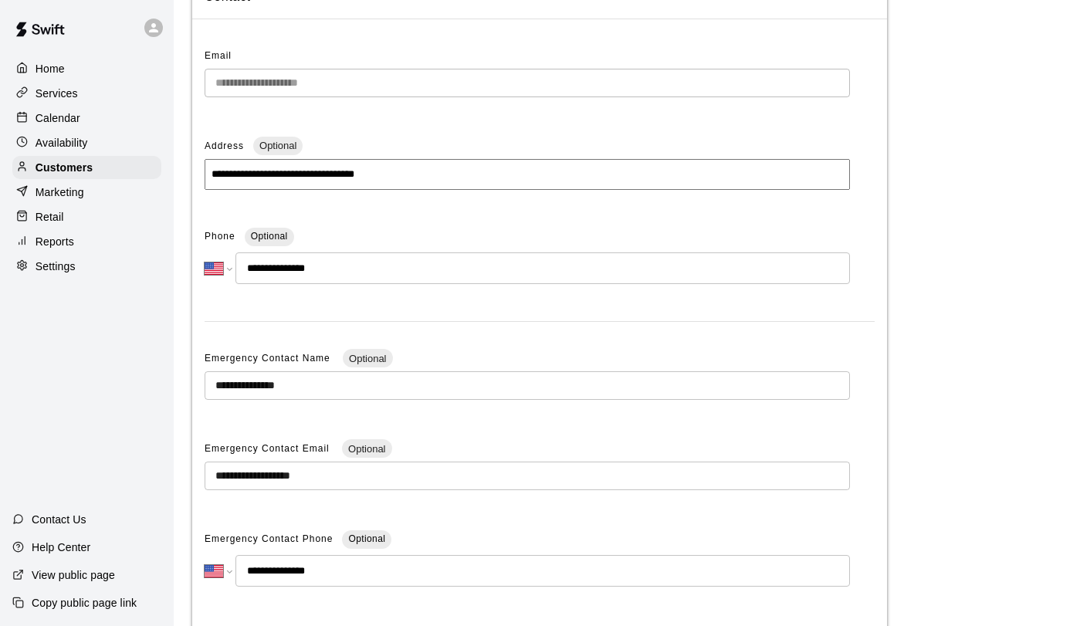
drag, startPoint x: 332, startPoint y: 267, endPoint x: 237, endPoint y: 267, distance: 94.9
click at [237, 267] on input "**********" at bounding box center [542, 268] width 614 height 32
click at [75, 118] on p "Calendar" at bounding box center [58, 117] width 45 height 15
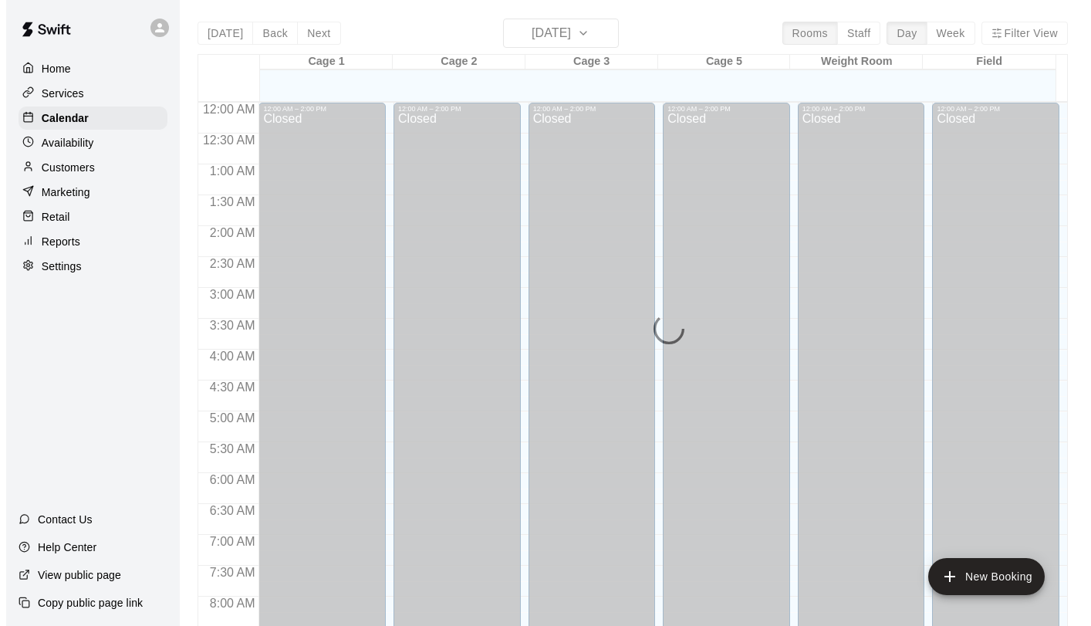
scroll to position [895, 0]
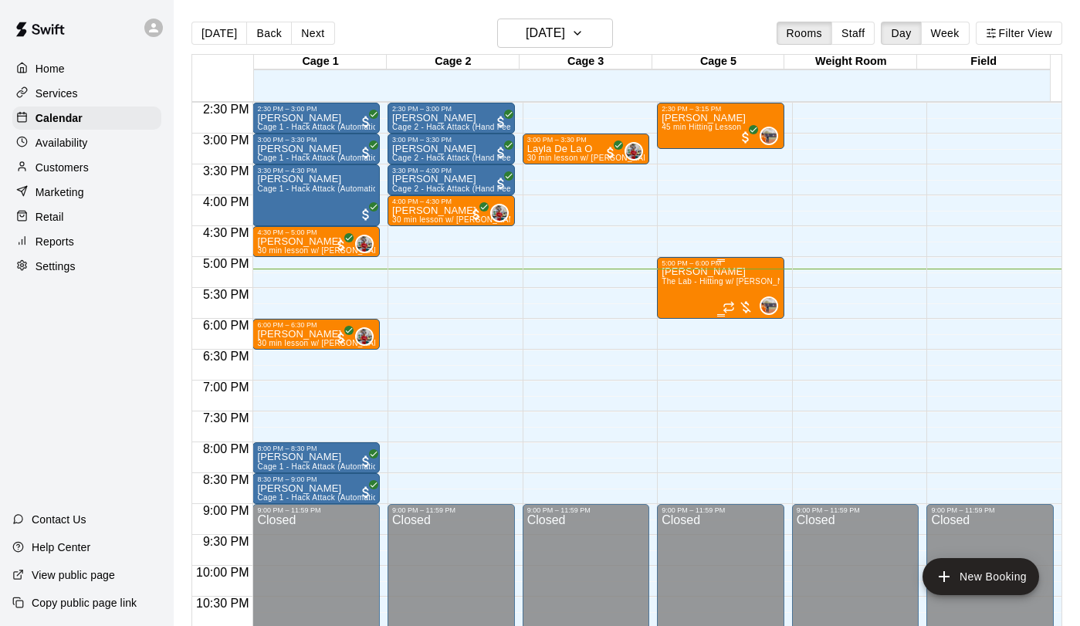
click at [685, 282] on span "The Lab - Hitting w/ [PERSON_NAME]" at bounding box center [731, 281] width 141 height 8
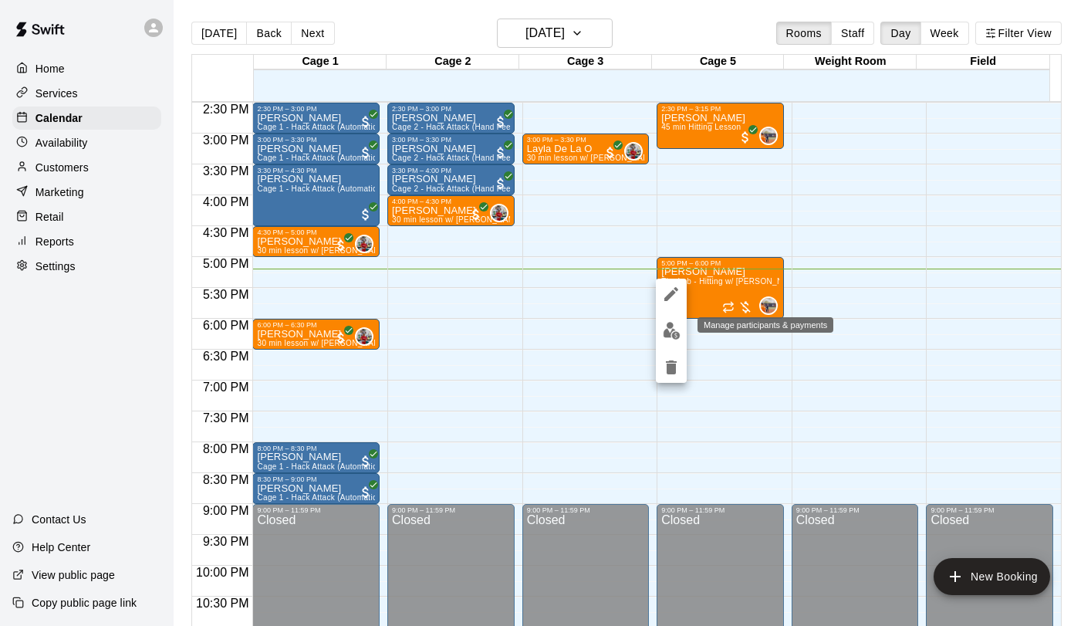
click at [671, 323] on img "edit" at bounding box center [672, 331] width 18 height 18
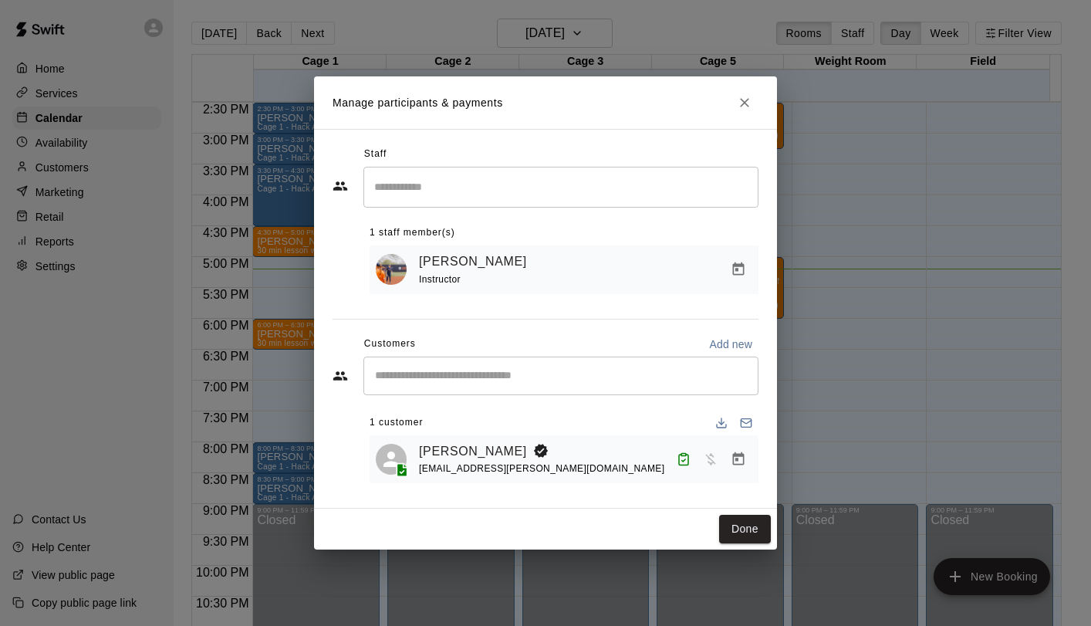
click at [741, 464] on icon "Manage bookings & payment" at bounding box center [739, 458] width 12 height 13
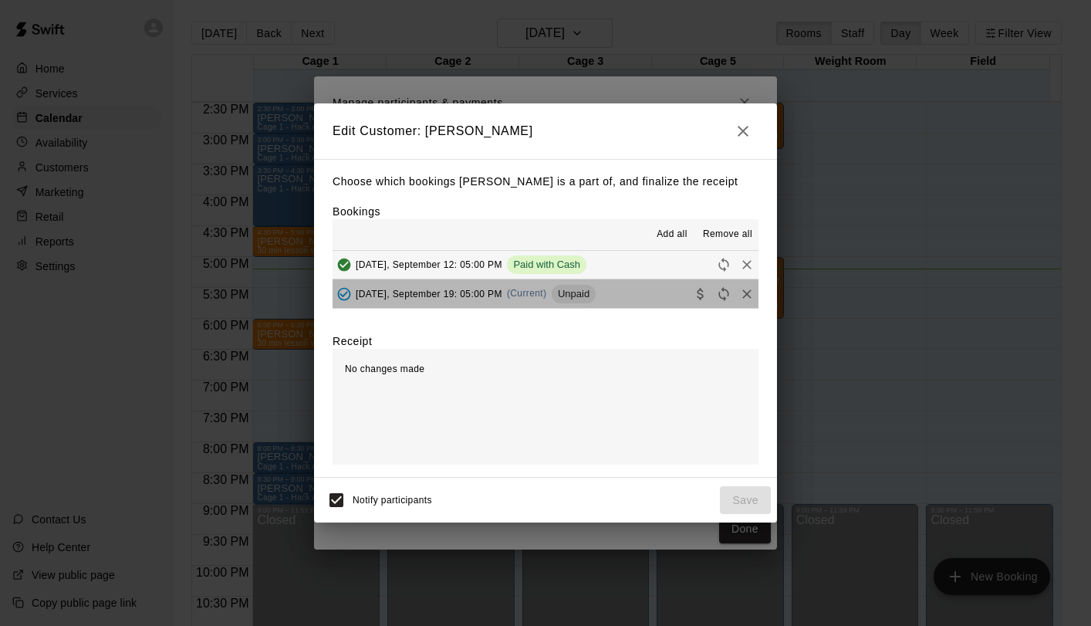
click at [610, 292] on button "[DATE], September 19: 05:00 PM (Current) Unpaid" at bounding box center [546, 293] width 426 height 29
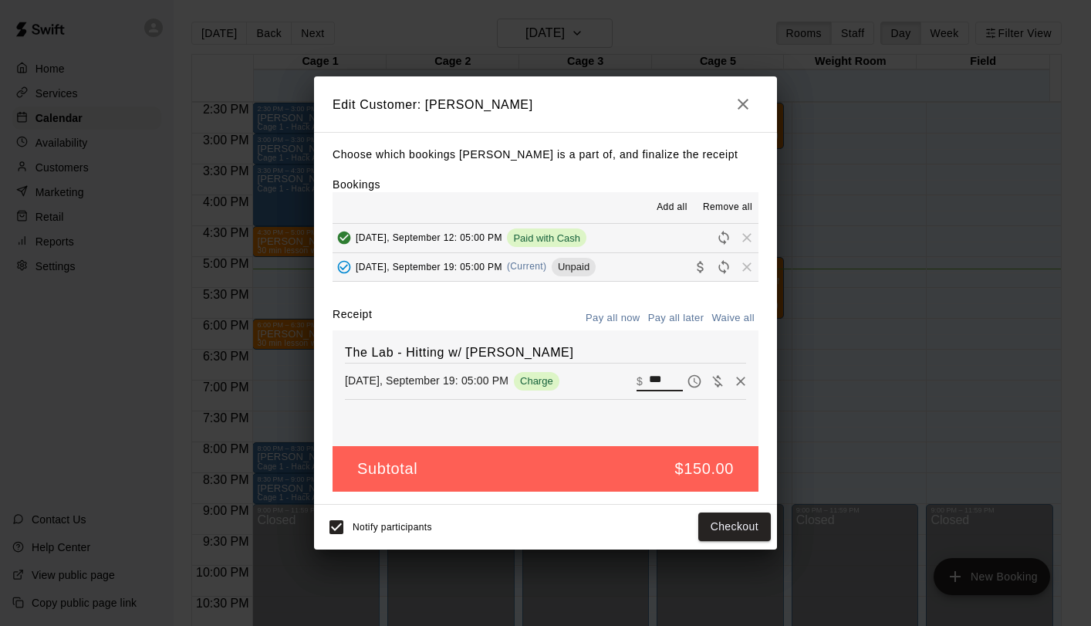
click at [649, 373] on input "***" at bounding box center [666, 380] width 34 height 20
click at [649, 377] on input "***" at bounding box center [666, 380] width 34 height 20
type input "***"
click at [390, 526] on span "Notify participants" at bounding box center [392, 527] width 79 height 11
click at [705, 532] on button "Checkout" at bounding box center [734, 526] width 73 height 29
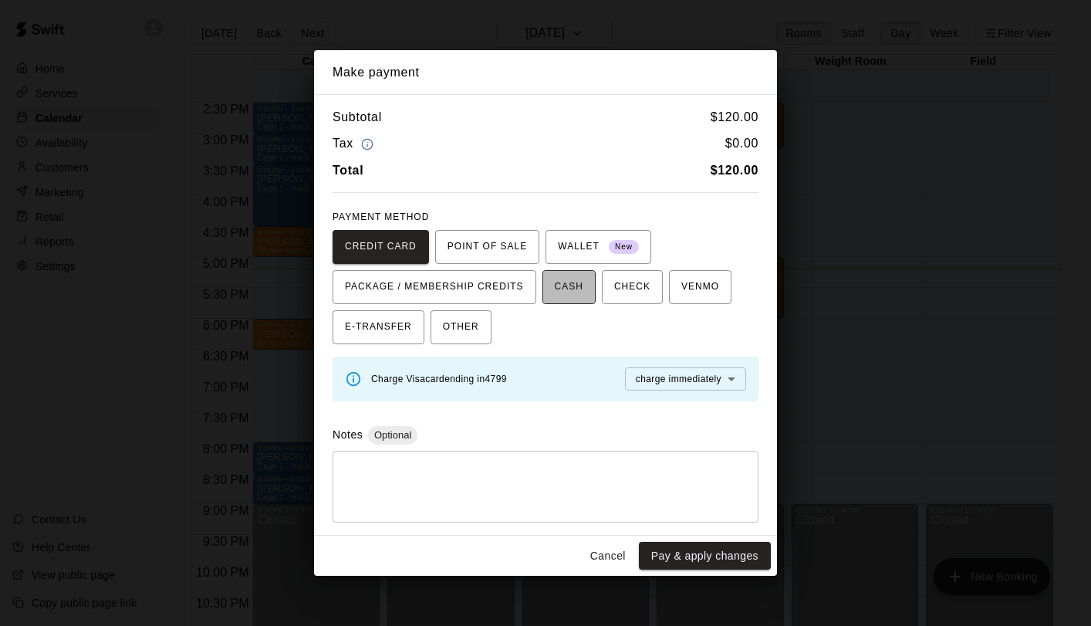
click at [585, 291] on button "CASH" at bounding box center [569, 287] width 53 height 34
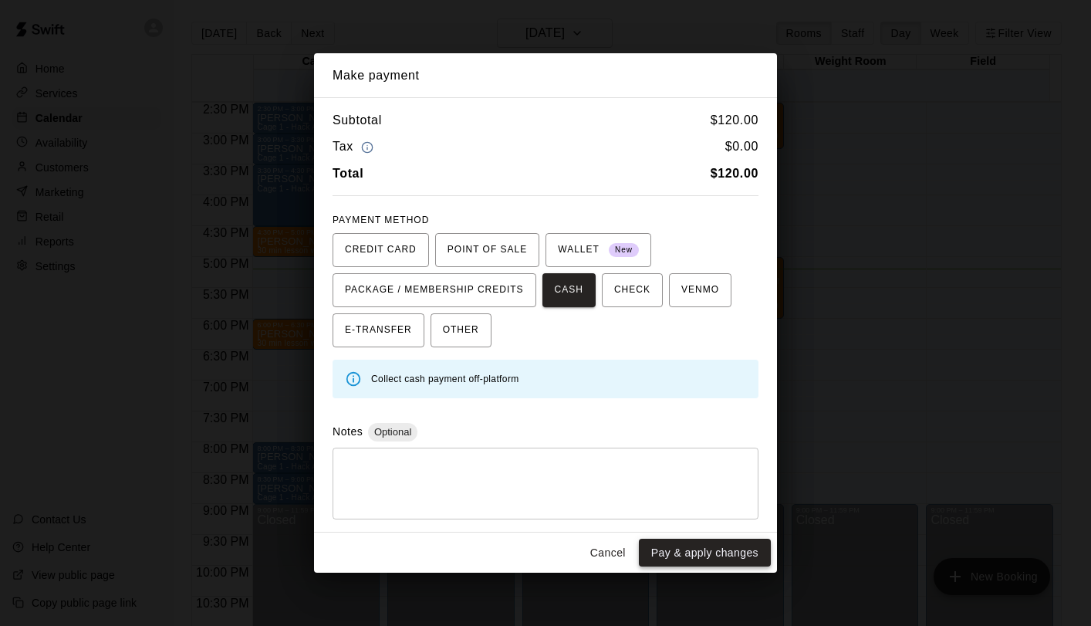
click at [669, 550] on button "Pay & apply changes" at bounding box center [705, 553] width 132 height 29
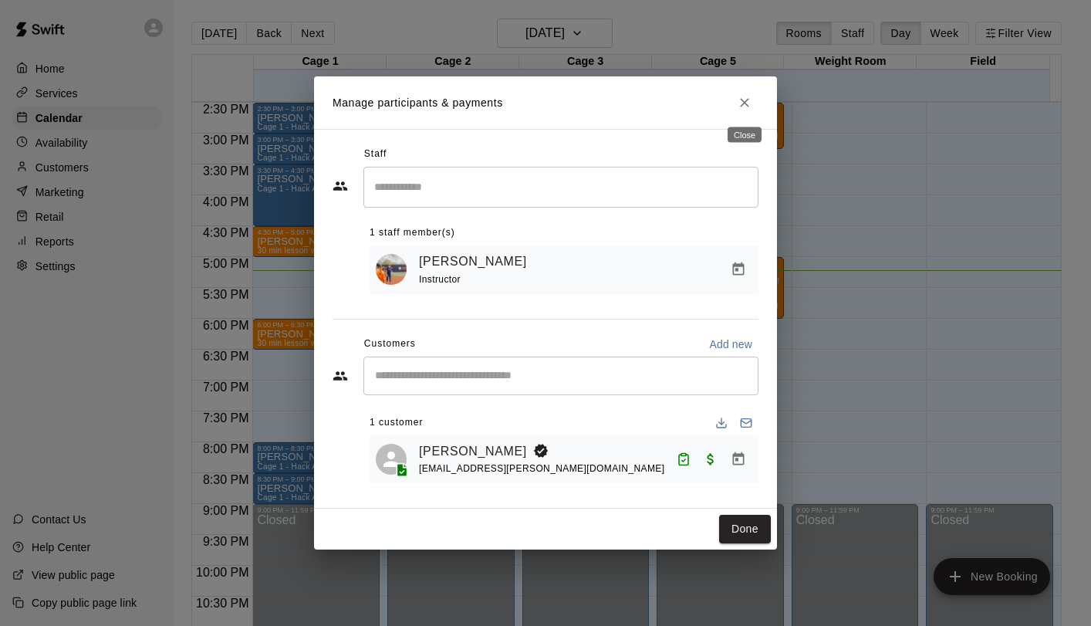
click at [752, 102] on icon "Close" at bounding box center [744, 102] width 15 height 15
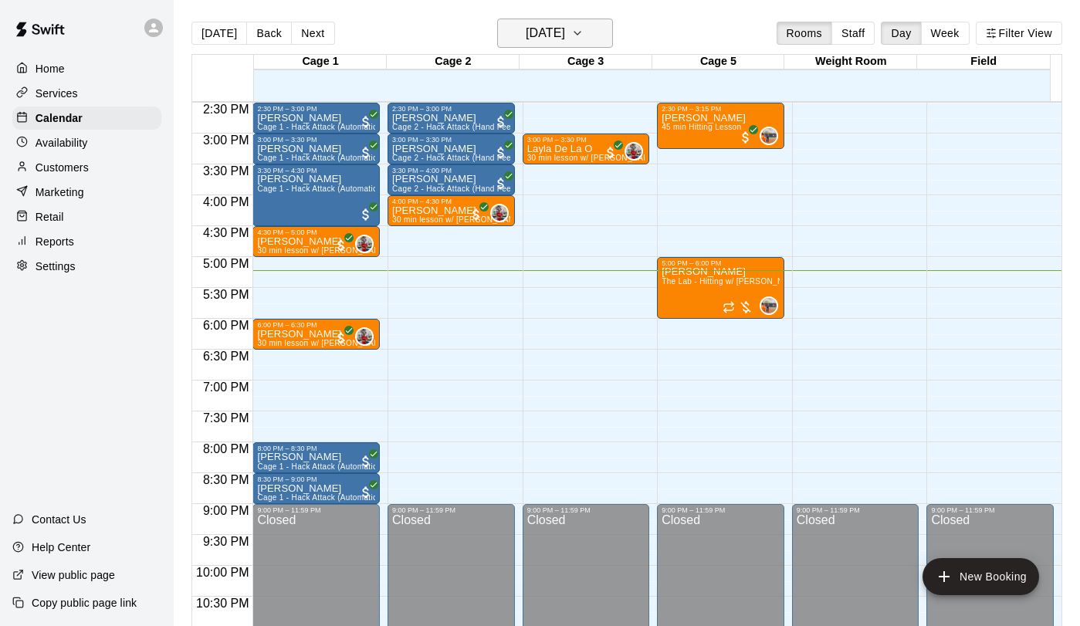
click at [563, 39] on h6 "[DATE]" at bounding box center [545, 33] width 39 height 22
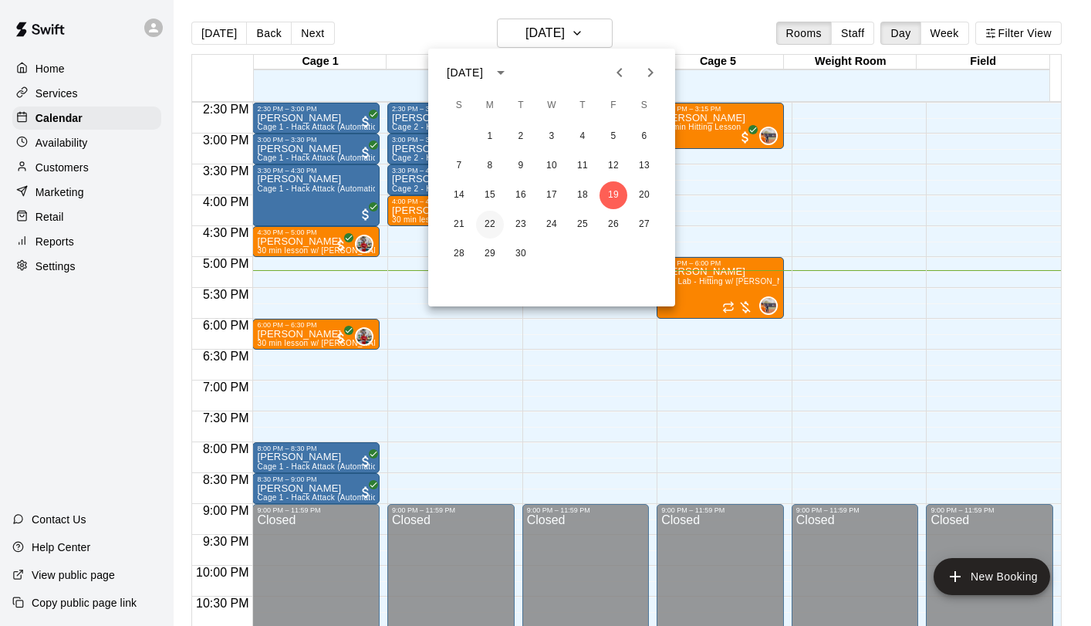
click at [485, 225] on button "22" at bounding box center [490, 225] width 28 height 28
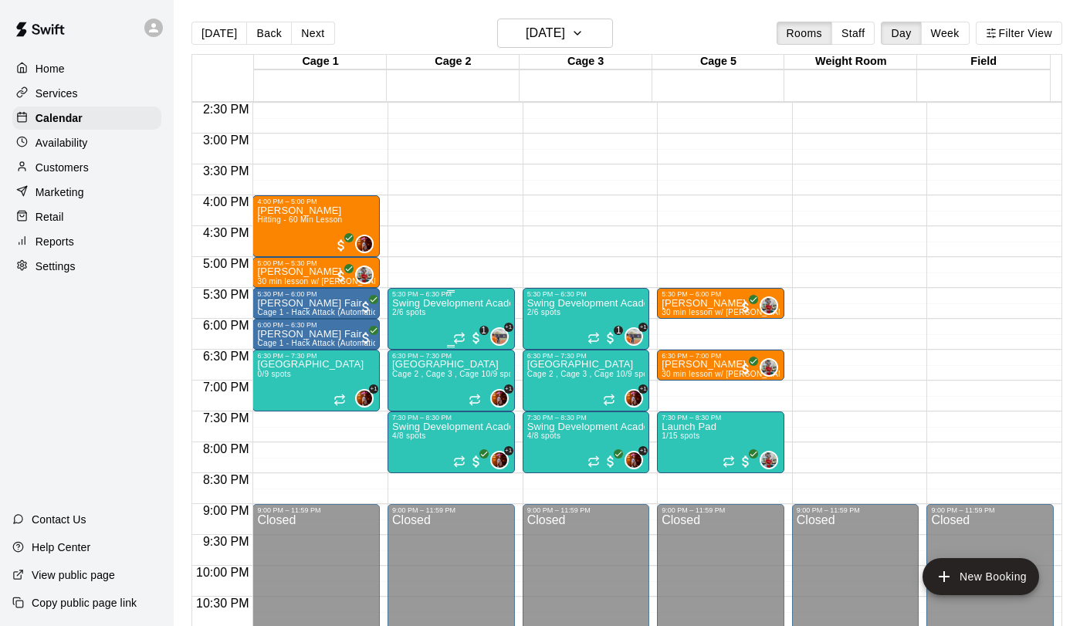
click at [428, 323] on div "Swing Development Academy 8U/10U 2/6 spots" at bounding box center [451, 611] width 118 height 626
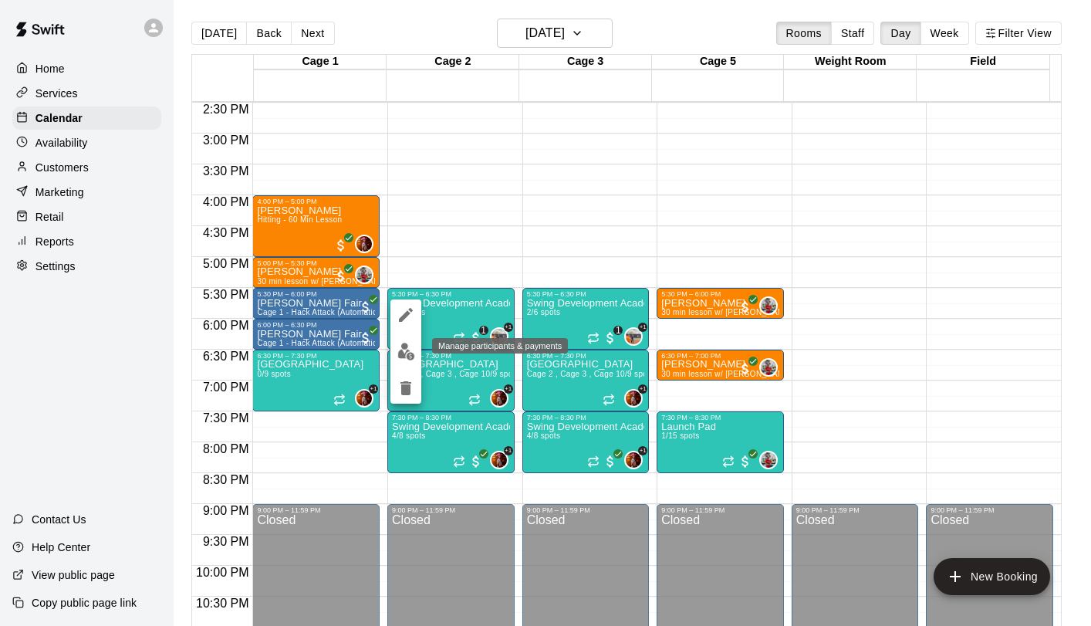
click at [399, 354] on img "edit" at bounding box center [406, 352] width 18 height 18
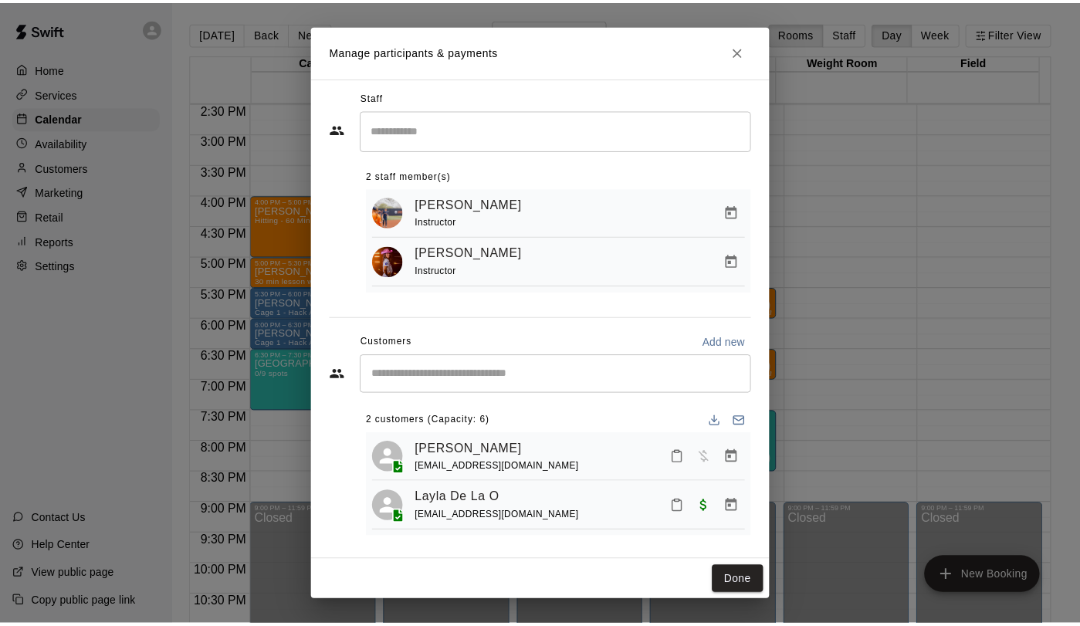
scroll to position [11, 0]
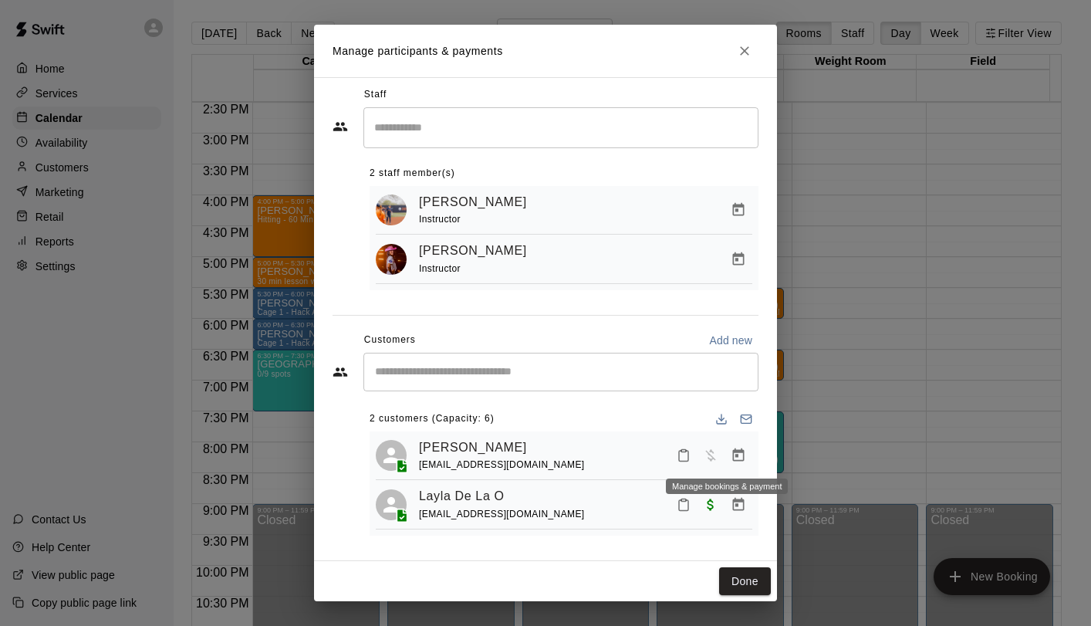
click at [731, 455] on icon "Manage bookings & payment" at bounding box center [738, 455] width 15 height 15
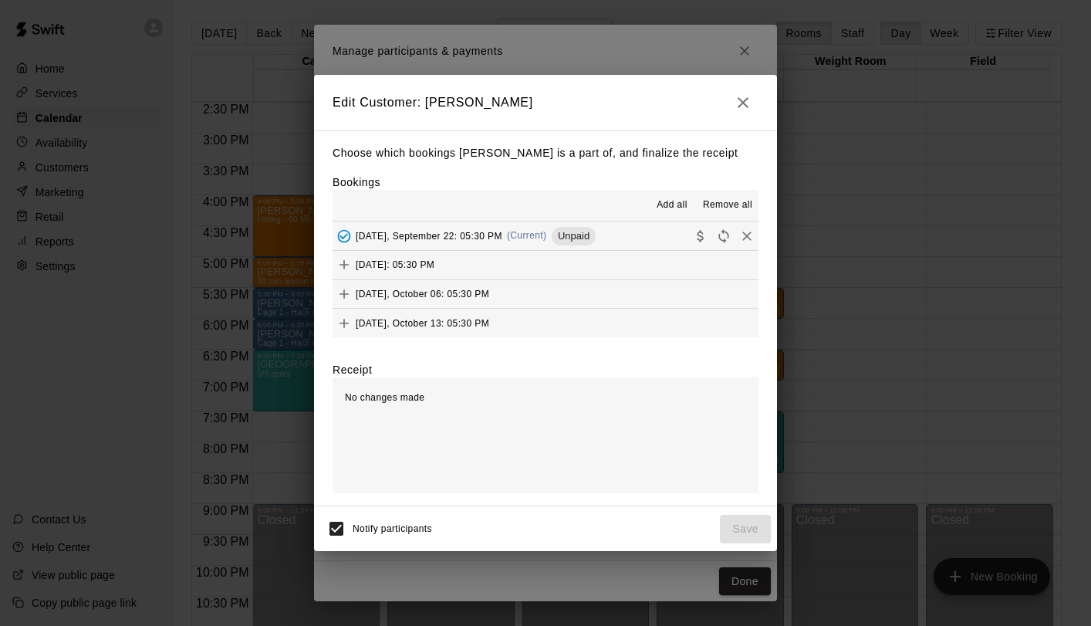
click at [529, 238] on span "(Current)" at bounding box center [527, 235] width 40 height 11
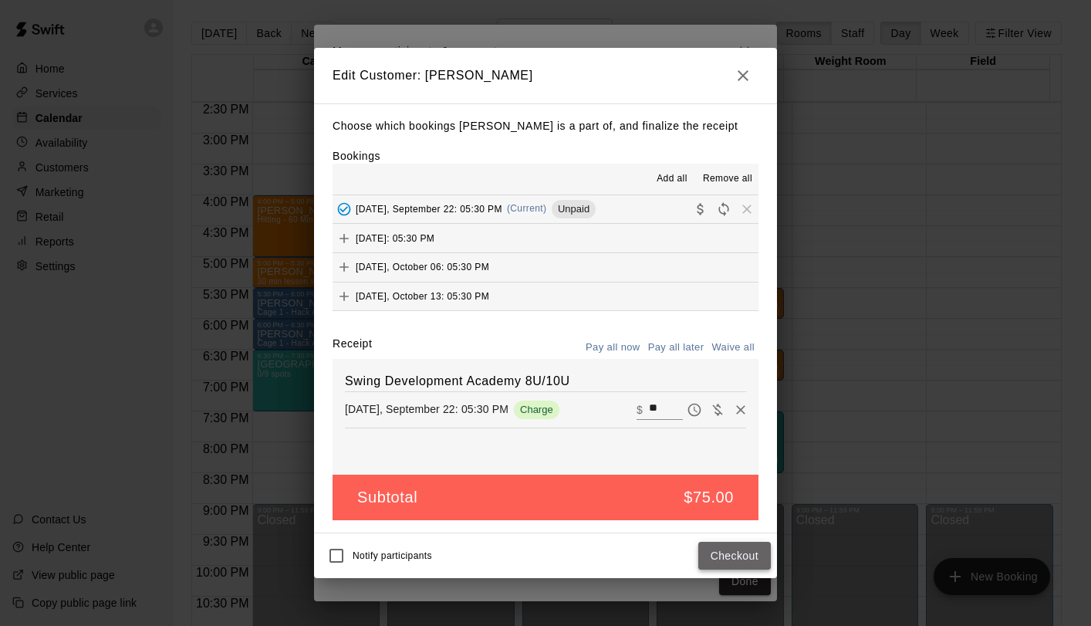
click at [725, 556] on button "Checkout" at bounding box center [734, 556] width 73 height 29
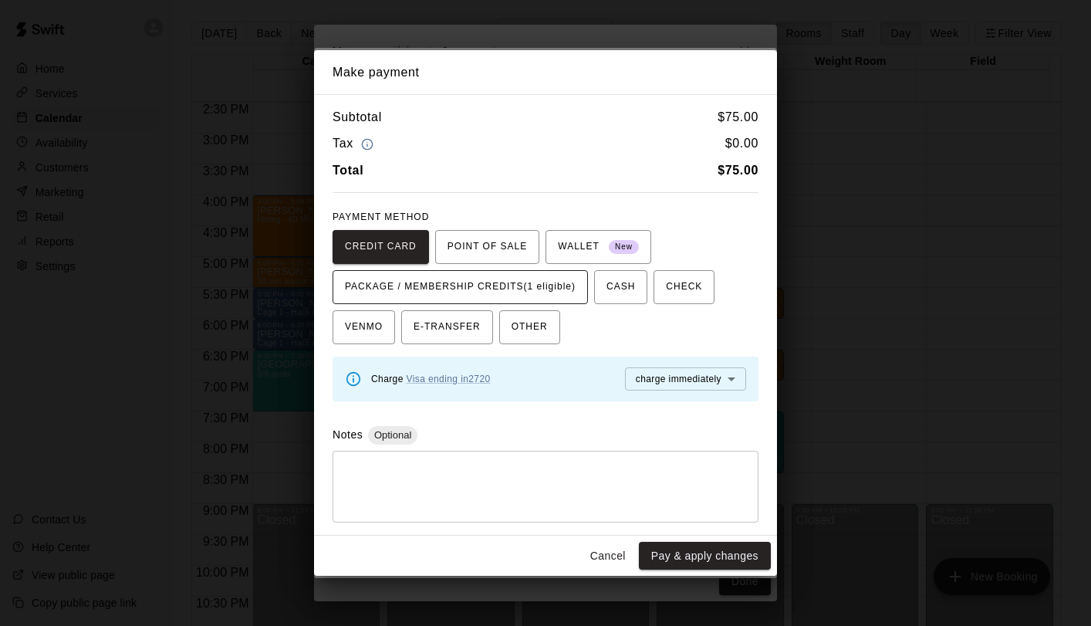
click at [532, 293] on span "PACKAGE / MEMBERSHIP CREDITS (1 eligible)" at bounding box center [460, 287] width 231 height 25
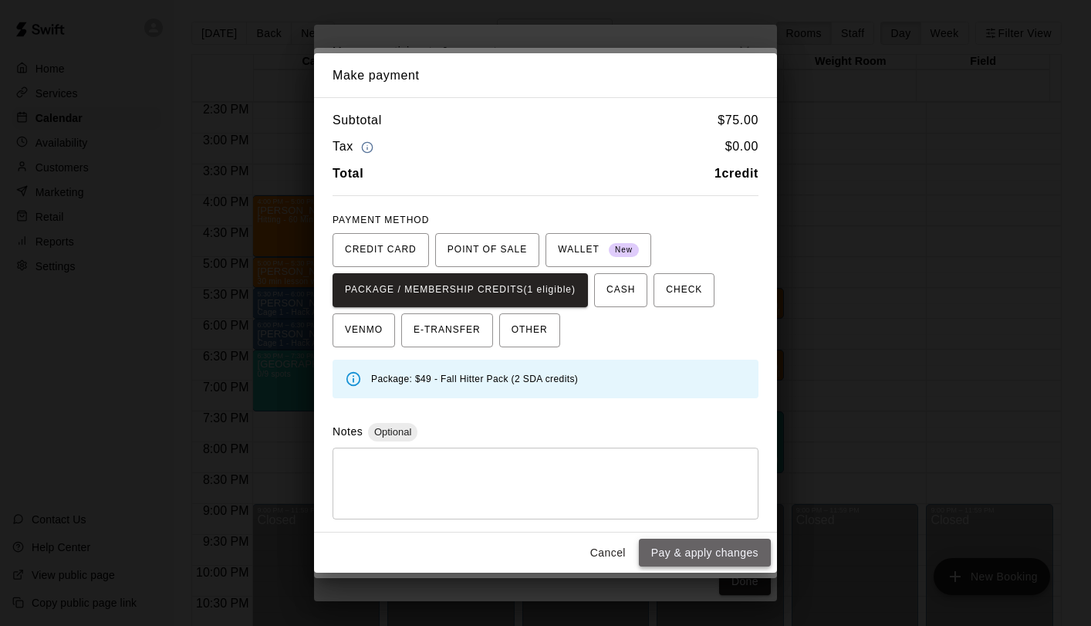
click at [667, 553] on button "Pay & apply changes" at bounding box center [705, 553] width 132 height 29
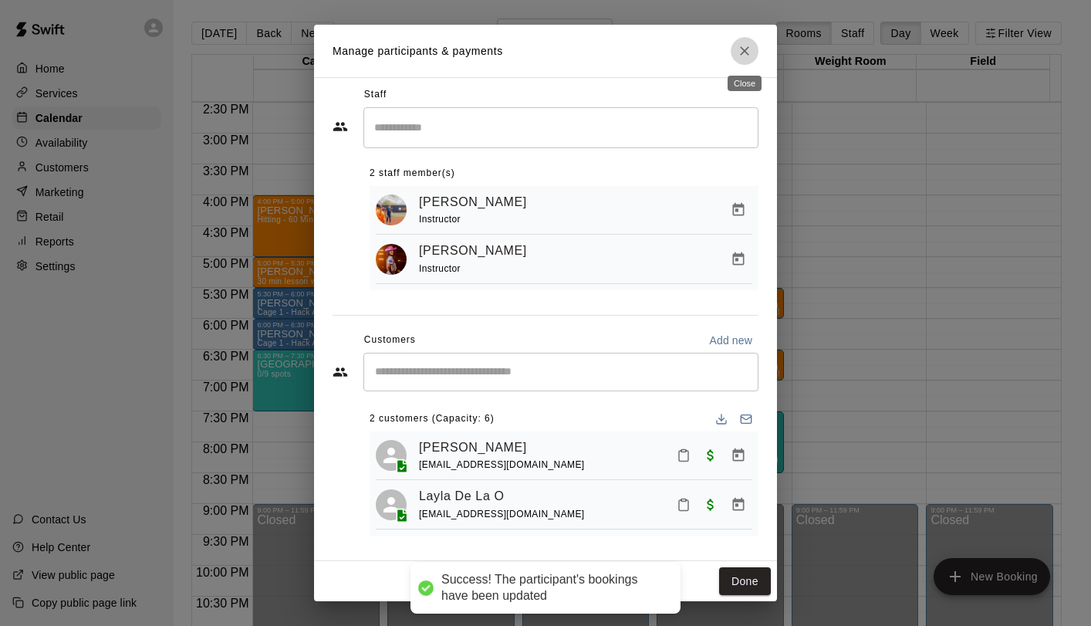
click at [745, 50] on icon "Close" at bounding box center [744, 50] width 9 height 9
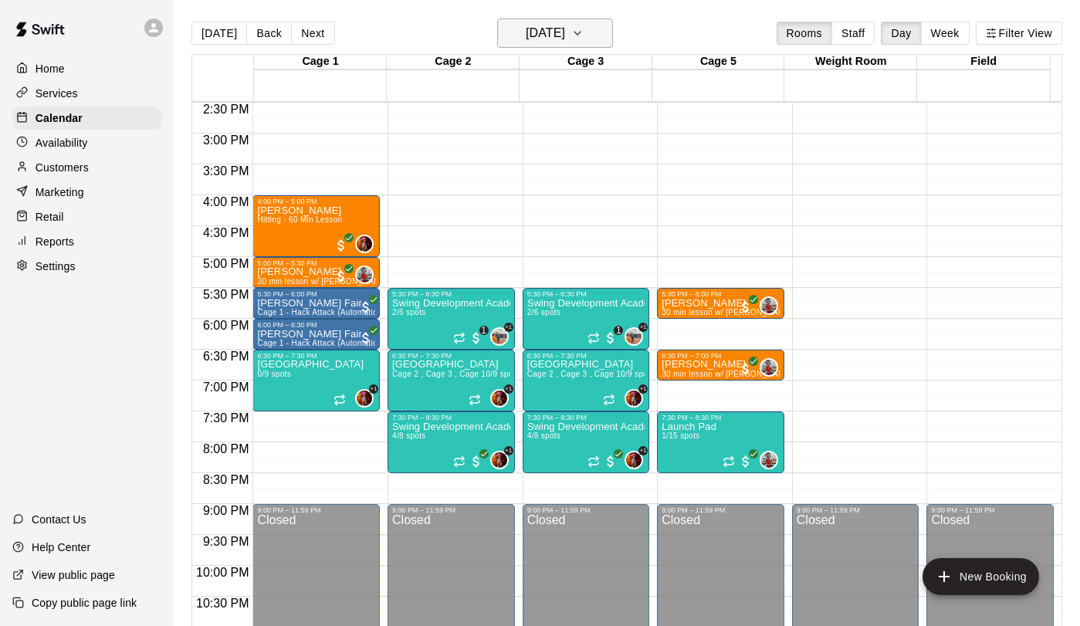
click at [565, 36] on h6 "[DATE]" at bounding box center [545, 33] width 39 height 22
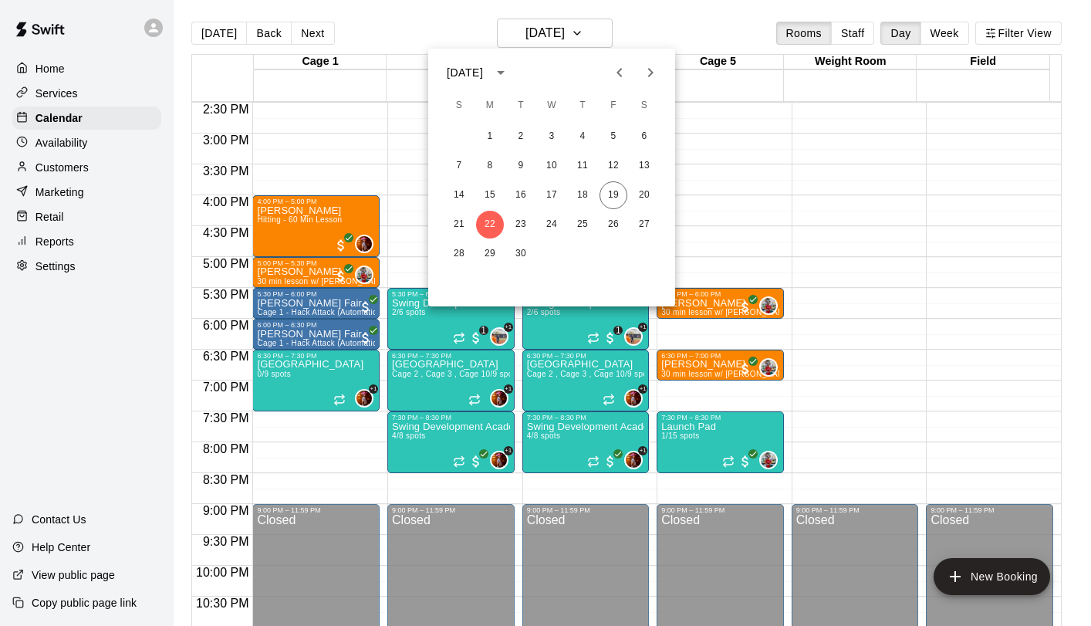
click at [777, 120] on div at bounding box center [545, 313] width 1091 height 626
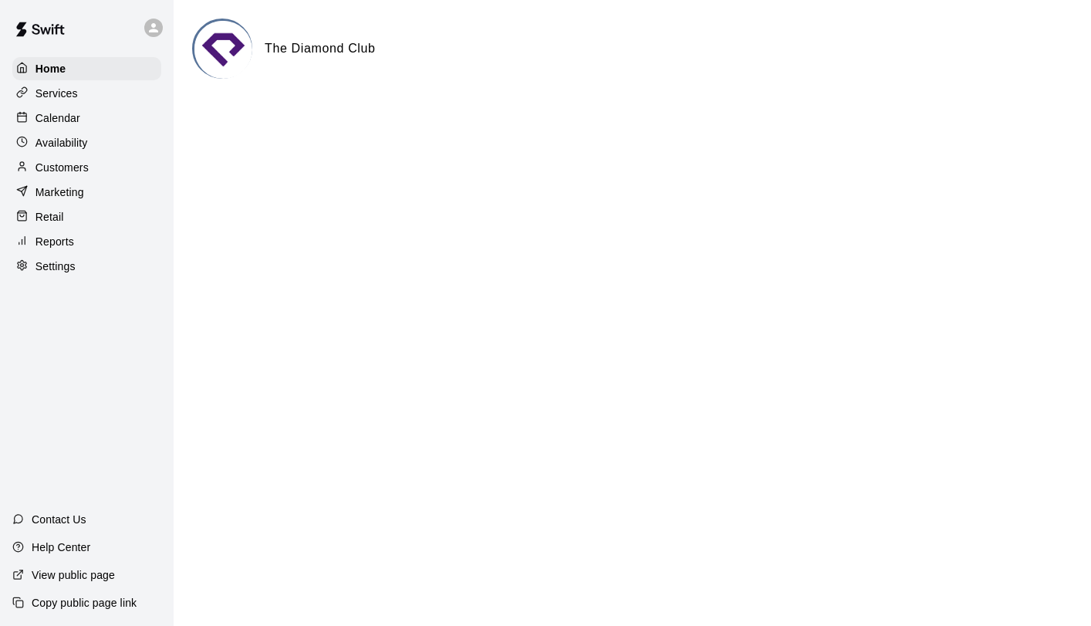
click at [68, 118] on p "Calendar" at bounding box center [58, 117] width 45 height 15
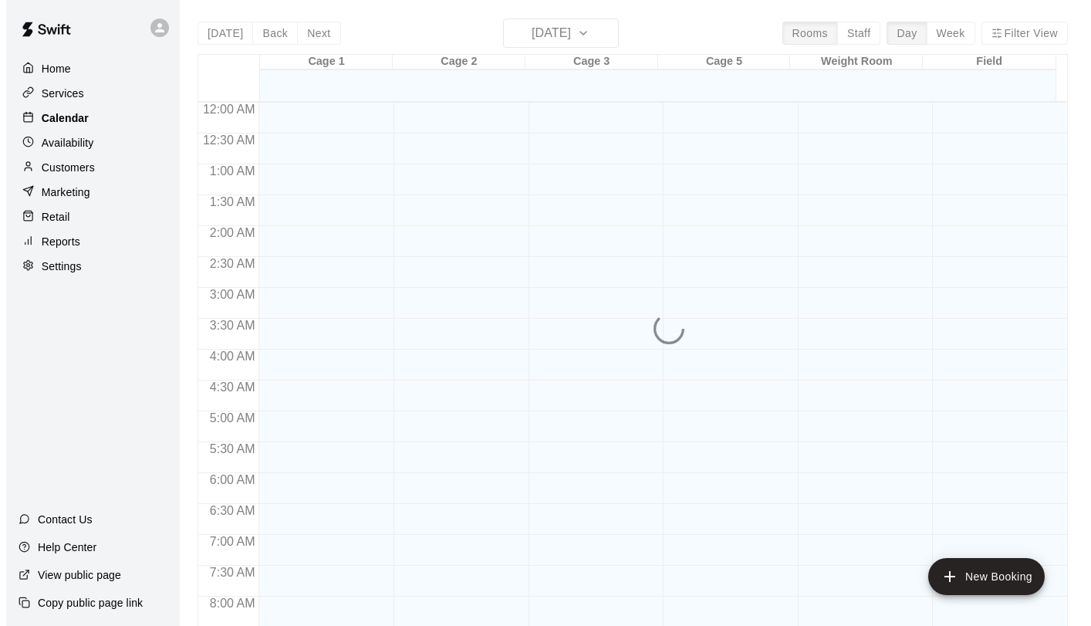
scroll to position [895, 0]
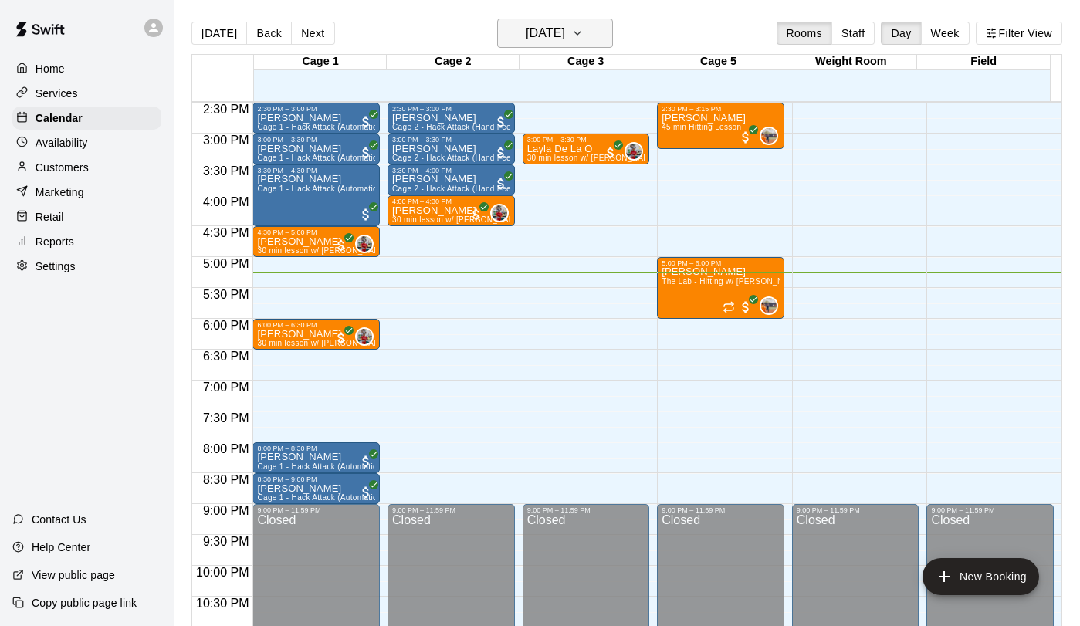
click at [535, 36] on h6 "[DATE]" at bounding box center [545, 33] width 39 height 22
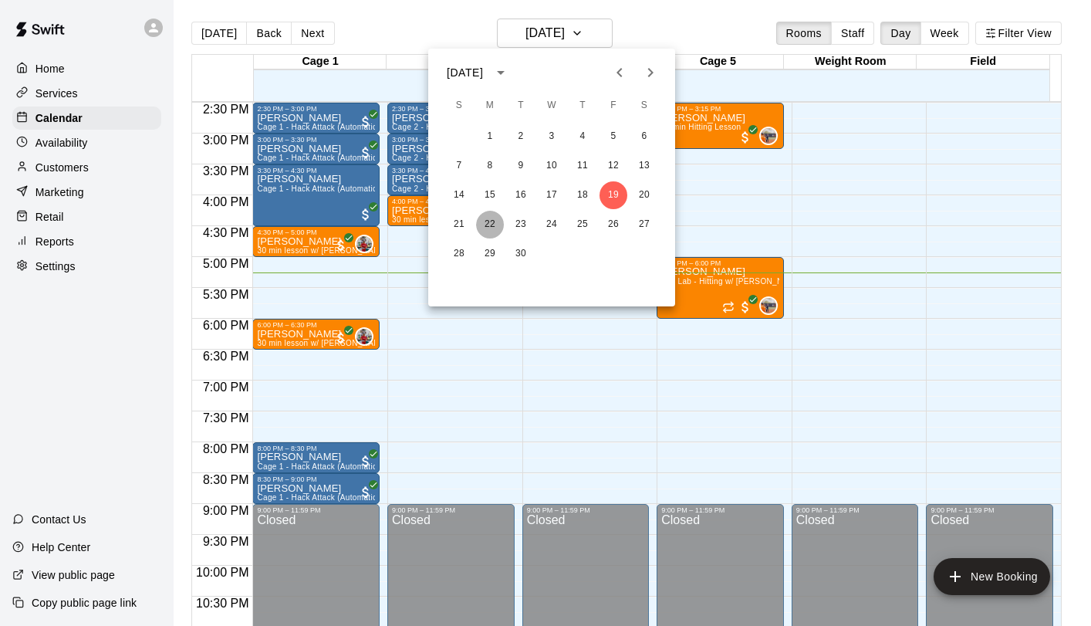
click at [486, 224] on button "22" at bounding box center [490, 225] width 28 height 28
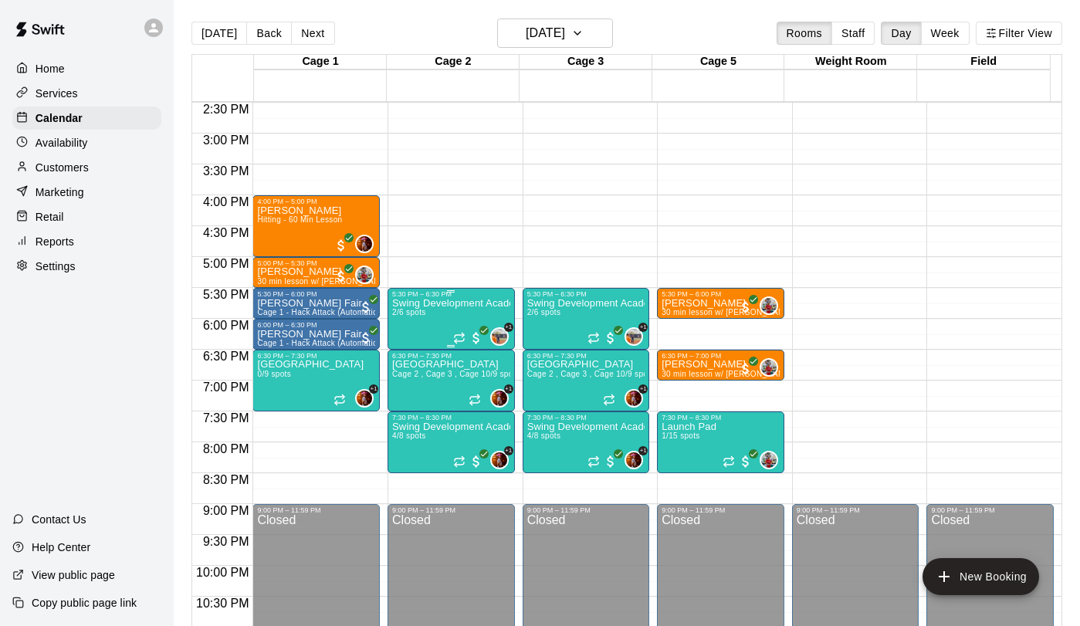
click at [411, 320] on div "Swing Development Academy 8U/10U 2/6 spots" at bounding box center [451, 611] width 118 height 626
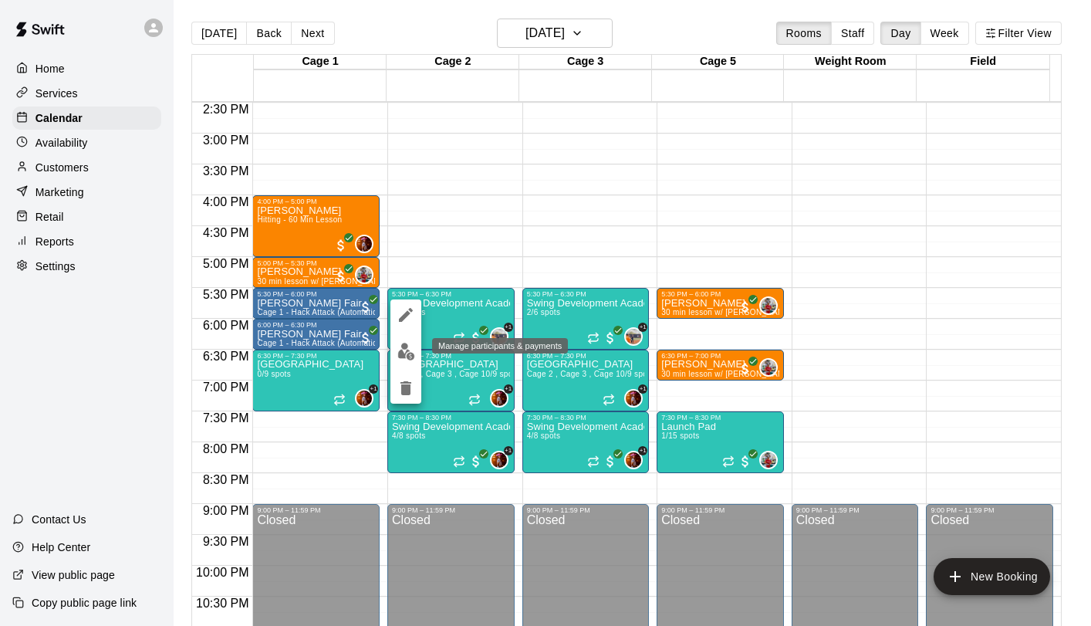
click at [407, 349] on img "edit" at bounding box center [406, 352] width 18 height 18
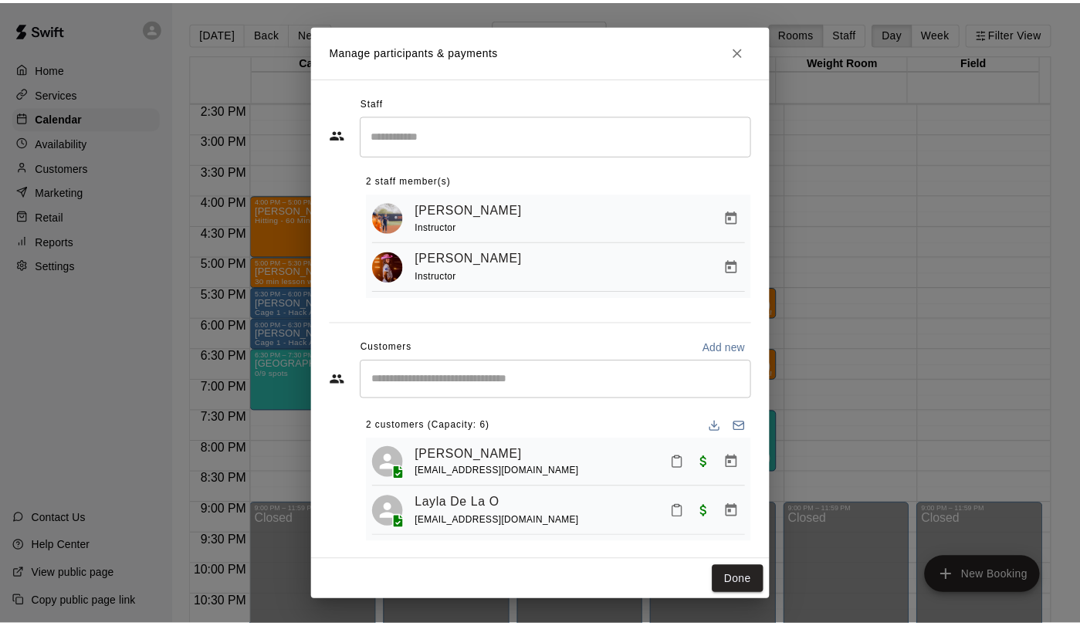
scroll to position [11, 0]
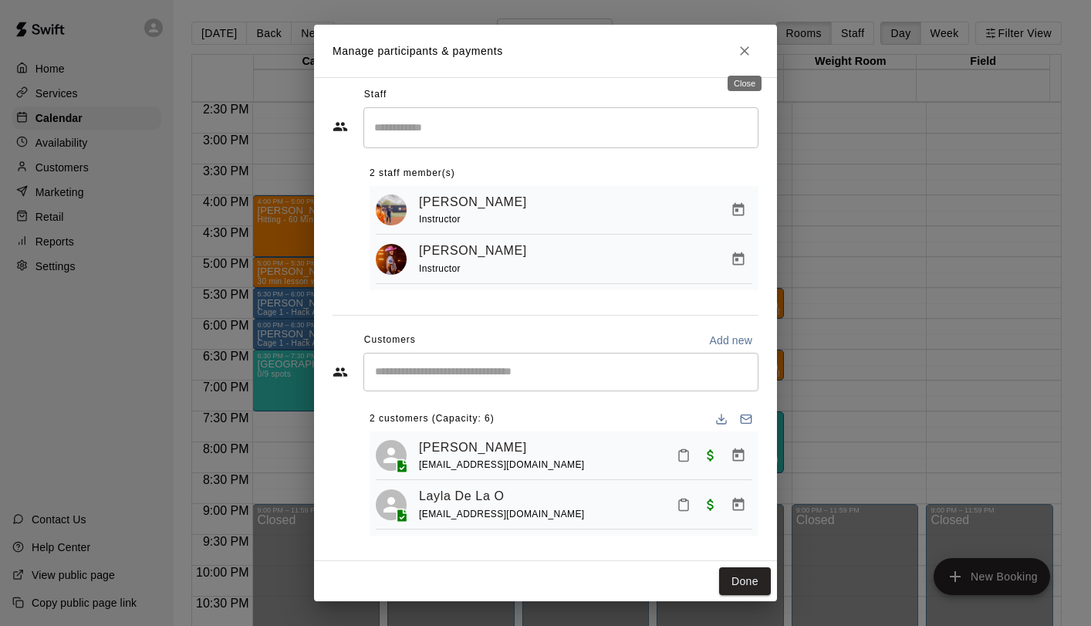
click at [745, 49] on icon "Close" at bounding box center [744, 50] width 15 height 15
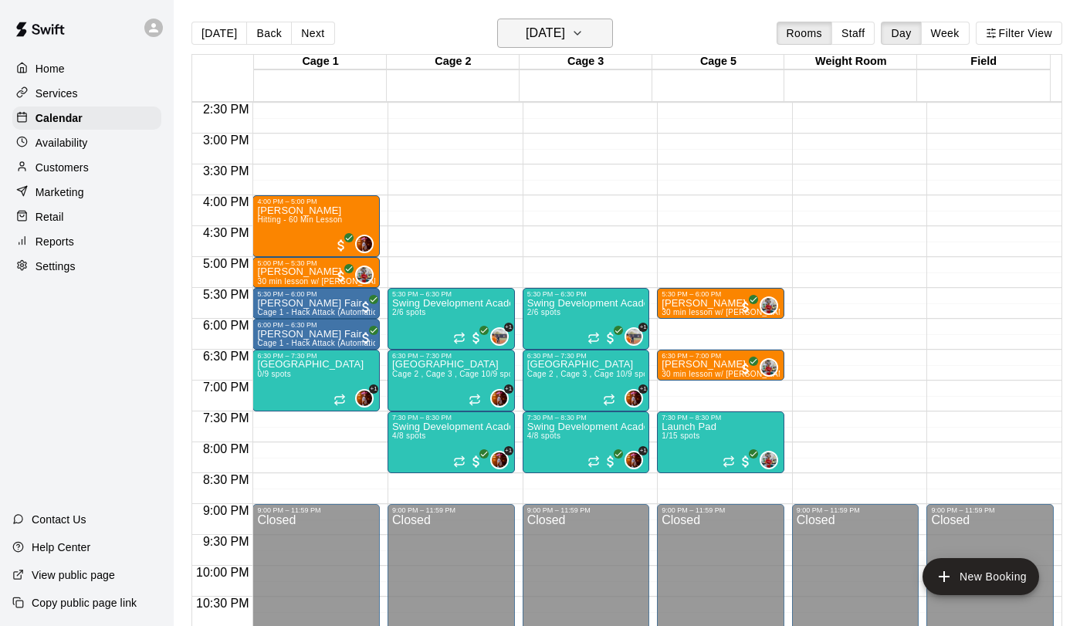
click at [565, 31] on h6 "[DATE]" at bounding box center [545, 33] width 39 height 22
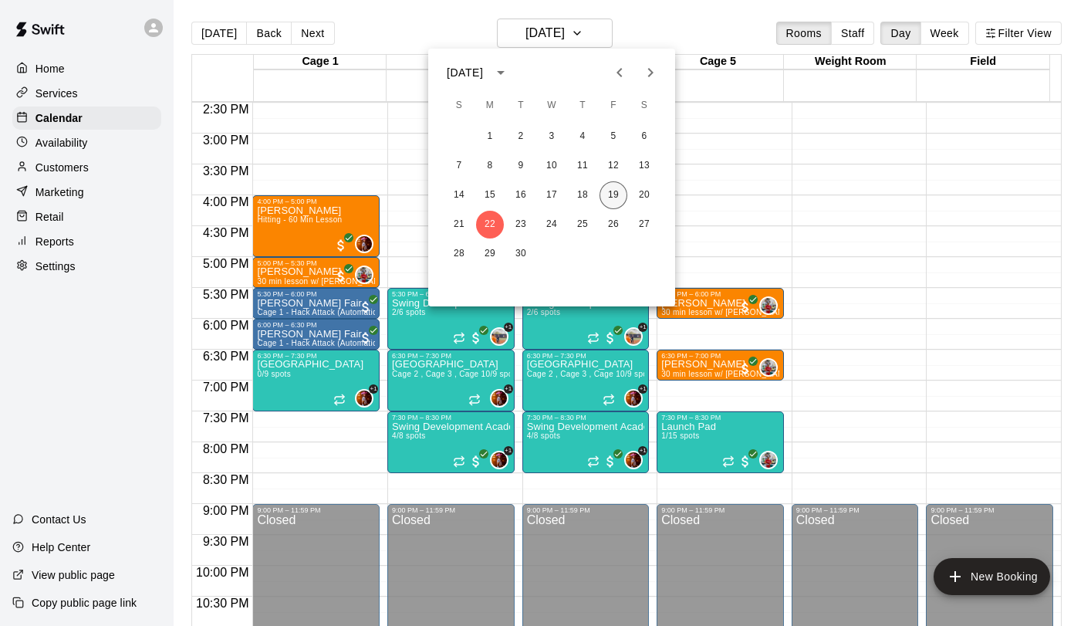
click at [610, 198] on button "19" at bounding box center [614, 195] width 28 height 28
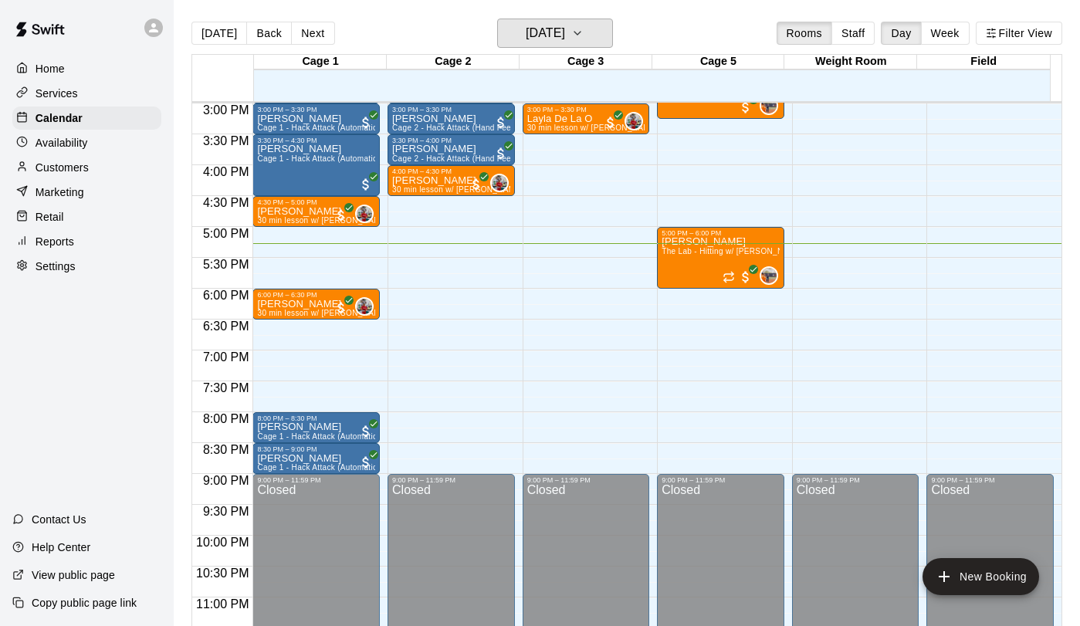
scroll to position [927, 0]
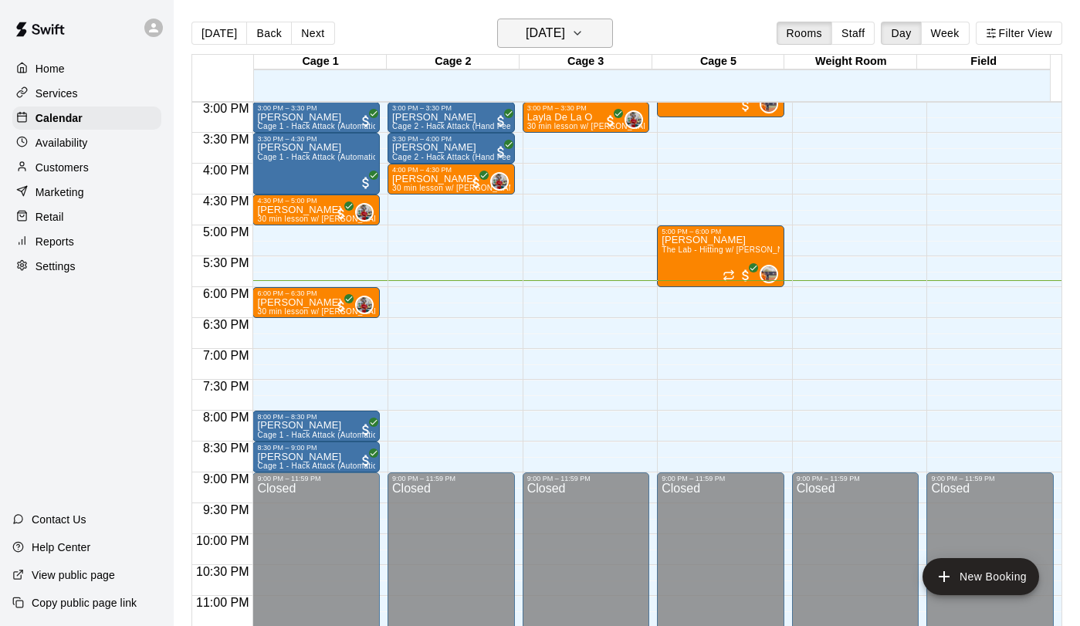
click at [584, 44] on button "[DATE]" at bounding box center [555, 33] width 116 height 29
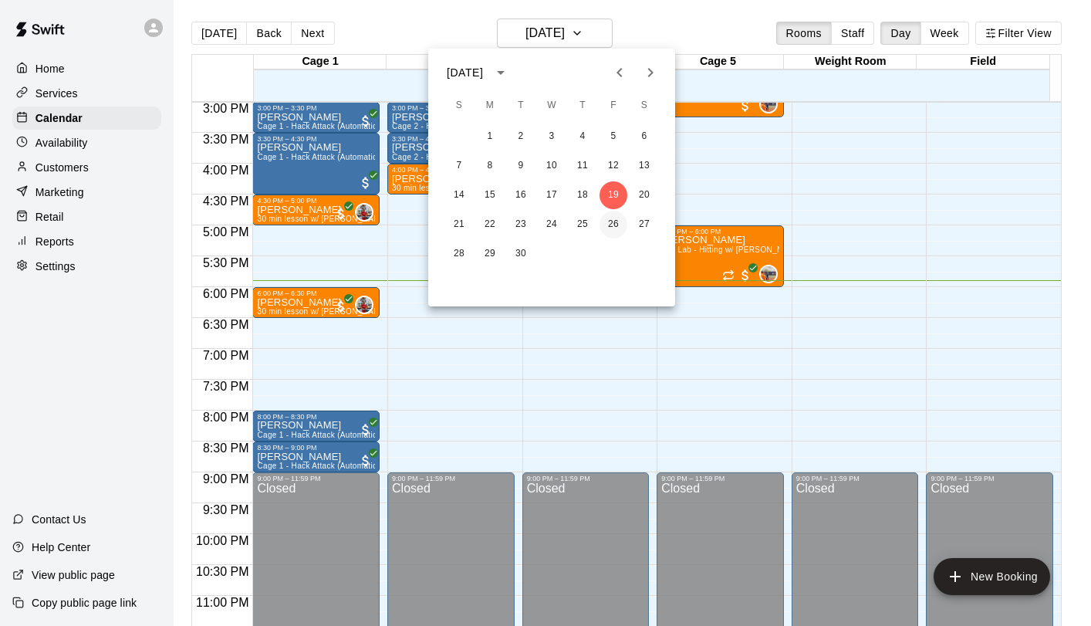
click at [613, 219] on button "26" at bounding box center [614, 225] width 28 height 28
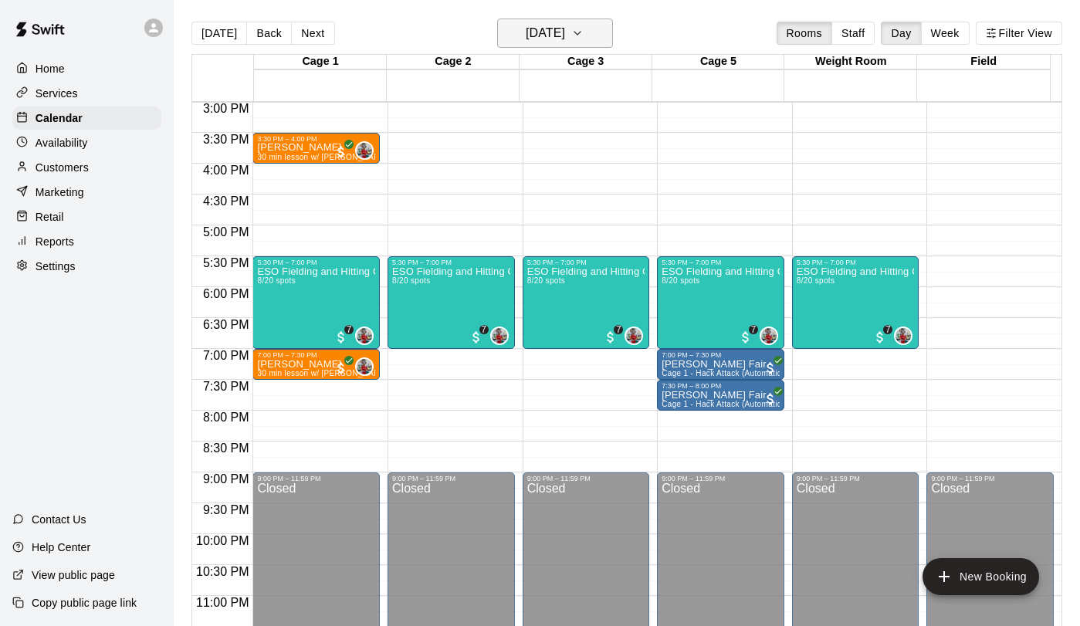
click at [543, 29] on h6 "Friday Sep 26" at bounding box center [545, 33] width 39 height 22
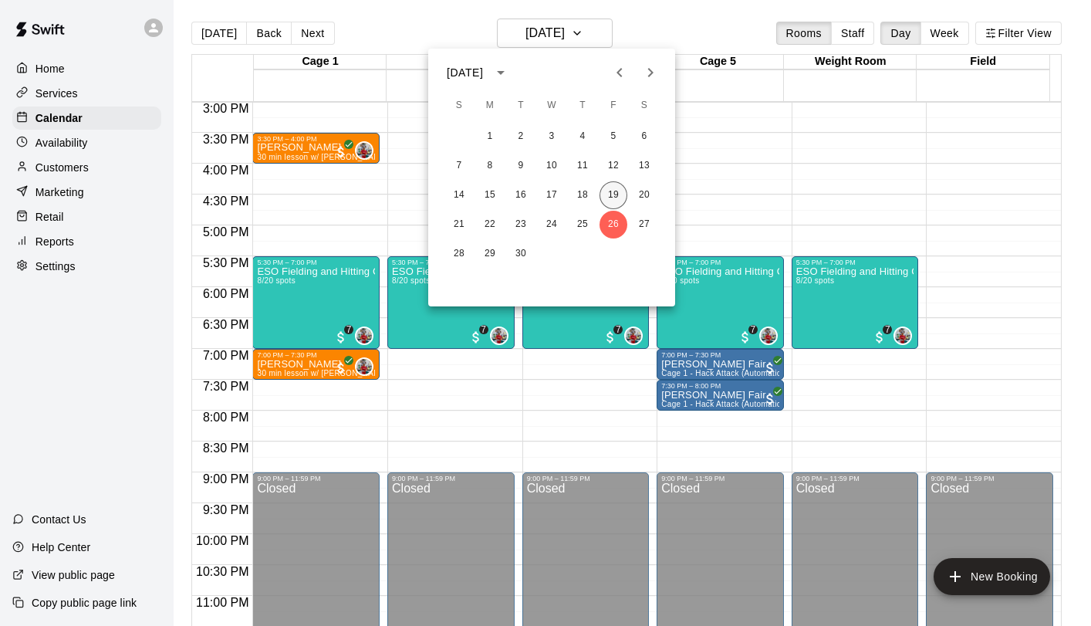
click at [607, 197] on button "19" at bounding box center [614, 195] width 28 height 28
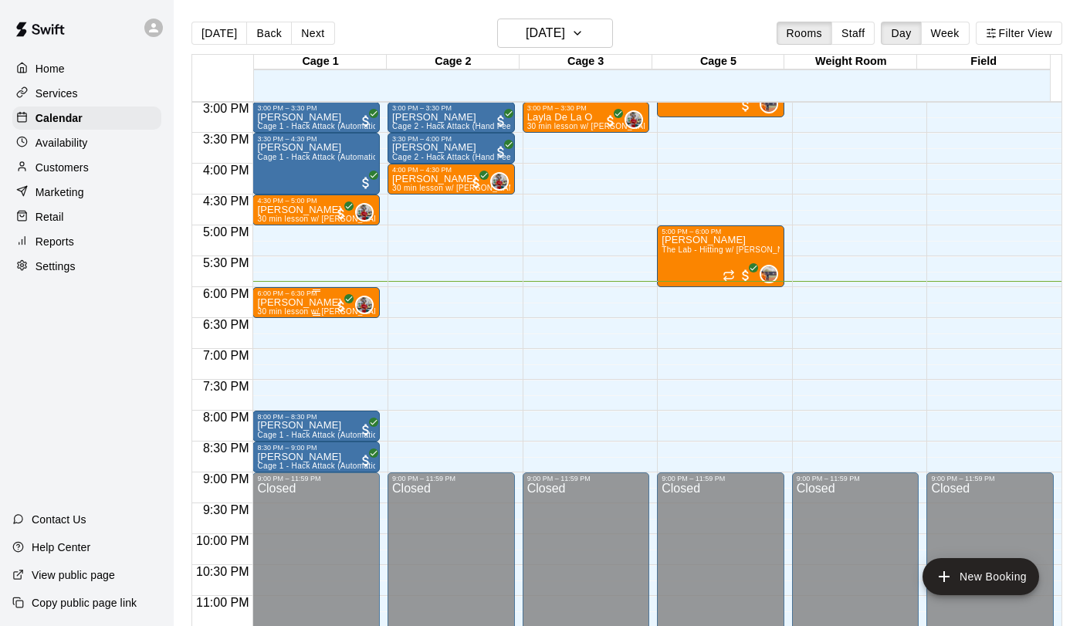
click at [318, 308] on span "30 min lesson w/ [PERSON_NAME]" at bounding box center [322, 311] width 131 height 8
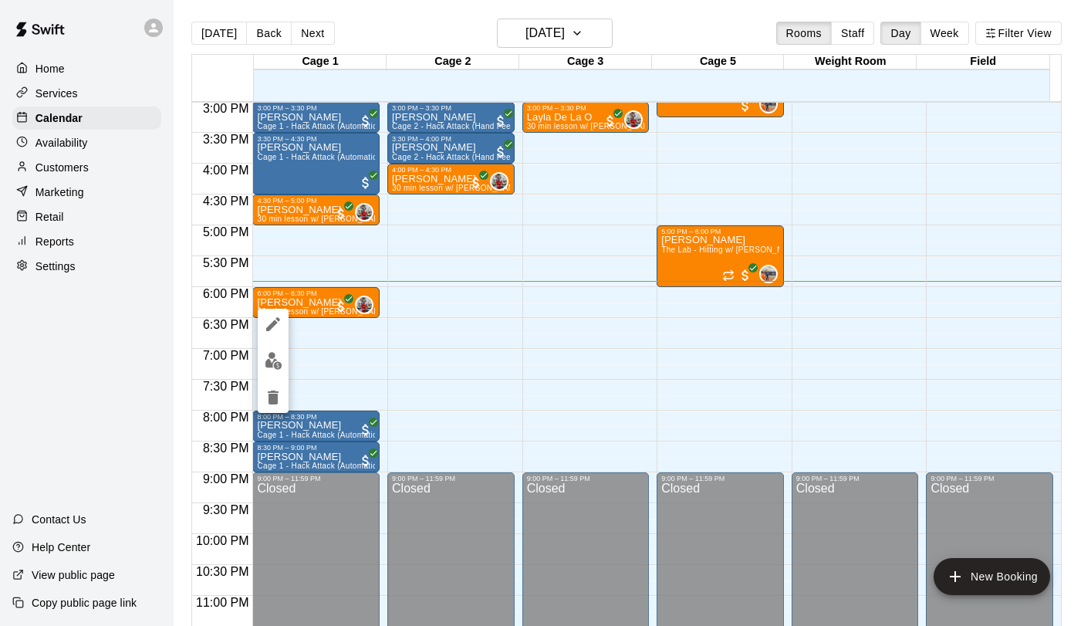
click at [262, 357] on button "edit" at bounding box center [273, 361] width 31 height 30
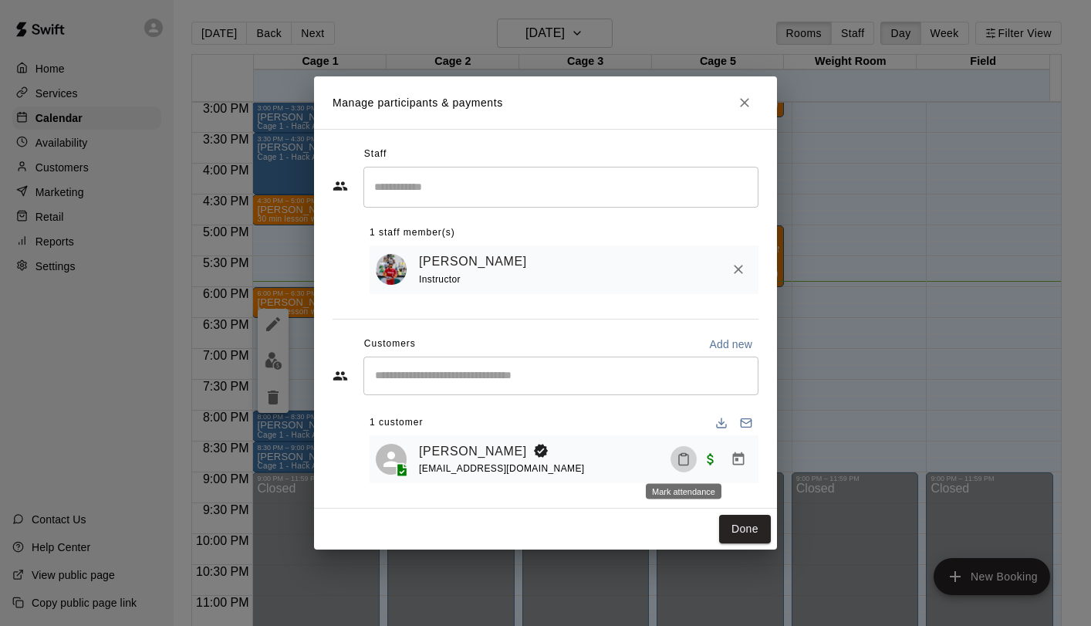
click at [680, 460] on icon "Mark attendance" at bounding box center [684, 459] width 14 height 14
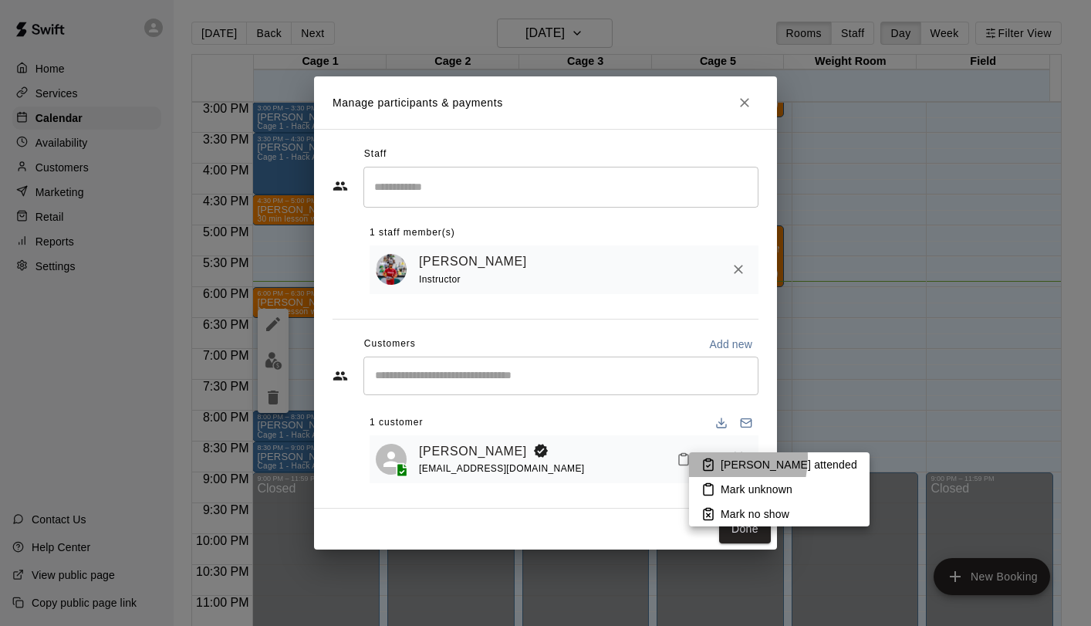
click at [713, 458] on icon at bounding box center [709, 465] width 14 height 14
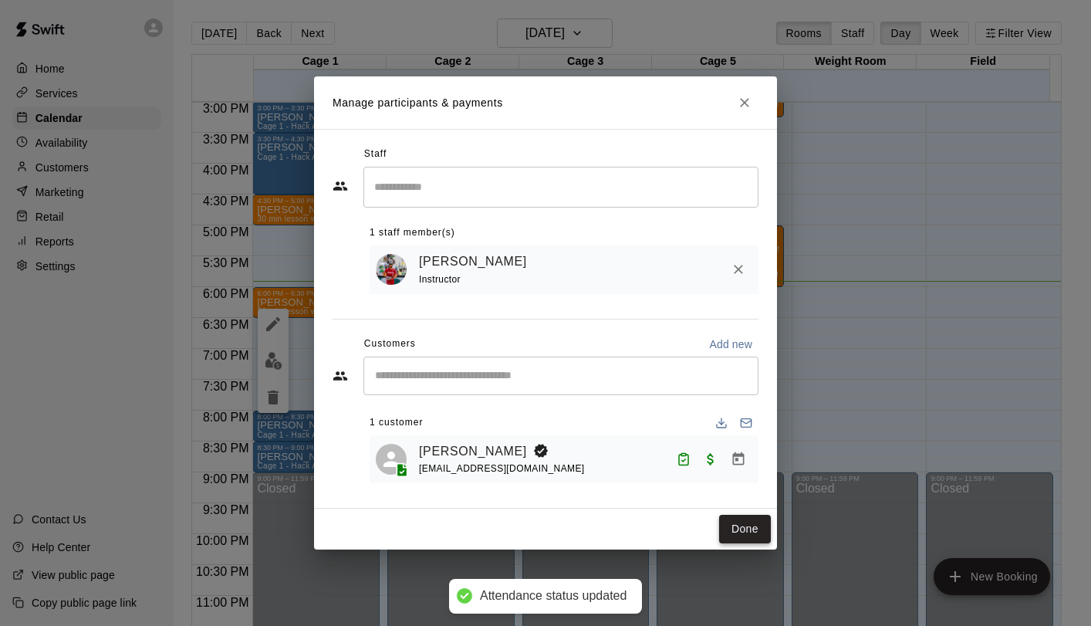
click at [740, 528] on button "Done" at bounding box center [745, 529] width 52 height 29
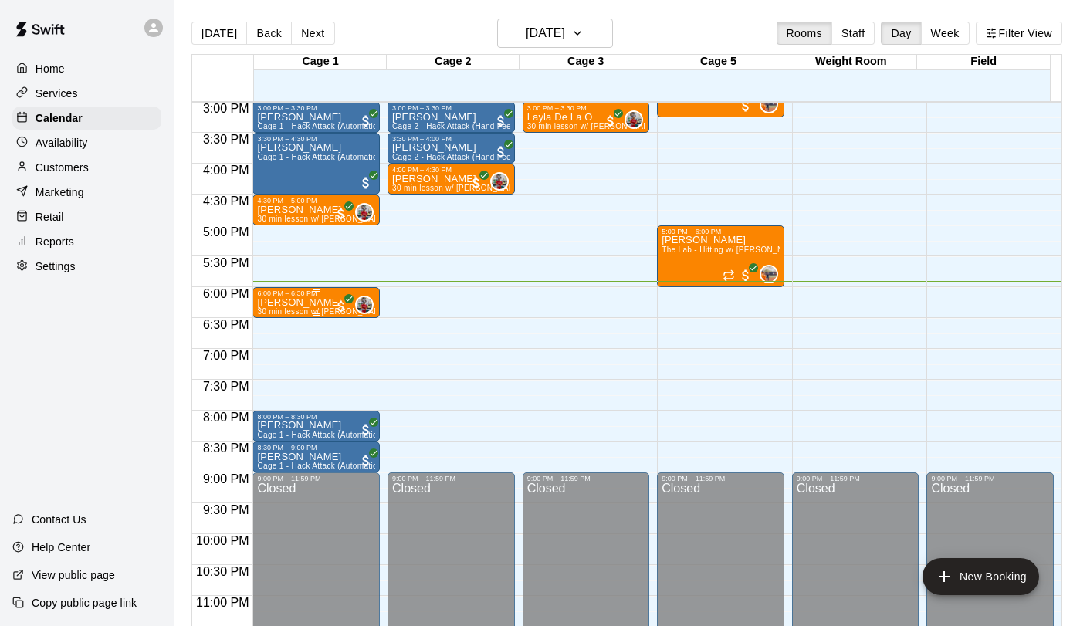
click at [290, 303] on p "[PERSON_NAME]" at bounding box center [316, 303] width 118 height 0
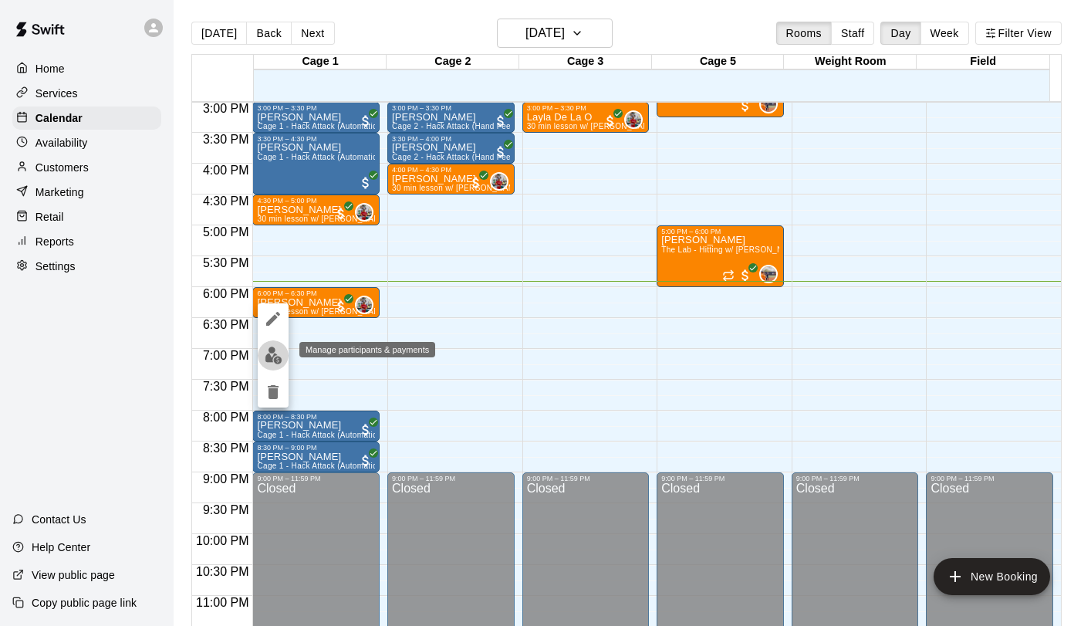
click at [269, 359] on img "edit" at bounding box center [274, 356] width 18 height 18
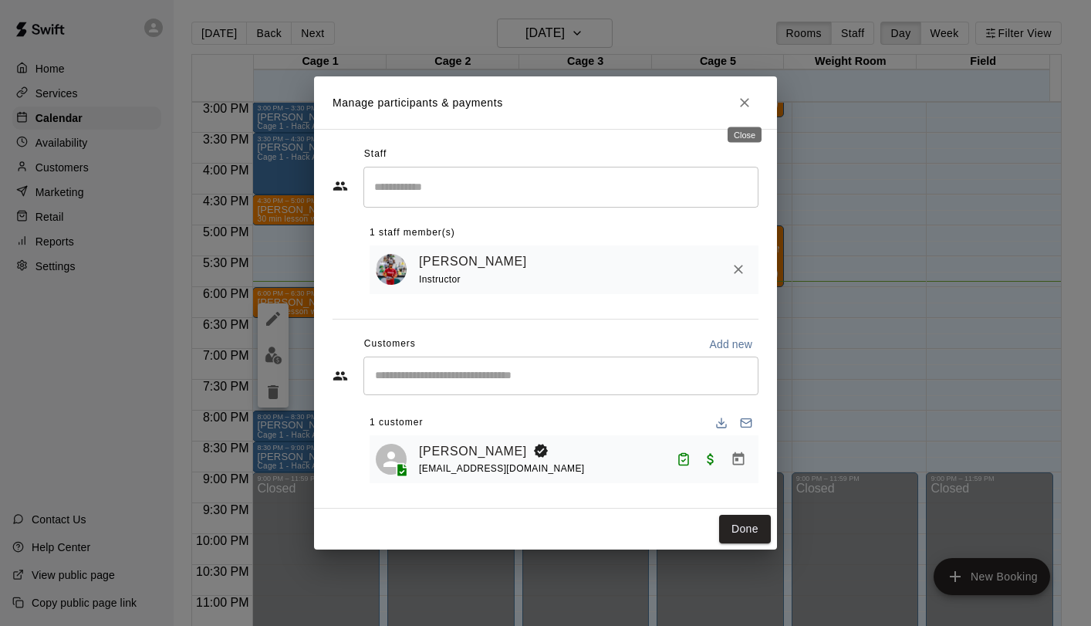
click at [743, 99] on icon "Close" at bounding box center [744, 102] width 15 height 15
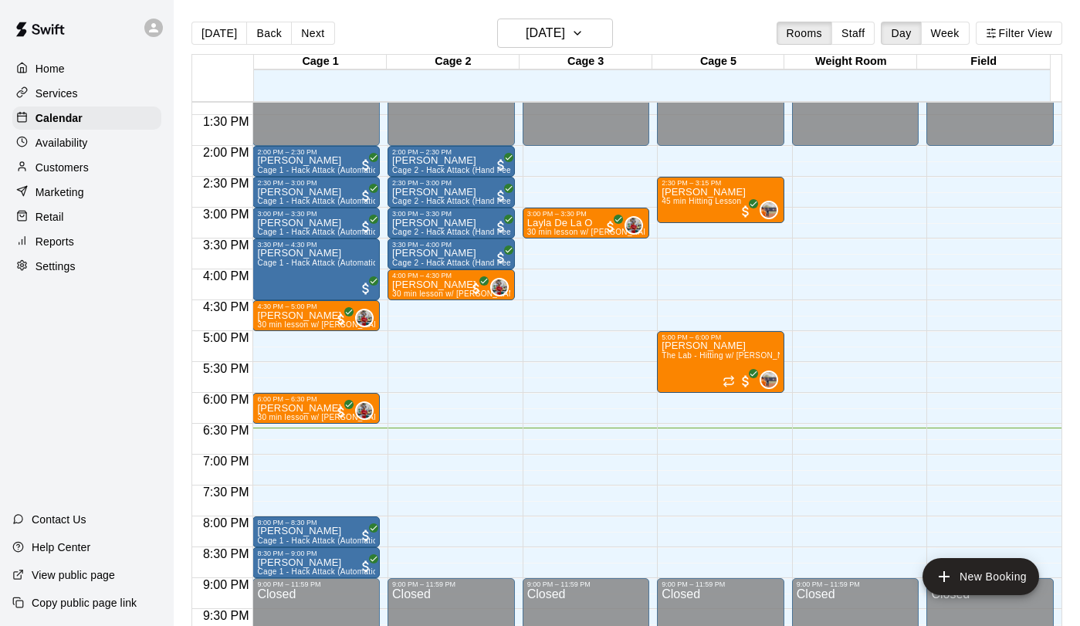
scroll to position [824, 0]
